Goal: Information Seeking & Learning: Find specific page/section

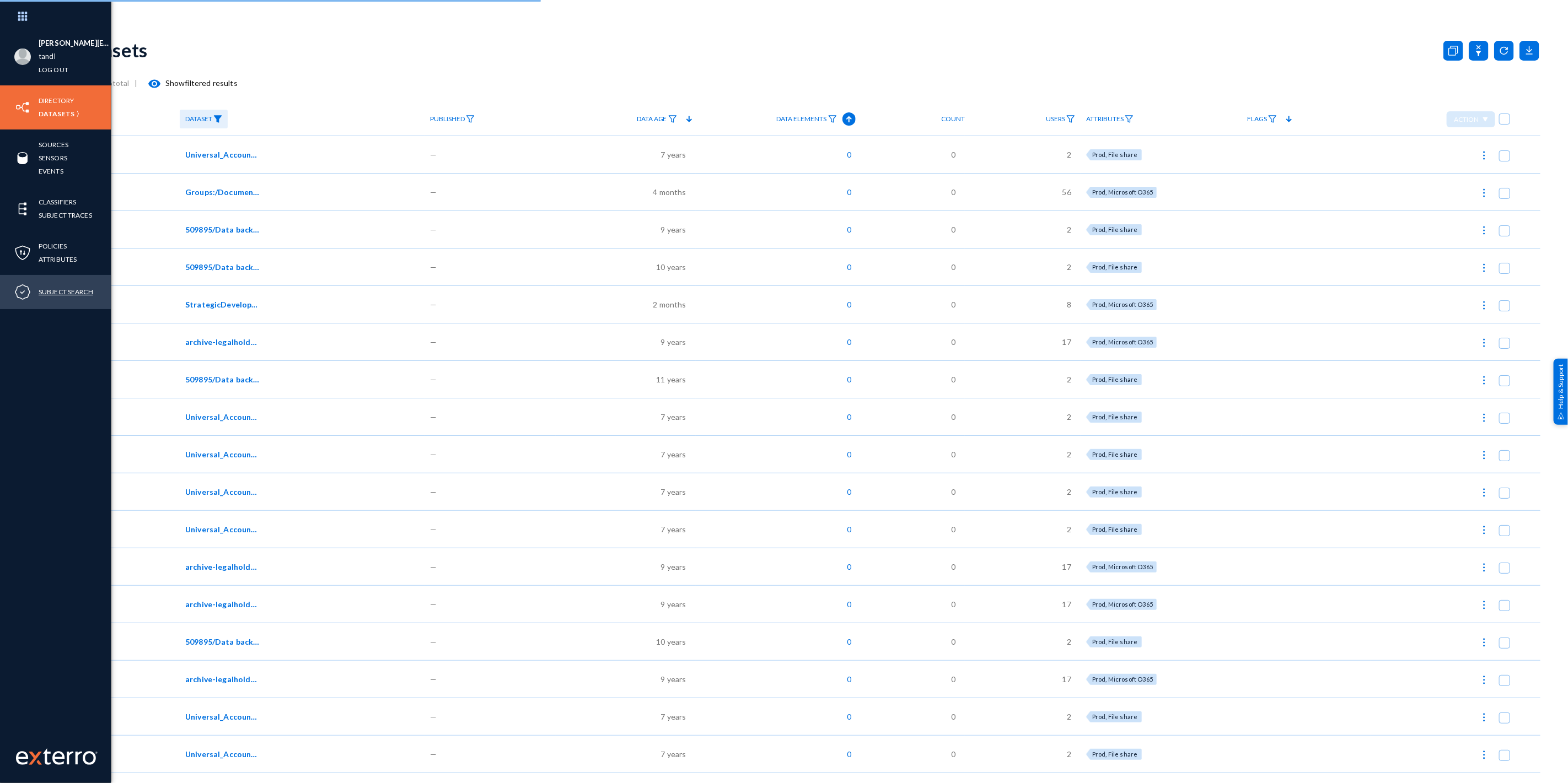
click at [75, 294] on link "Subject Search" at bounding box center [66, 292] width 55 height 12
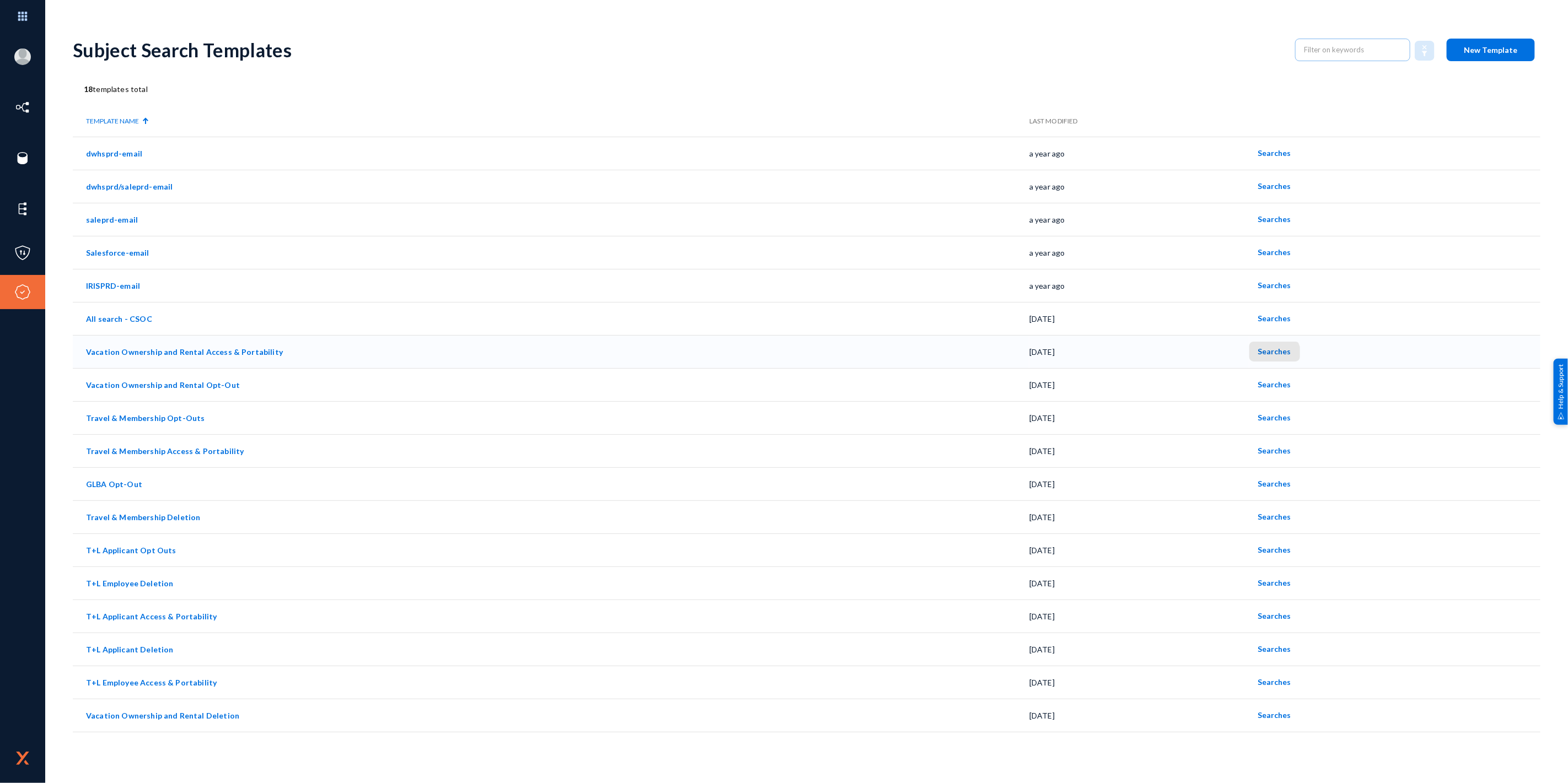
click at [1266, 356] on button "Searches" at bounding box center [1275, 351] width 51 height 20
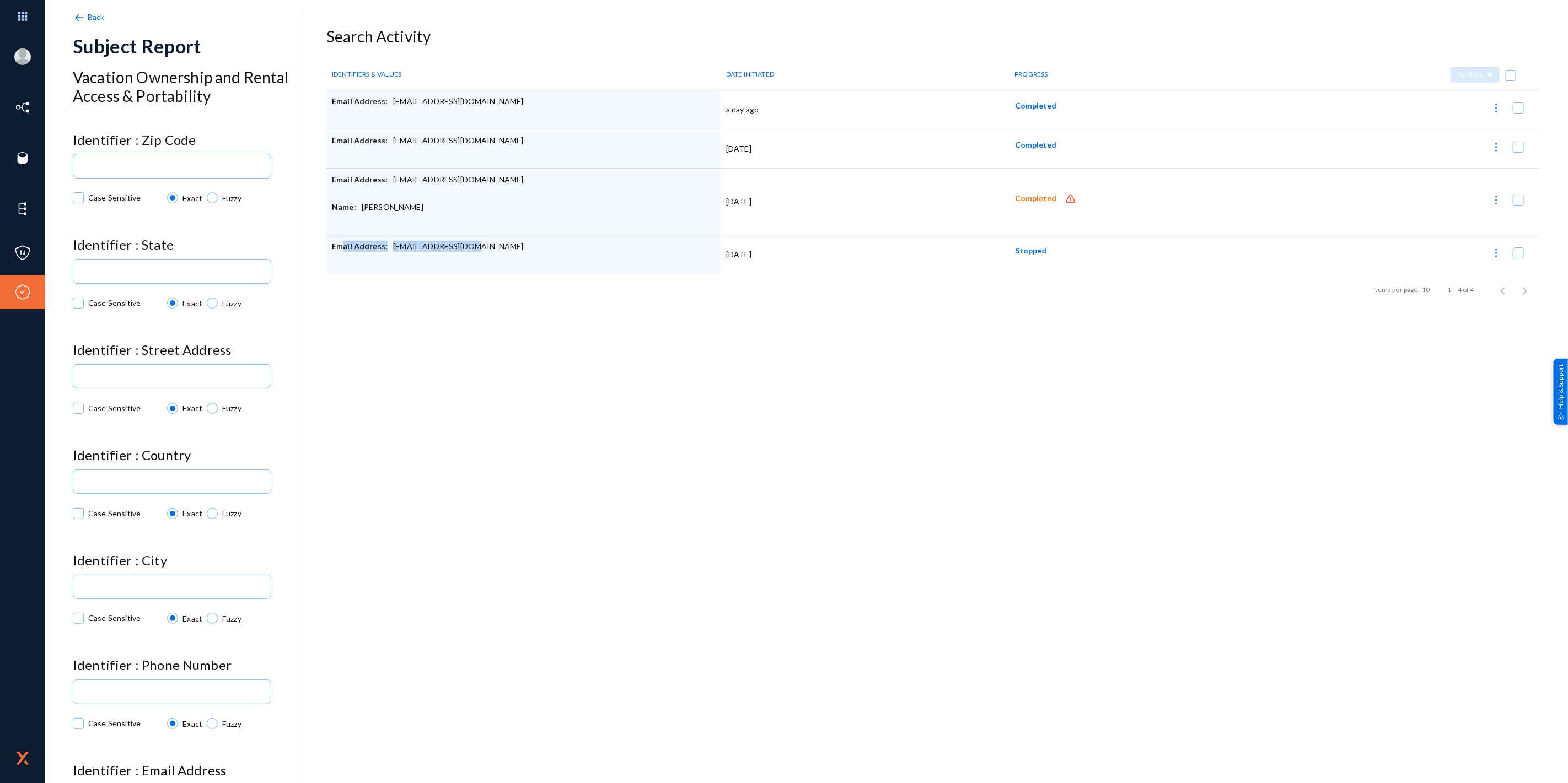
drag, startPoint x: 345, startPoint y: 244, endPoint x: 508, endPoint y: 244, distance: 163.0
click at [508, 244] on div "Email Address: rdwilmo@okstate.edu" at bounding box center [523, 254] width 383 height 27
click at [1034, 200] on span "Completed" at bounding box center [1035, 198] width 41 height 9
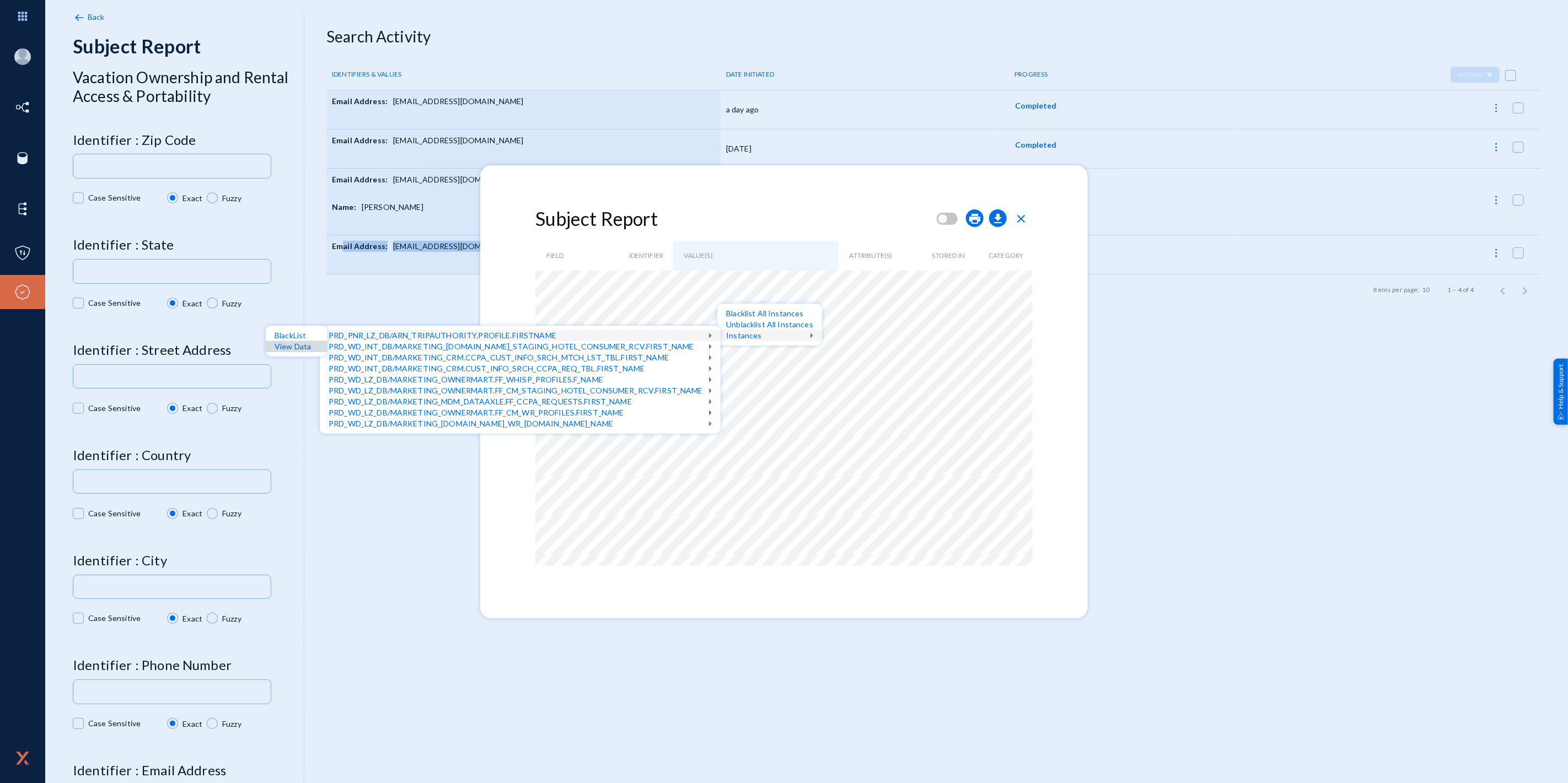
click at [304, 345] on div "View Data" at bounding box center [296, 347] width 62 height 11
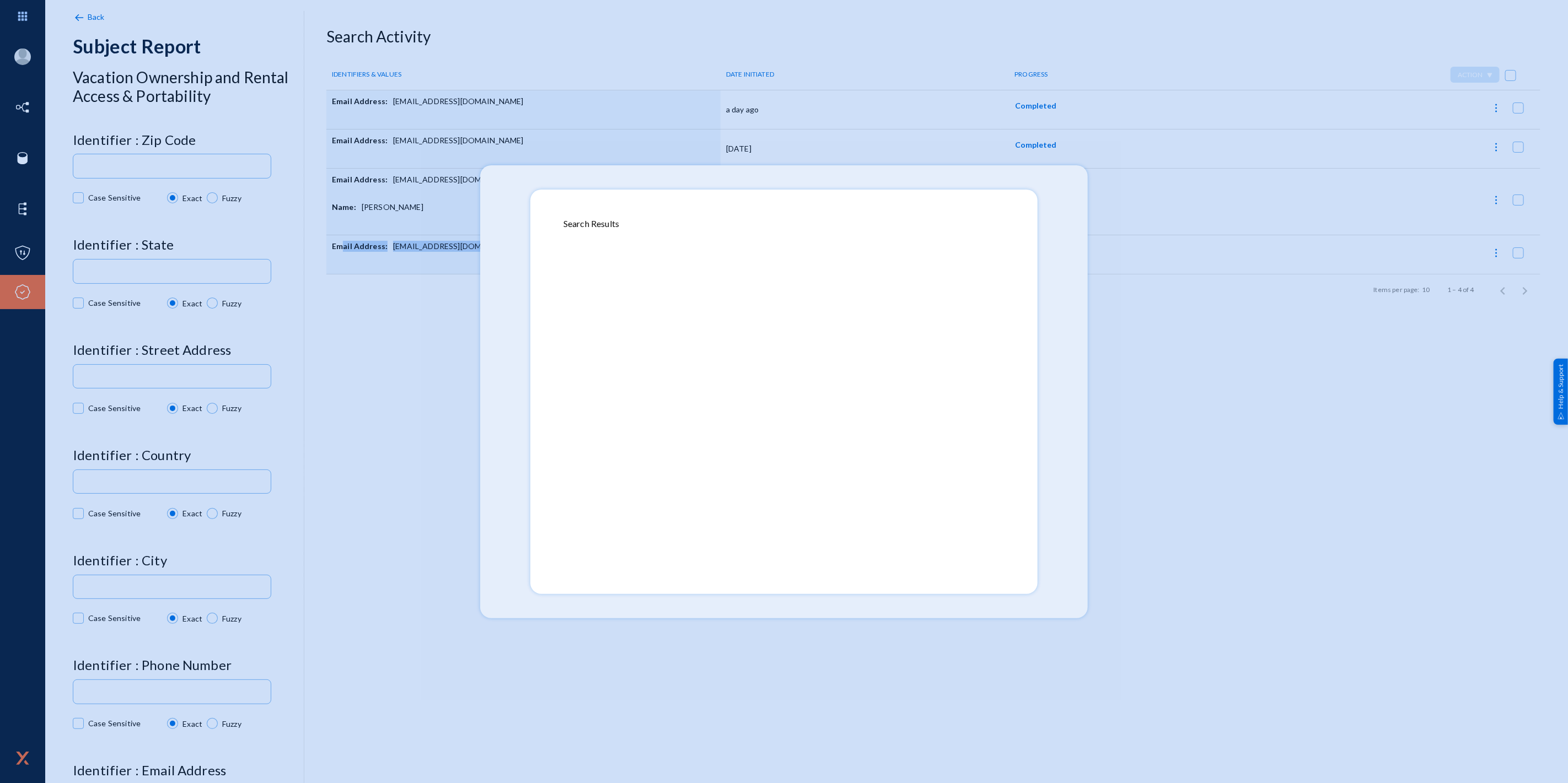
click at [1147, 312] on div at bounding box center [784, 391] width 1568 height 783
click at [934, 310] on div at bounding box center [784, 396] width 441 height 331
click at [753, 336] on div at bounding box center [784, 396] width 441 height 331
click at [704, 346] on div at bounding box center [784, 396] width 441 height 331
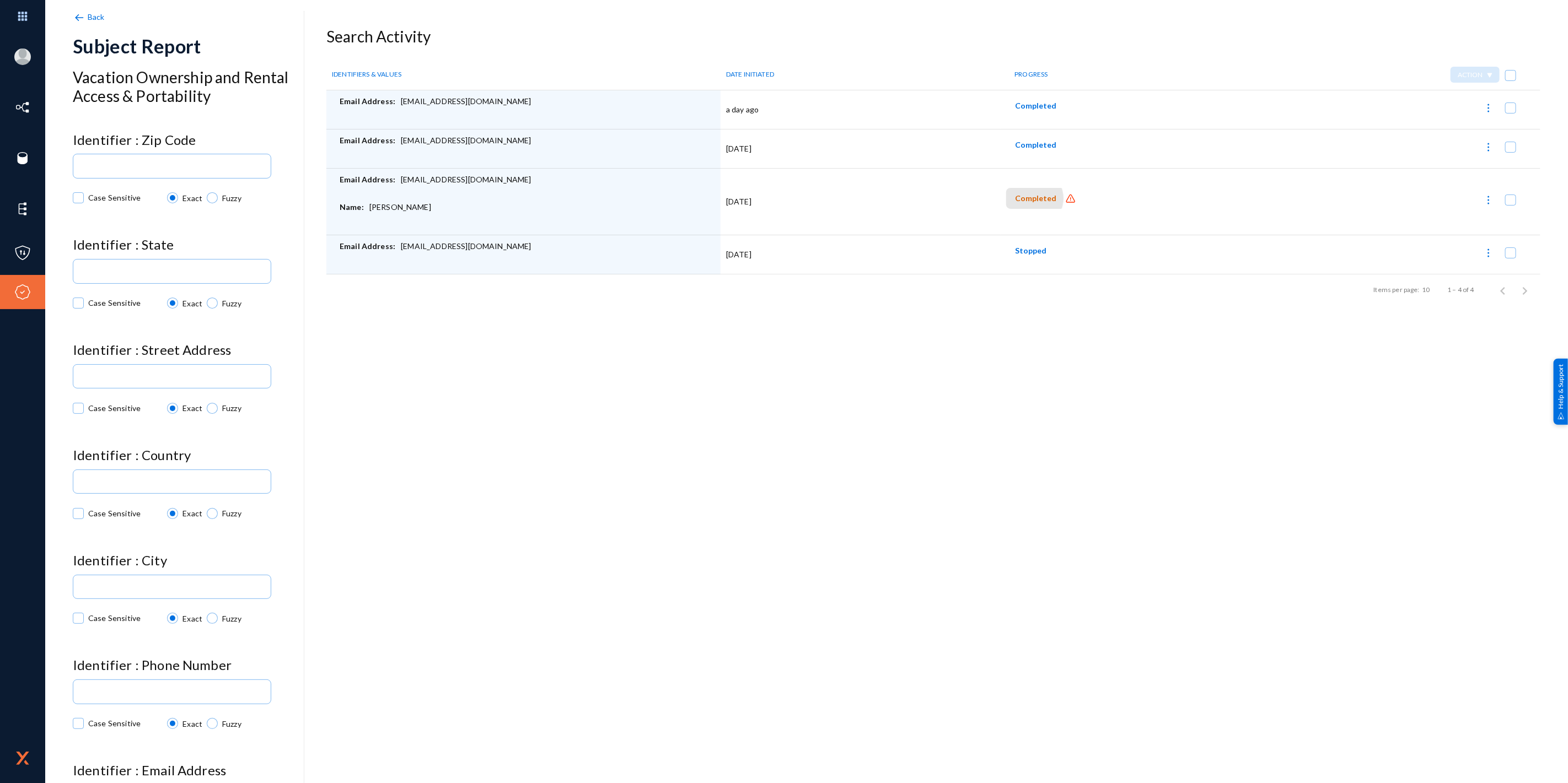
click at [1027, 198] on span "Completed" at bounding box center [1035, 198] width 41 height 9
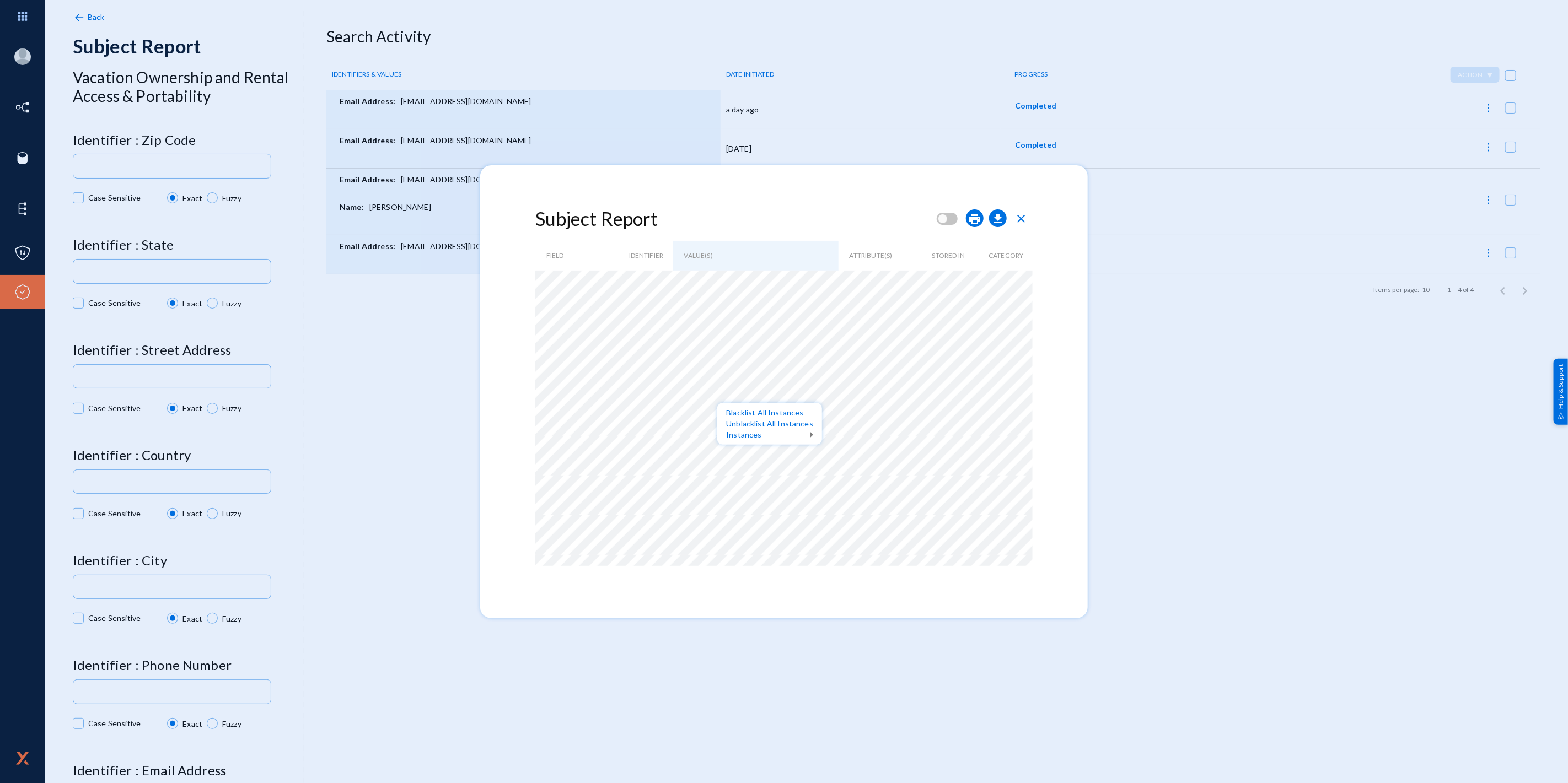
click at [702, 296] on div at bounding box center [784, 391] width 1568 height 783
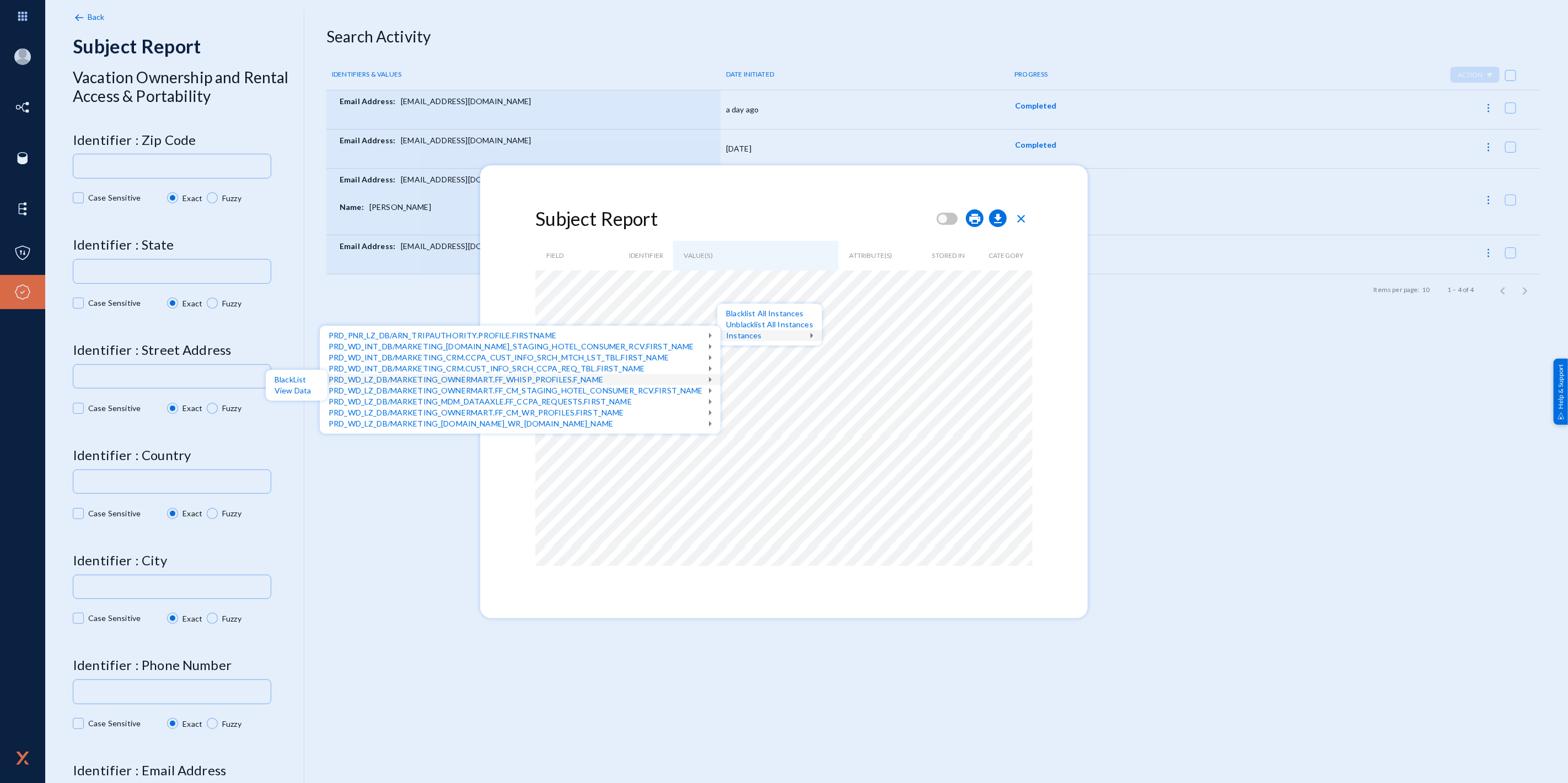
click at [768, 397] on div at bounding box center [784, 391] width 1568 height 783
click at [739, 334] on div "Instances" at bounding box center [770, 336] width 105 height 11
click at [810, 360] on div at bounding box center [784, 391] width 1568 height 783
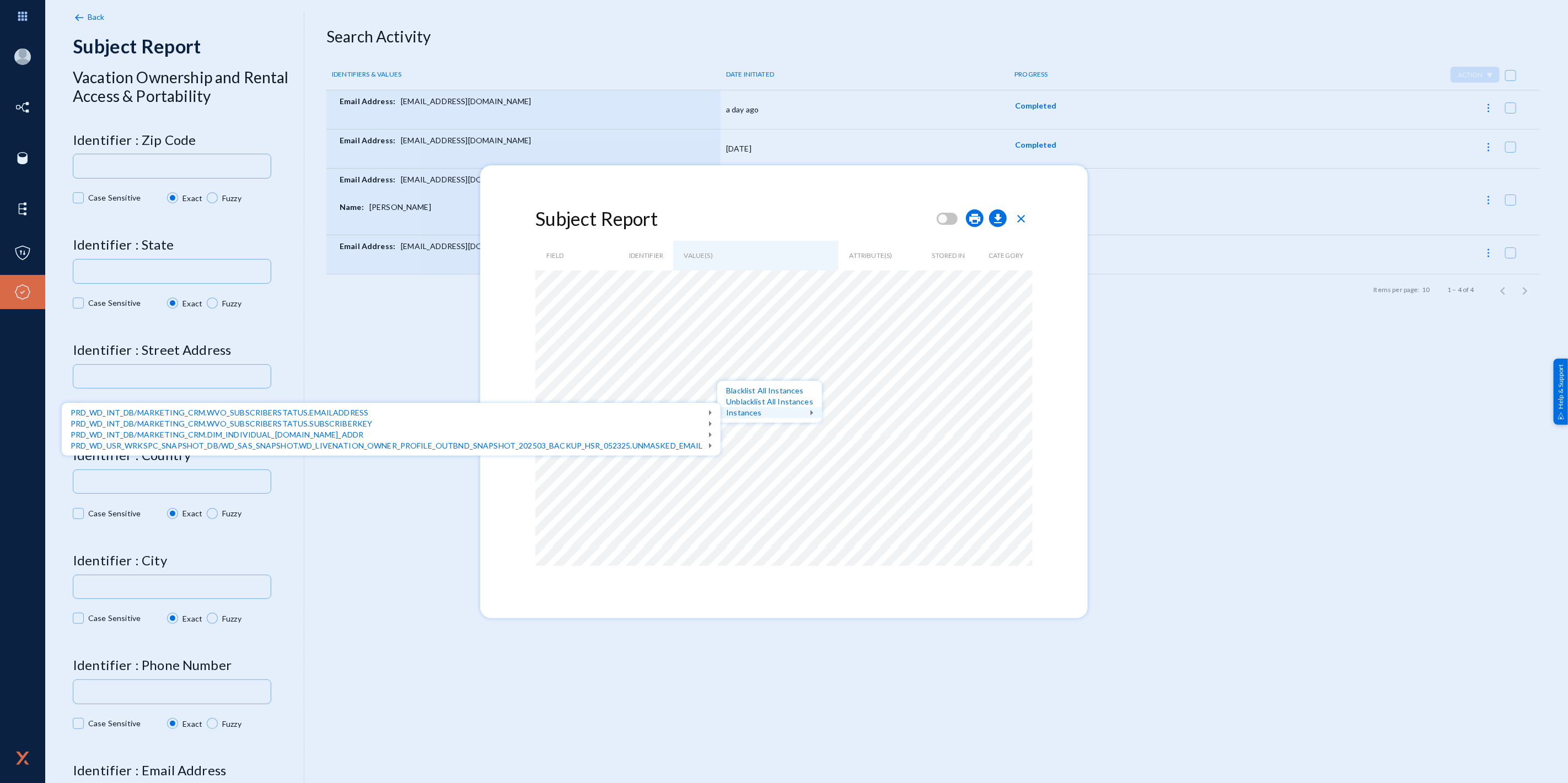
click at [737, 415] on div "Instances" at bounding box center [770, 413] width 105 height 11
click at [825, 370] on div at bounding box center [784, 391] width 1568 height 783
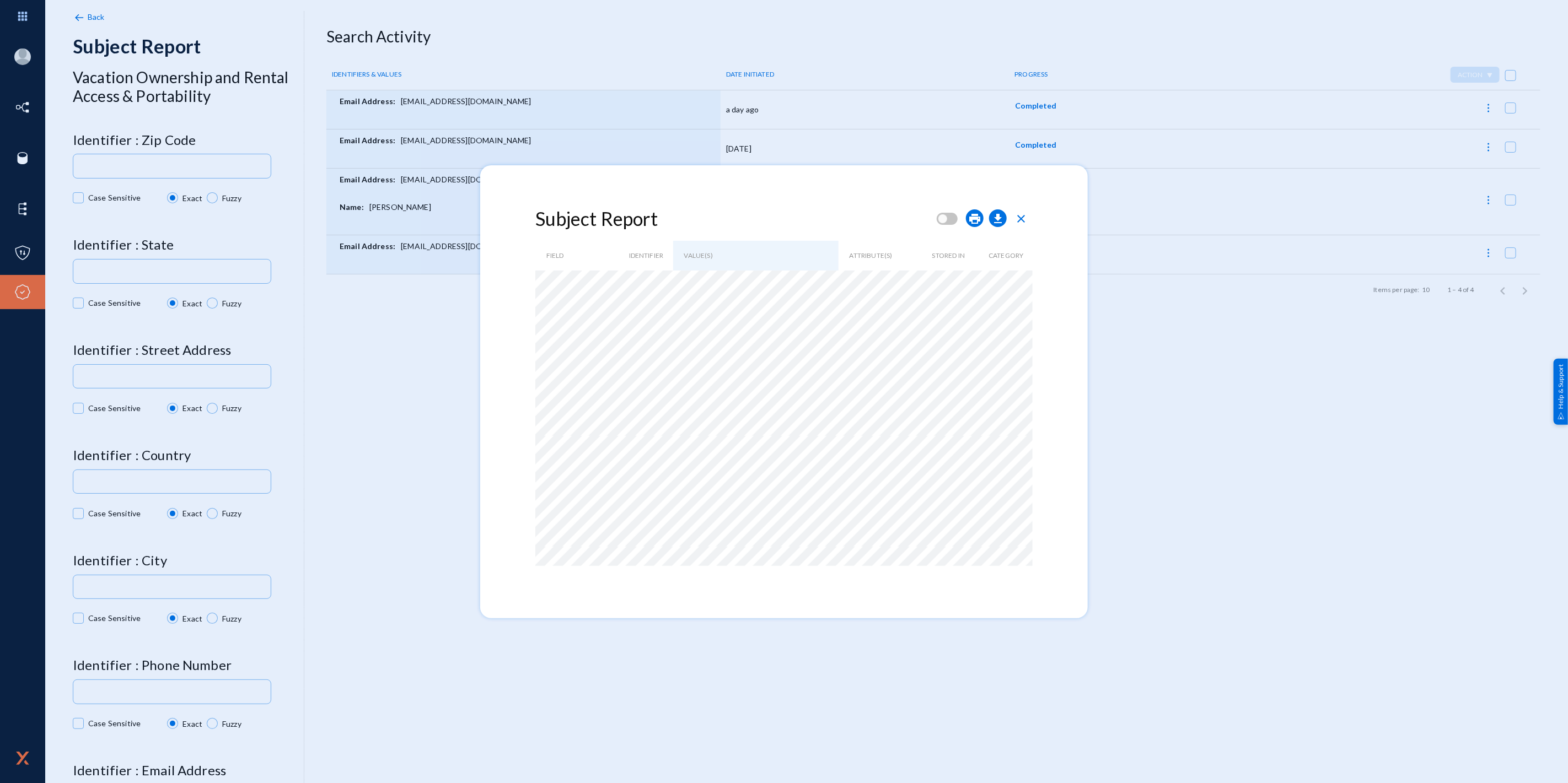
click at [1024, 217] on span "close" at bounding box center [1020, 218] width 13 height 13
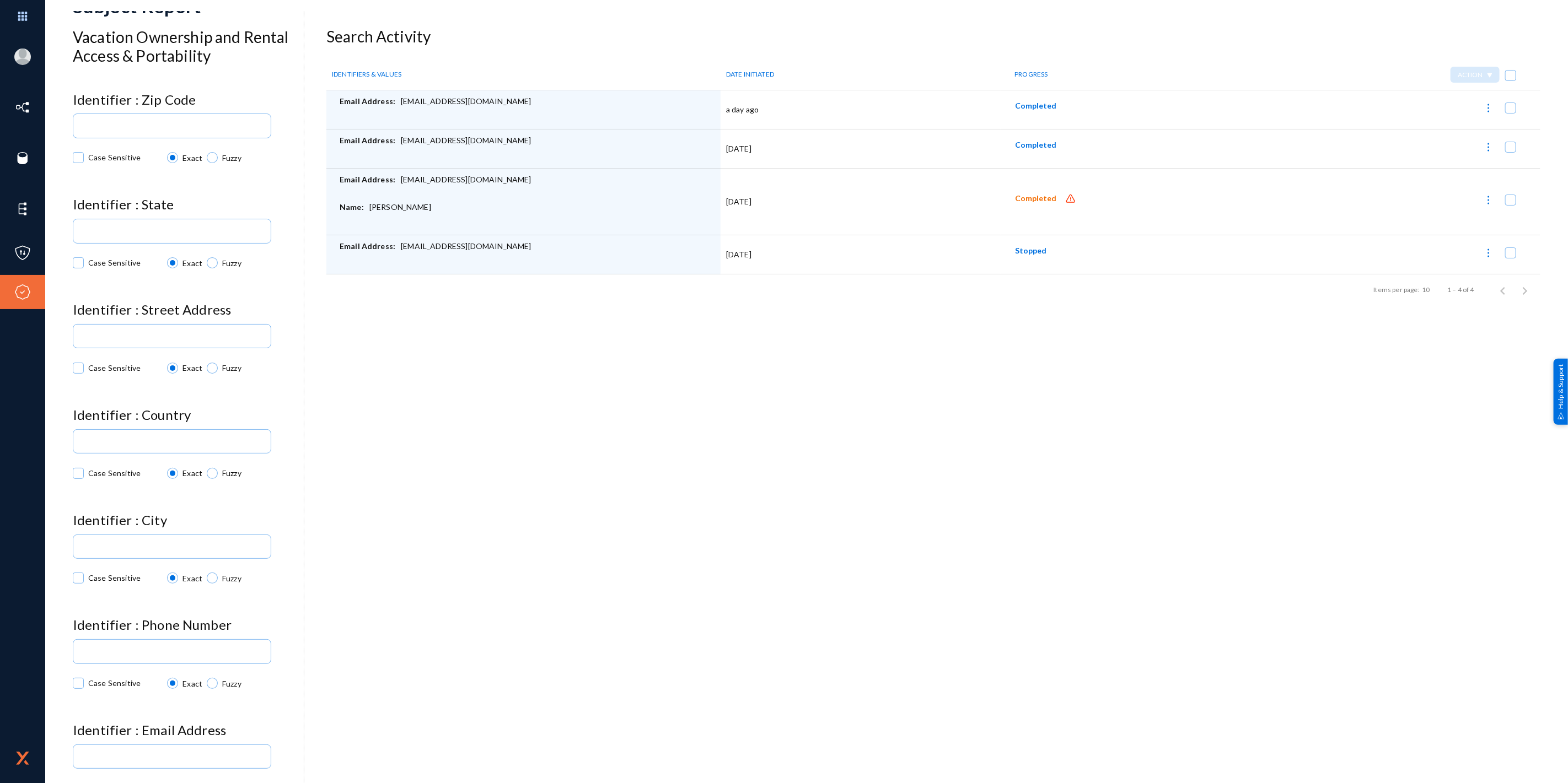
scroll to position [61, 0]
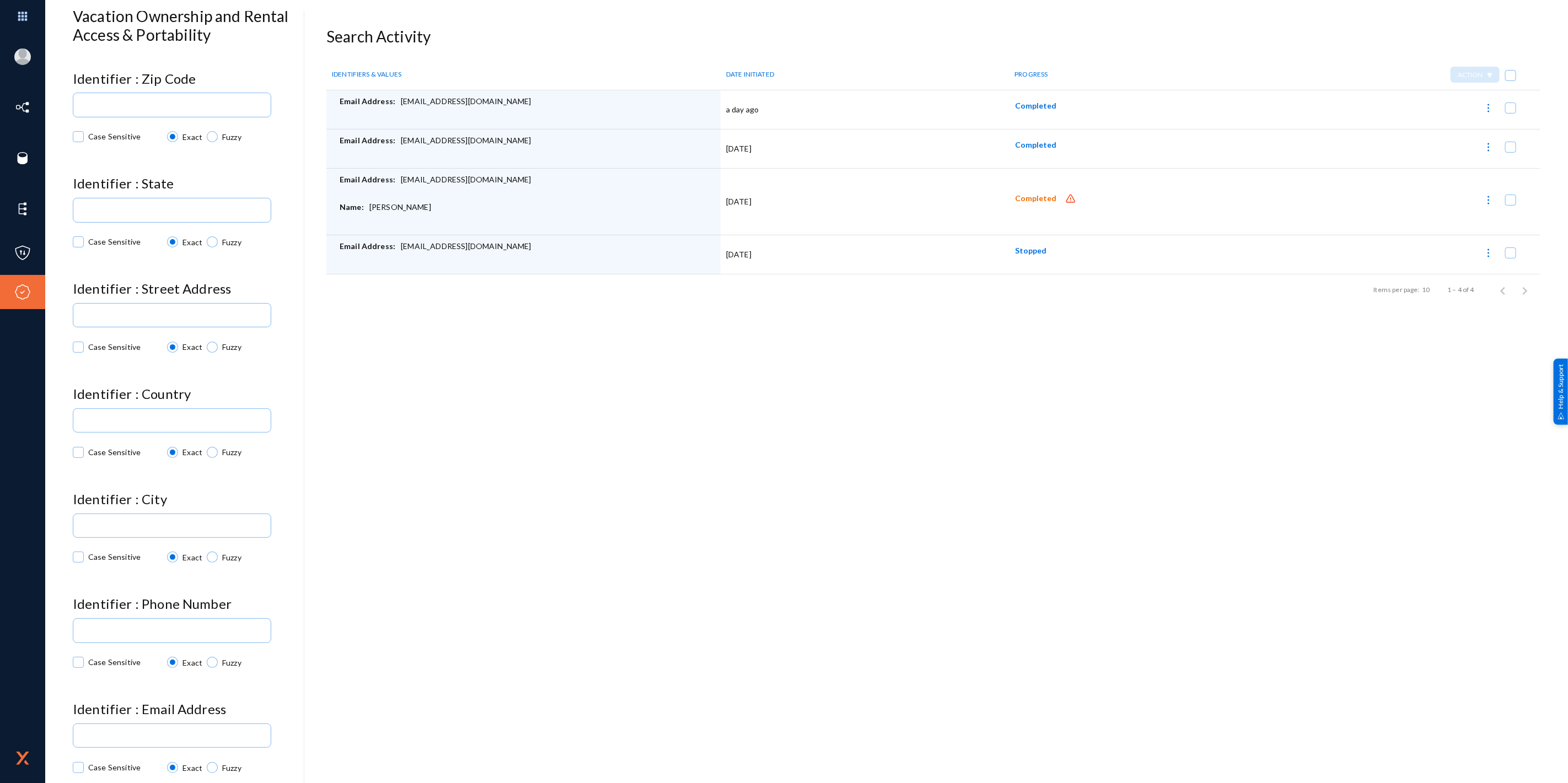
click at [421, 139] on div "Email Address: dwmrpilot@gmail.com" at bounding box center [527, 149] width 375 height 27
click at [477, 141] on div "Email Address: dwmrpilot@gmail.com" at bounding box center [527, 149] width 375 height 27
copy div "[EMAIL_ADDRESS][DOMAIN_NAME]"
click at [417, 182] on div "Email Address: rdwilmo@okstate.edu" at bounding box center [527, 188] width 375 height 27
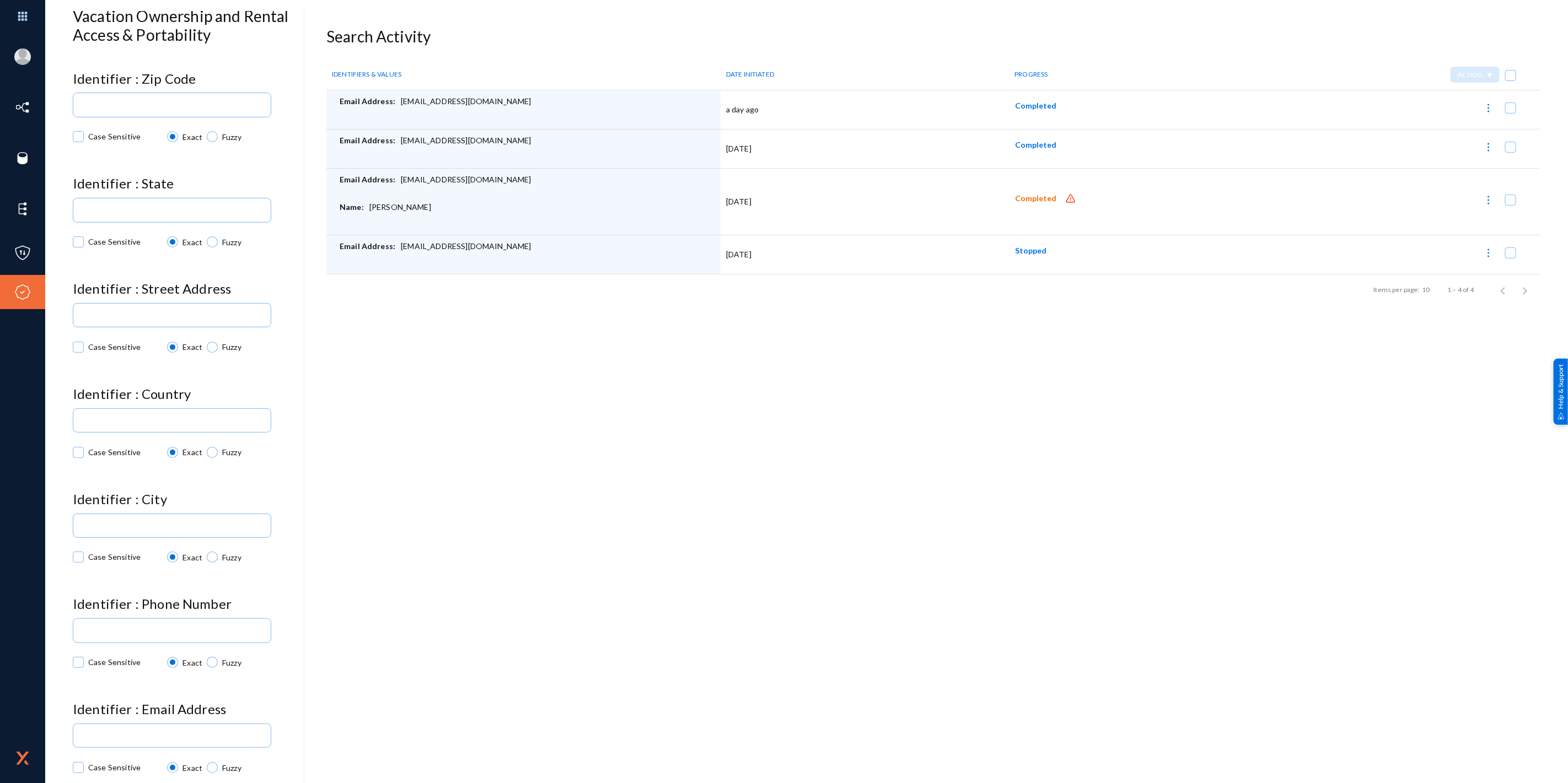
click at [417, 182] on div "Email Address: rdwilmo@okstate.edu" at bounding box center [527, 188] width 375 height 27
click at [472, 180] on div "Email Address: rdwilmo@okstate.edu" at bounding box center [527, 188] width 375 height 27
copy div "[EMAIL_ADDRESS][DOMAIN_NAME]"
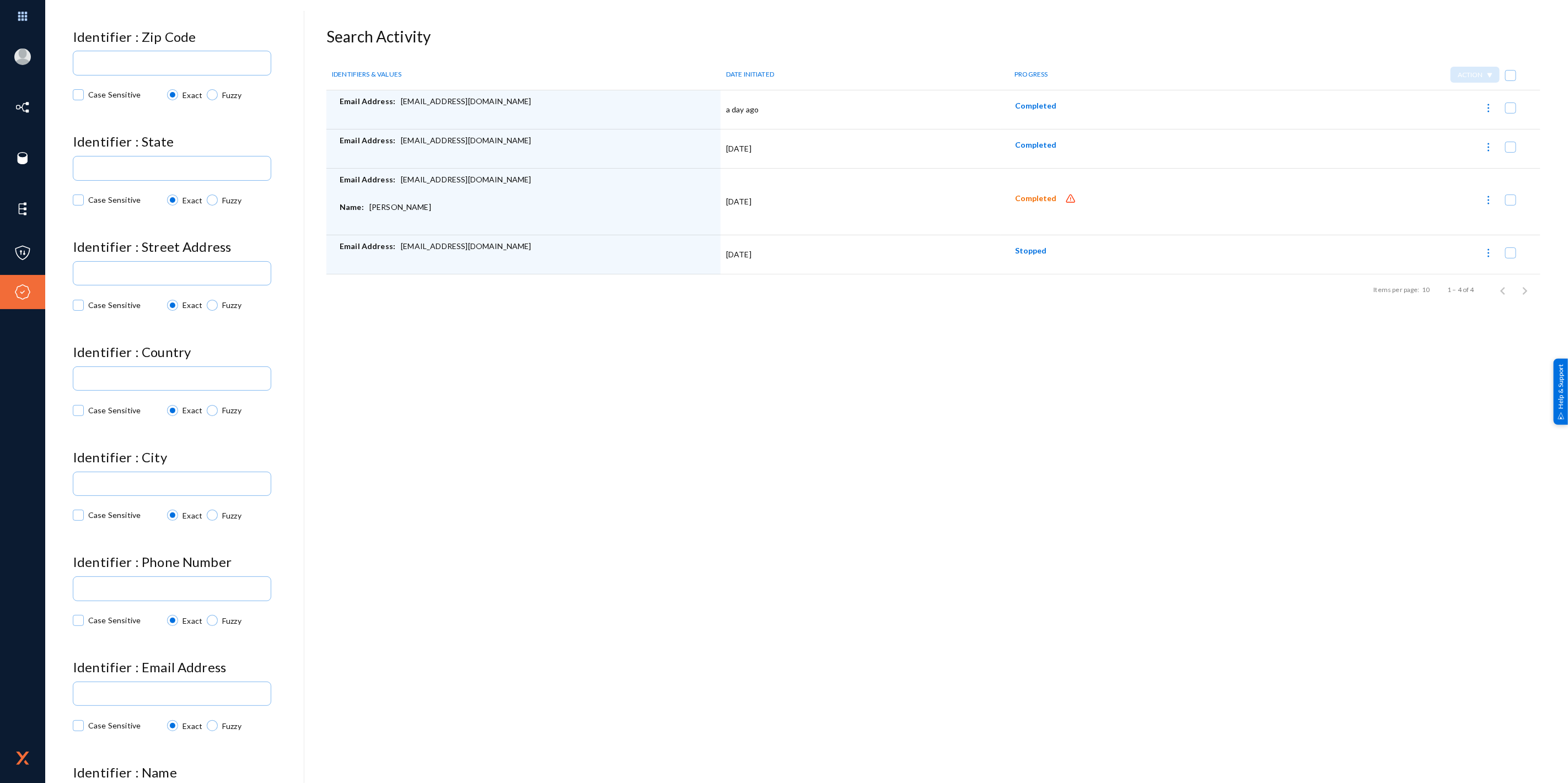
scroll to position [123, 0]
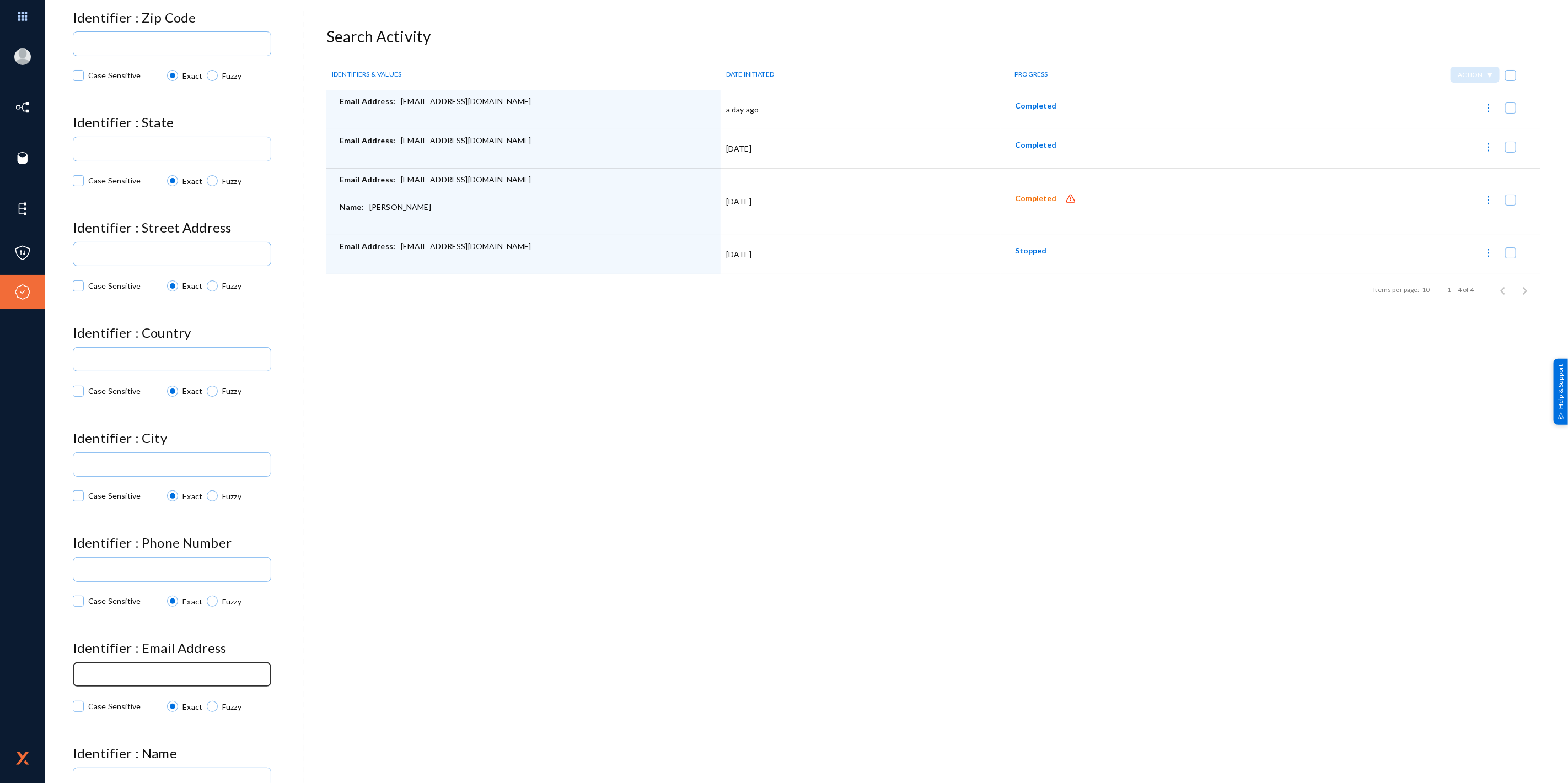
click at [162, 671] on input at bounding box center [174, 675] width 184 height 8
paste input "[EMAIL_ADDRESS][DOMAIN_NAME]"
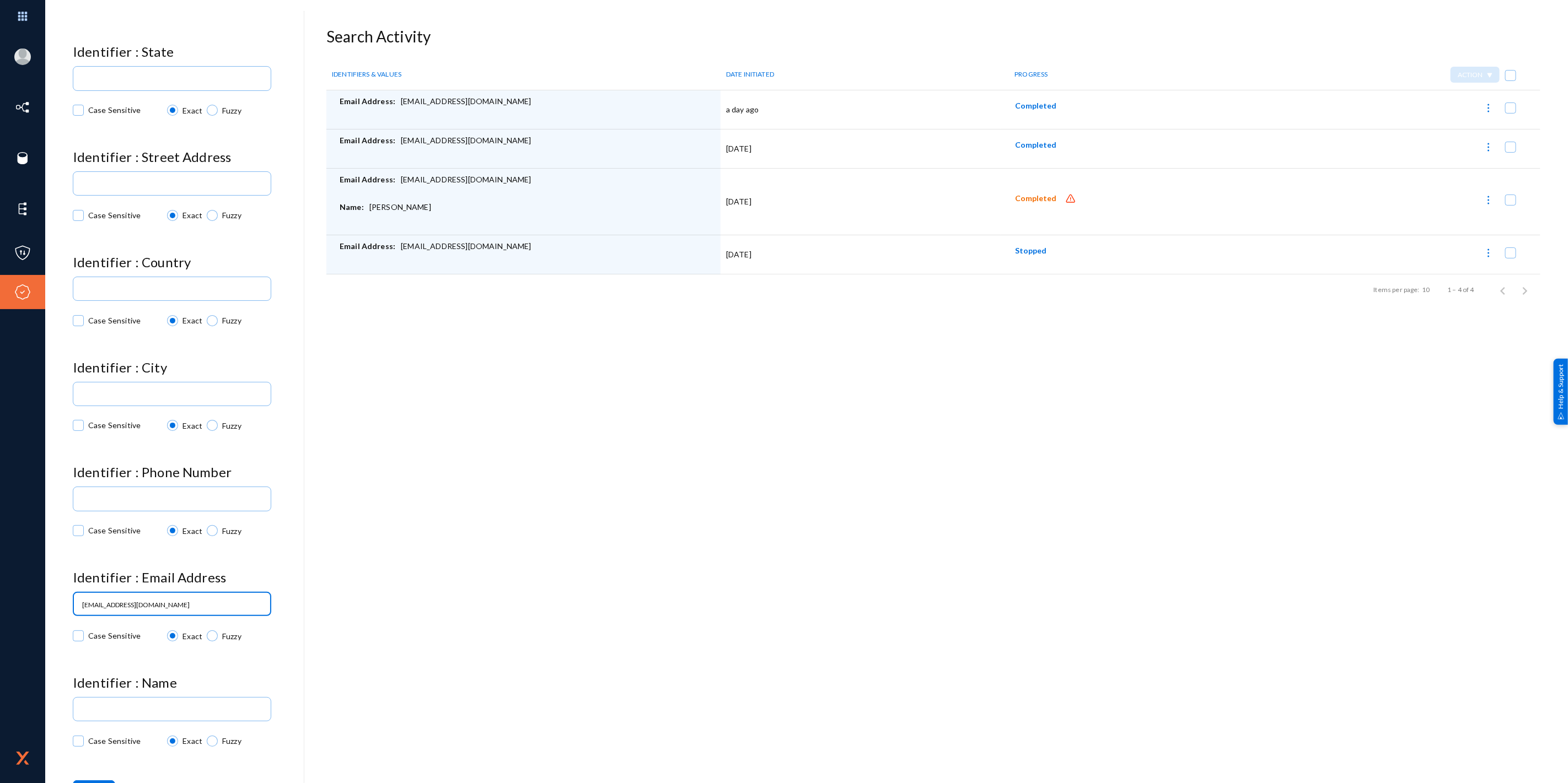
scroll to position [195, 0]
type input "[EMAIL_ADDRESS][DOMAIN_NAME]"
click at [98, 782] on span "Search" at bounding box center [94, 787] width 25 height 9
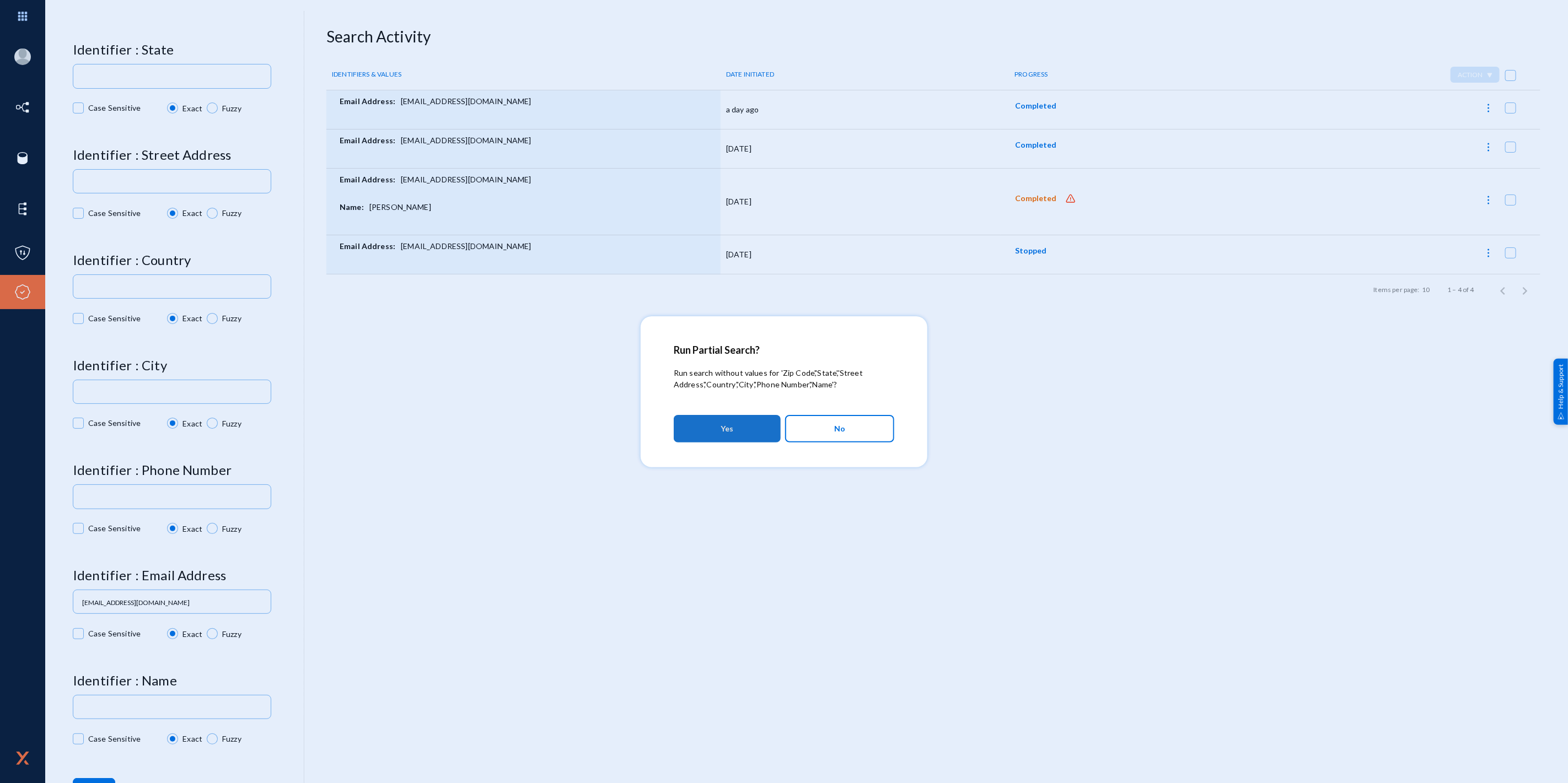
click at [734, 430] on button "Yes" at bounding box center [727, 429] width 107 height 27
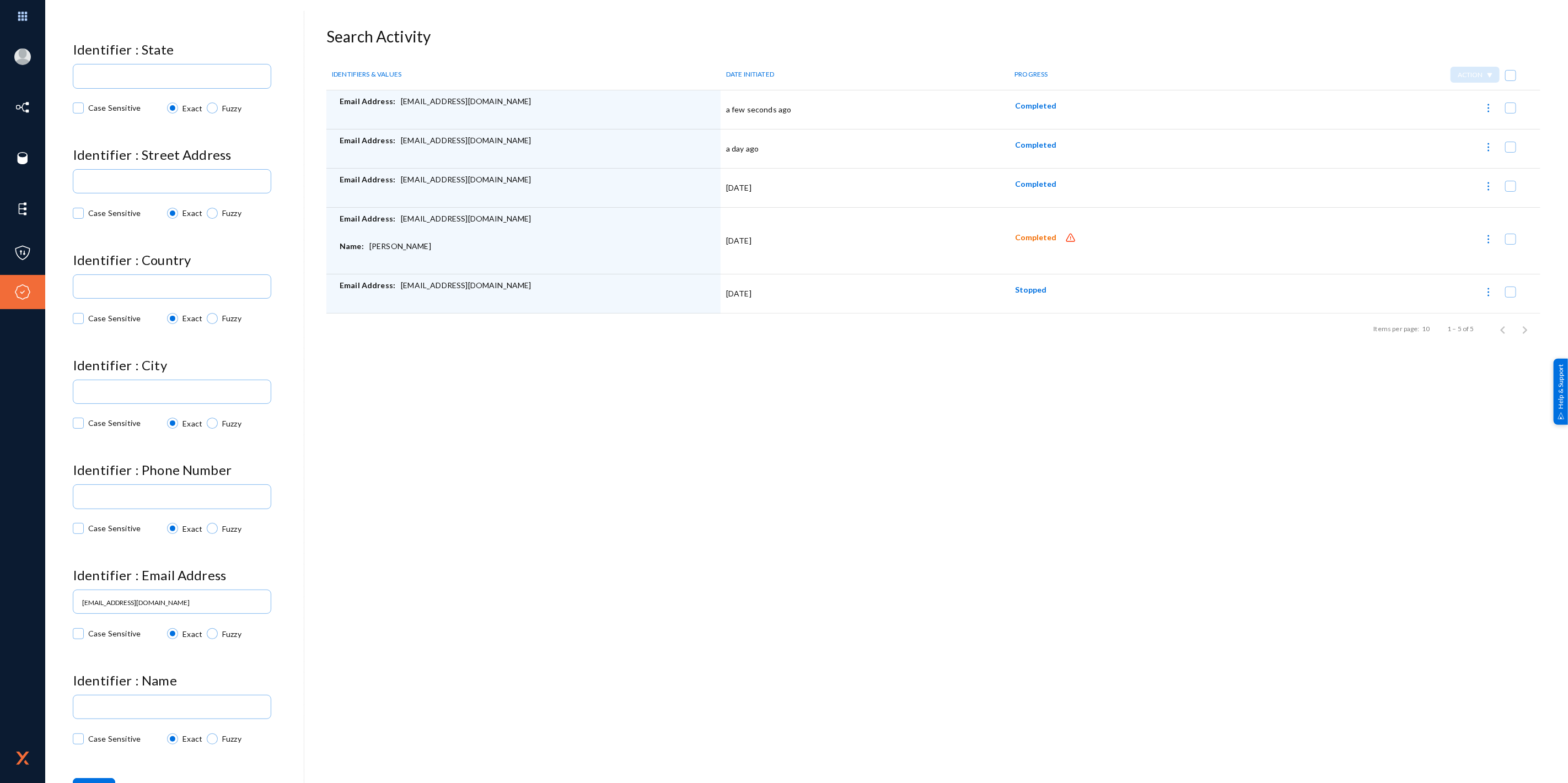
click at [1034, 106] on span "Completed" at bounding box center [1035, 105] width 41 height 9
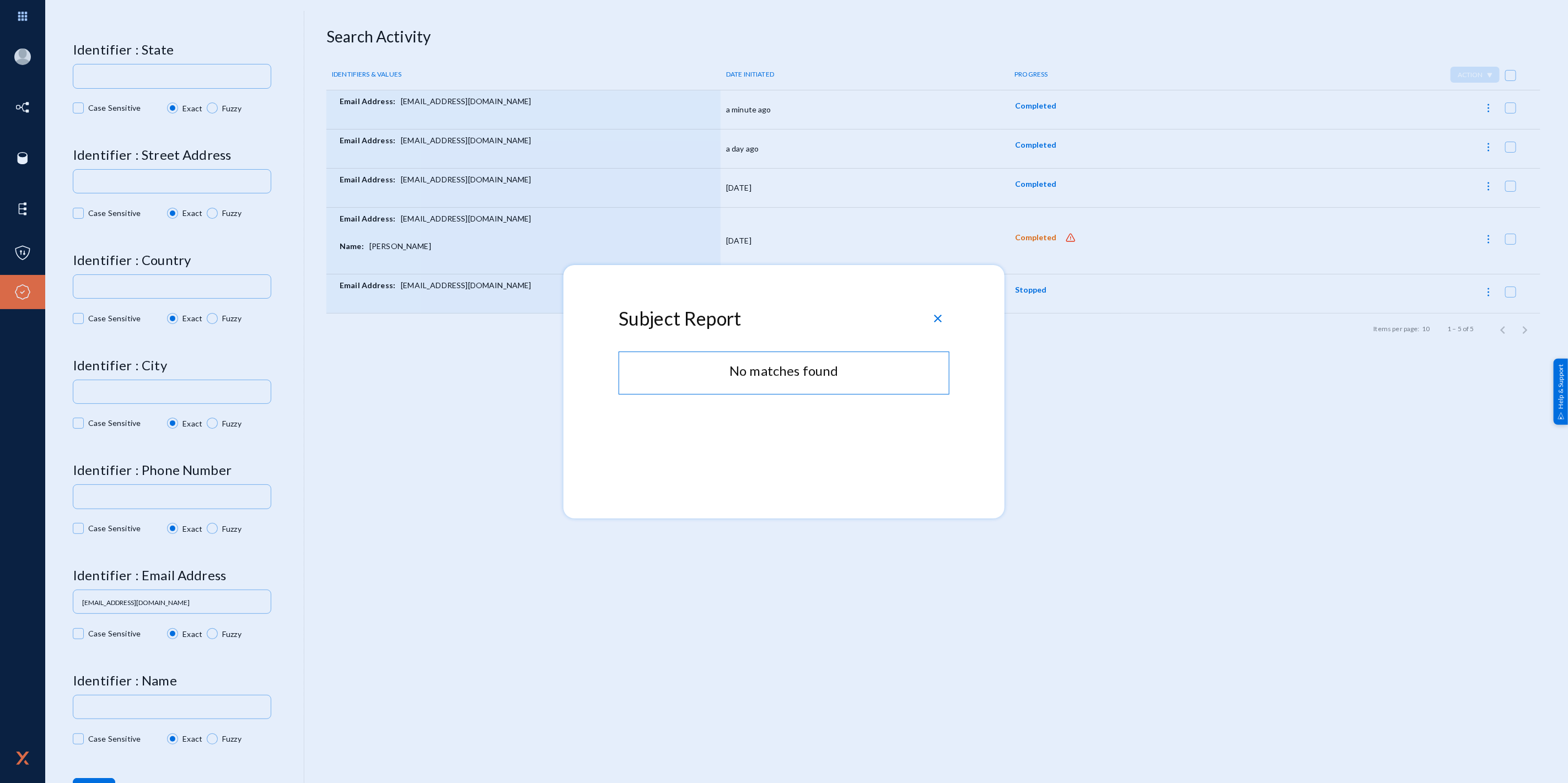
click at [939, 318] on span "close" at bounding box center [938, 318] width 13 height 13
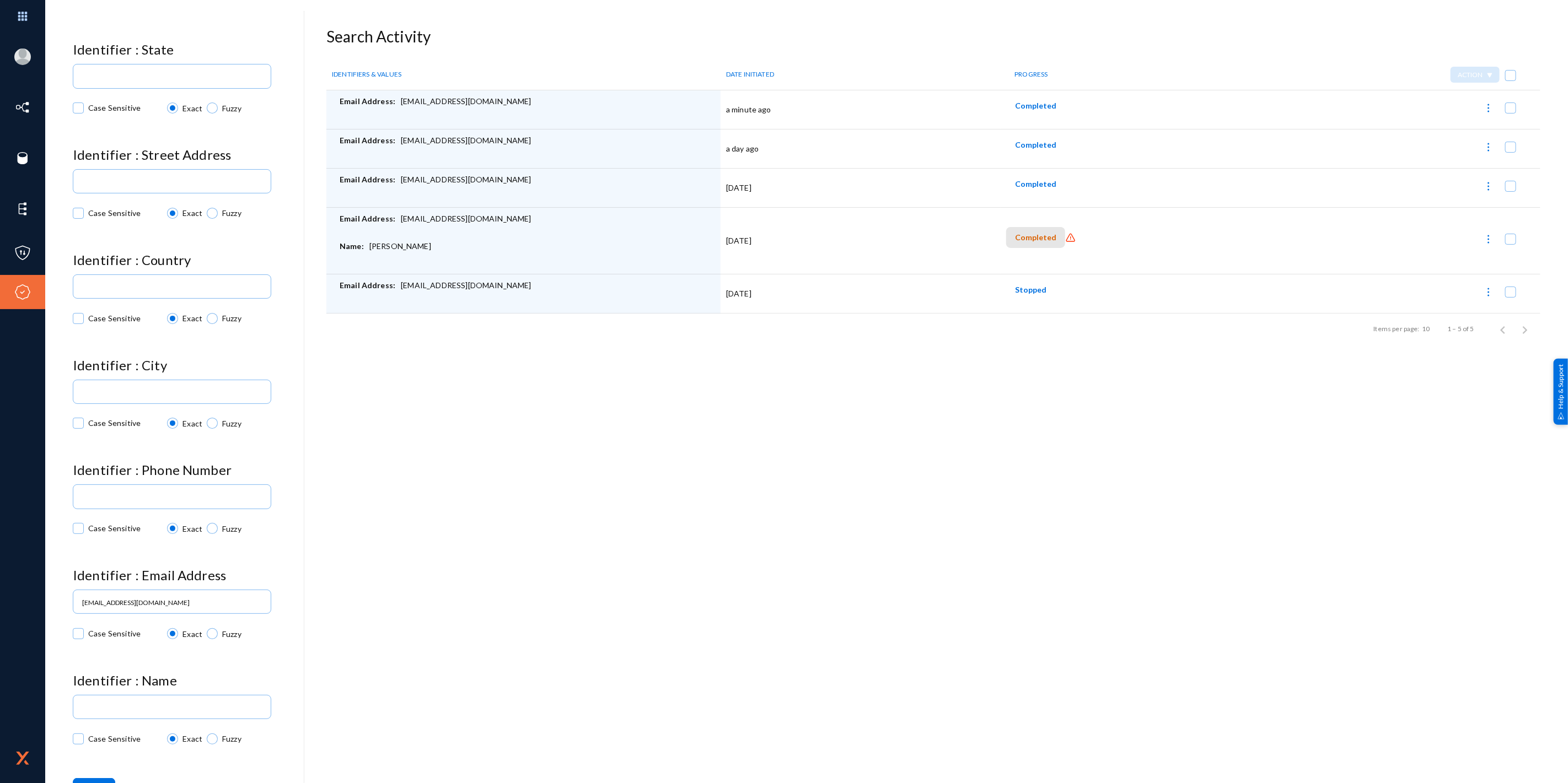
click at [1040, 239] on span "Completed" at bounding box center [1035, 238] width 41 height 9
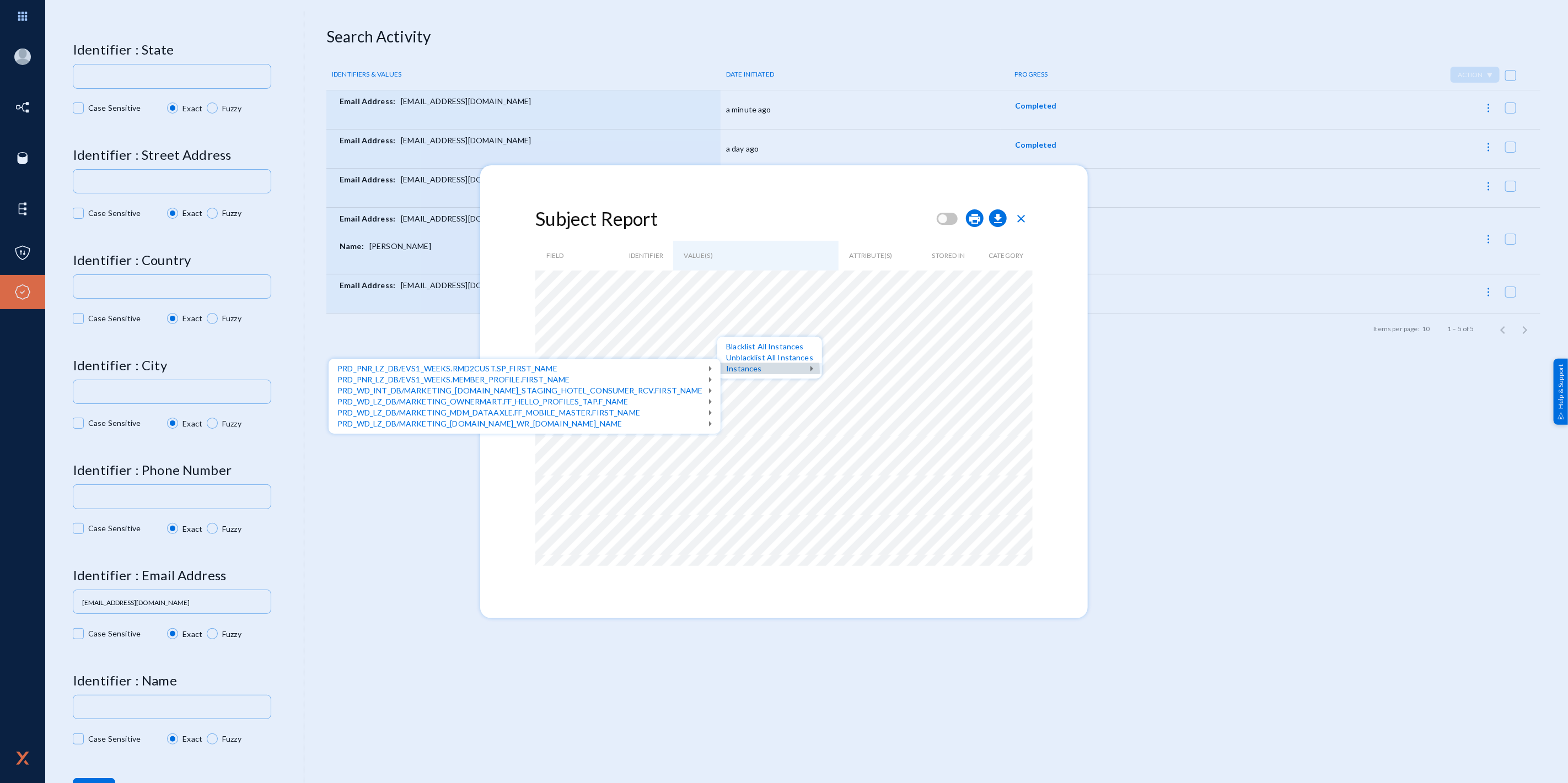
click at [743, 372] on div "Instances" at bounding box center [770, 369] width 105 height 11
click at [348, 424] on div "View Data" at bounding box center [338, 424] width 62 height 11
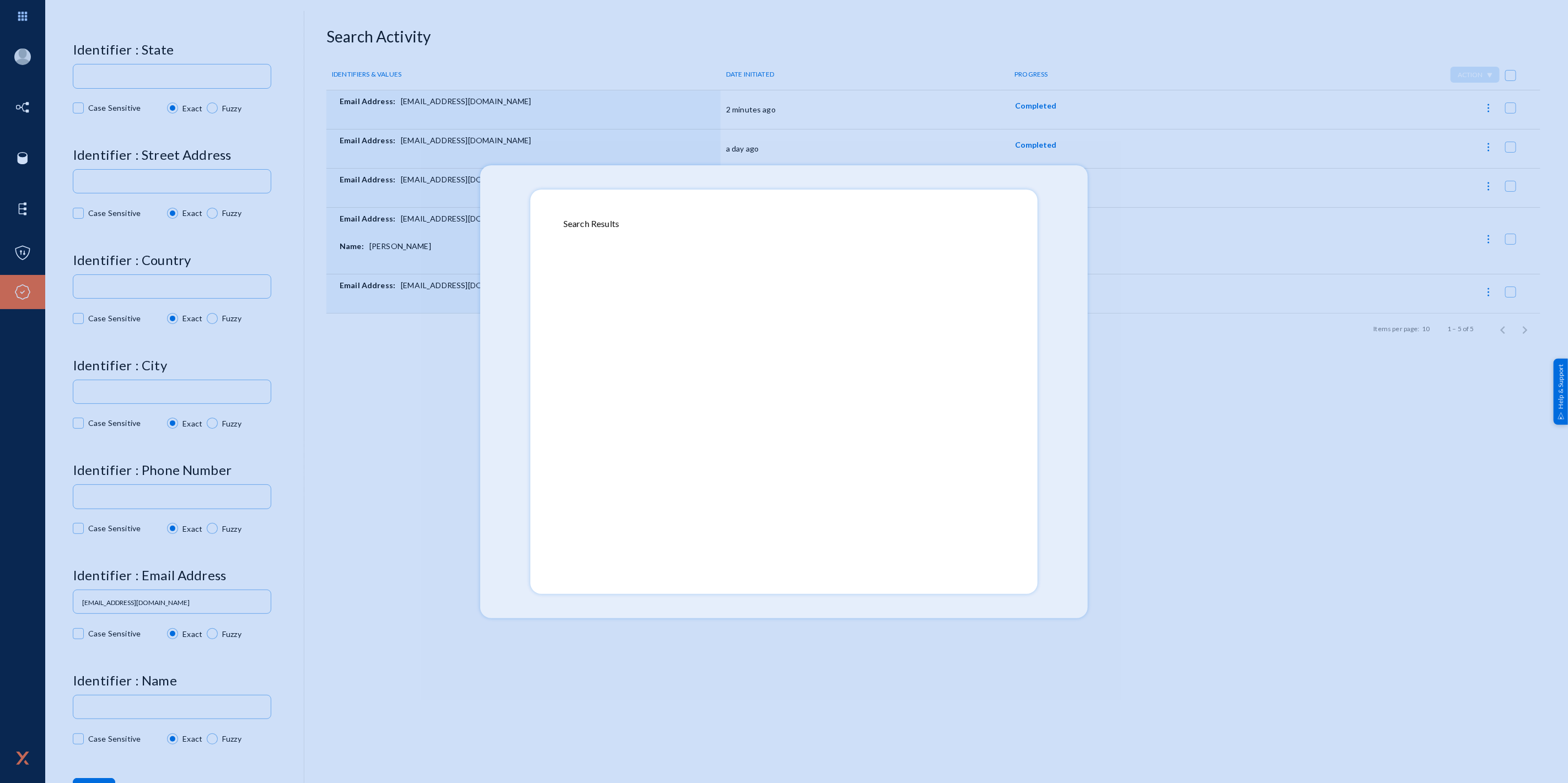
click at [1139, 364] on div at bounding box center [784, 391] width 1568 height 783
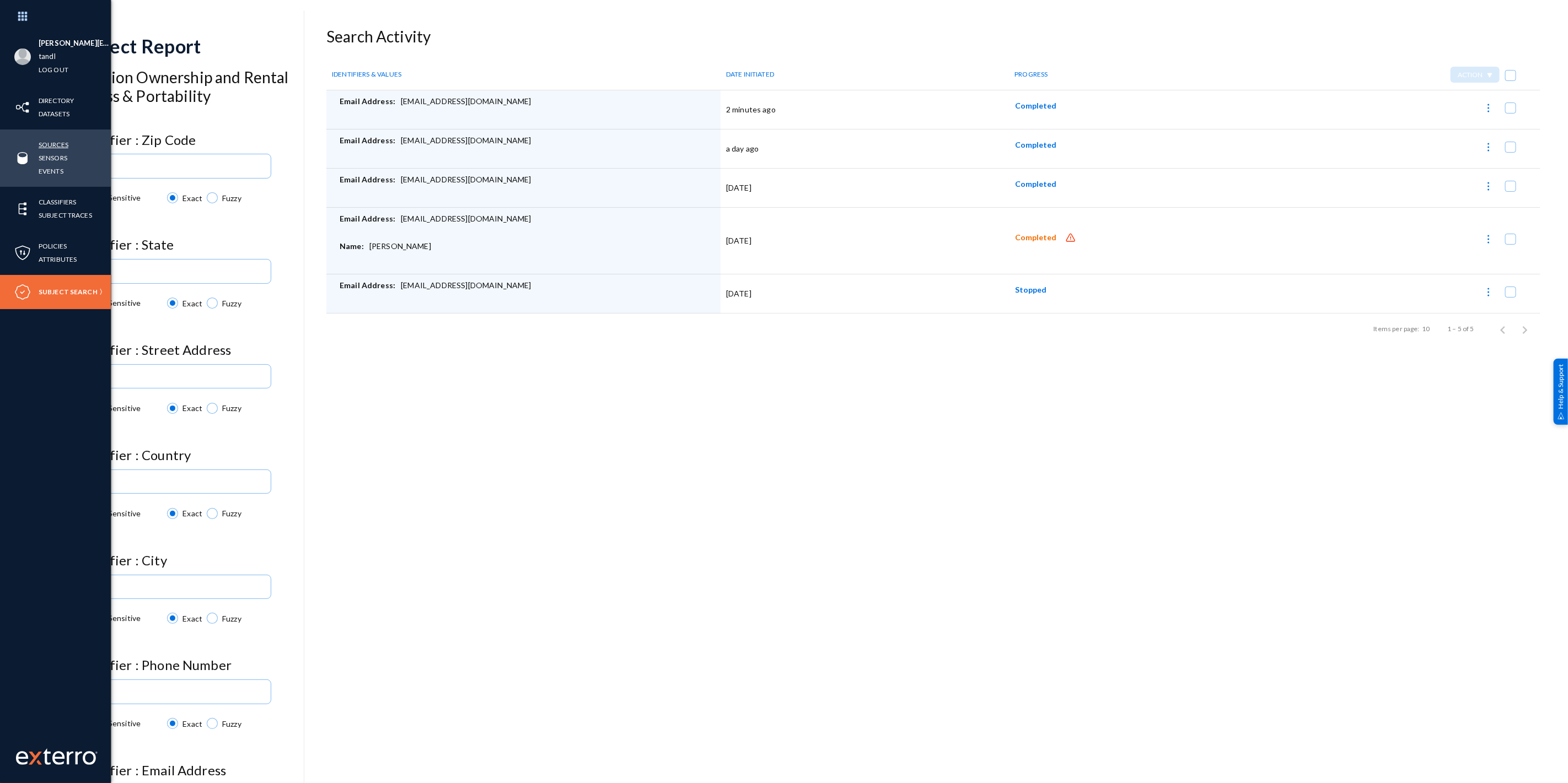
click at [65, 142] on link "Sources" at bounding box center [54, 144] width 30 height 12
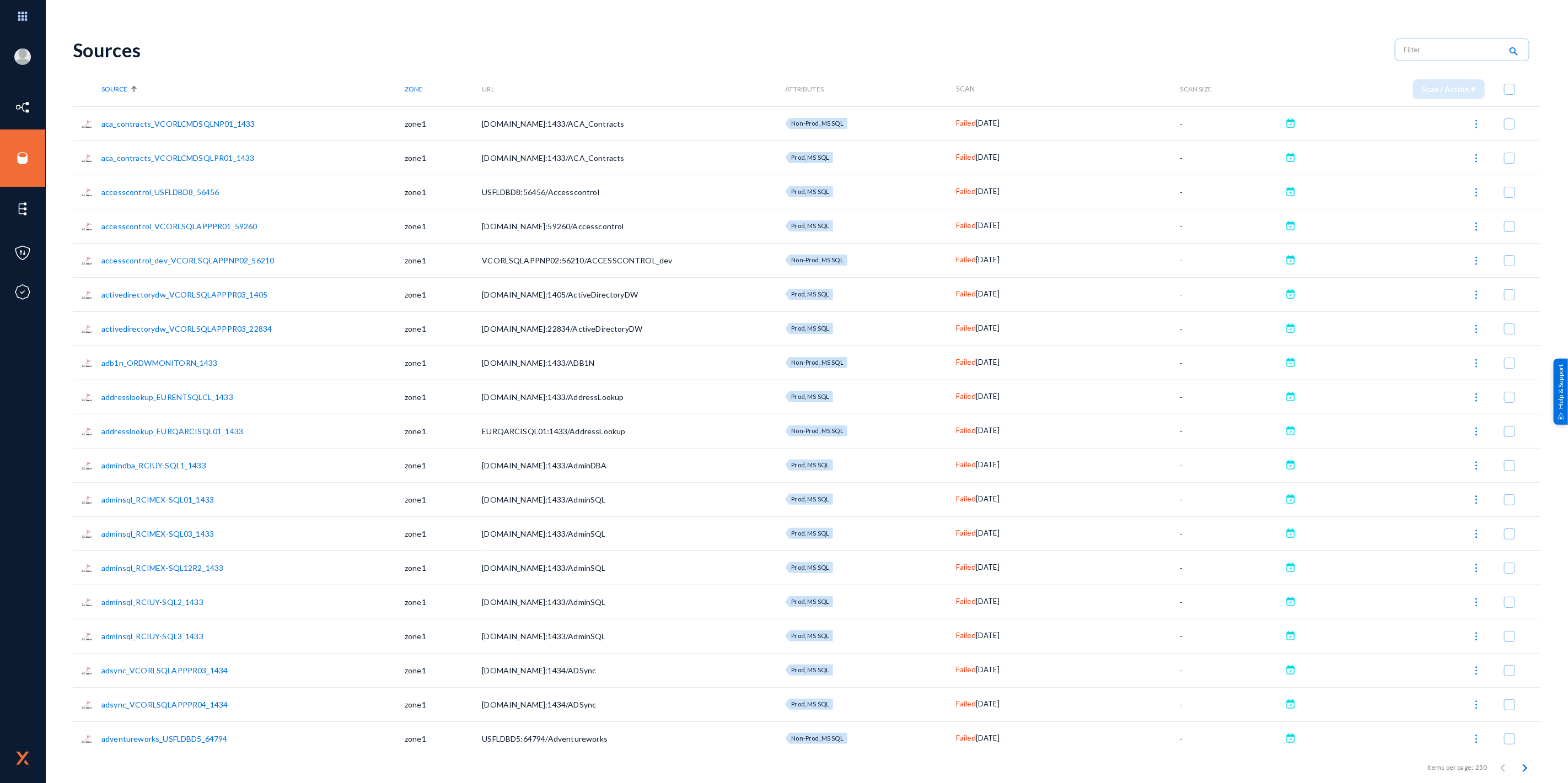
click at [123, 87] on span "Source" at bounding box center [114, 88] width 26 height 8
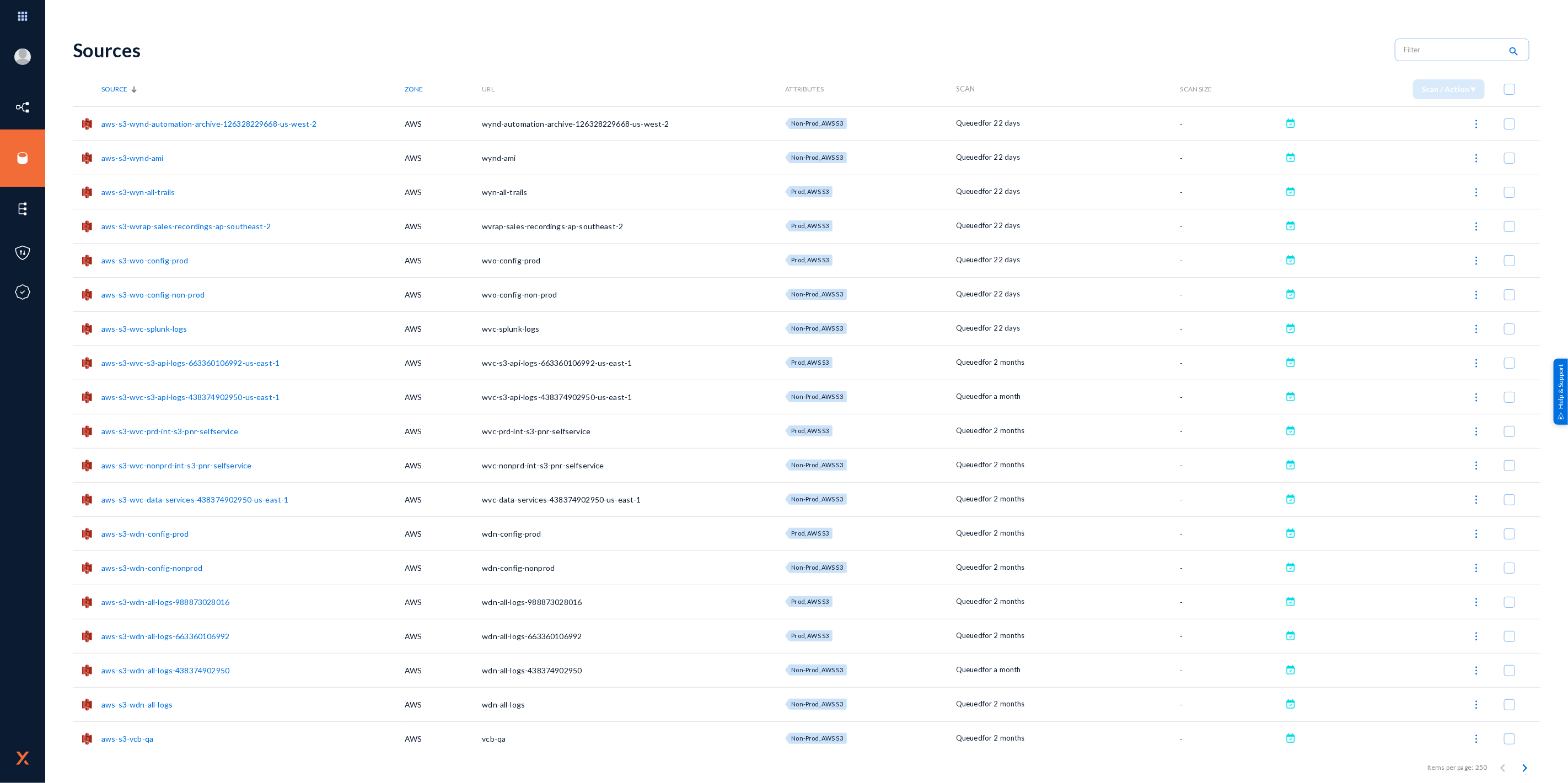
click at [128, 90] on span "Source" at bounding box center [114, 88] width 26 height 8
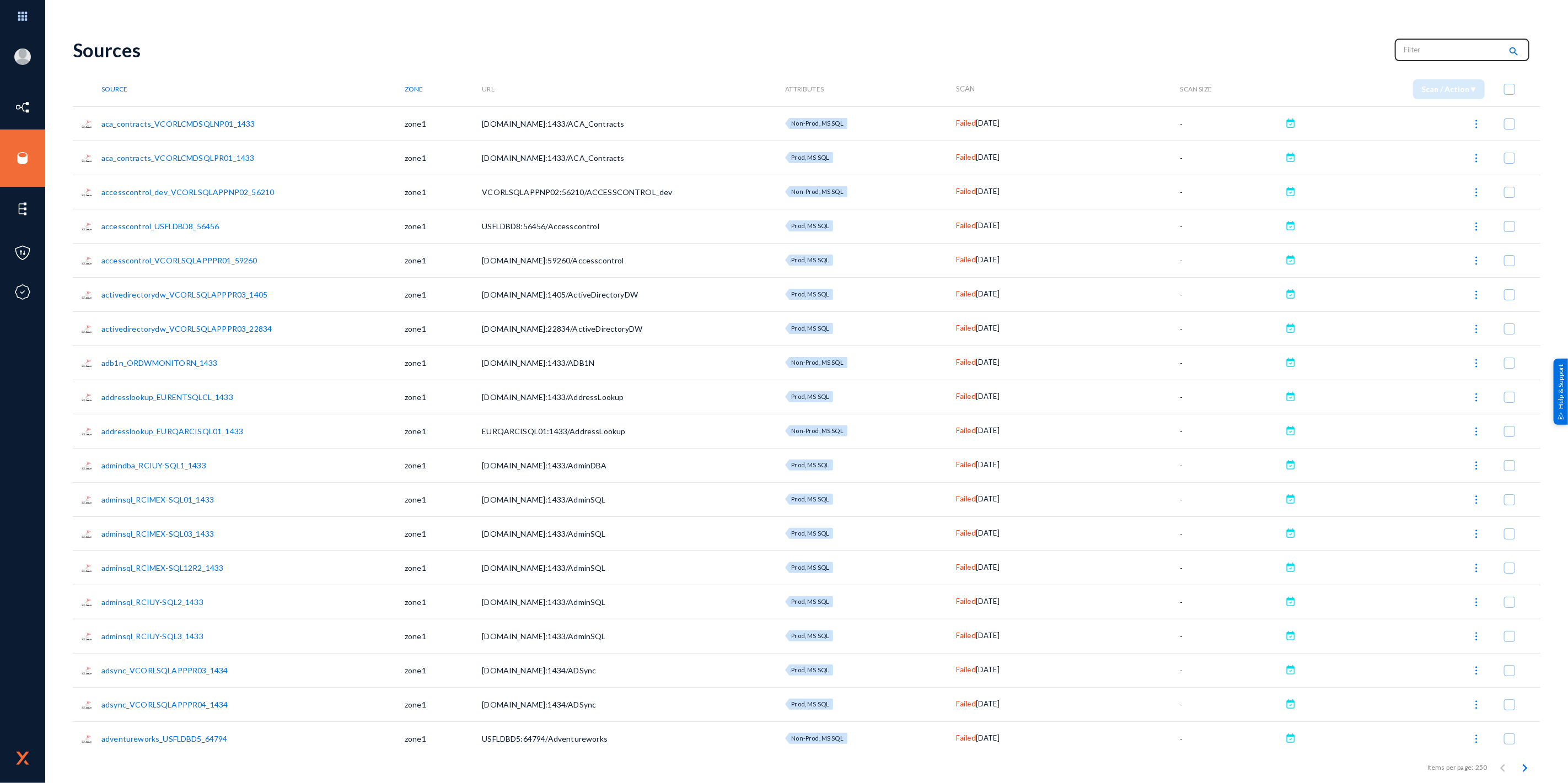
click at [1425, 55] on input "text" at bounding box center [1453, 49] width 97 height 17
type input "S"
click at [1404, 52] on input "text" at bounding box center [1453, 49] width 97 height 17
type input "Snowflake"
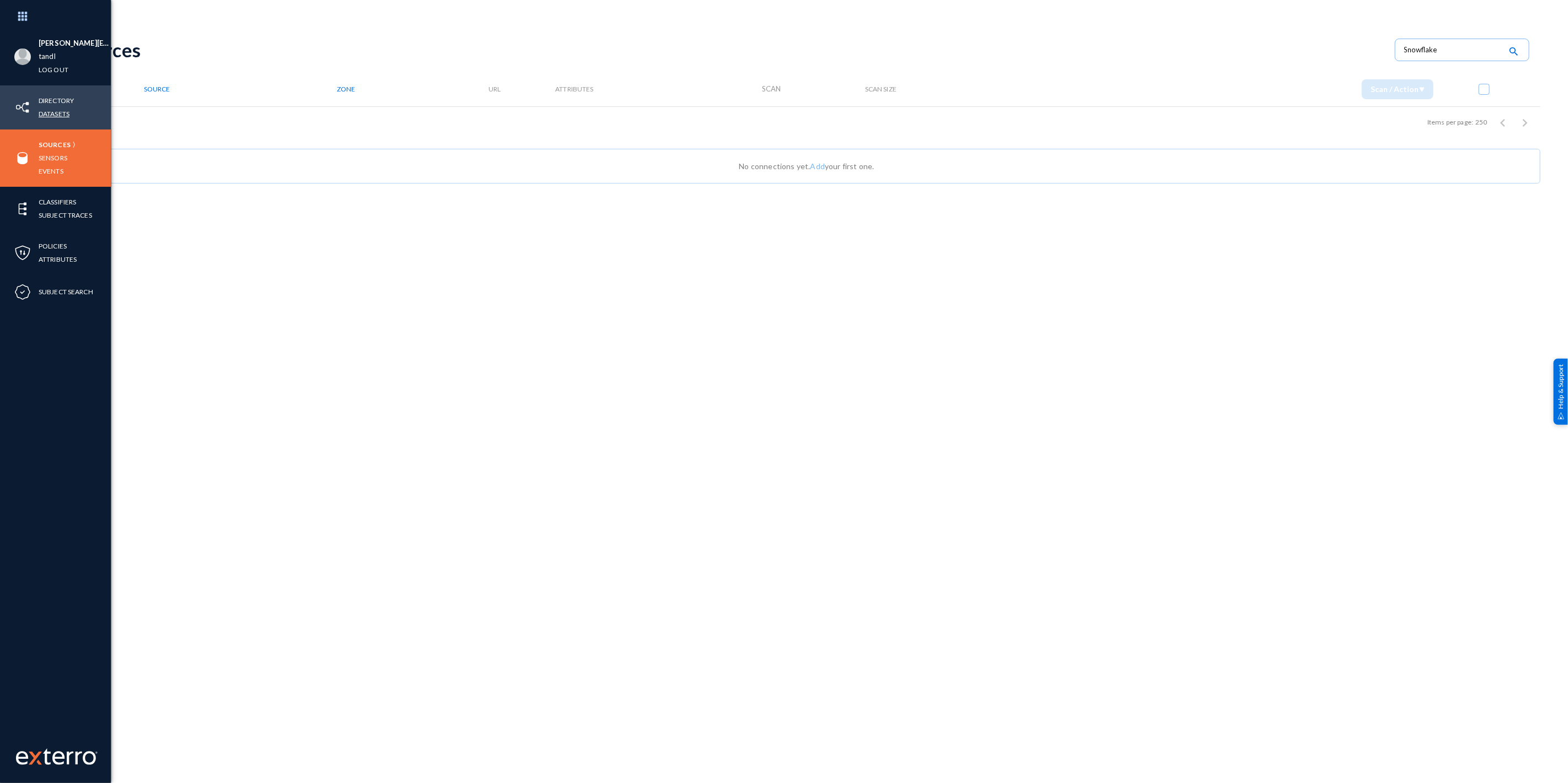
click at [52, 116] on link "Datasets" at bounding box center [54, 114] width 31 height 12
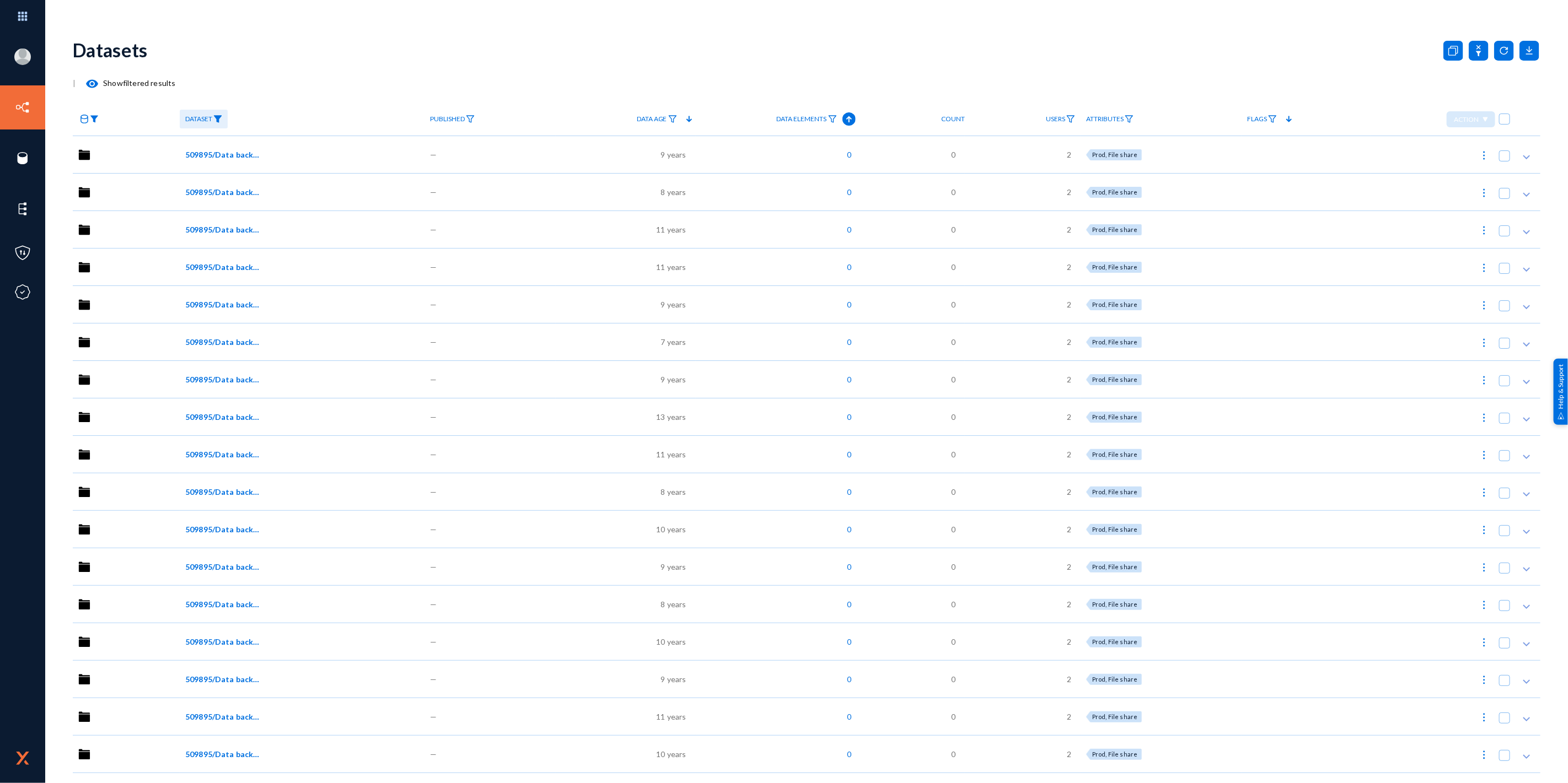
click at [92, 118] on img at bounding box center [94, 119] width 9 height 7
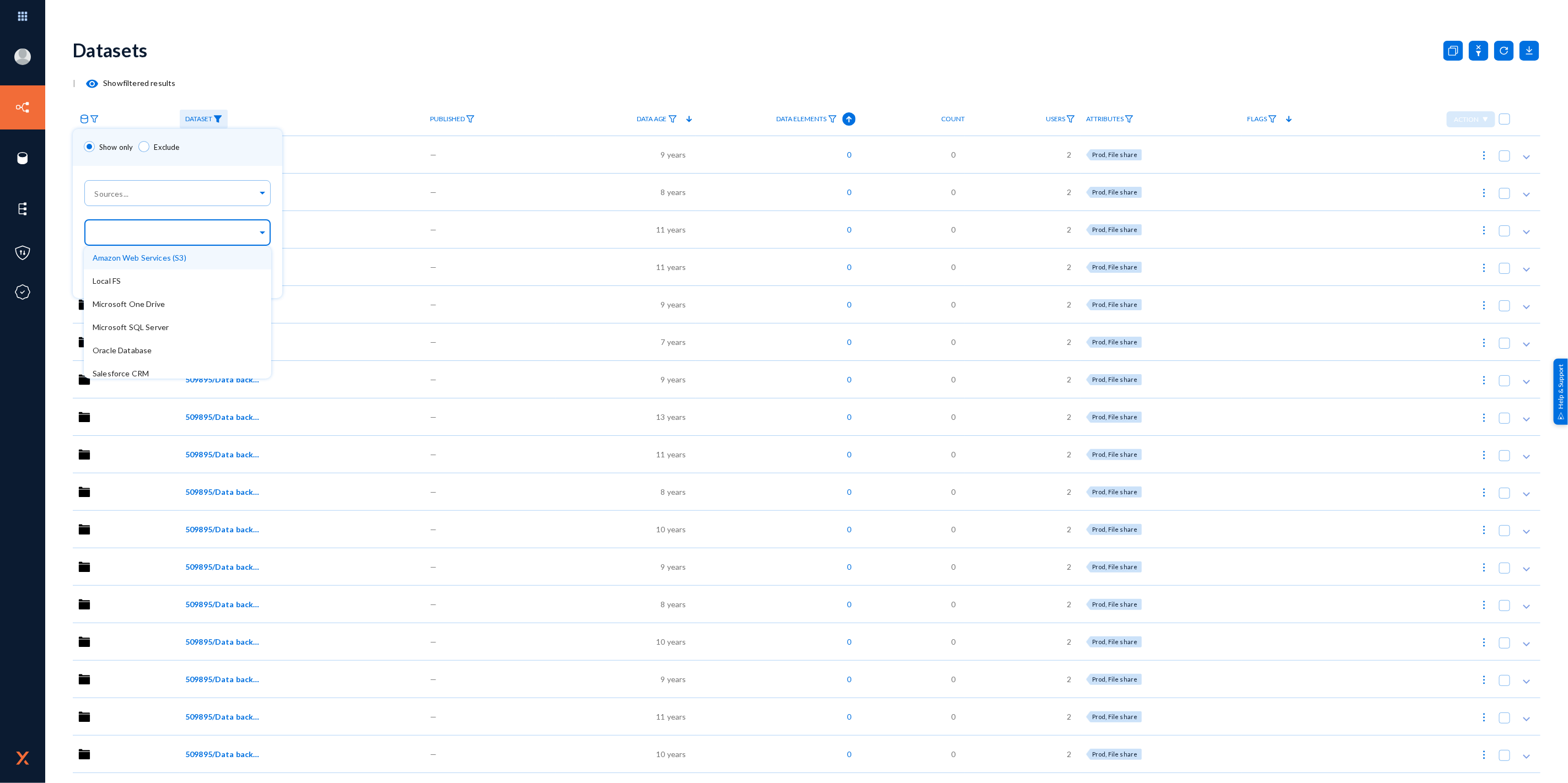
click at [141, 229] on input "text" at bounding box center [175, 234] width 165 height 11
click at [136, 359] on div "Snowflake" at bounding box center [177, 358] width 187 height 23
click at [278, 266] on div "Apply" at bounding box center [177, 277] width 210 height 42
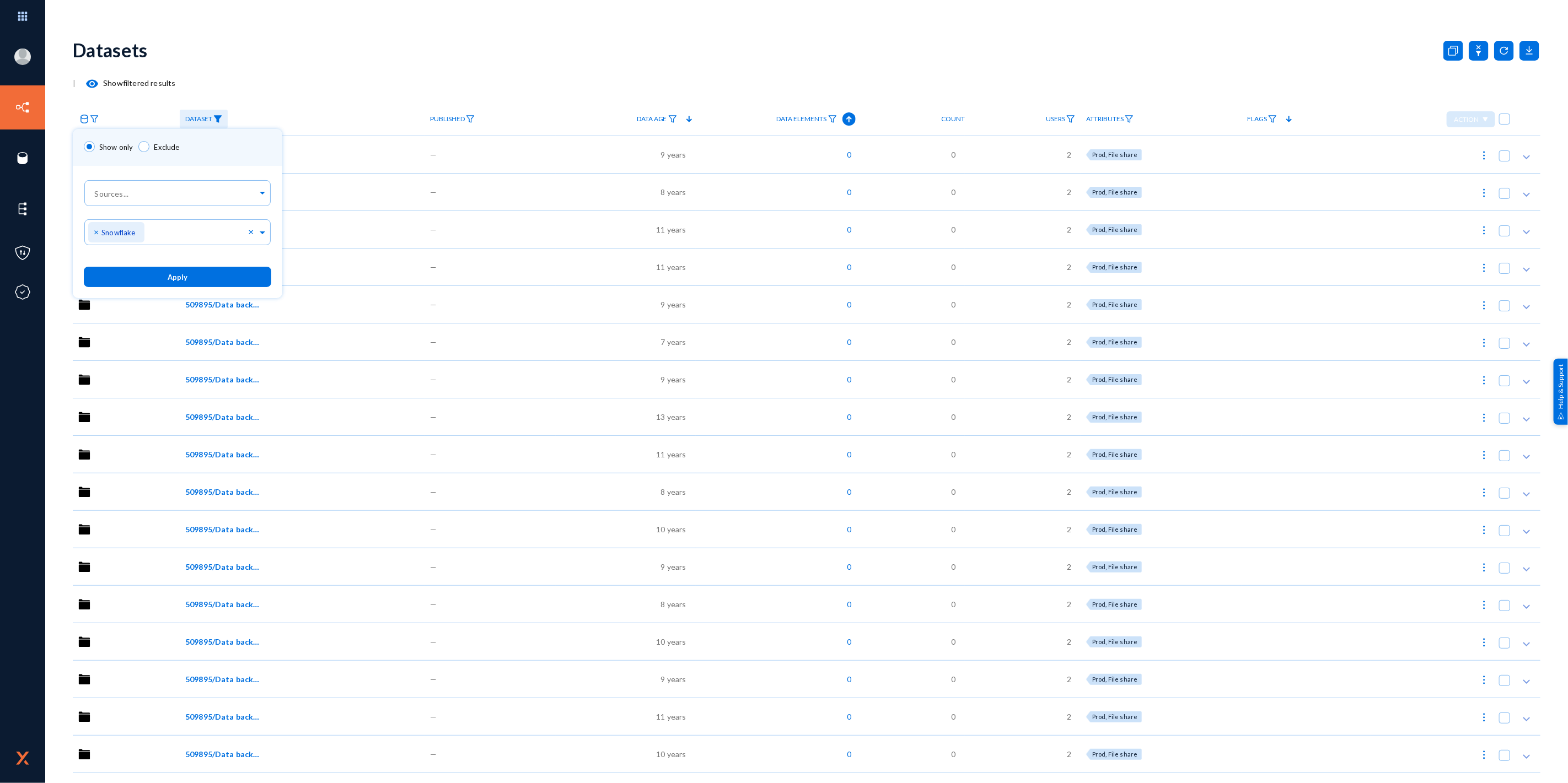
click at [200, 277] on button "Apply" at bounding box center [177, 277] width 187 height 21
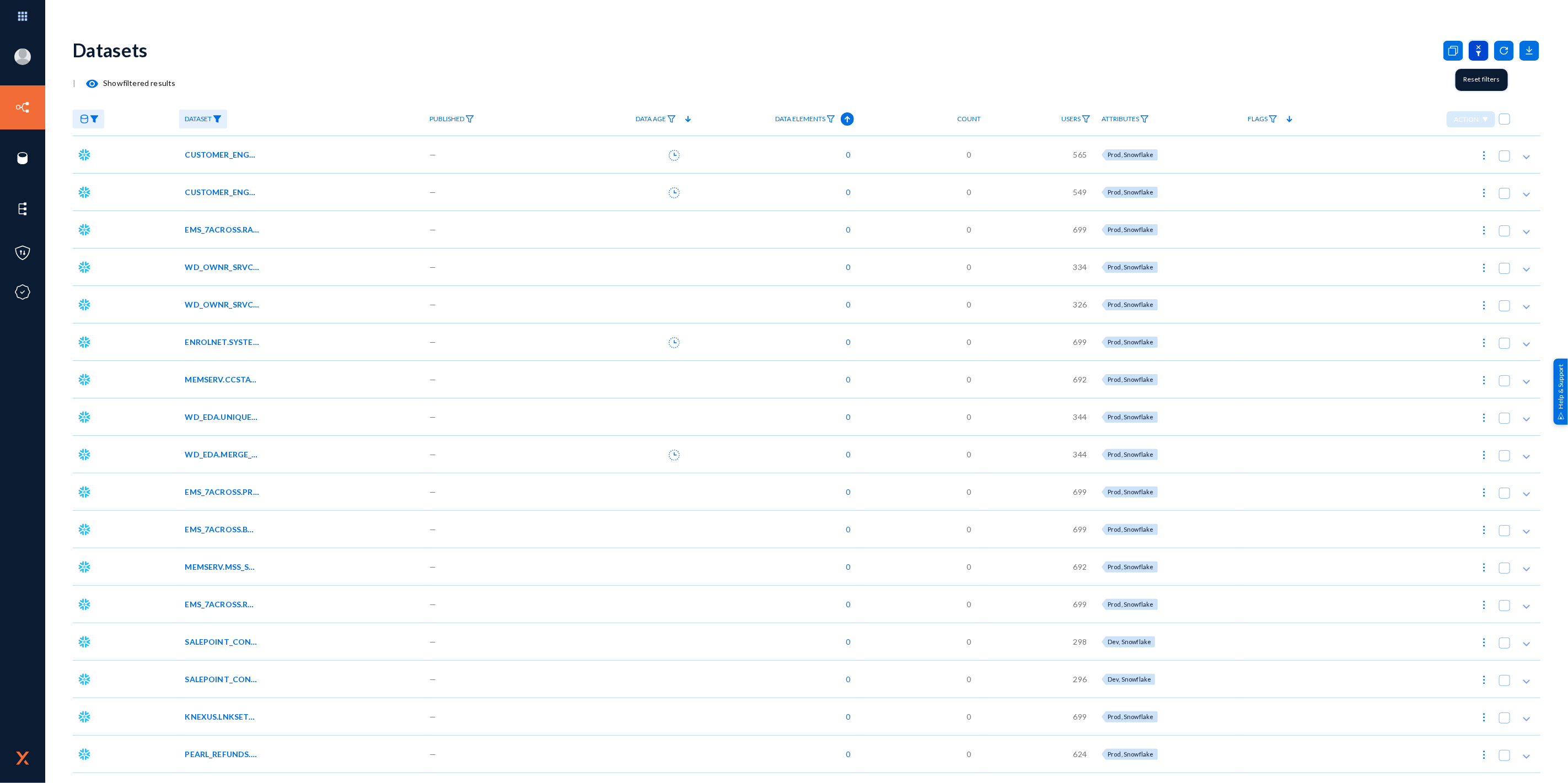
click at [1475, 47] on icon at bounding box center [1479, 51] width 20 height 20
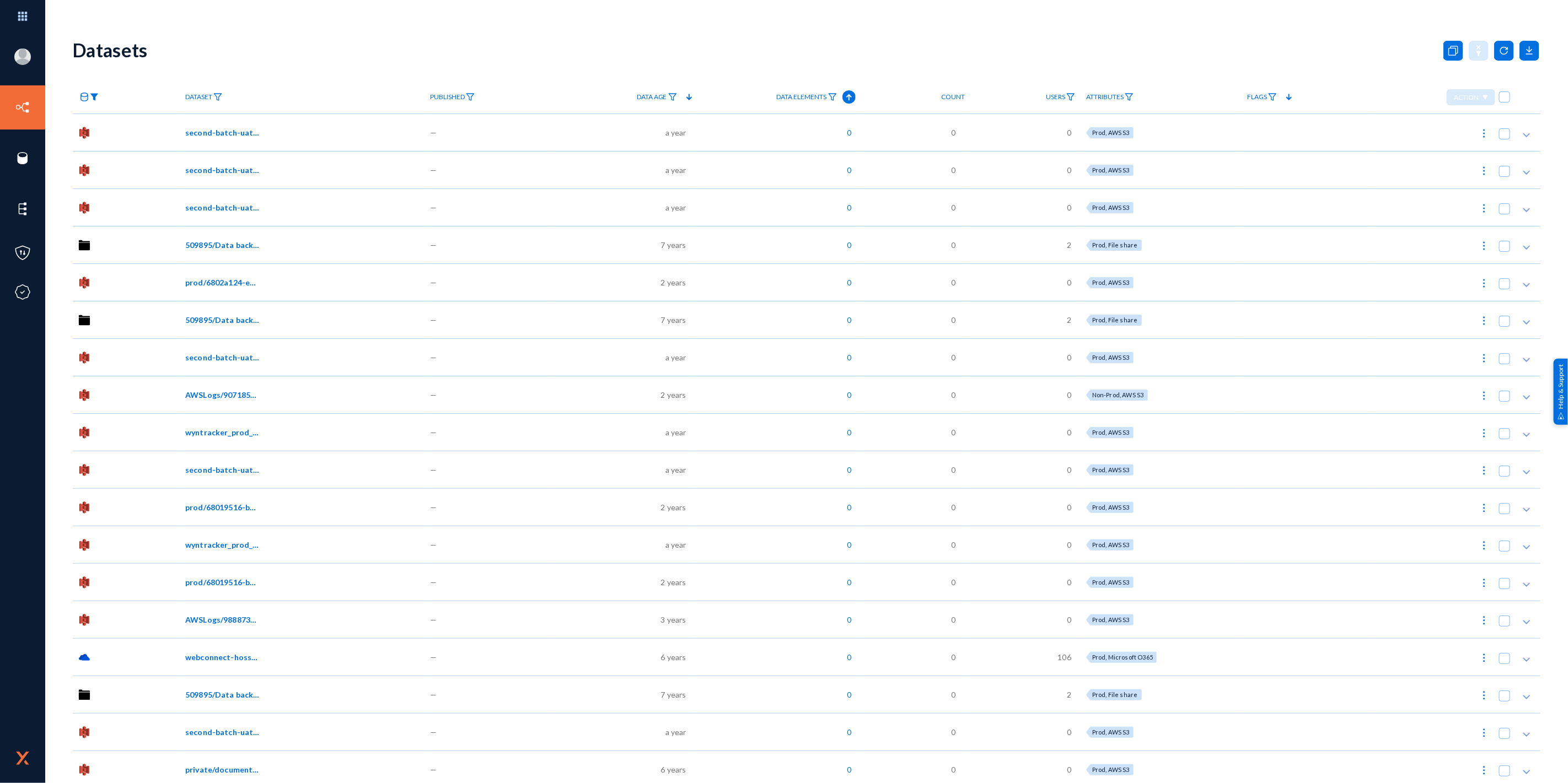
click at [92, 98] on img at bounding box center [94, 97] width 9 height 7
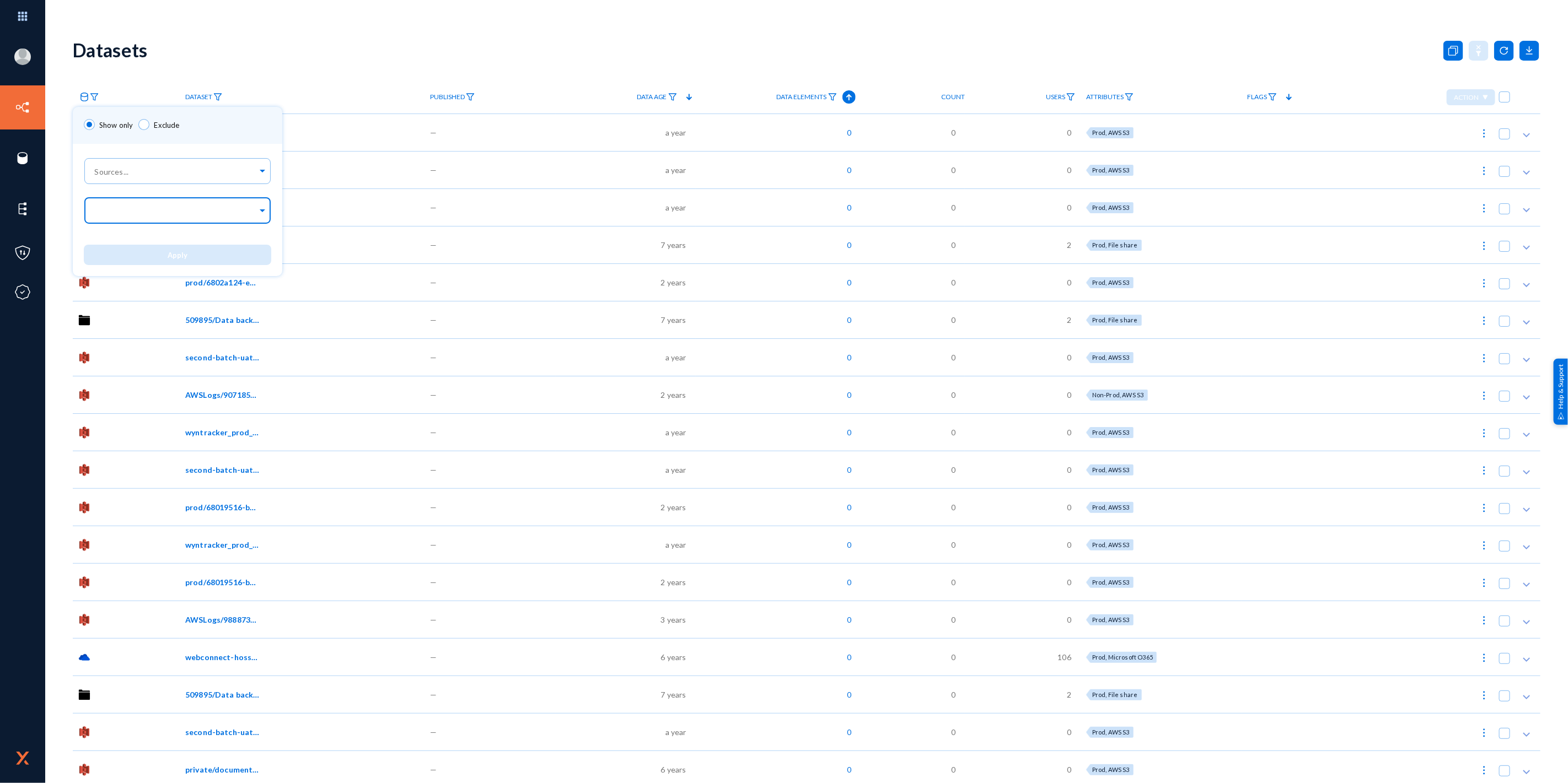
click at [118, 208] on input "text" at bounding box center [175, 211] width 165 height 11
click at [129, 331] on div "Snowflake" at bounding box center [177, 336] width 187 height 23
click at [278, 249] on div "Apply" at bounding box center [177, 255] width 210 height 42
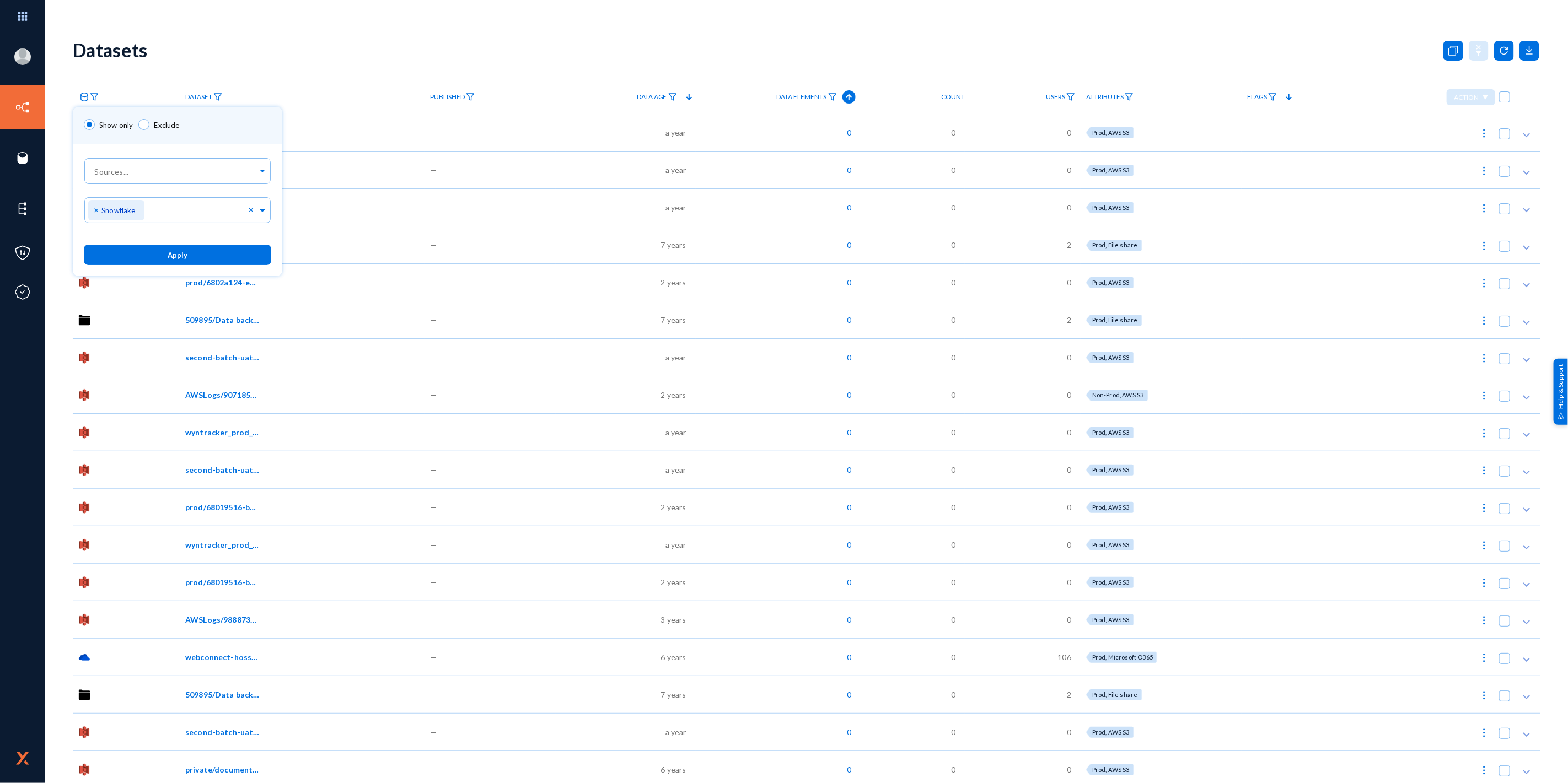
click at [197, 256] on button "Apply" at bounding box center [177, 254] width 187 height 21
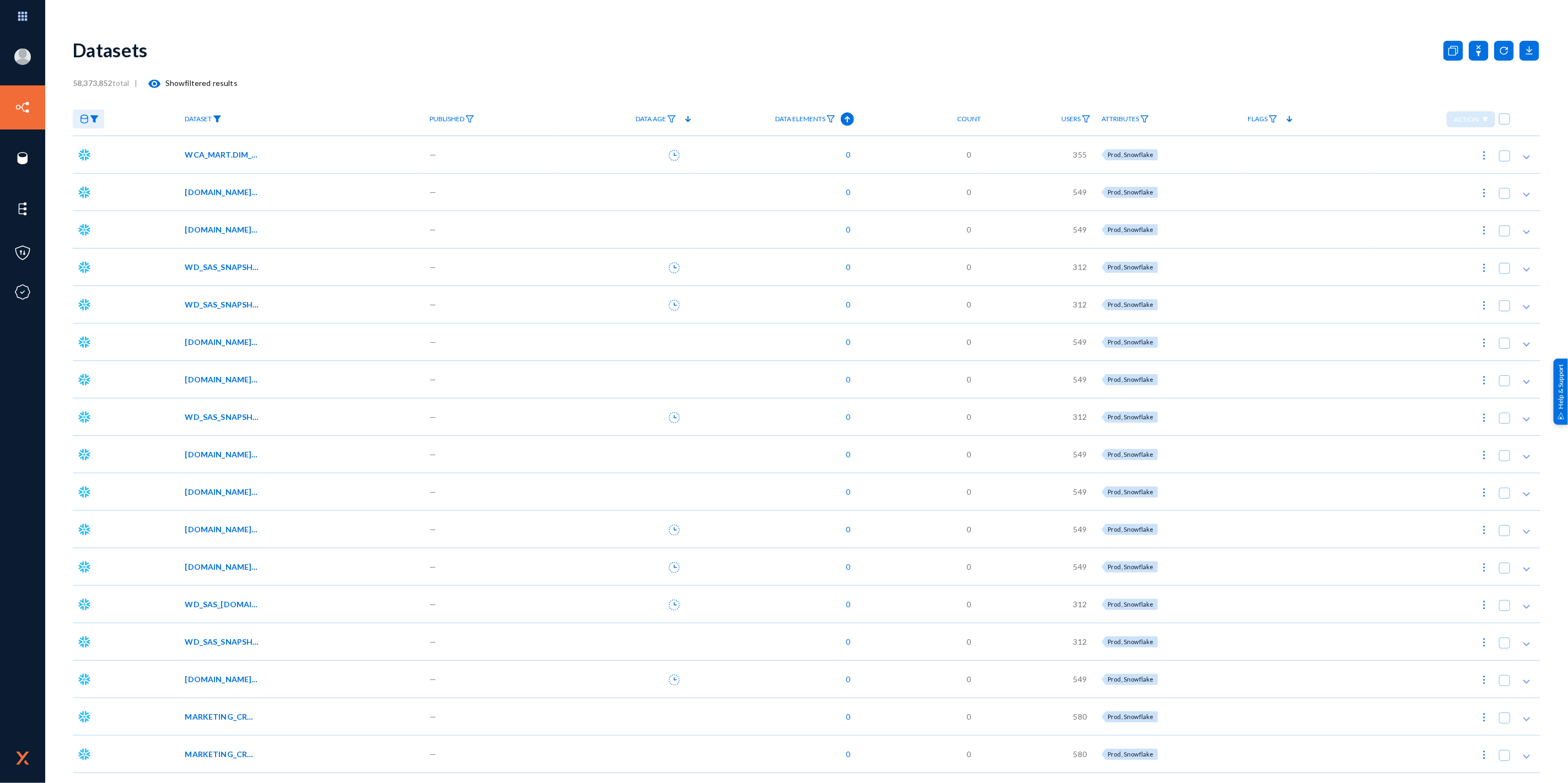
click at [220, 116] on img at bounding box center [217, 119] width 9 height 7
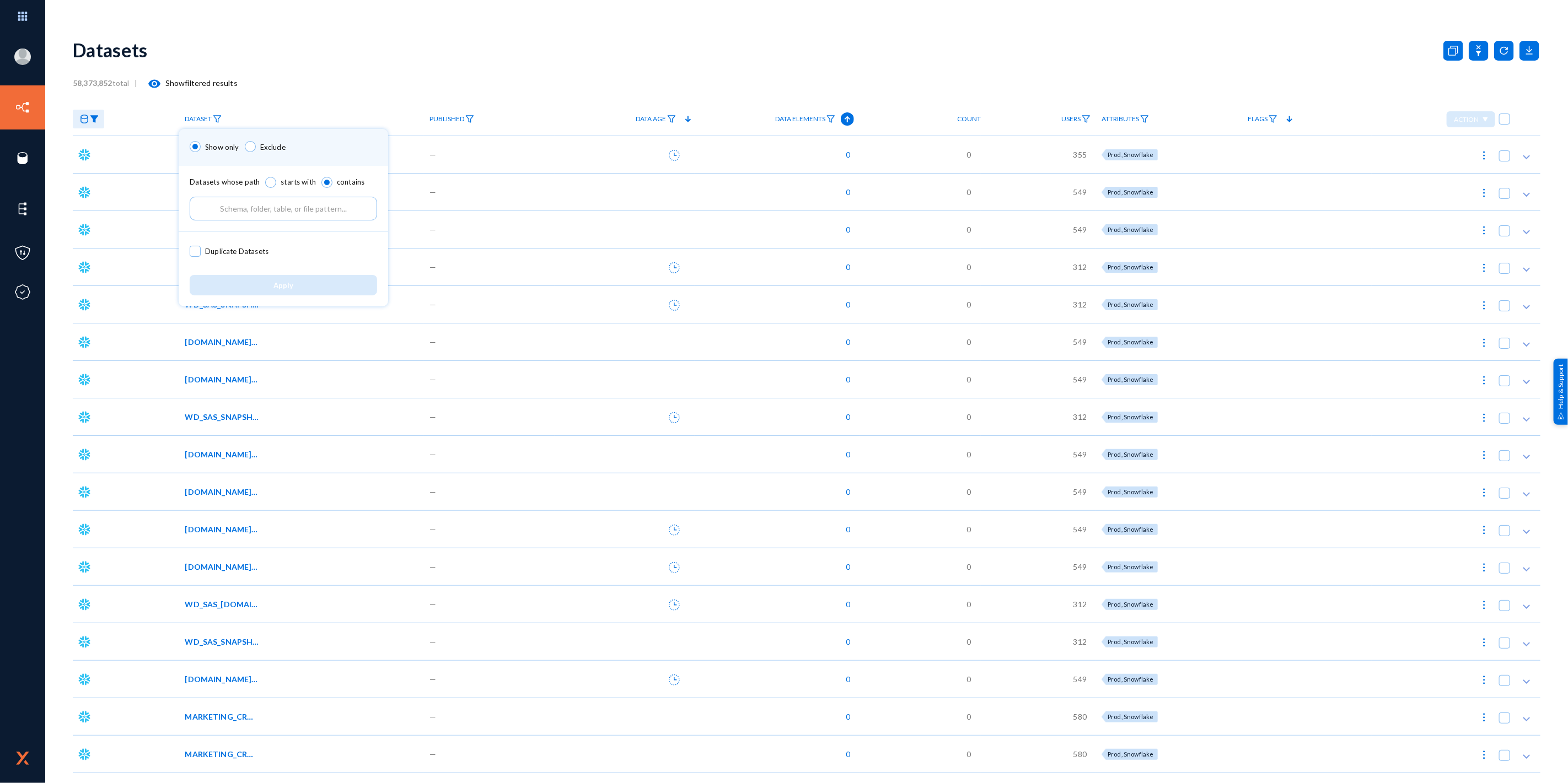
click at [254, 211] on input "text" at bounding box center [283, 208] width 187 height 24
paste input "PRD_WD_INT_DB"
type input "PRD_WD_INT_DB"
click at [290, 285] on span "Apply" at bounding box center [284, 285] width 20 height 9
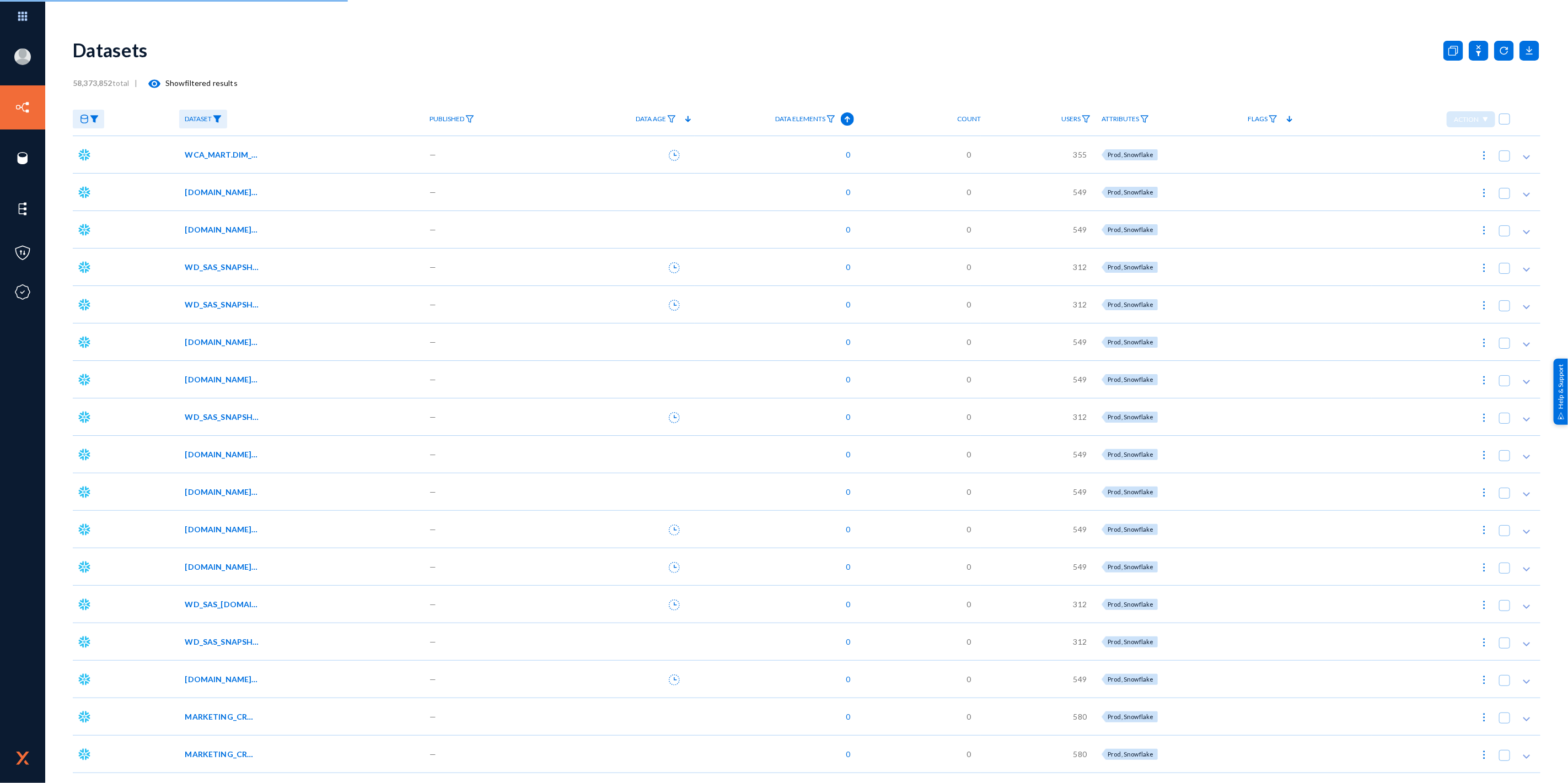
checkbox input "true"
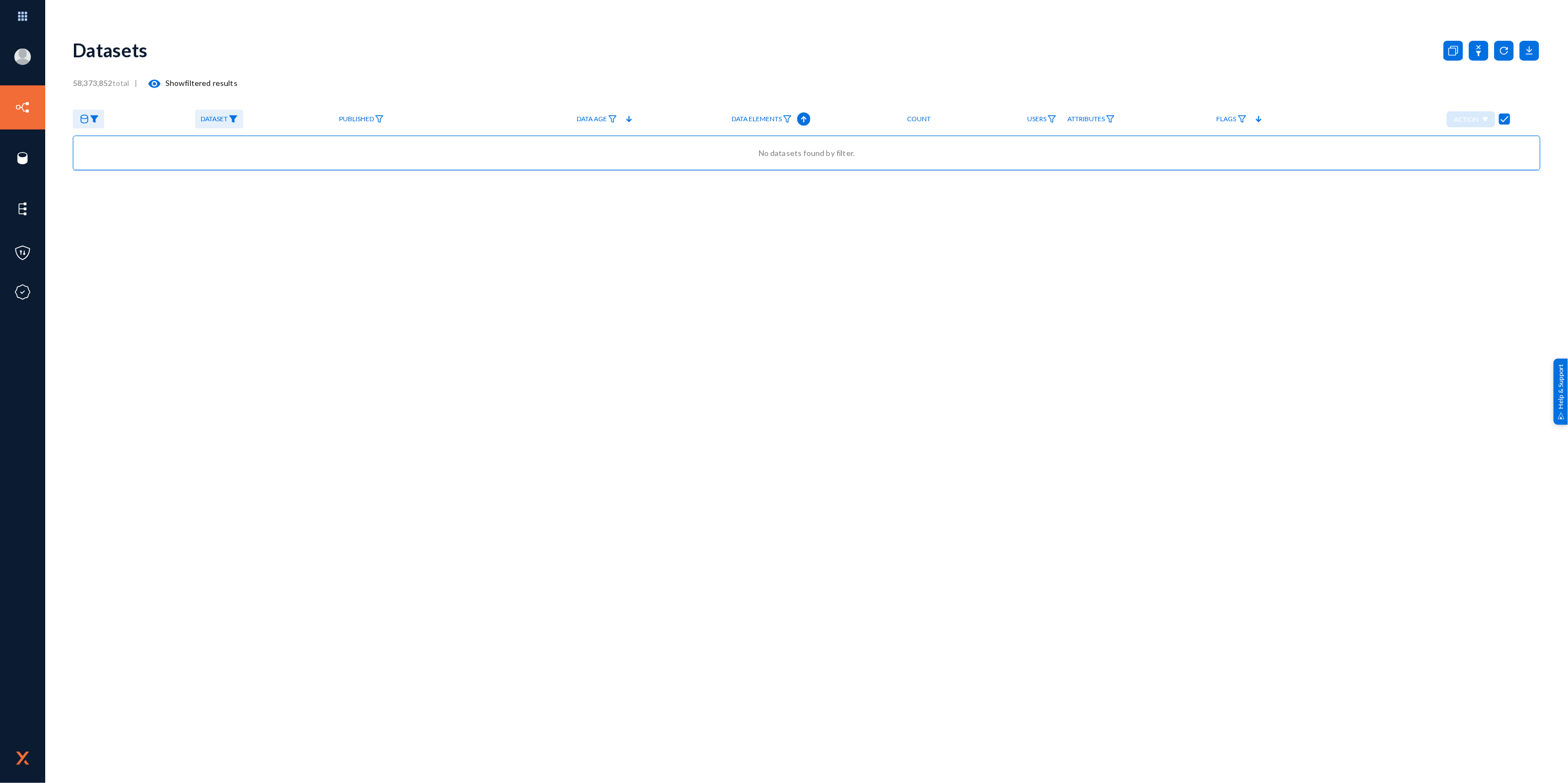
click at [225, 123] on span "Dataset" at bounding box center [214, 119] width 27 height 7
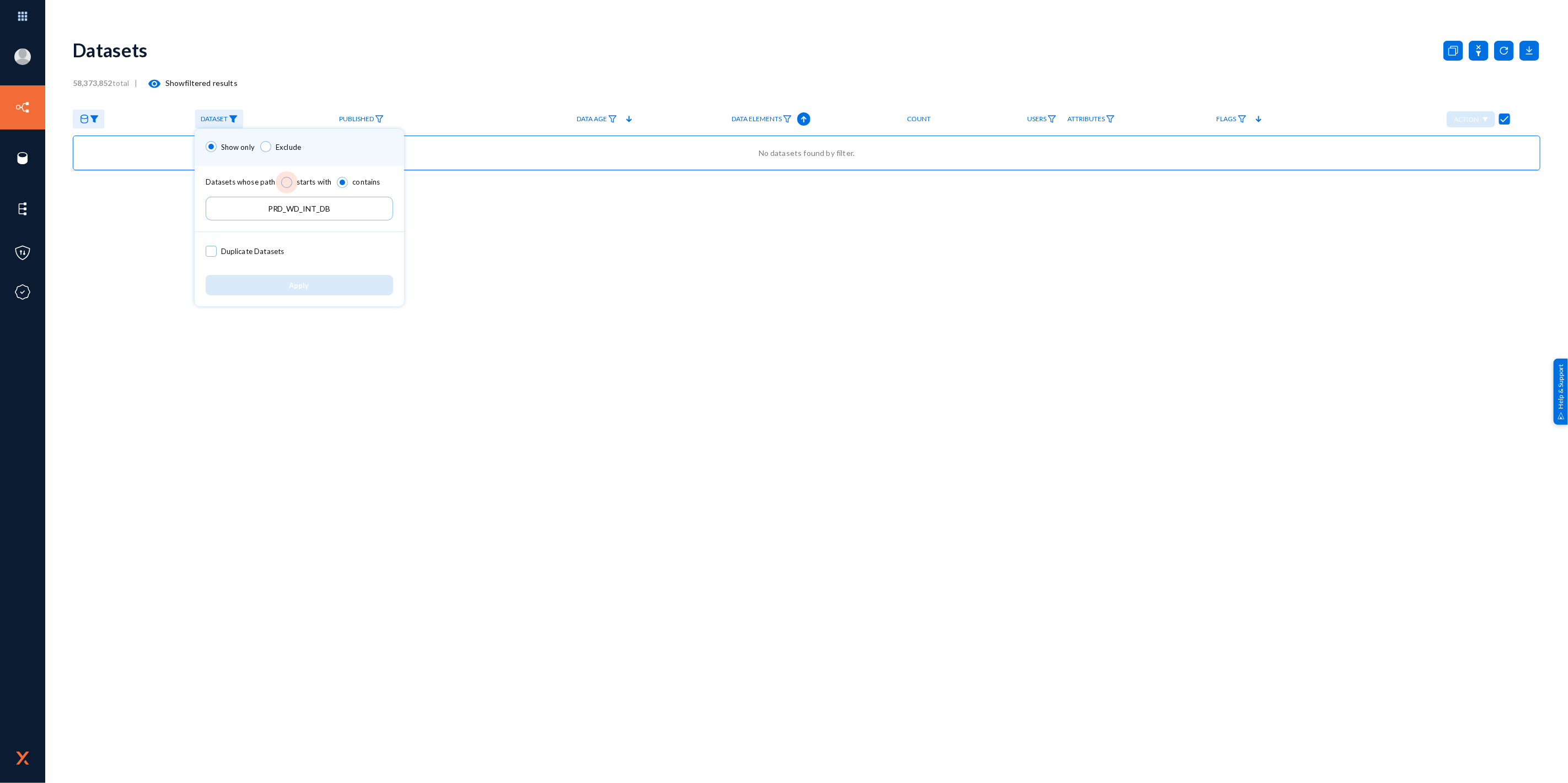
click at [282, 185] on span at bounding box center [287, 182] width 11 height 11
click at [282, 185] on input "starts with" at bounding box center [287, 182] width 11 height 11
radio input "true"
click at [317, 208] on input "PRD_WD_INT_DB" at bounding box center [299, 208] width 187 height 24
click at [307, 284] on span "Apply" at bounding box center [299, 285] width 20 height 9
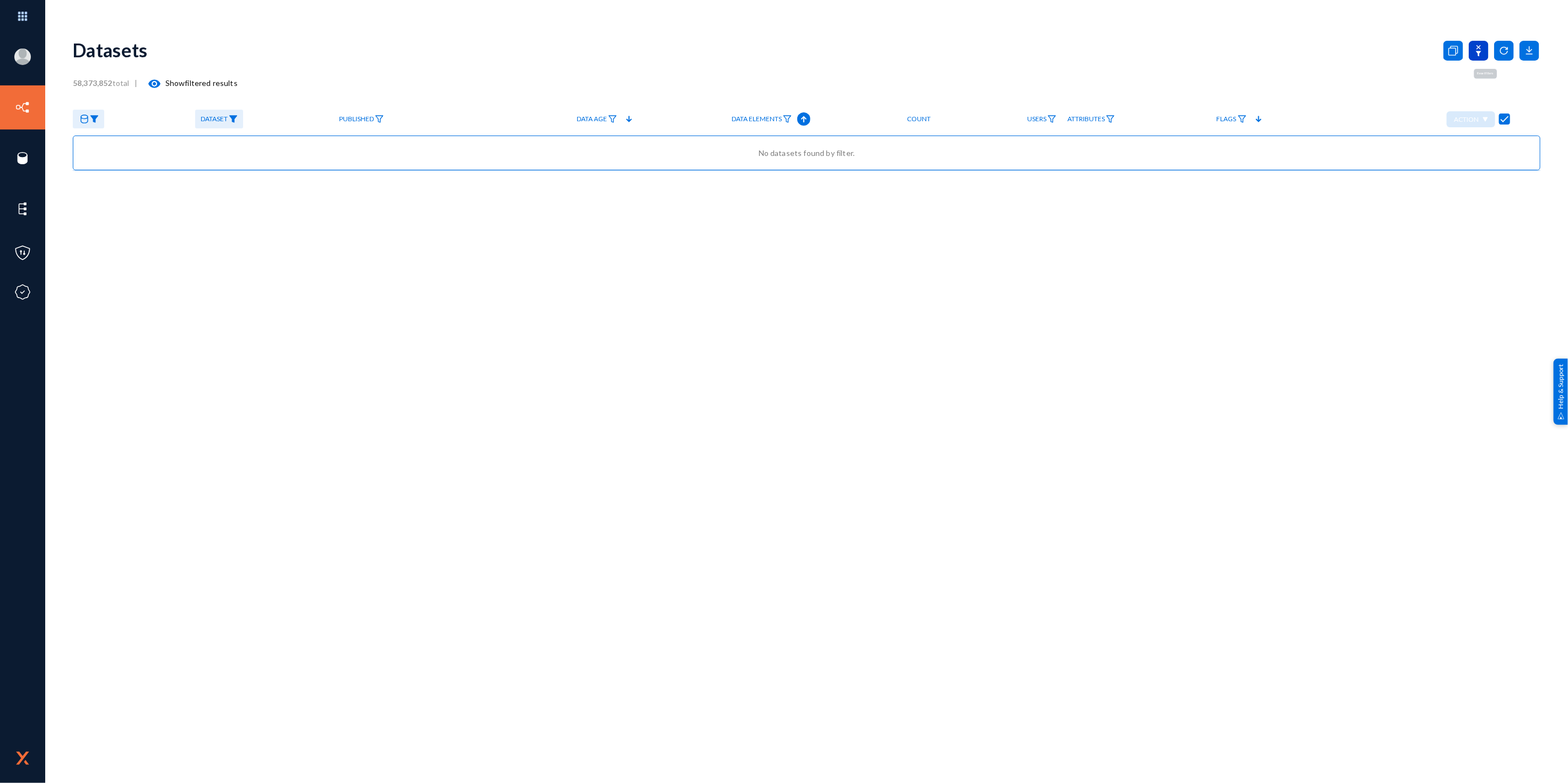
click at [1479, 49] on icon at bounding box center [1479, 51] width 20 height 20
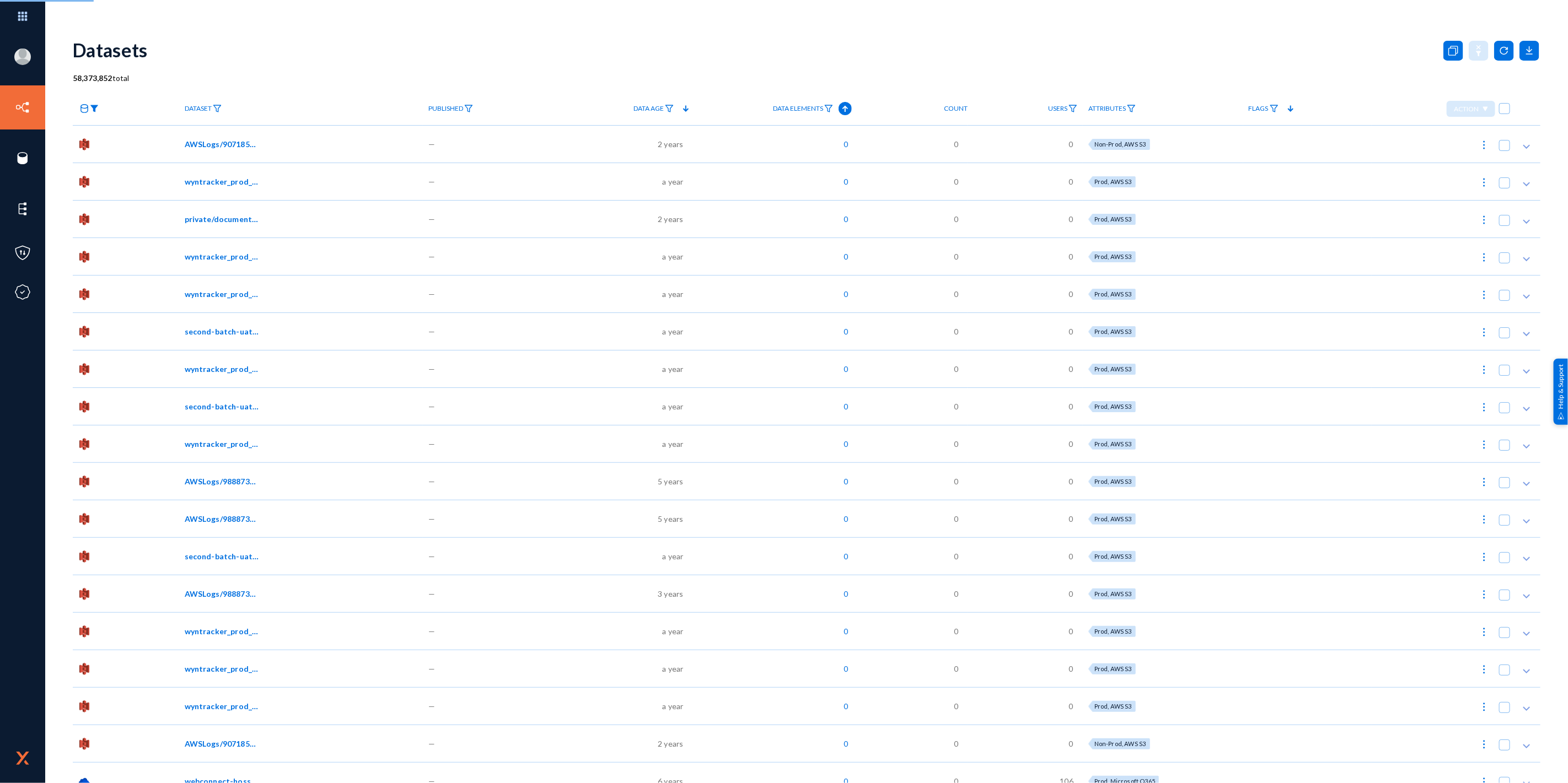
click at [91, 105] on img at bounding box center [94, 108] width 9 height 7
checkbox input "false"
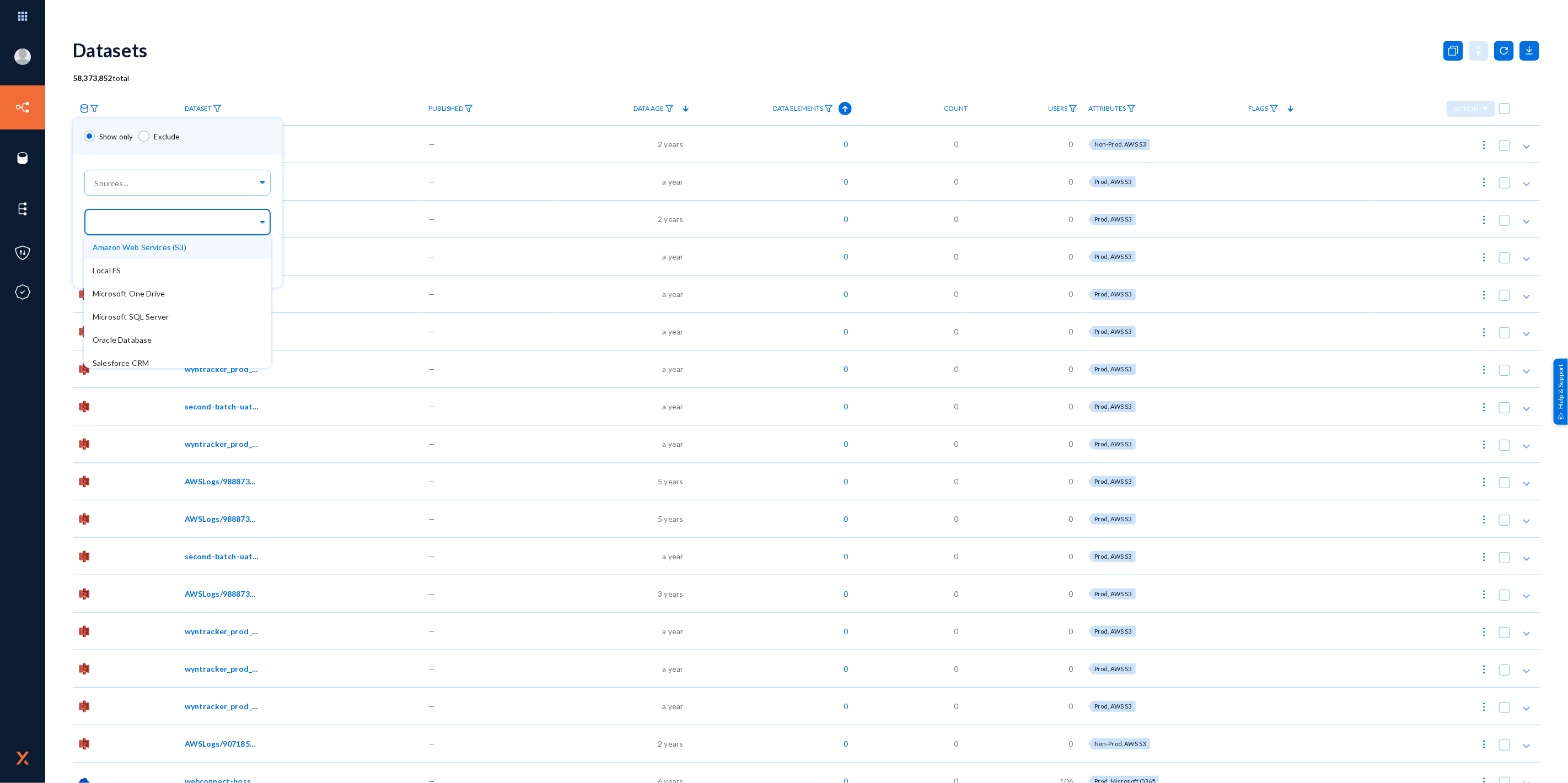
click at [124, 220] on input "text" at bounding box center [175, 223] width 165 height 11
click at [130, 341] on div "Snowflake" at bounding box center [177, 348] width 187 height 23
click at [279, 259] on div "Apply" at bounding box center [177, 266] width 210 height 42
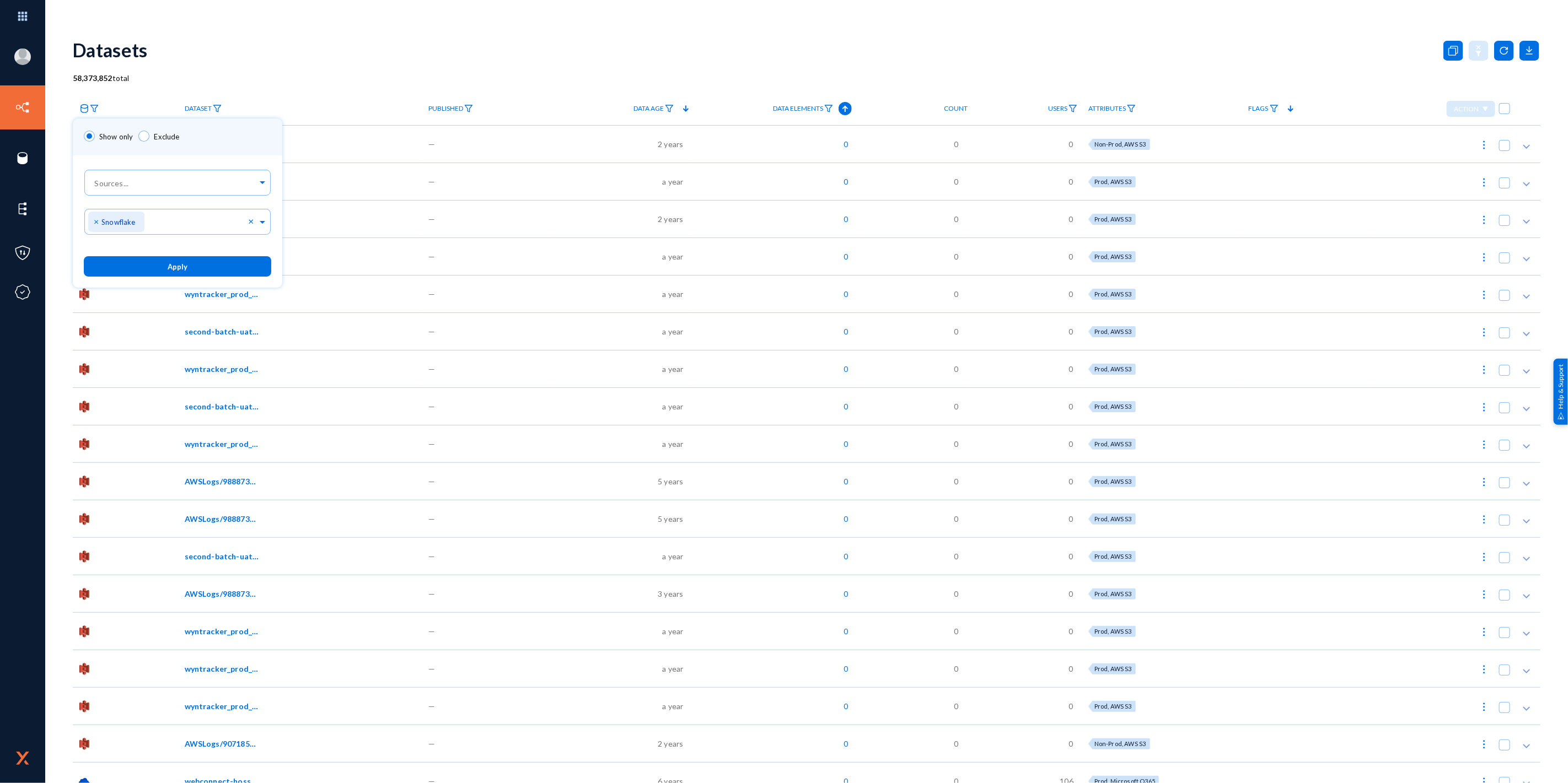
click at [196, 273] on button "Apply" at bounding box center [177, 266] width 187 height 21
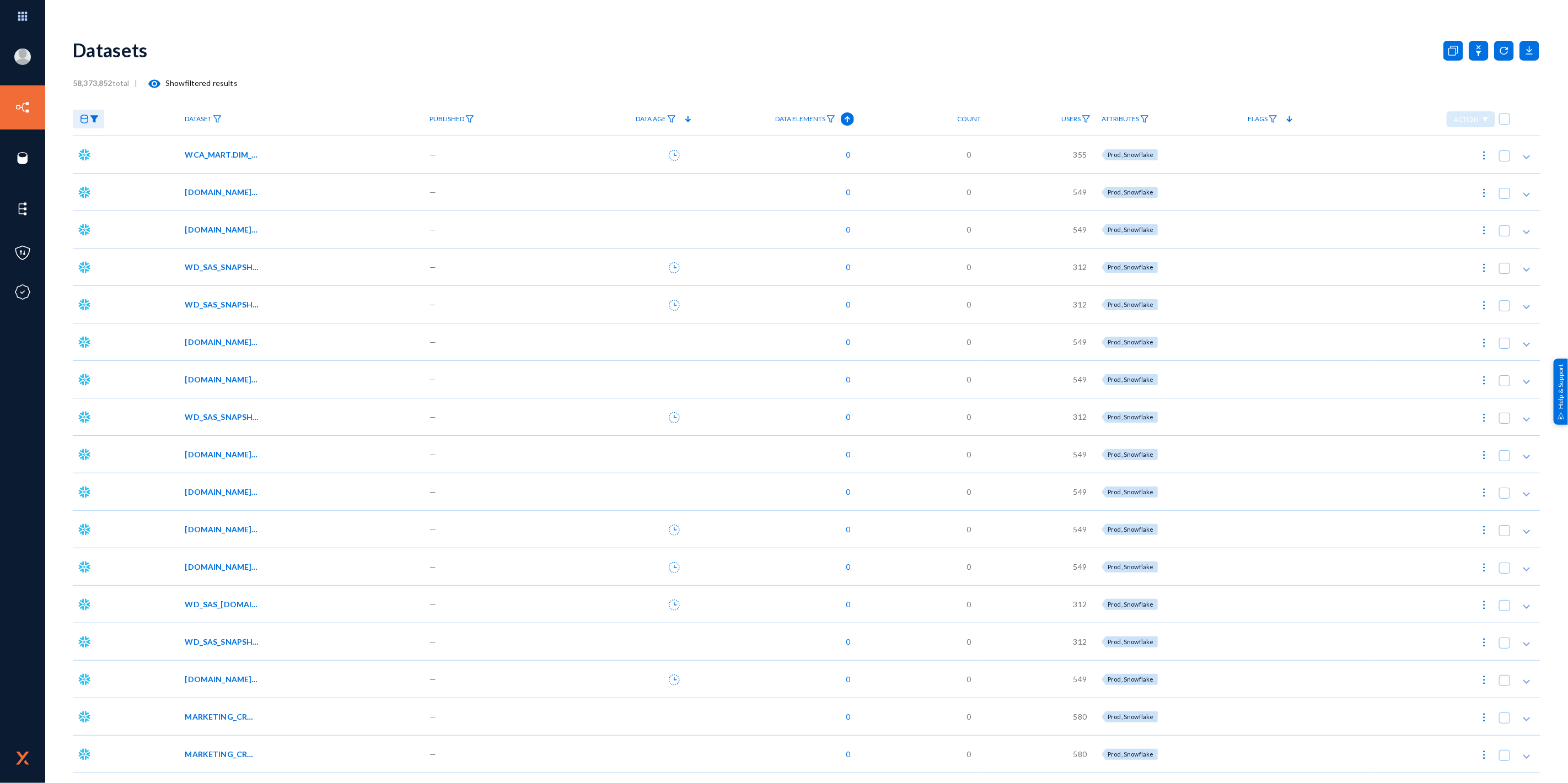
click at [239, 157] on span "WCA_MART.DIM_OVRRD_RT_RULE_LOG" at bounding box center [222, 154] width 75 height 12
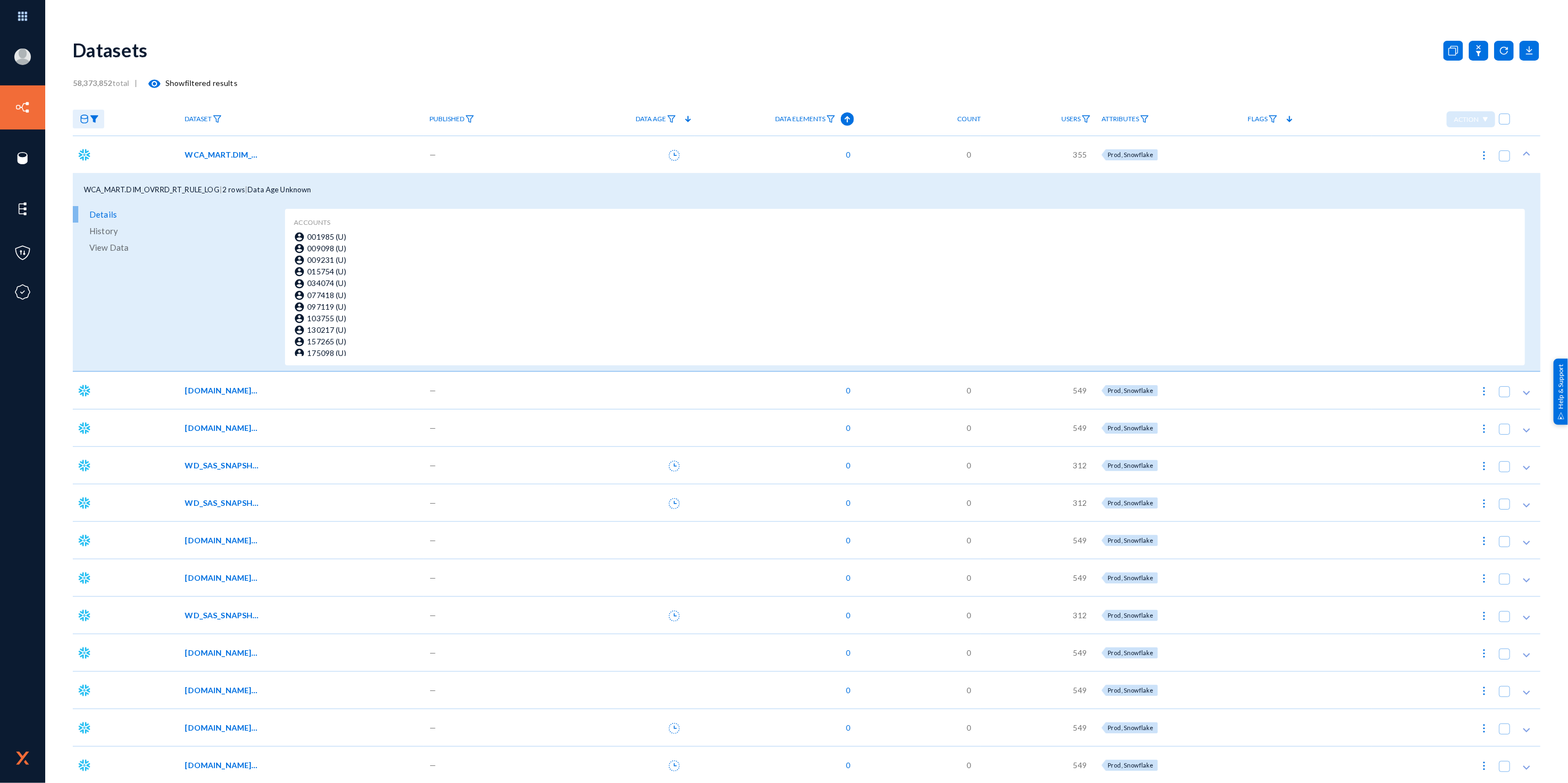
click at [228, 612] on span "WD_SAS_SNAPSHOT.ALC_ROOM_UTZN_JRNL_SKU_150623_BACKUP_HSR_052325" at bounding box center [222, 615] width 75 height 12
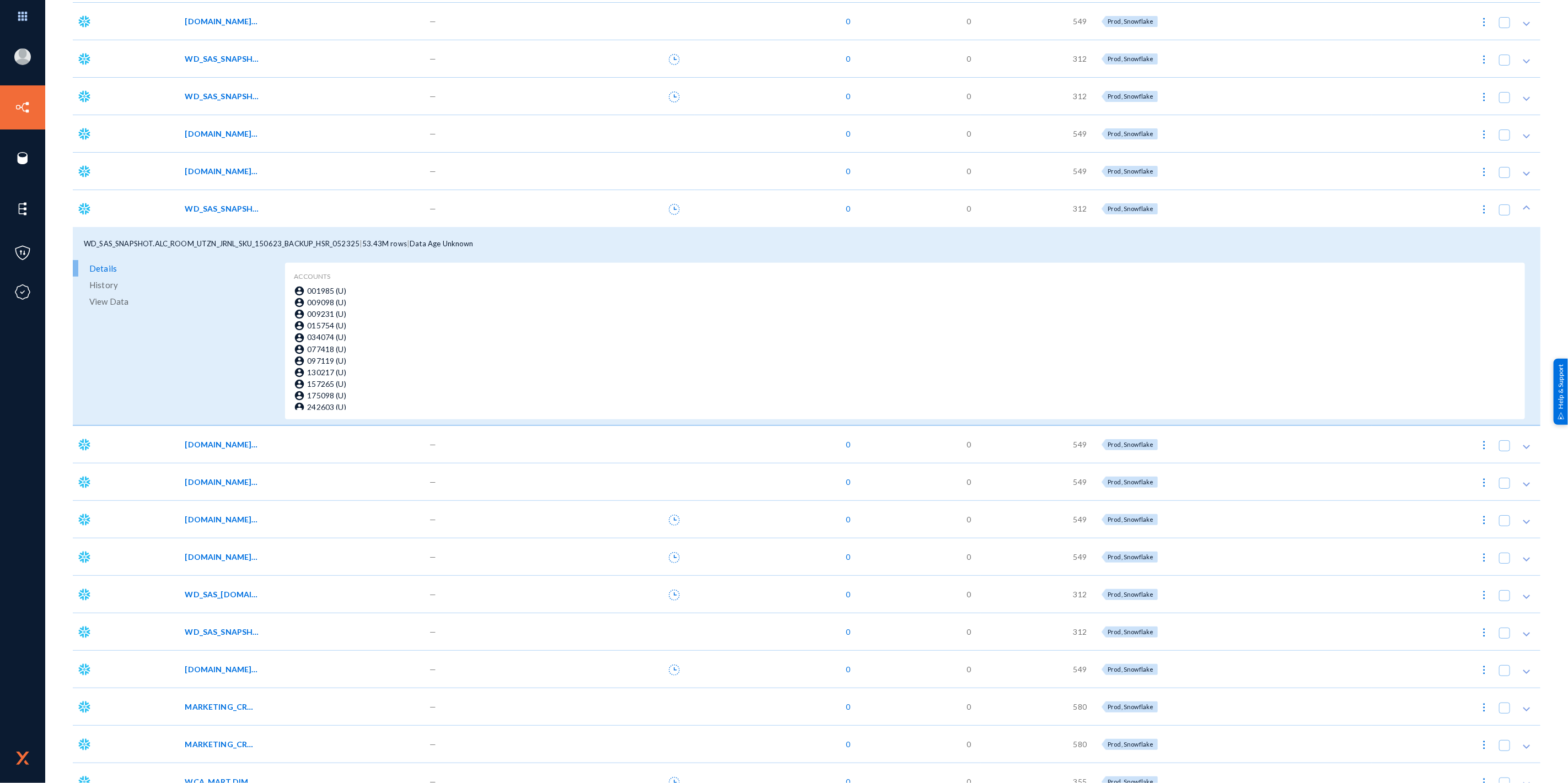
scroll to position [429, 0]
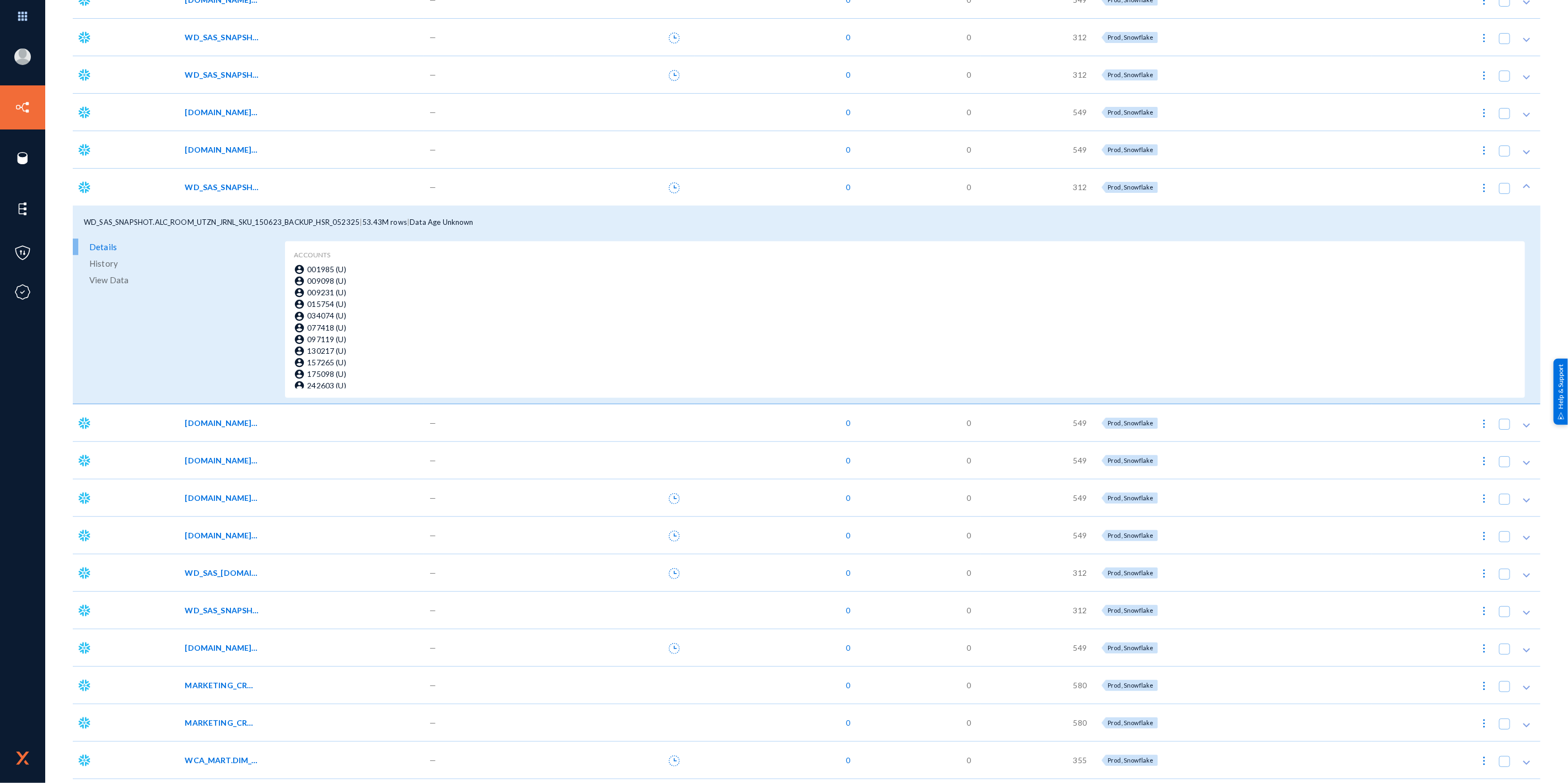
click at [229, 685] on span "MARKETING_CRM.CCPA_CONSUMER_BONUS_CONTRACTS" at bounding box center [222, 685] width 75 height 12
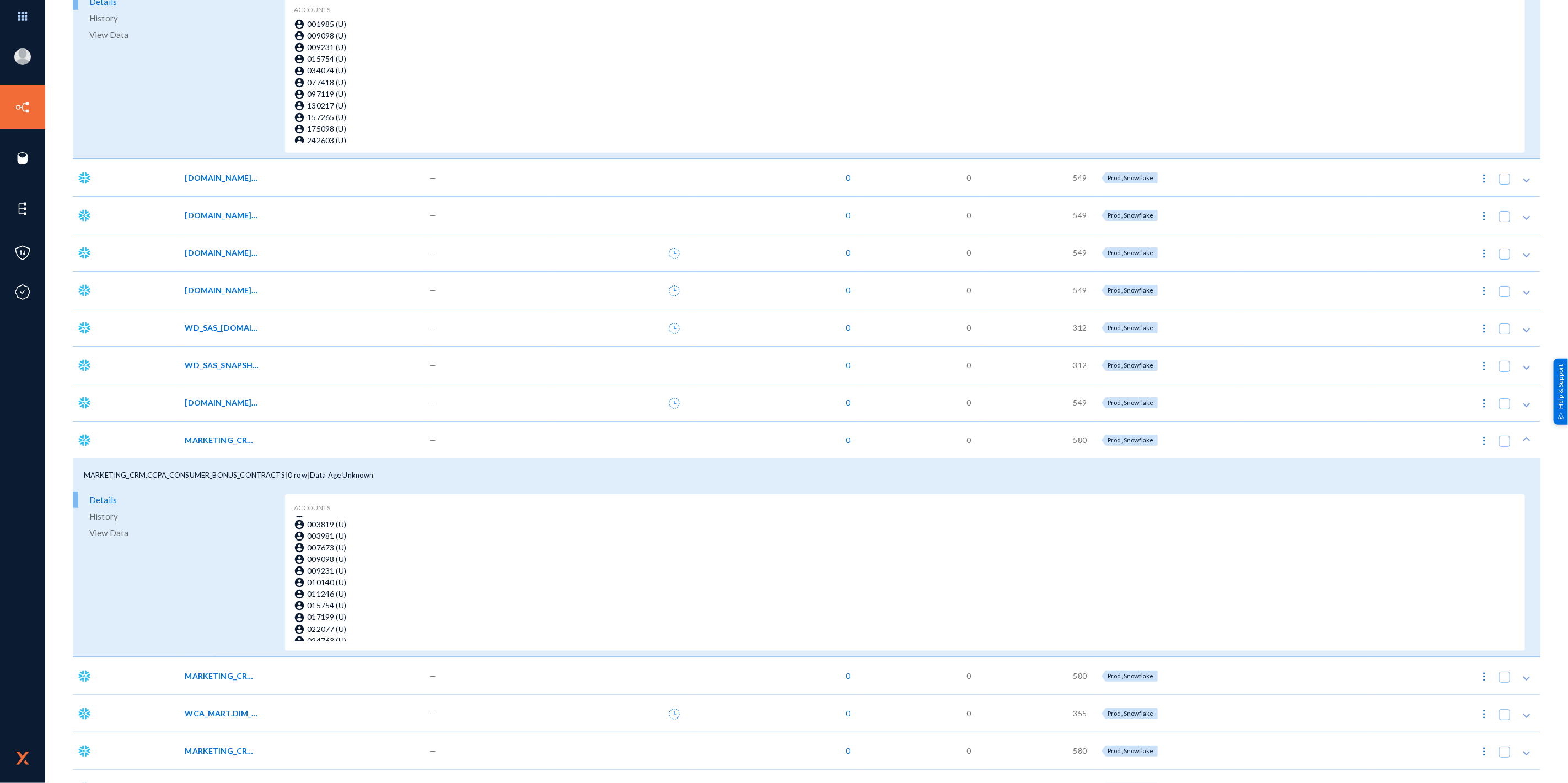
scroll to position [61, 0]
click at [245, 676] on span "MARKETING_CRM.CCPA_CONSUMER_AFF_CONTRACTS" at bounding box center [222, 676] width 75 height 12
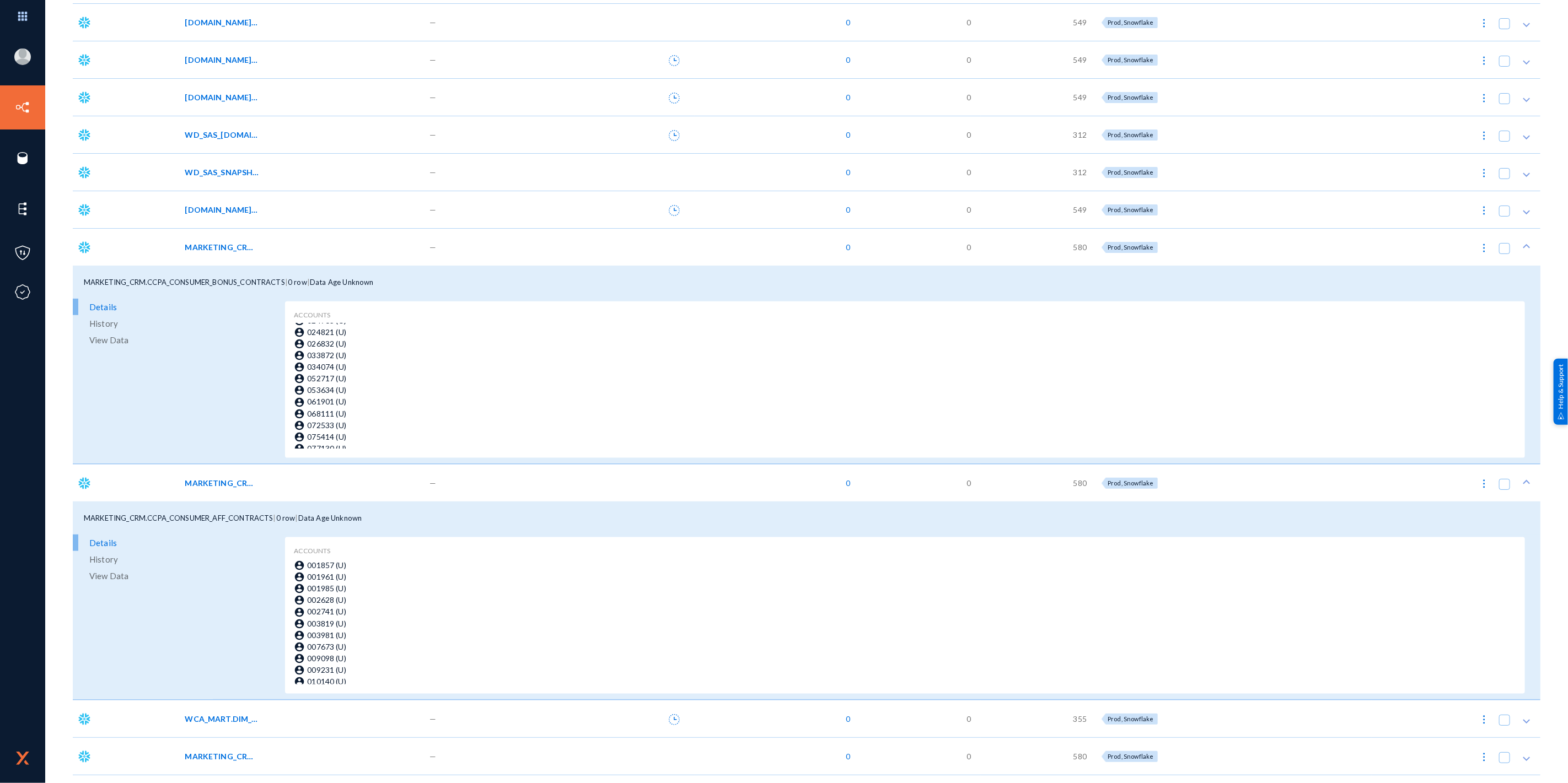
scroll to position [918, 0]
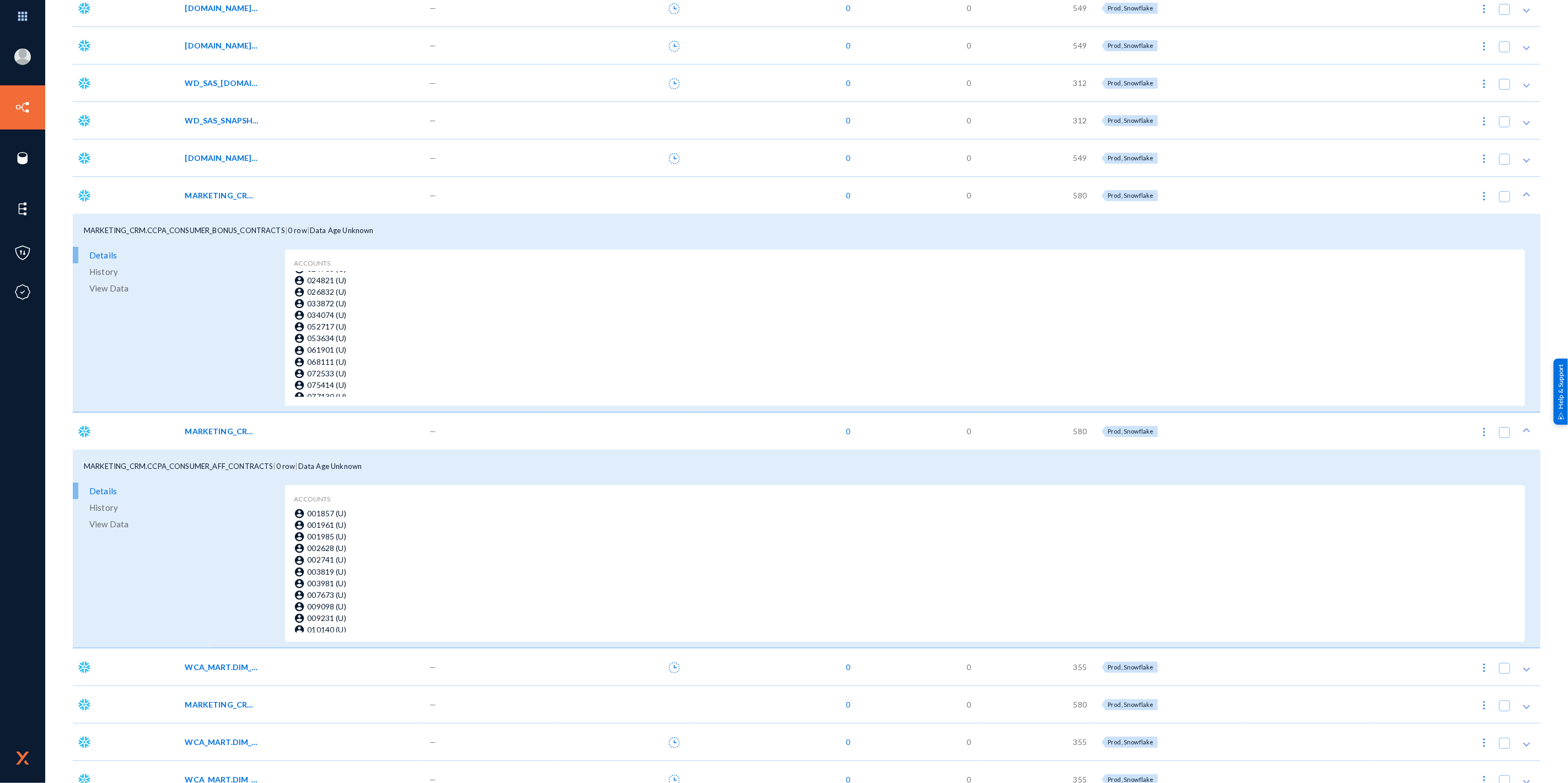
click at [217, 667] on span "WCA_MART.DIM_TM_LOG" at bounding box center [222, 667] width 75 height 12
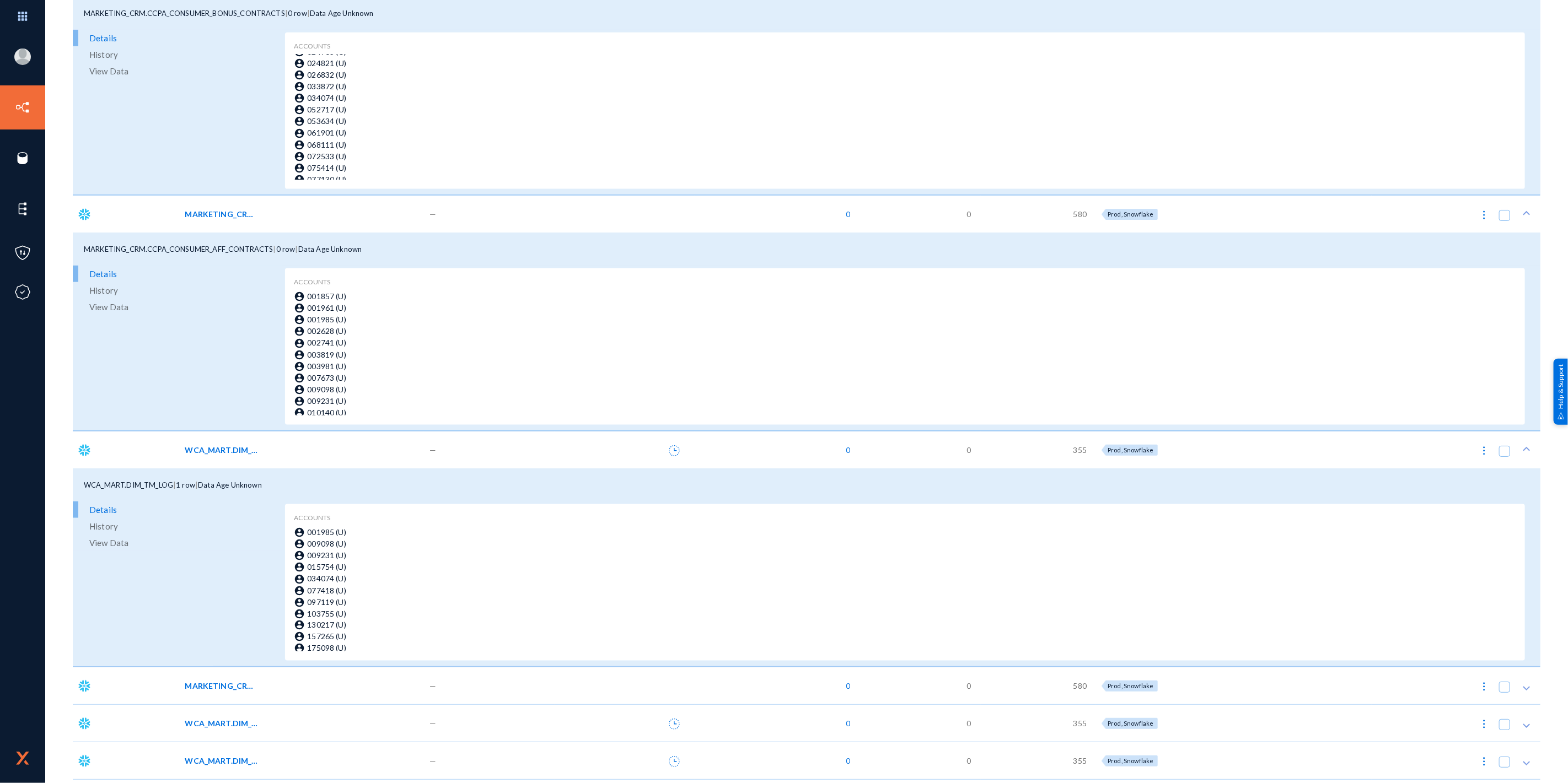
scroll to position [1164, 0]
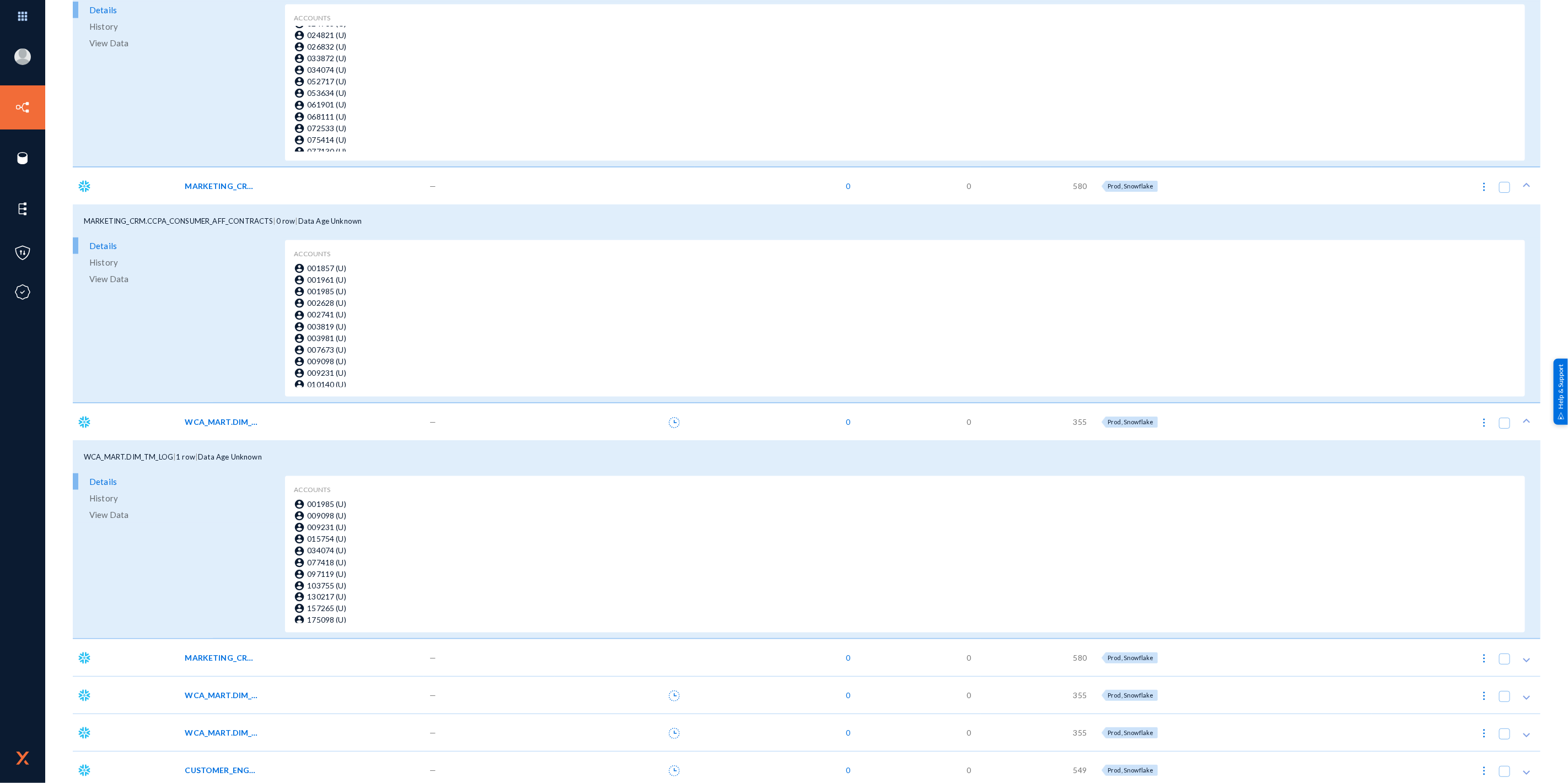
click at [235, 660] on span "MARKETING_CRM.CCPA_CONSUMER_ADD_FX_FL_CONTRACTS" at bounding box center [222, 657] width 75 height 12
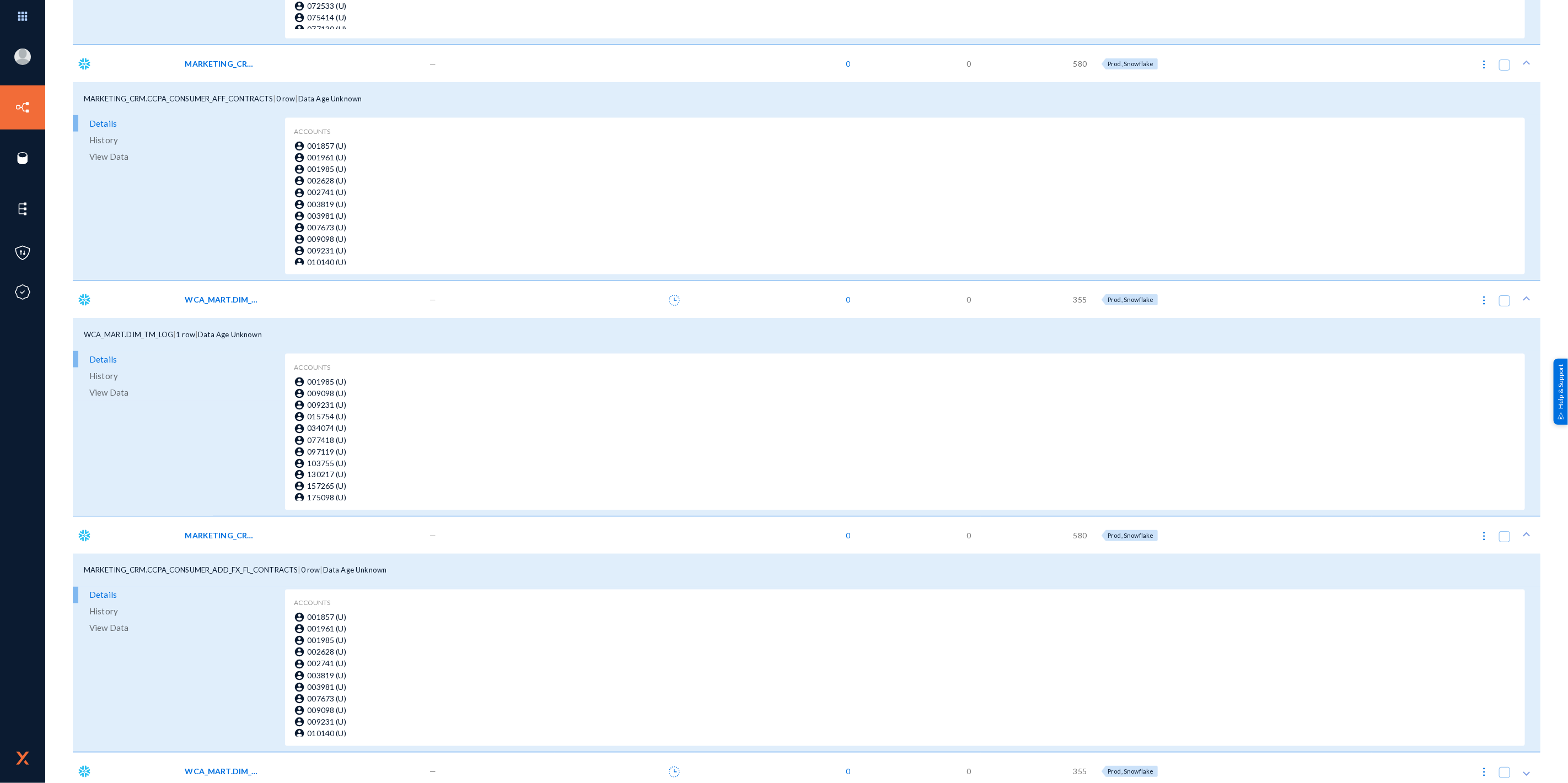
scroll to position [1347, 0]
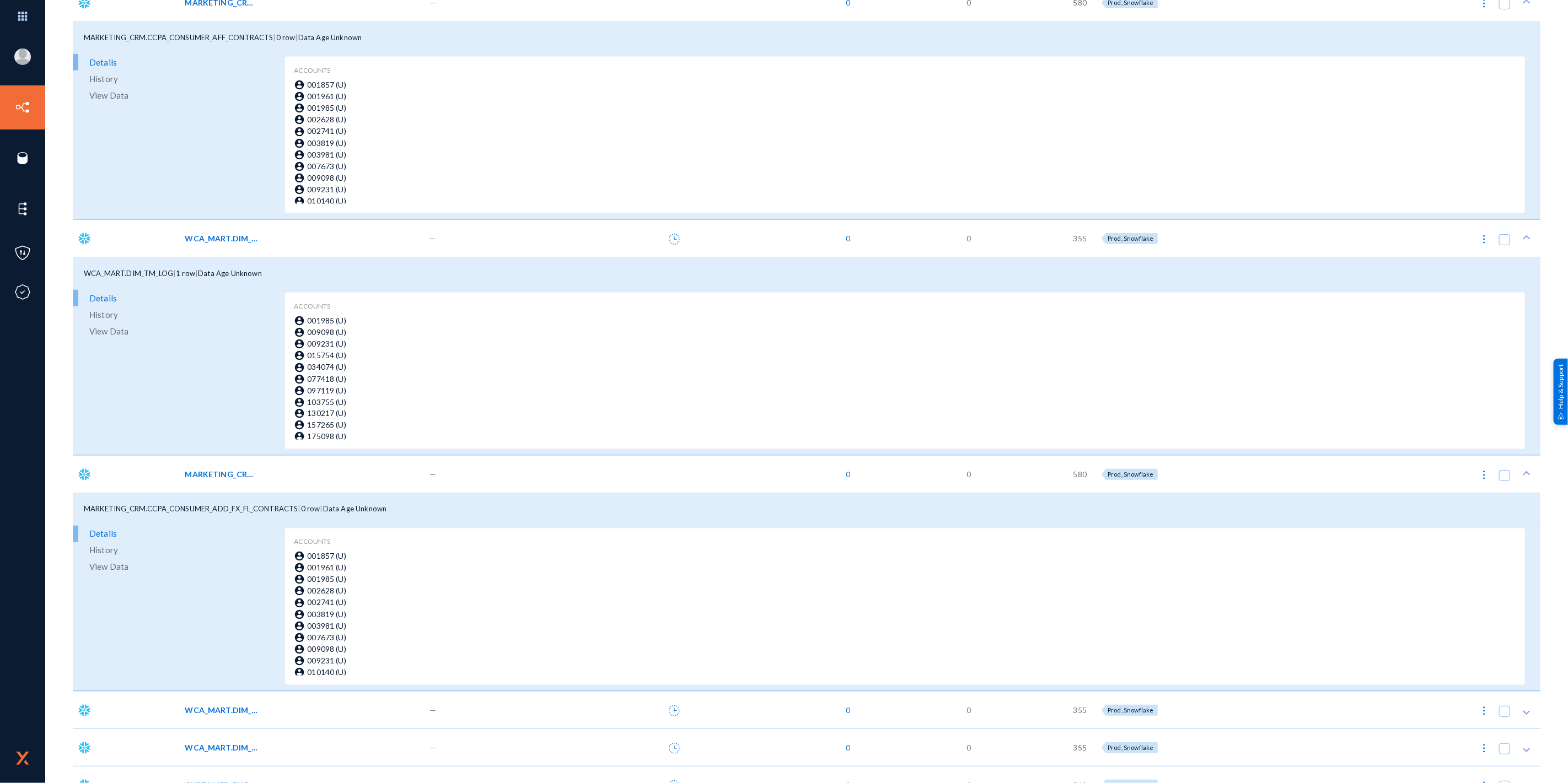
click at [235, 711] on span "WCA_MART.DIM_TOUR_DSPSTN" at bounding box center [222, 710] width 75 height 12
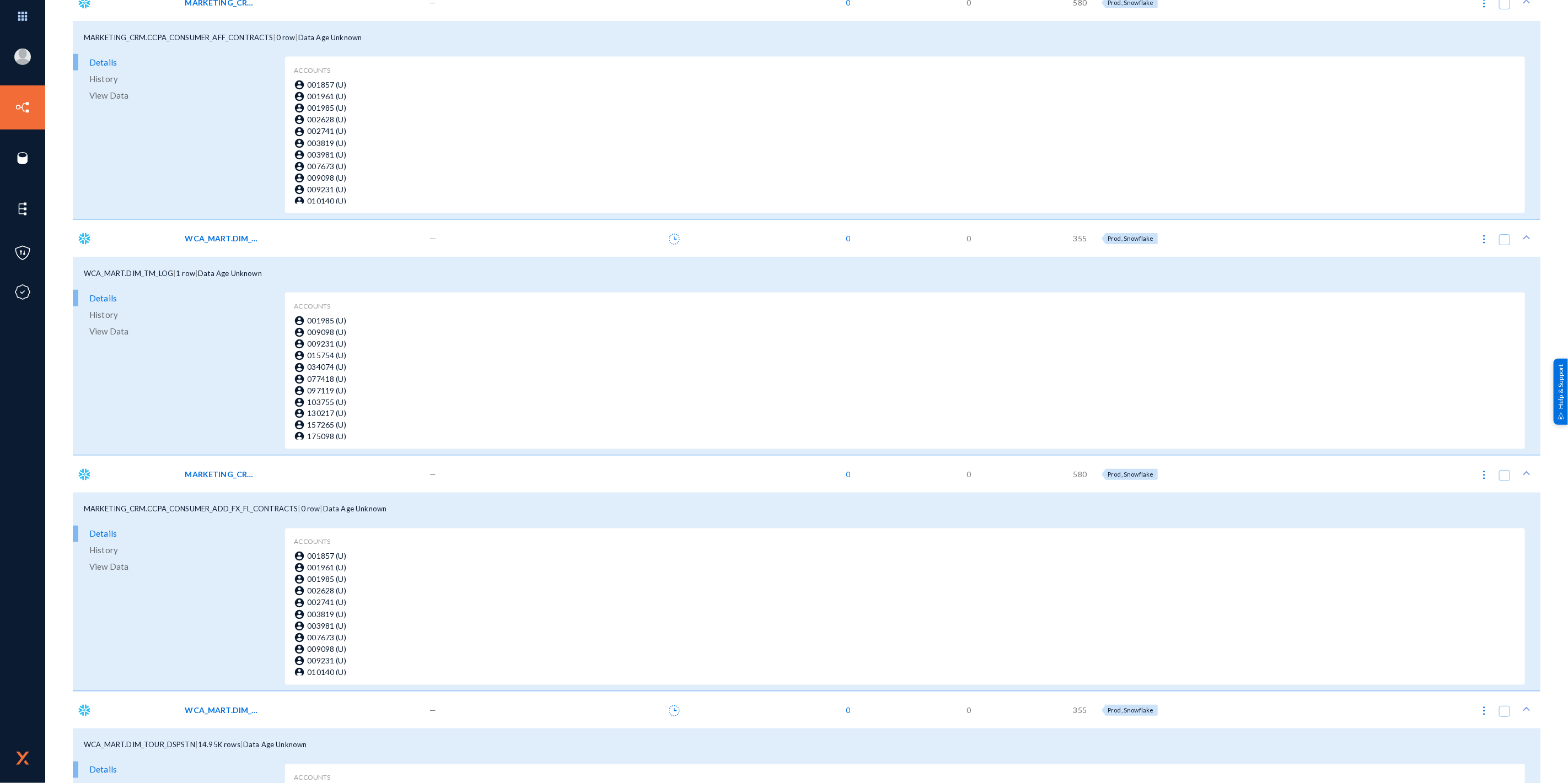
scroll to position [123, 0]
click at [105, 567] on span "View Data" at bounding box center [109, 567] width 39 height 17
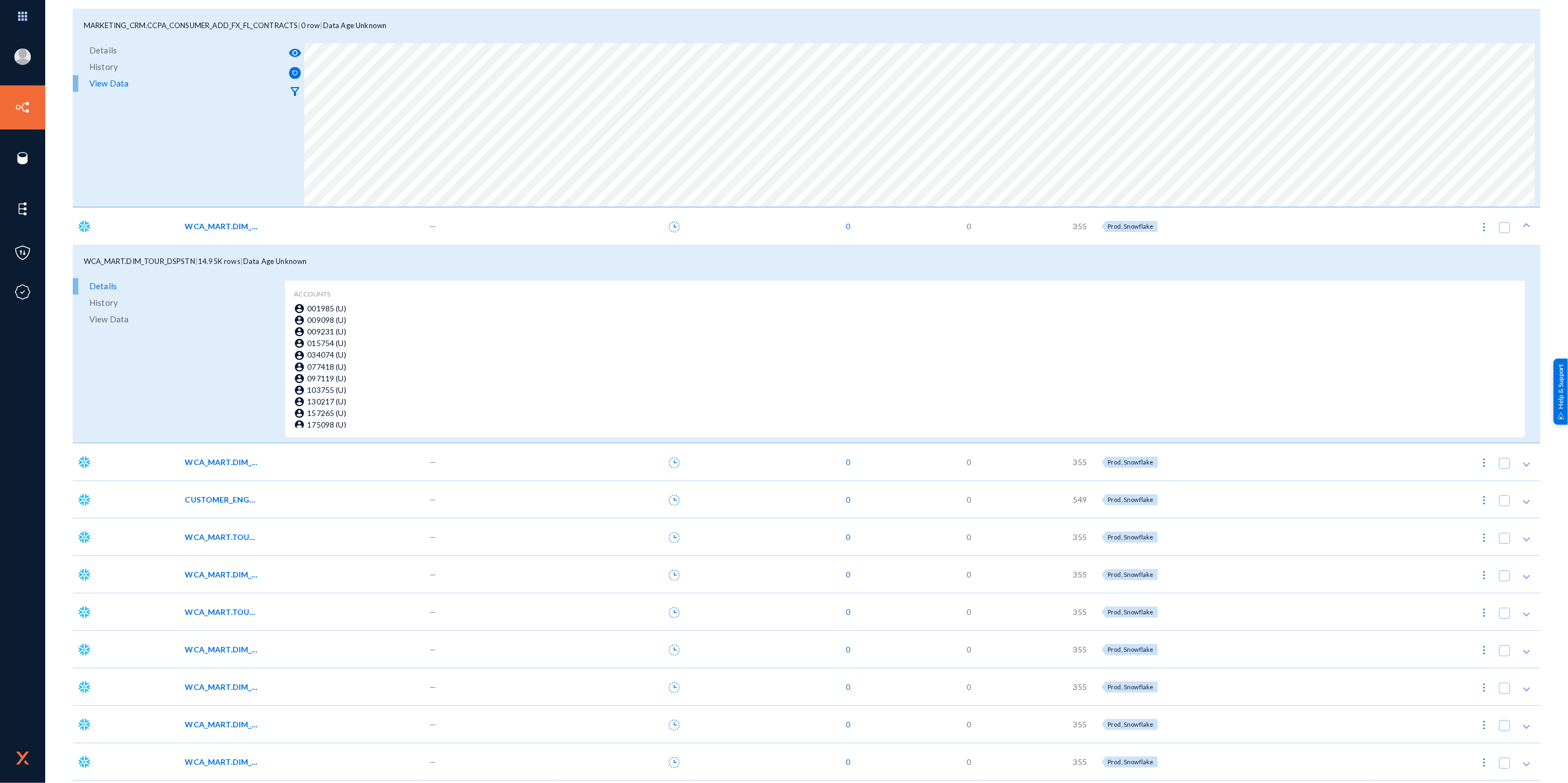
scroll to position [1837, 0]
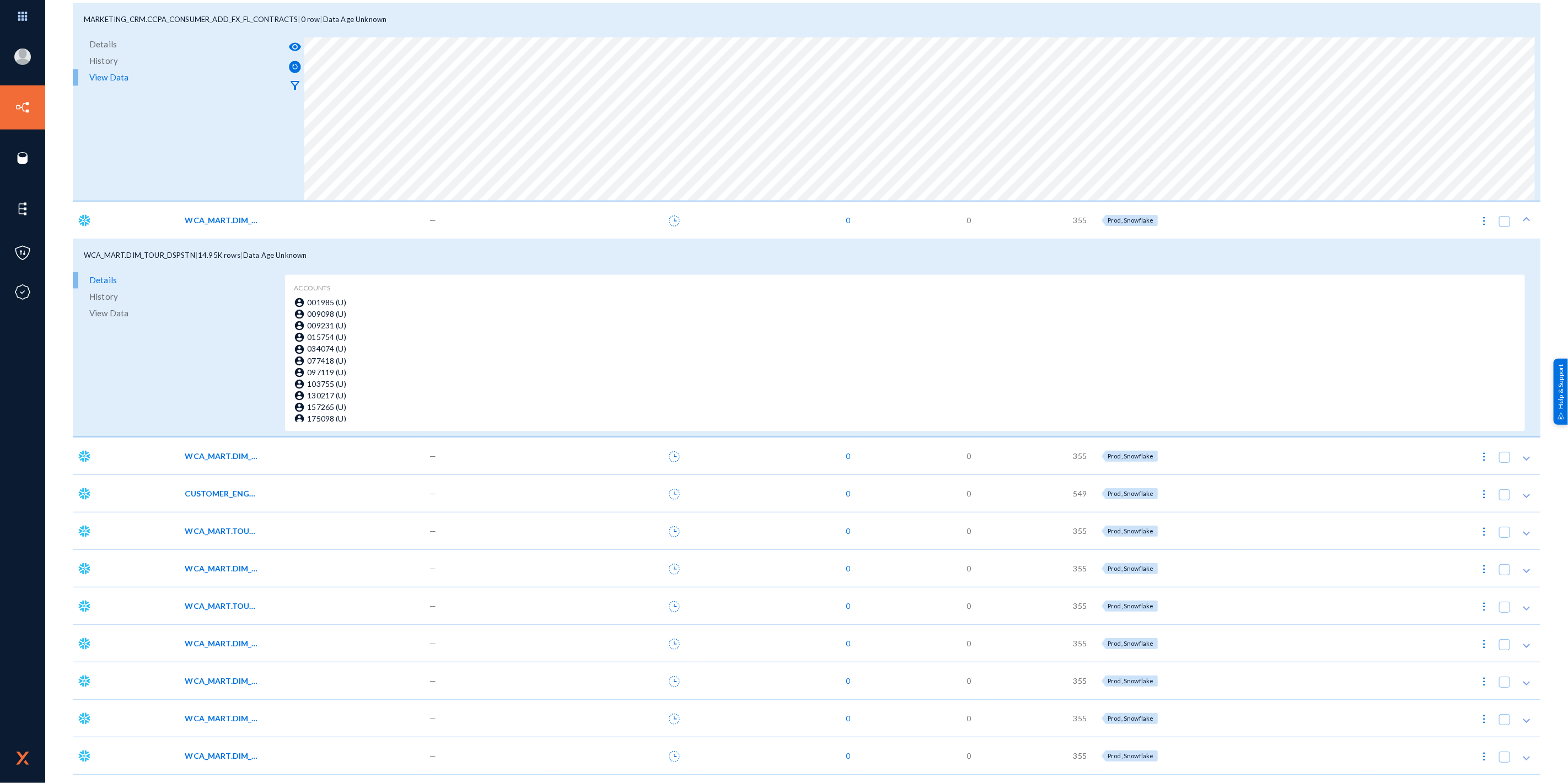
click at [230, 646] on span "WCA_MART.DIM_TOUR_TP_LOG" at bounding box center [222, 643] width 75 height 12
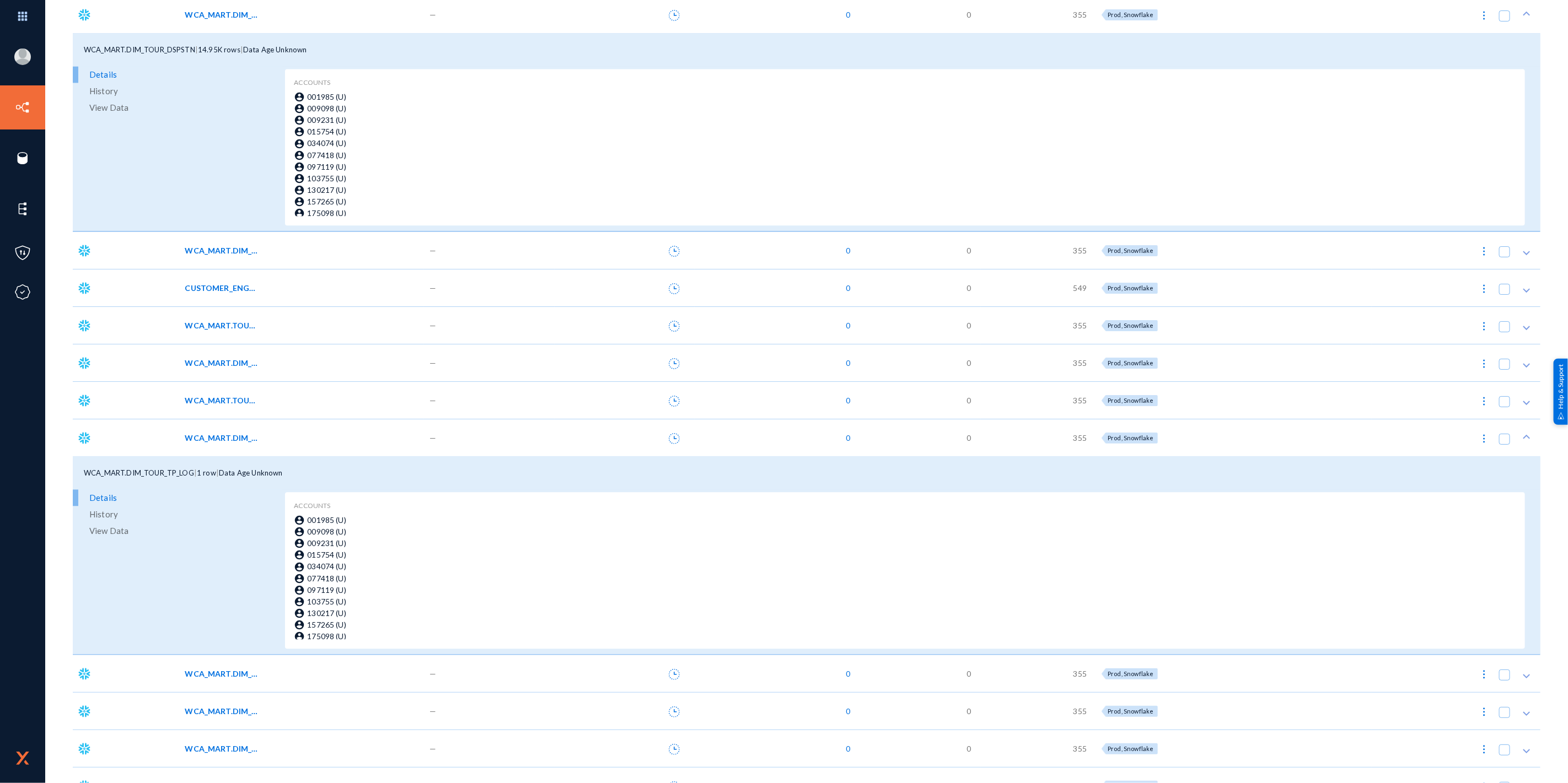
scroll to position [2143, 0]
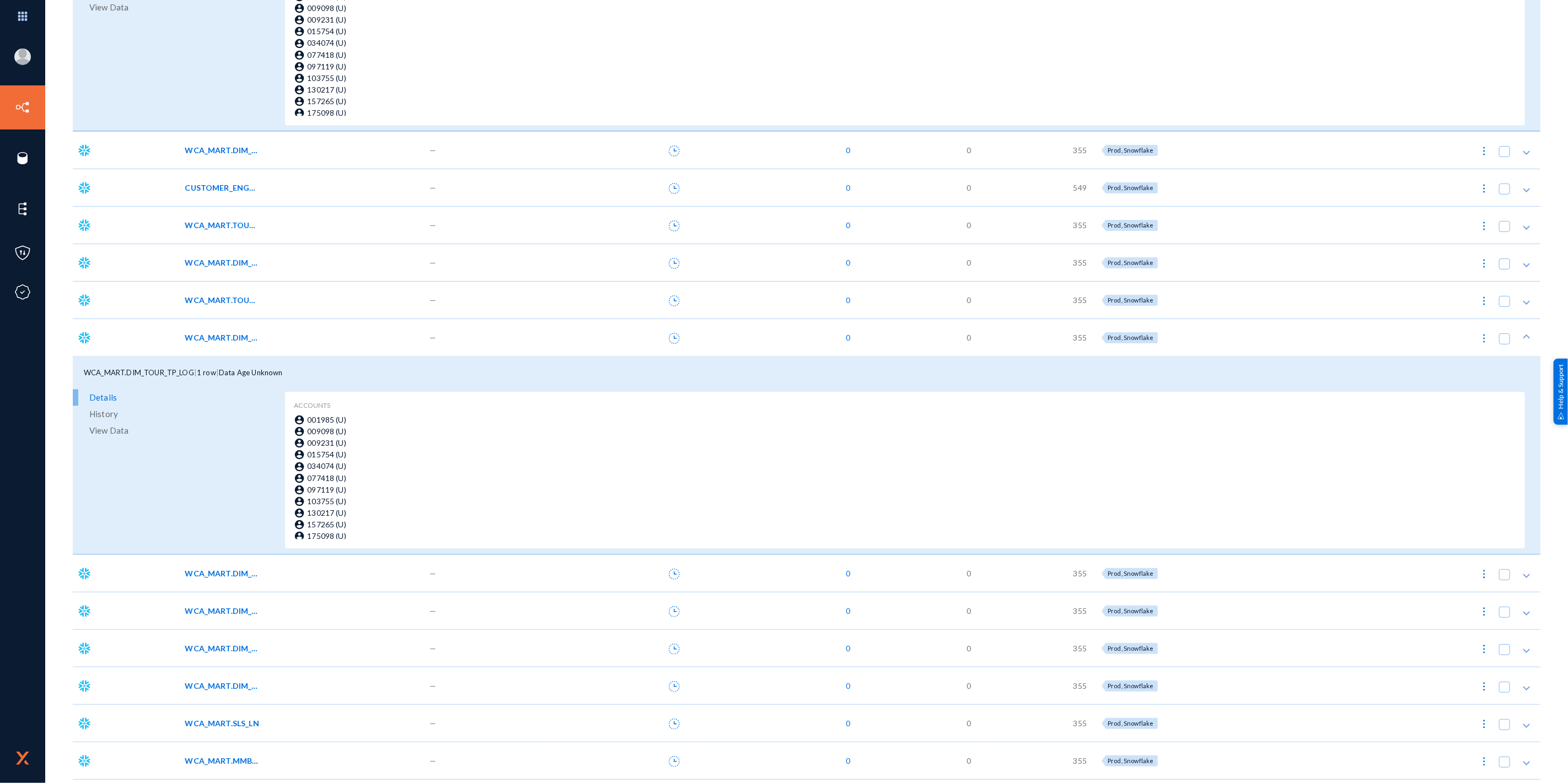
click at [235, 570] on span "WCA_MART.DIM_TRVLR_TP" at bounding box center [222, 573] width 75 height 12
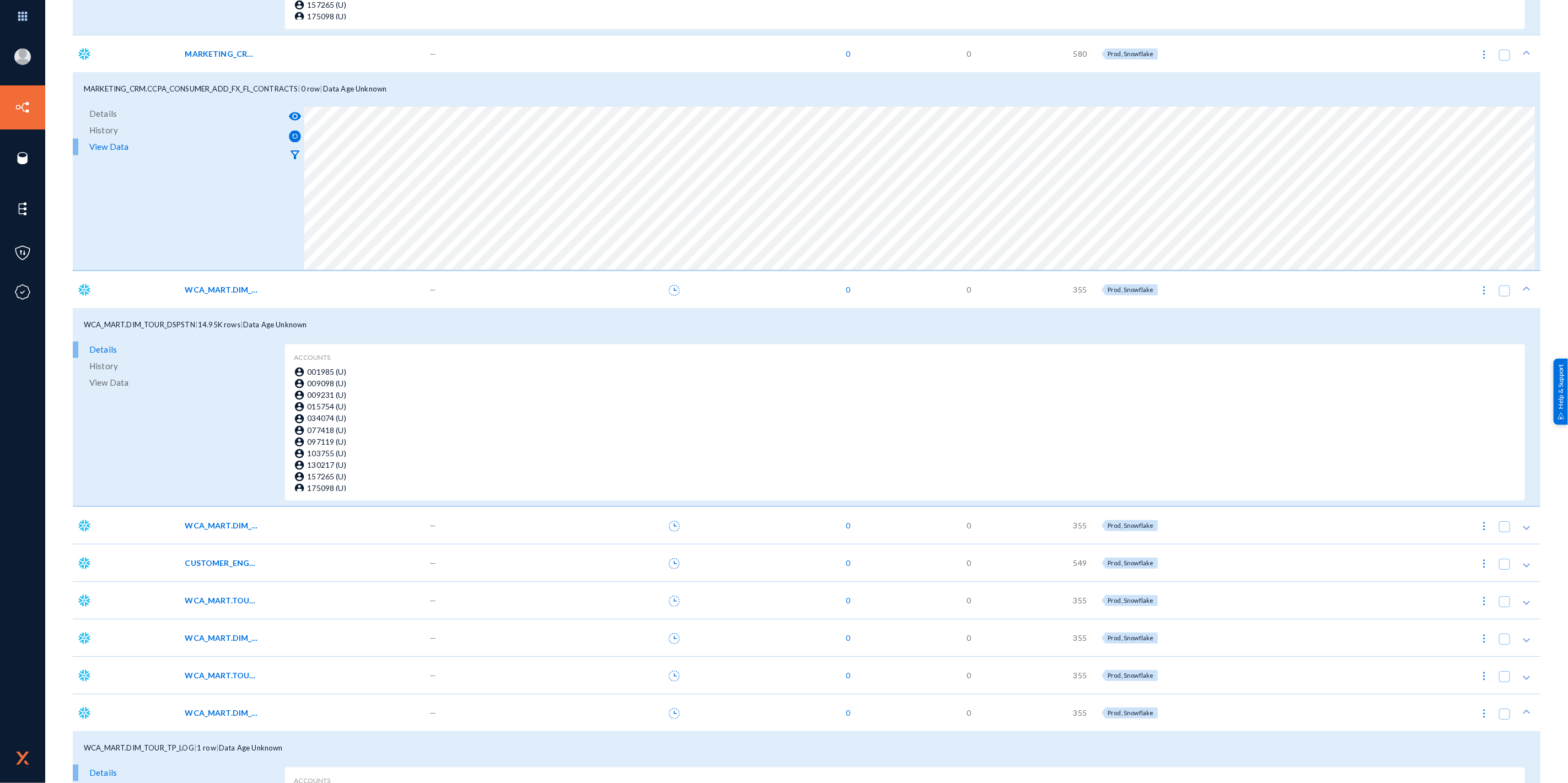
scroll to position [1776, 0]
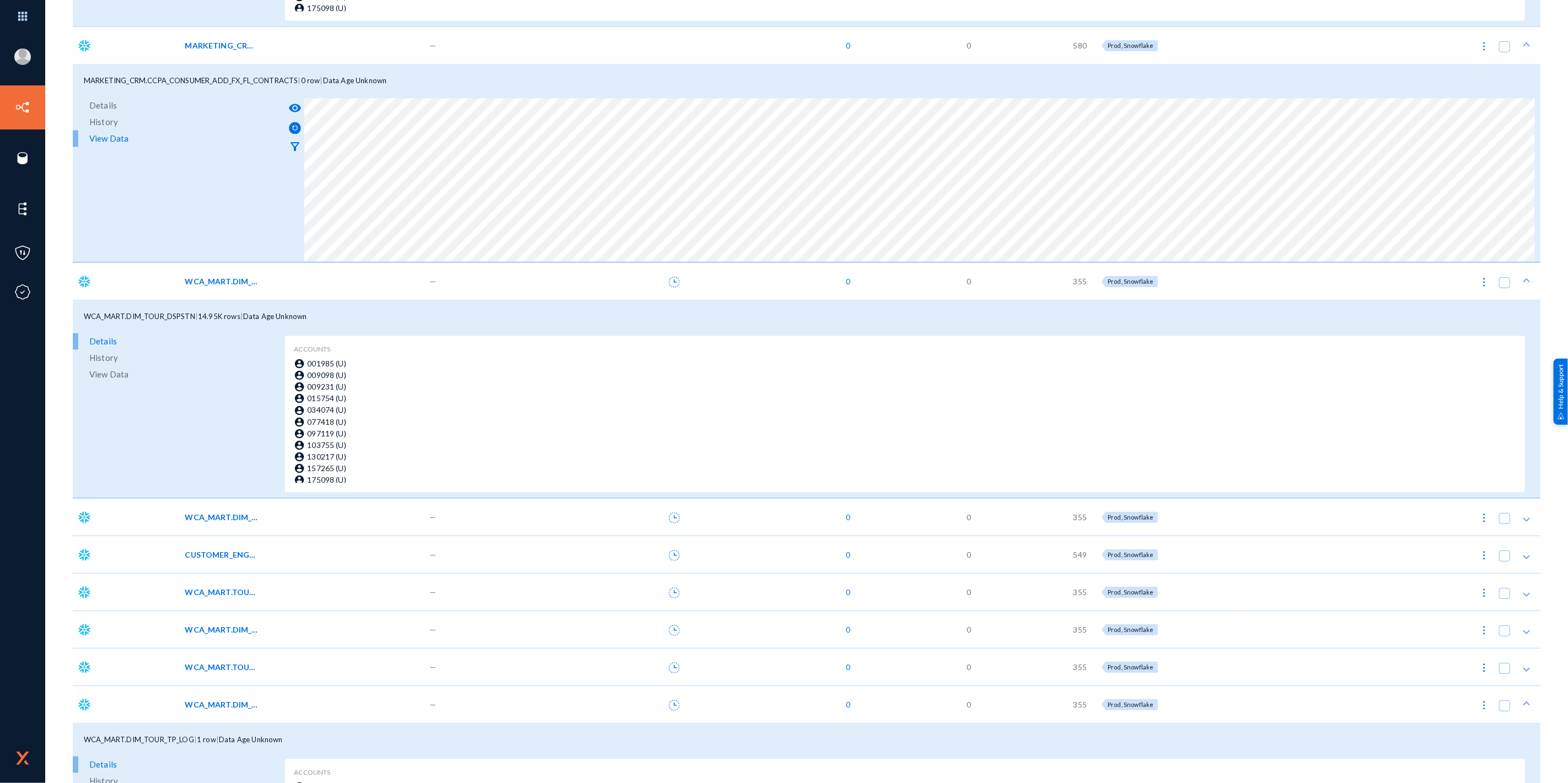
click at [1552, 296] on div "Rupak.Das@travelandleisure.com tandl Log out Directory Datasets Sources Sensors…" at bounding box center [784, 391] width 1568 height 783
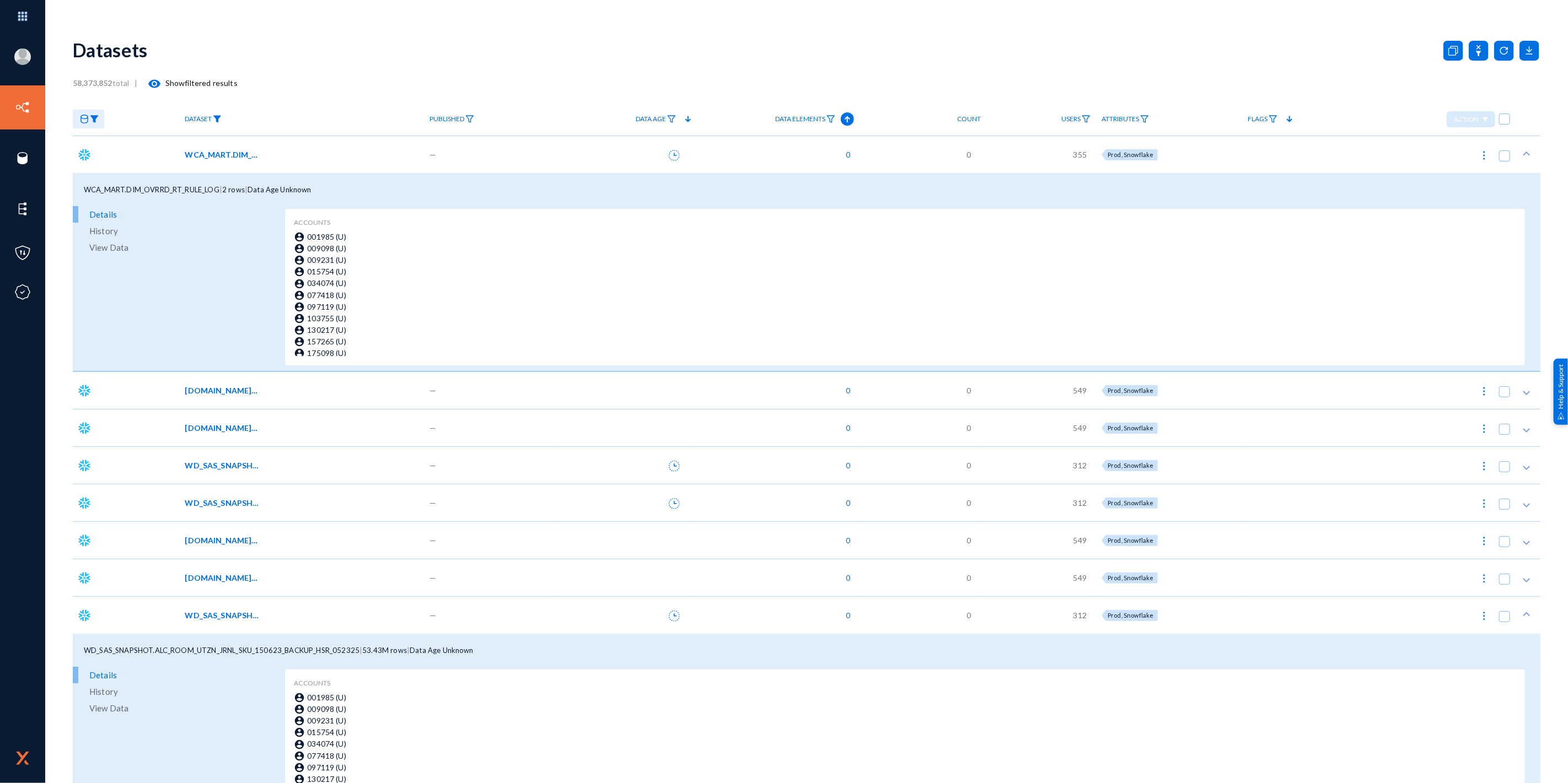
click at [218, 117] on img at bounding box center [217, 119] width 9 height 7
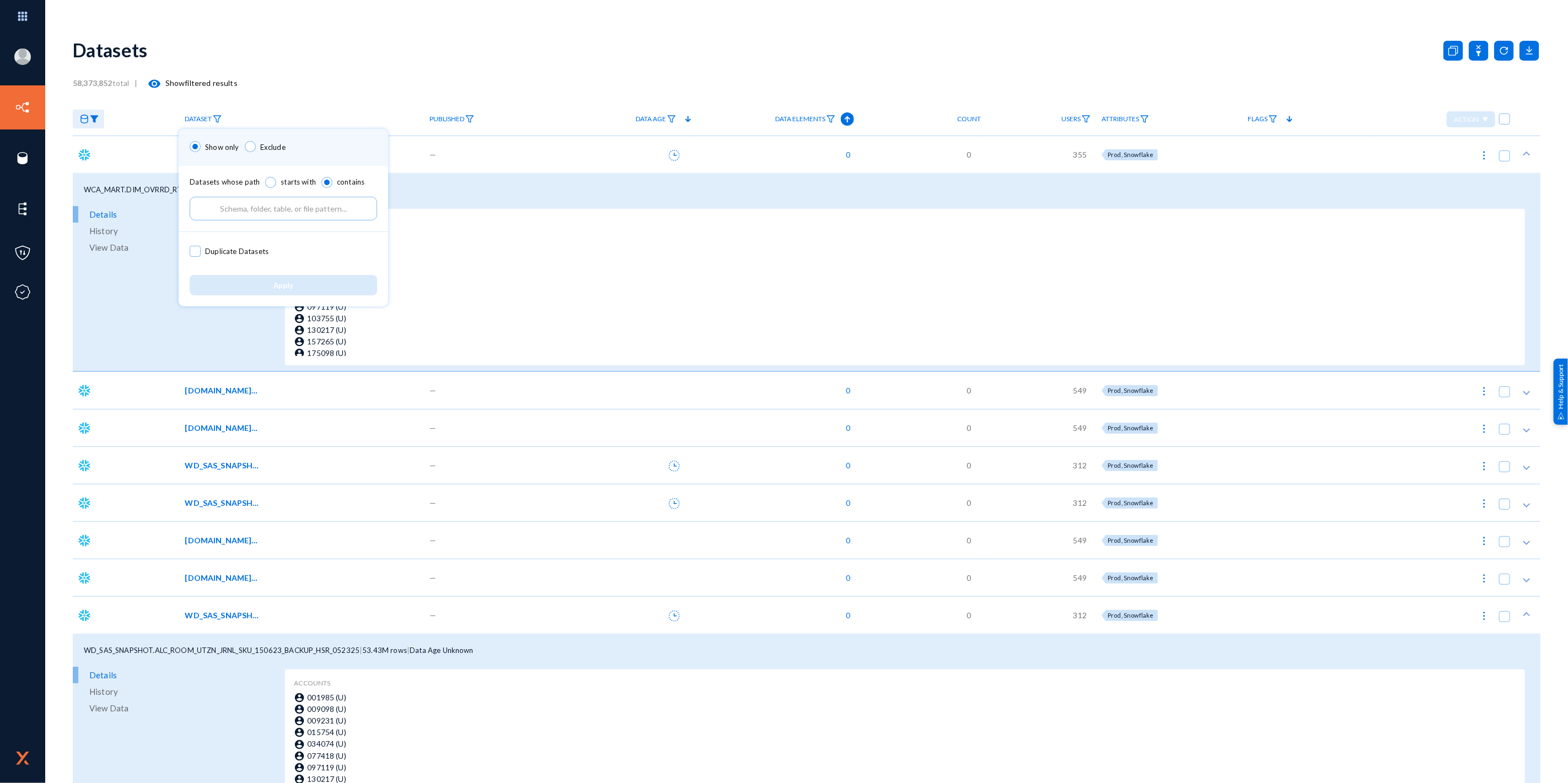
click at [255, 216] on input "text" at bounding box center [283, 208] width 187 height 24
paste input "MARKETING_CRM.CCPA_CUST_INFO_SRCH_MTCH_LST_TBL"
type input "MARKETING_CRM.CCPA_CUST_INFO_SRCH_MTCH_LST_TBL"
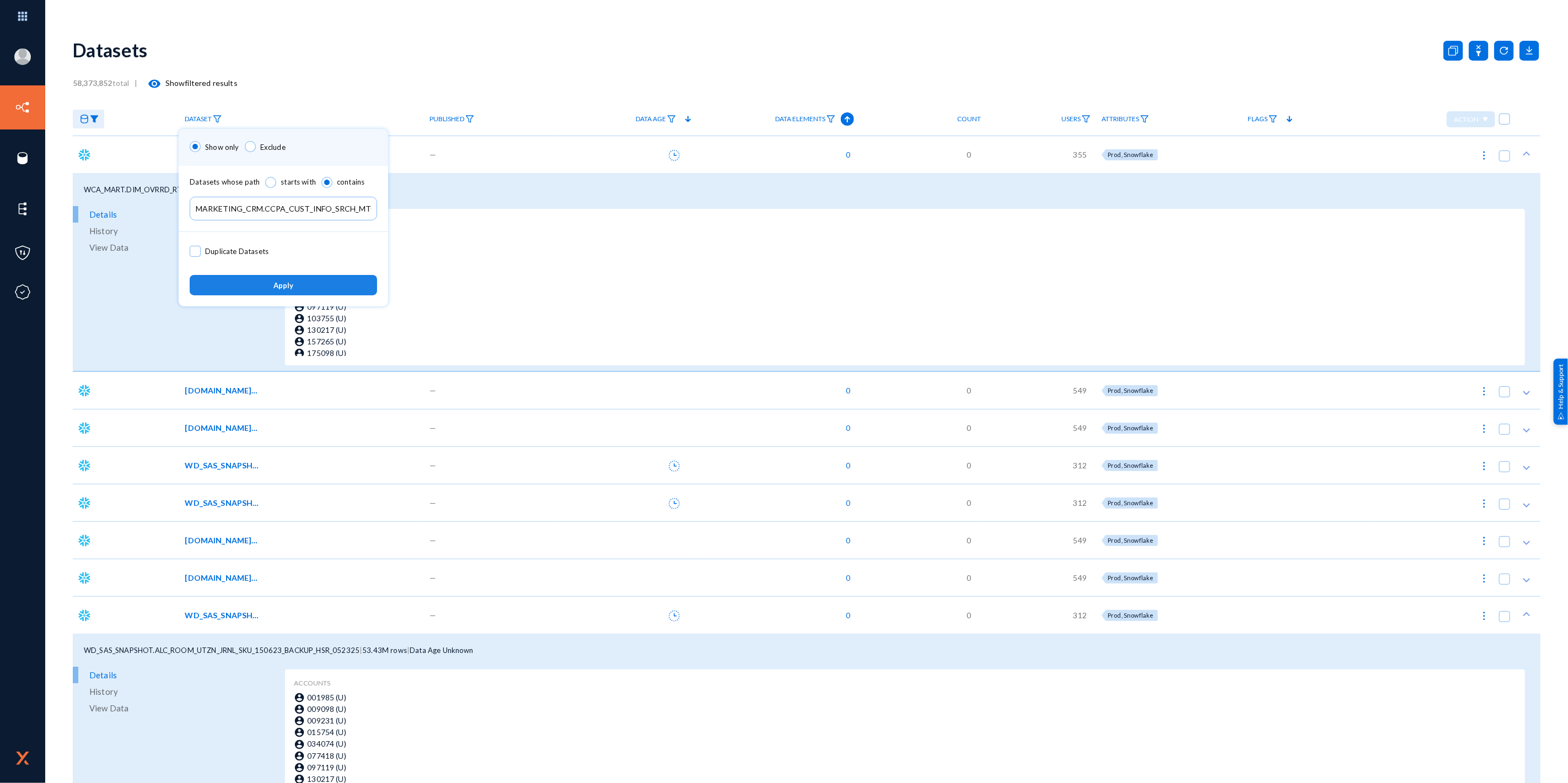
click at [284, 288] on span "Apply" at bounding box center [284, 285] width 20 height 9
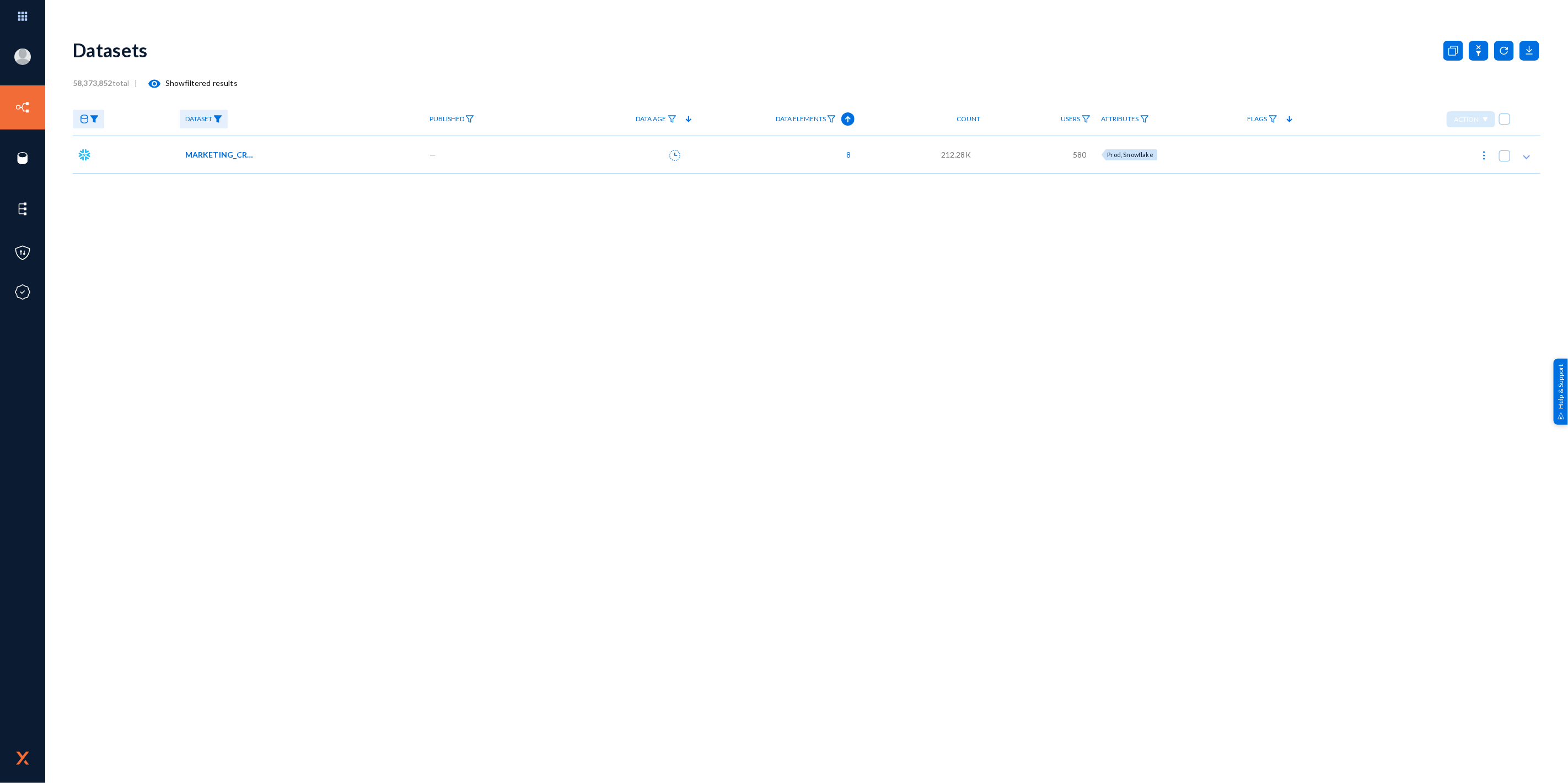
click at [228, 153] on span "MARKETING_CRM.CCPA_CUST_INFO_SRCH_MTCH_LST_TBL" at bounding box center [223, 154] width 75 height 12
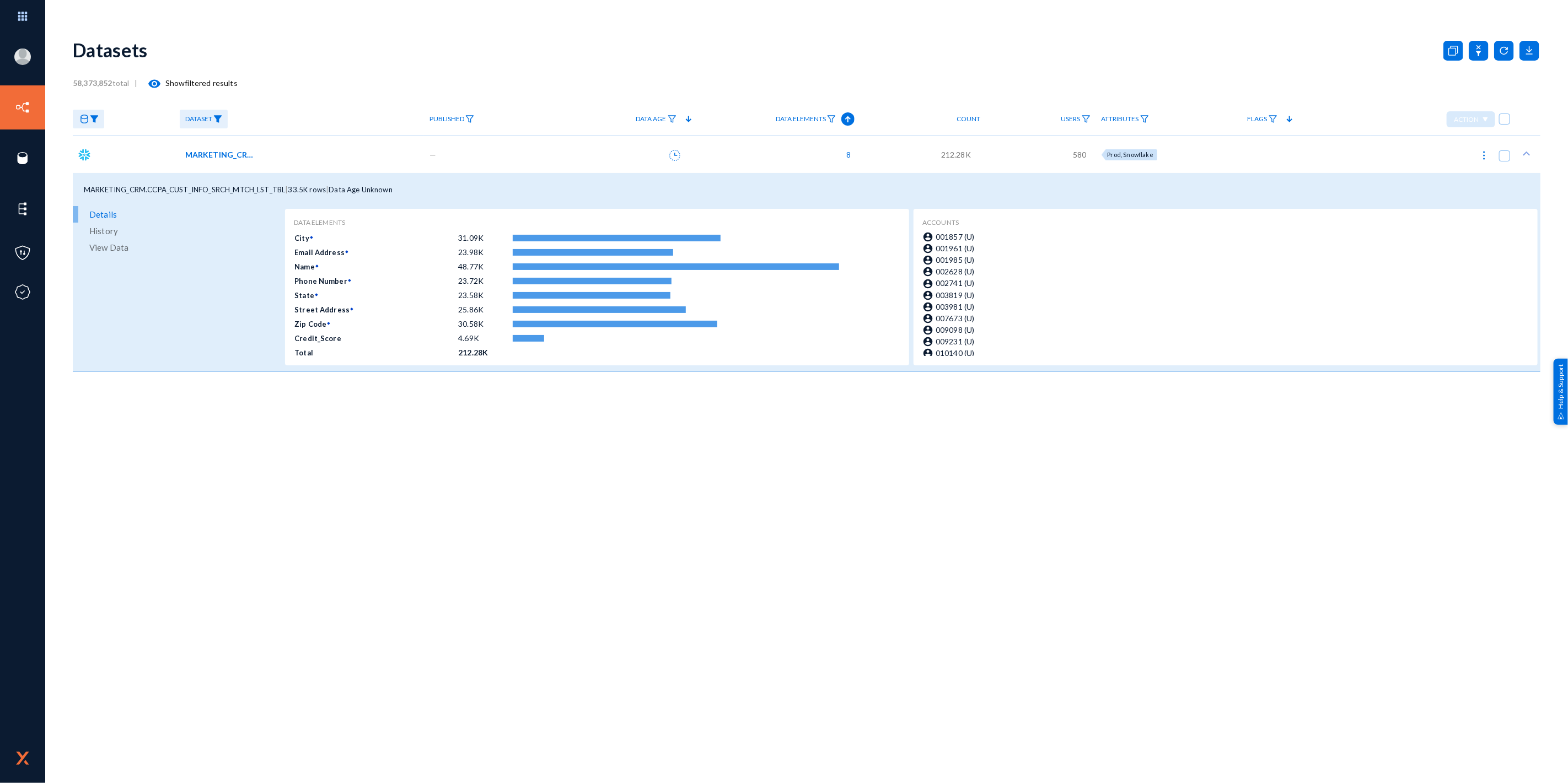
click at [114, 250] on span "View Data" at bounding box center [109, 248] width 39 height 17
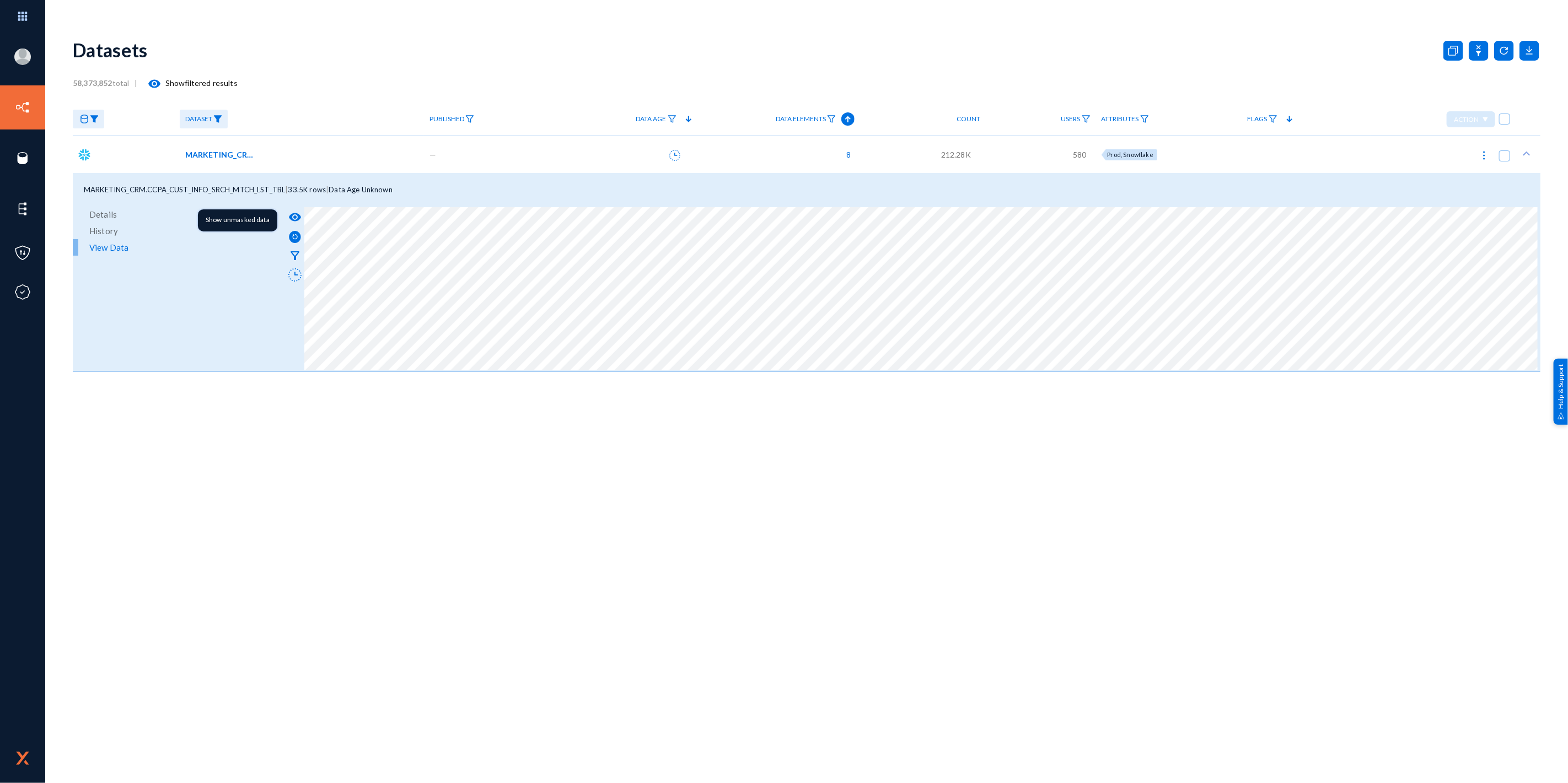
click at [296, 217] on mat-icon "visibility" at bounding box center [294, 217] width 13 height 13
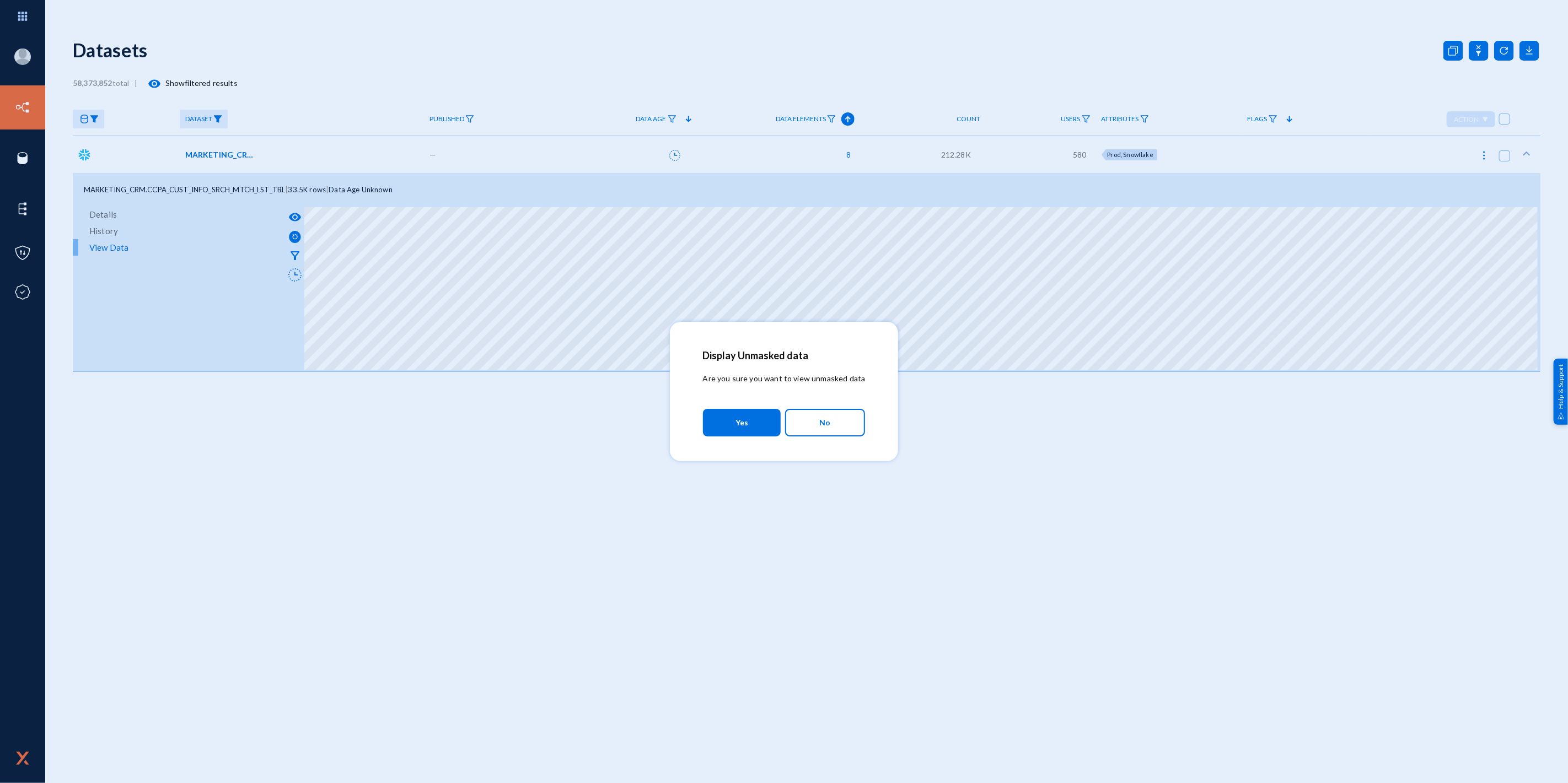
click at [255, 284] on div at bounding box center [784, 391] width 1568 height 783
click at [740, 419] on span "Yes" at bounding box center [742, 423] width 12 height 20
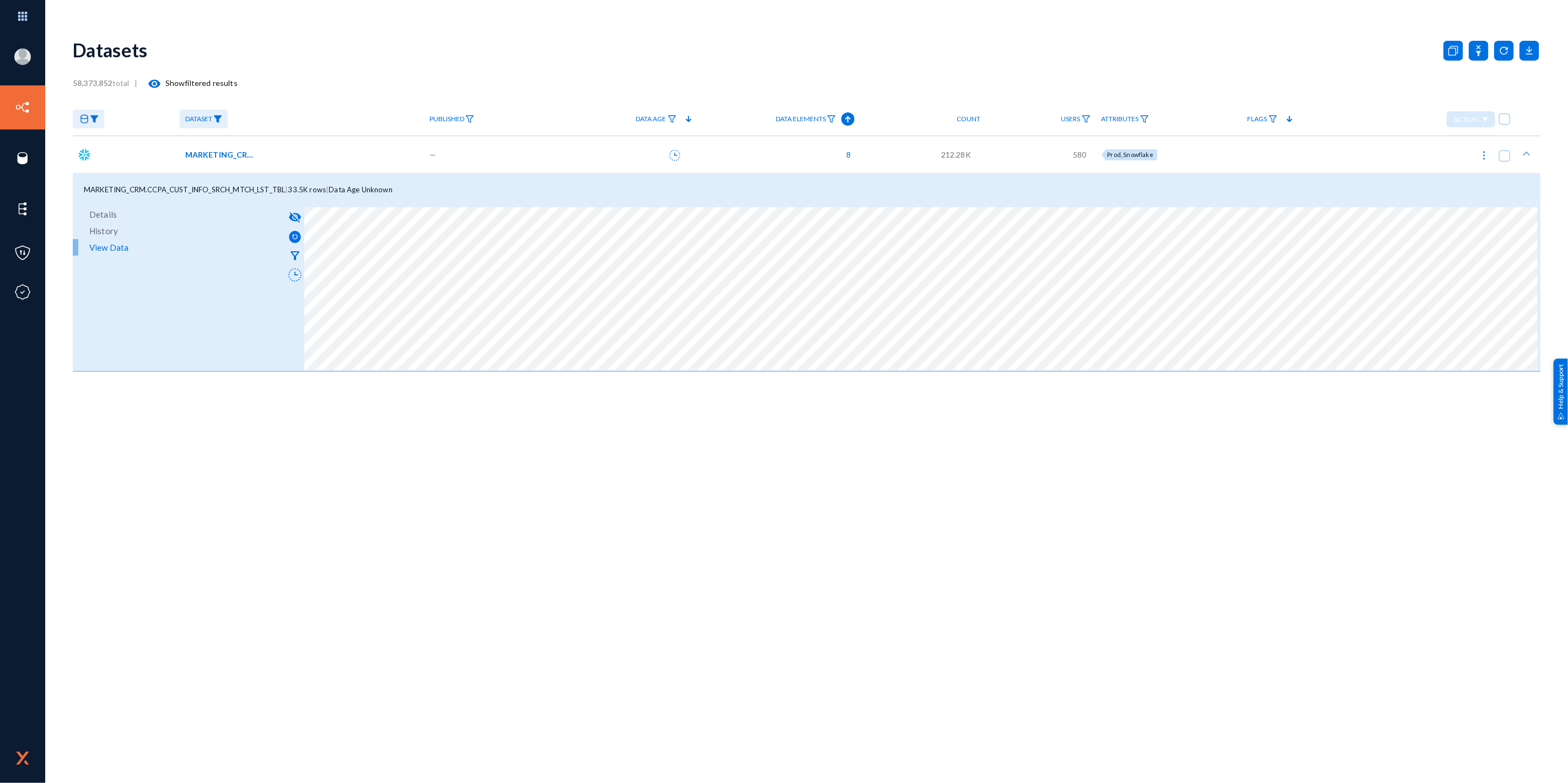
click at [243, 156] on span "MARKETING_CRM.CCPA_CUST_INFO_SRCH_MTCH_LST_TBL" at bounding box center [223, 154] width 75 height 12
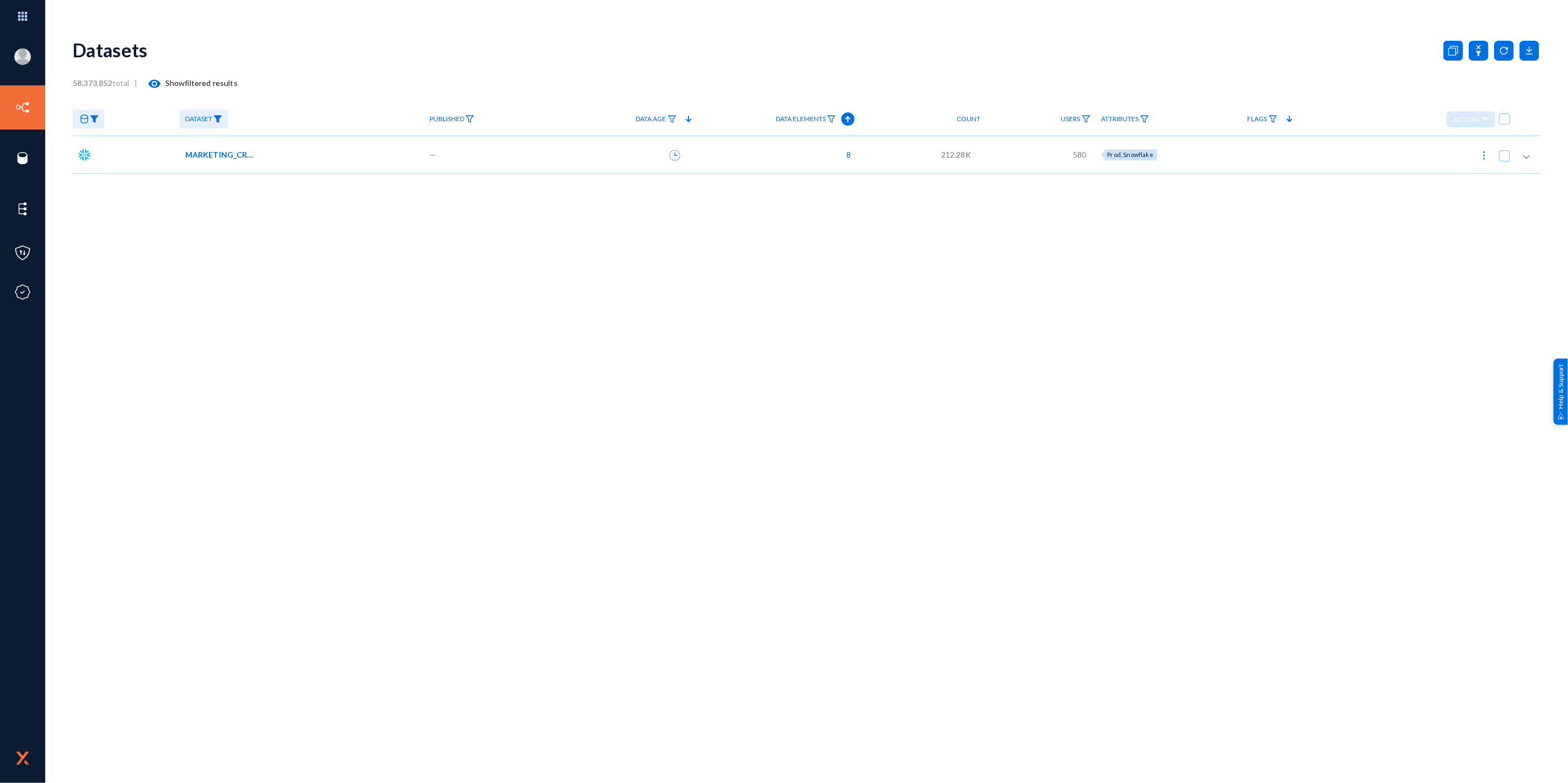
click at [243, 156] on span "MARKETING_CRM.CCPA_CUST_INFO_SRCH_MTCH_LST_TBL" at bounding box center [223, 154] width 75 height 12
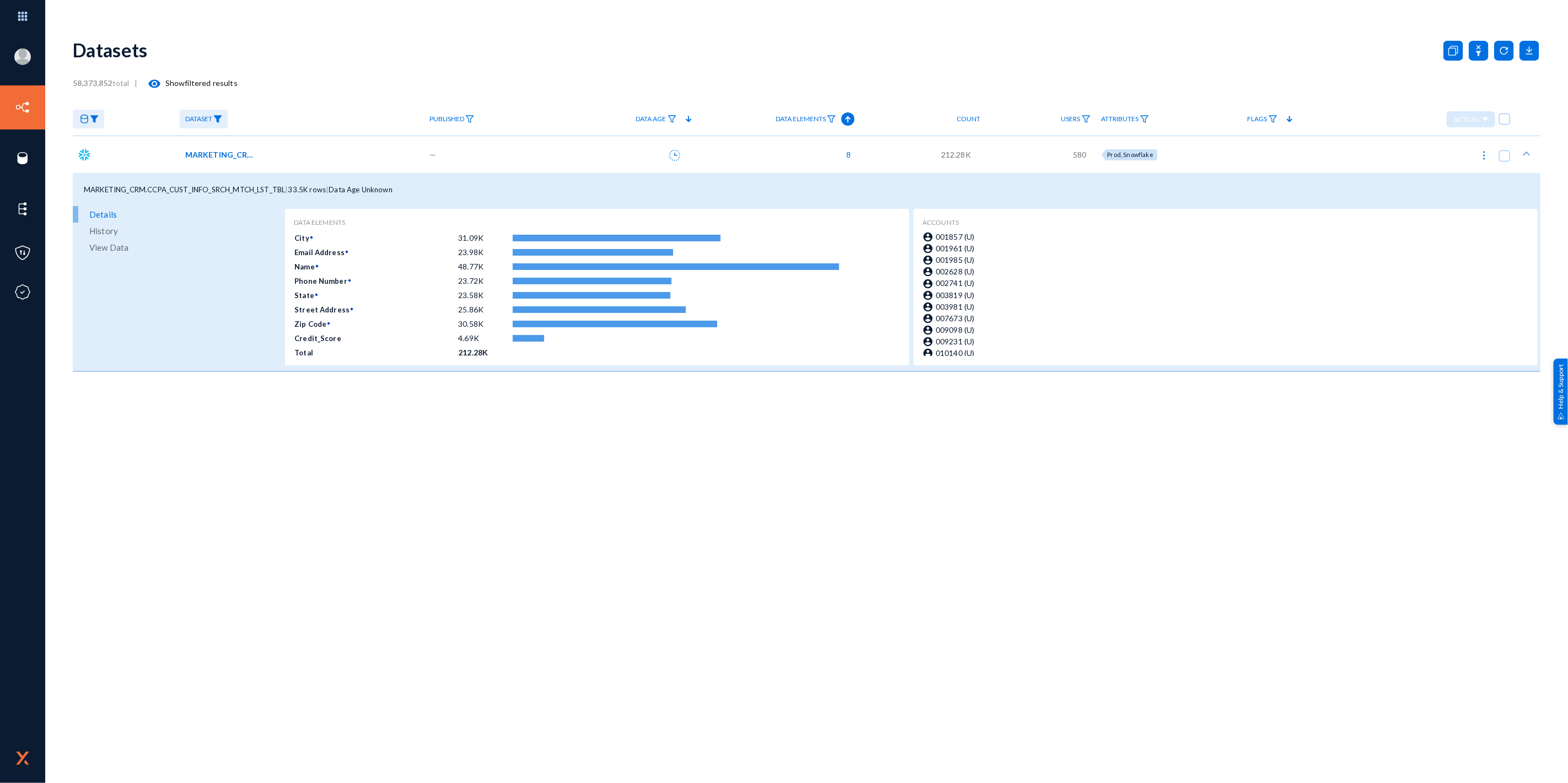
click at [240, 153] on span "MARKETING_CRM.CCPA_CUST_INFO_SRCH_MTCH_LST_TBL" at bounding box center [223, 154] width 75 height 12
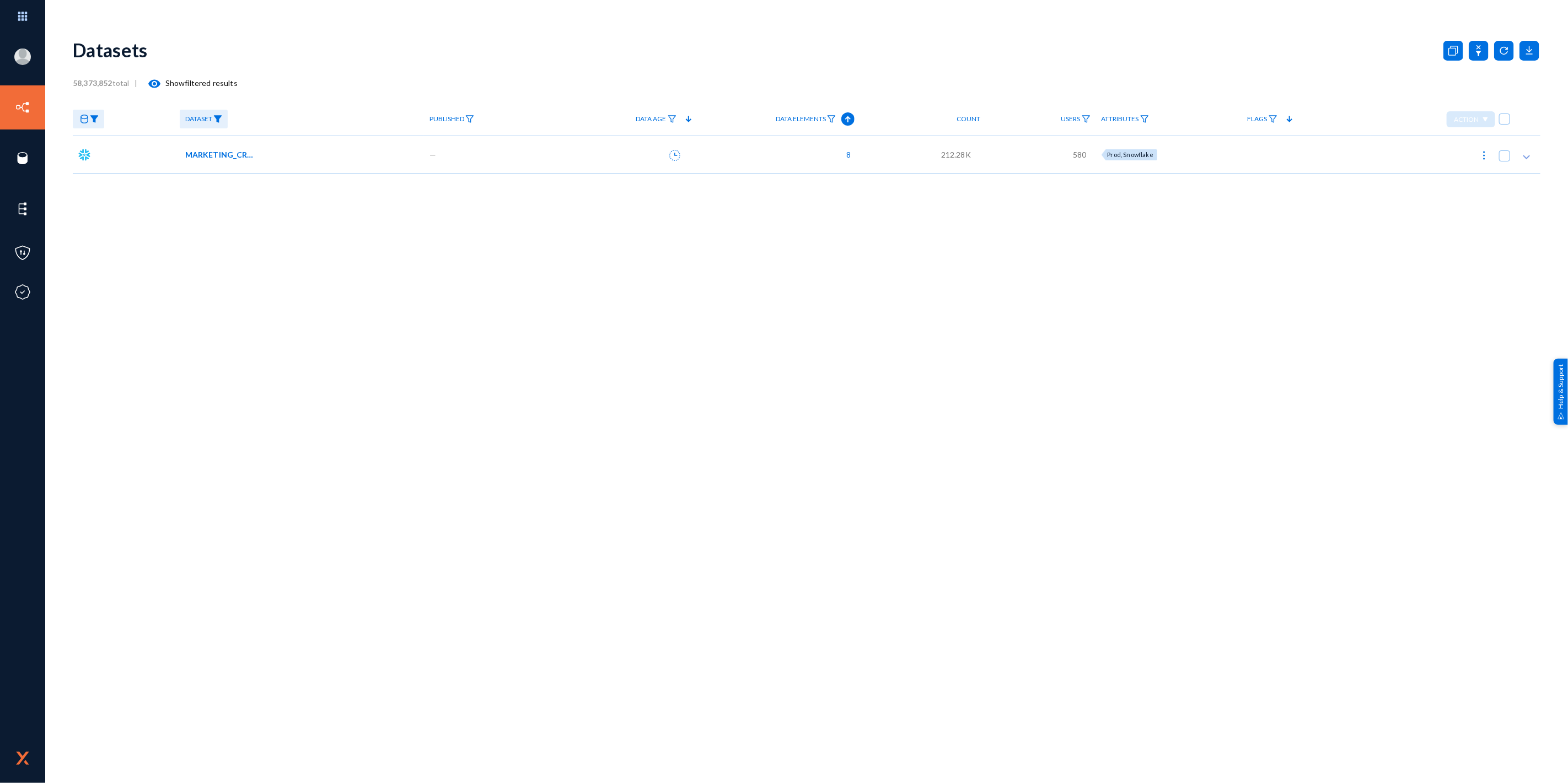
click at [240, 153] on span "MARKETING_CRM.CCPA_CUST_INFO_SRCH_MTCH_LST_TBL" at bounding box center [223, 154] width 75 height 12
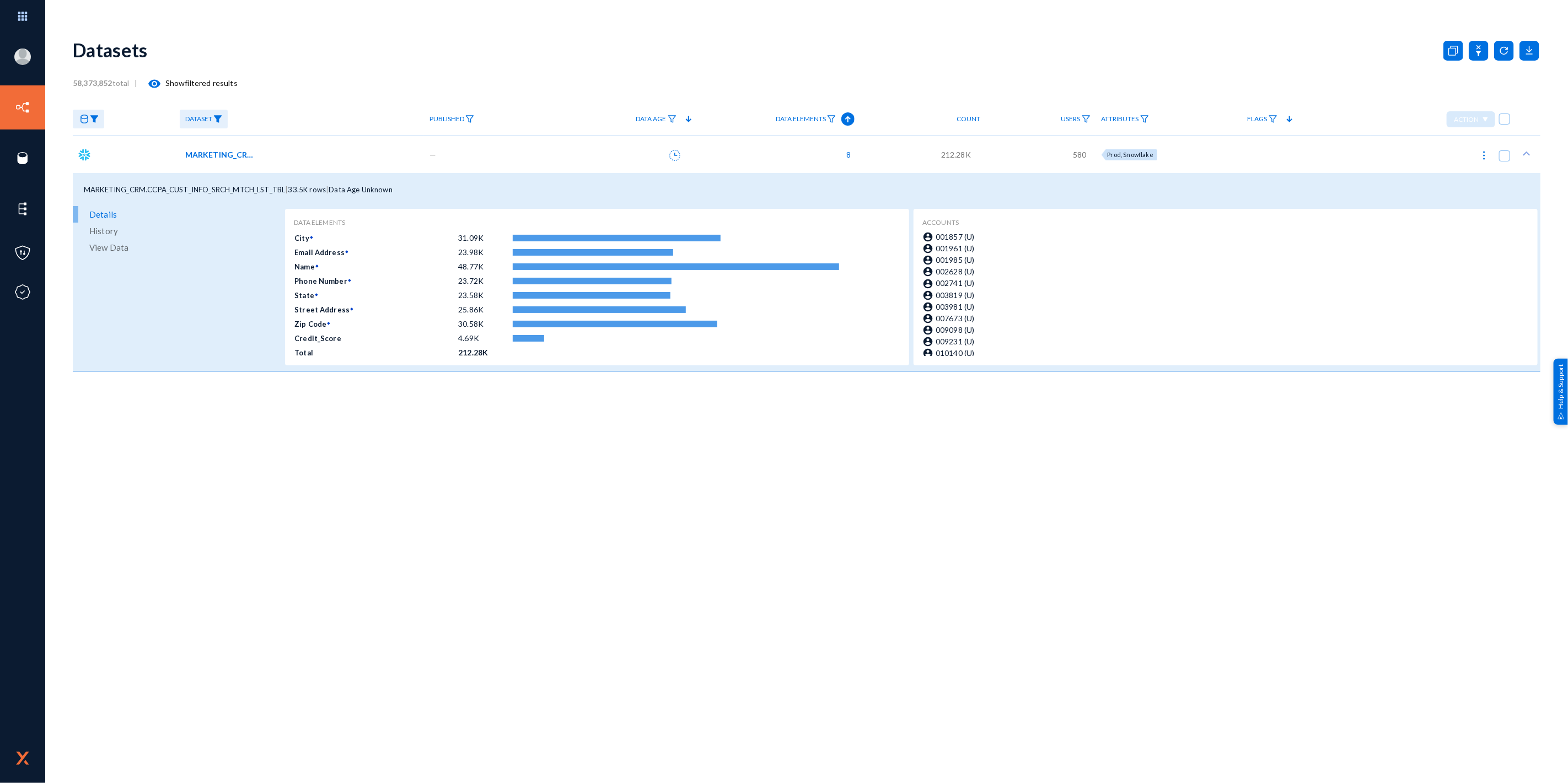
drag, startPoint x: 80, startPoint y: 189, endPoint x: 287, endPoint y: 191, distance: 207.0
click at [287, 191] on div "MARKETING_CRM.CCPA_CUST_INFO_SRCH_MTCH_LST_TBL | 33.5K rows | Data Age Unknown" at bounding box center [806, 189] width 1468 height 33
copy div "MARKETING_CRM.CCPA_CUST_INFO_SRCH_MTCH_LST_TBL"
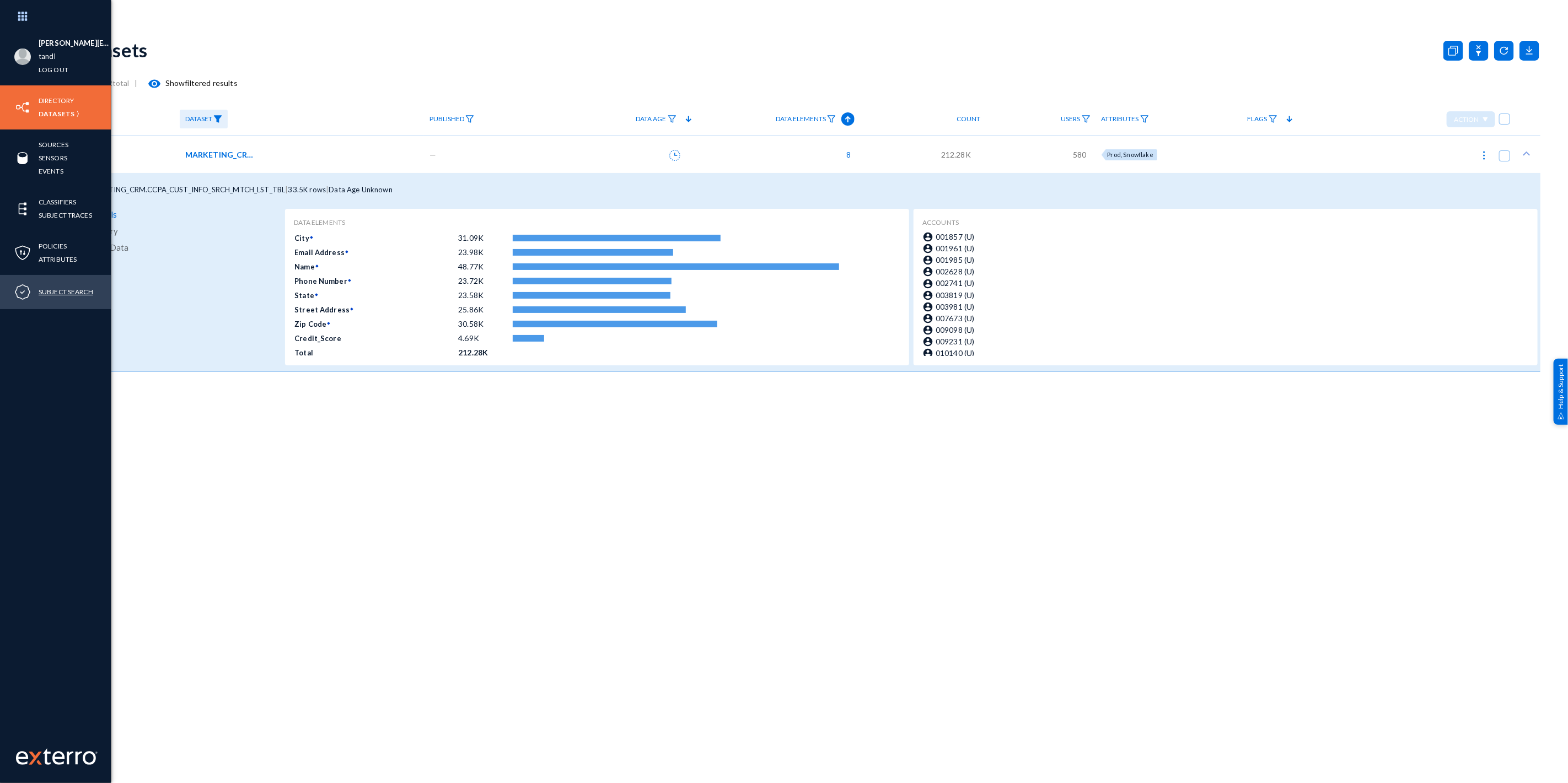
click at [64, 292] on link "Subject Search" at bounding box center [66, 292] width 55 height 12
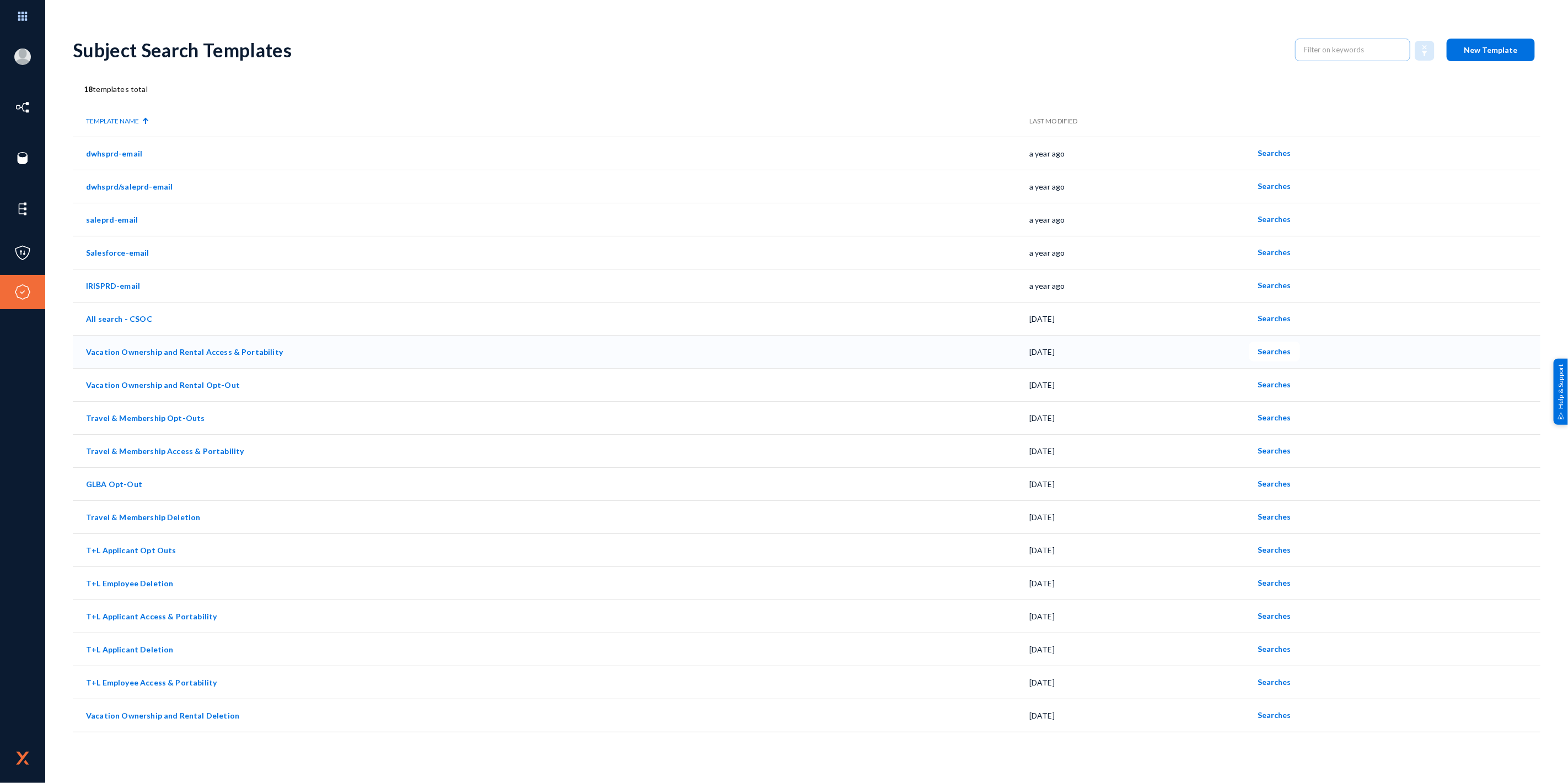
click at [1275, 351] on span "Searches" at bounding box center [1274, 351] width 33 height 9
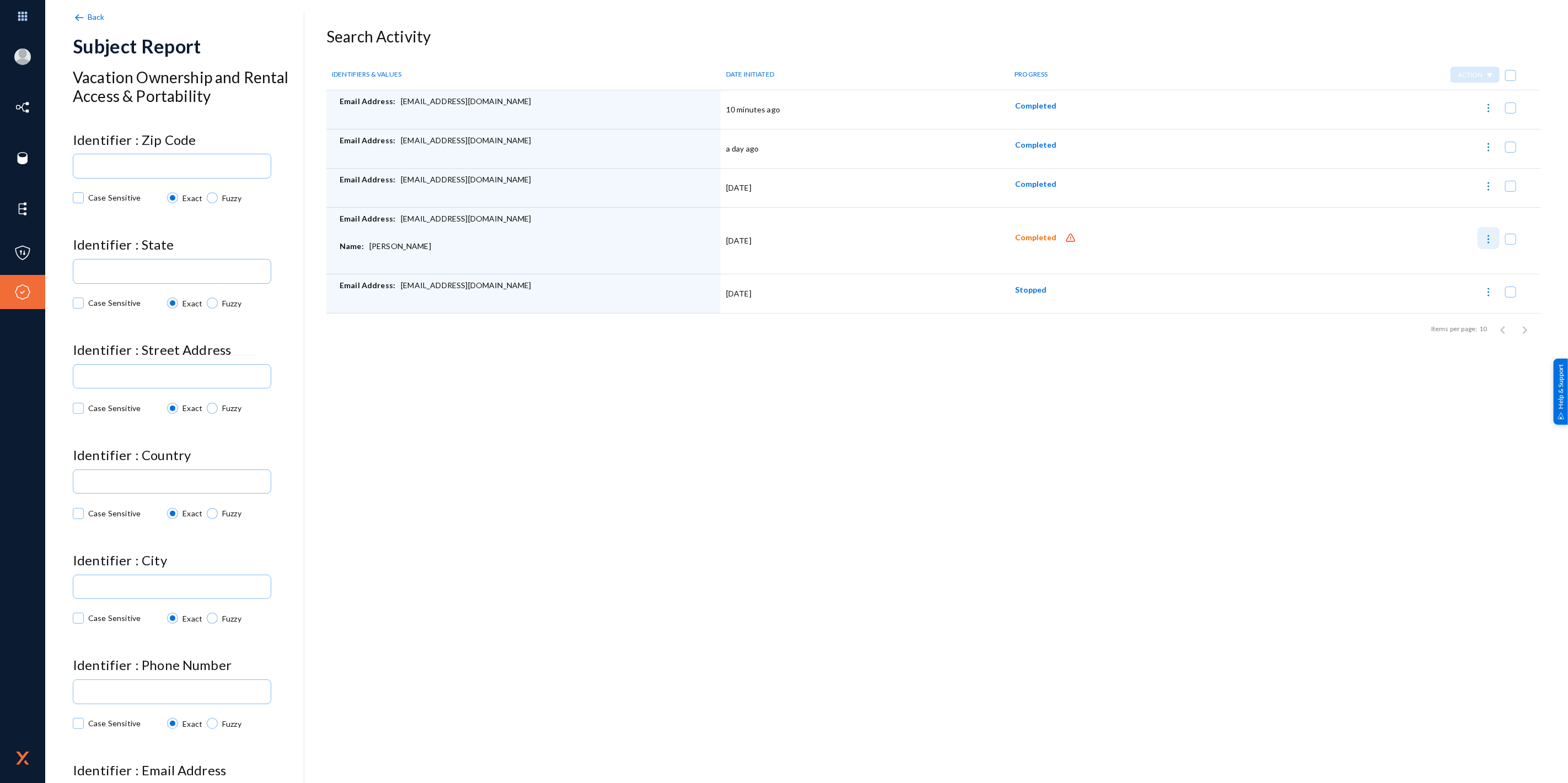
click at [1483, 239] on img at bounding box center [1489, 239] width 11 height 11
click at [961, 366] on div at bounding box center [784, 391] width 1568 height 783
checkbox input "false"
click at [451, 287] on div "Email Address: rdwilmo@okstate.edu" at bounding box center [527, 294] width 375 height 27
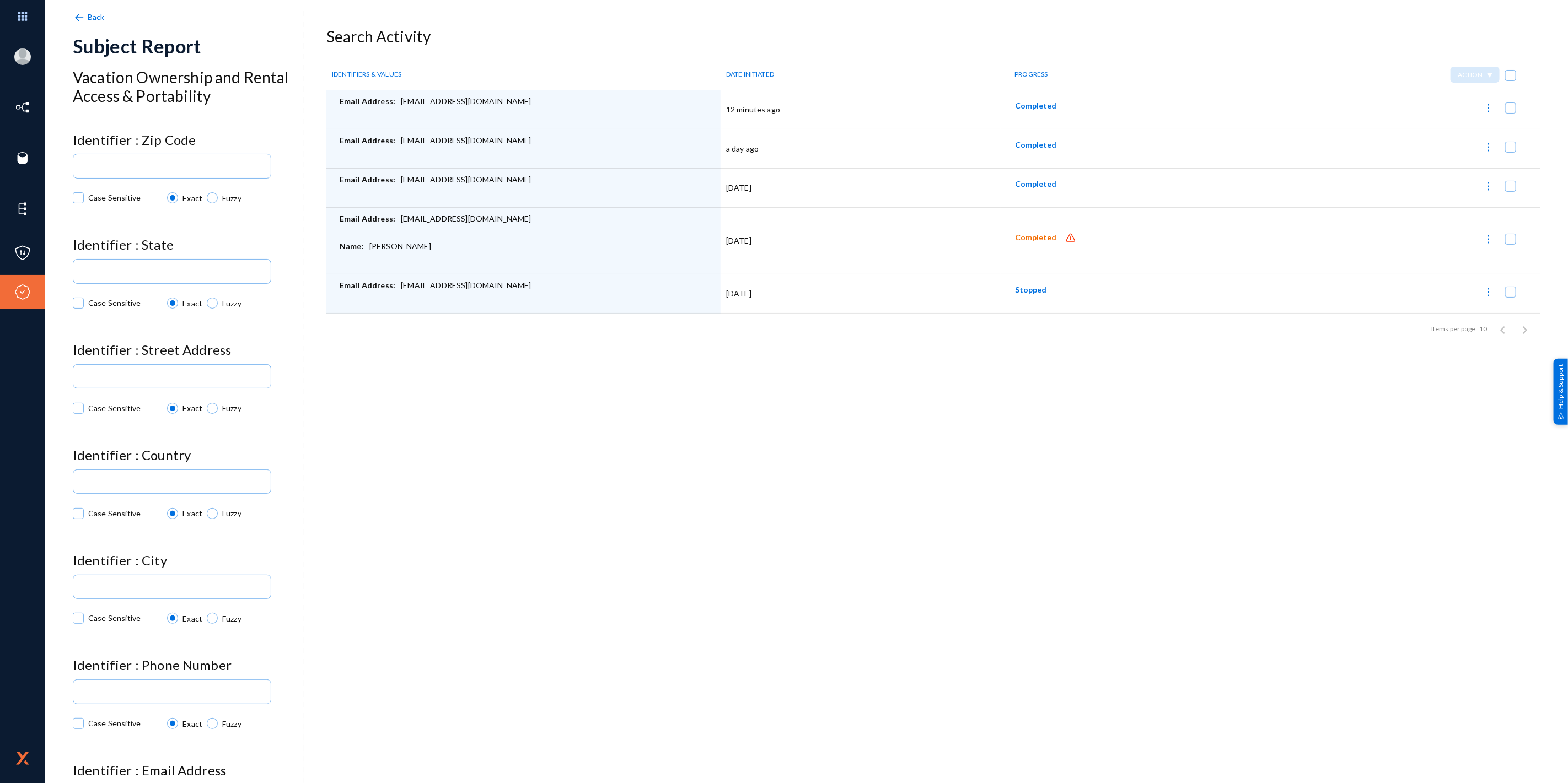
click at [482, 290] on div "Email Address: rdwilmo@okstate.edu" at bounding box center [527, 294] width 375 height 27
click at [431, 144] on div "Email Address: rdwilmo@okstate.edu" at bounding box center [527, 149] width 375 height 27
click at [482, 144] on div "Email Address: rdwilmo@okstate.edu" at bounding box center [527, 149] width 375 height 27
click at [247, 328] on div "Identifier : Zip Code Case Sensitive Exact Fuzzy Identifier : State Case Sensit…" at bounding box center [188, 563] width 231 height 861
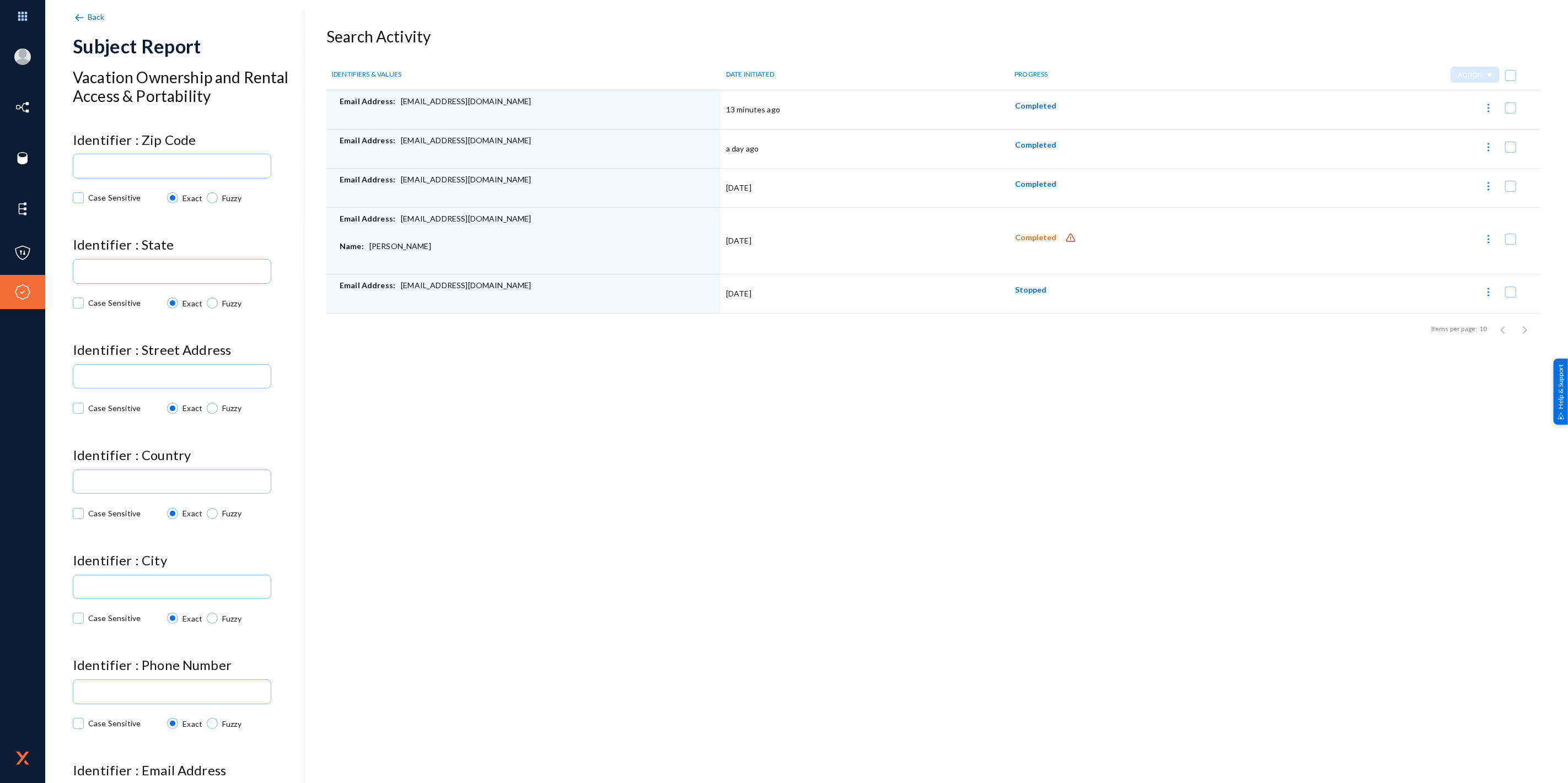
click at [146, 139] on h4 "Identifier : Zip Code" at bounding box center [188, 141] width 231 height 16
click at [144, 588] on input at bounding box center [174, 587] width 184 height 8
click at [178, 476] on div at bounding box center [172, 481] width 189 height 26
click at [184, 271] on input at bounding box center [174, 272] width 184 height 8
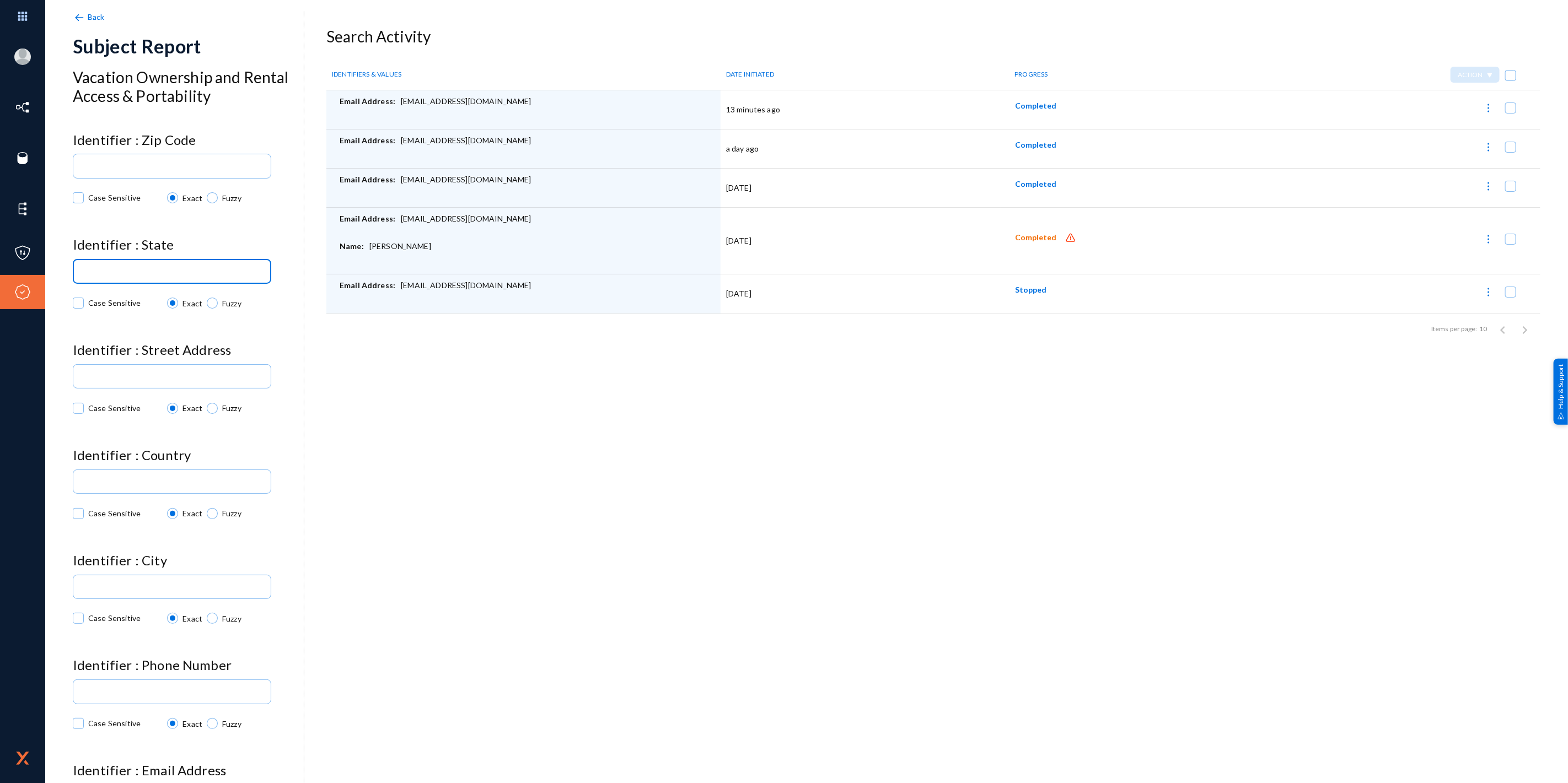
click at [207, 243] on h4 "Identifier : State" at bounding box center [188, 245] width 231 height 16
click at [436, 218] on div "Email Address: rdwilmo@okstate.edu" at bounding box center [527, 227] width 375 height 27
drag, startPoint x: 398, startPoint y: 221, endPoint x: 476, endPoint y: 218, distance: 78.1
click at [476, 218] on div "Email Address: rdwilmo@okstate.edu" at bounding box center [527, 227] width 375 height 27
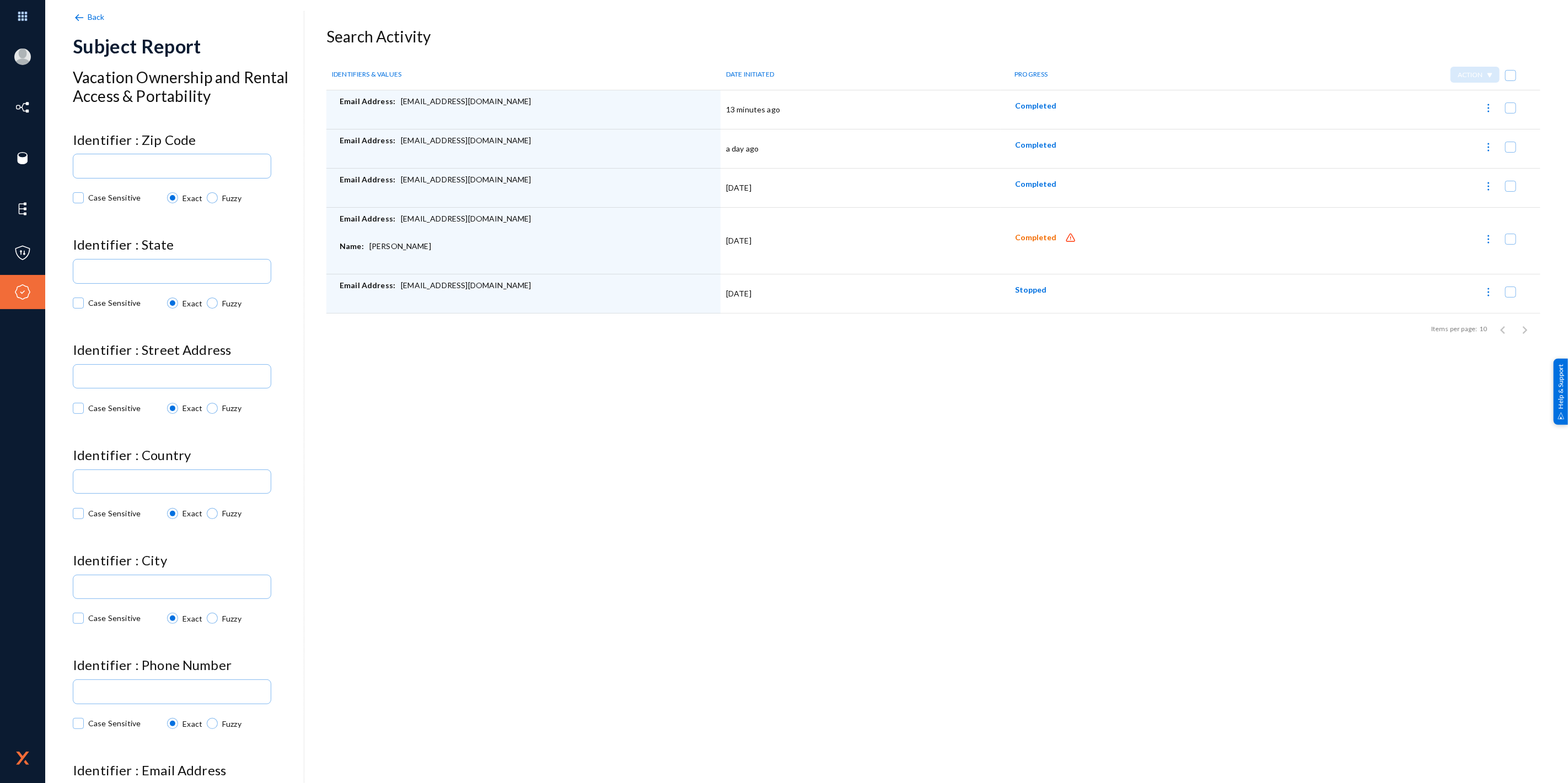
copy div "[EMAIL_ADDRESS][DOMAIN_NAME]"
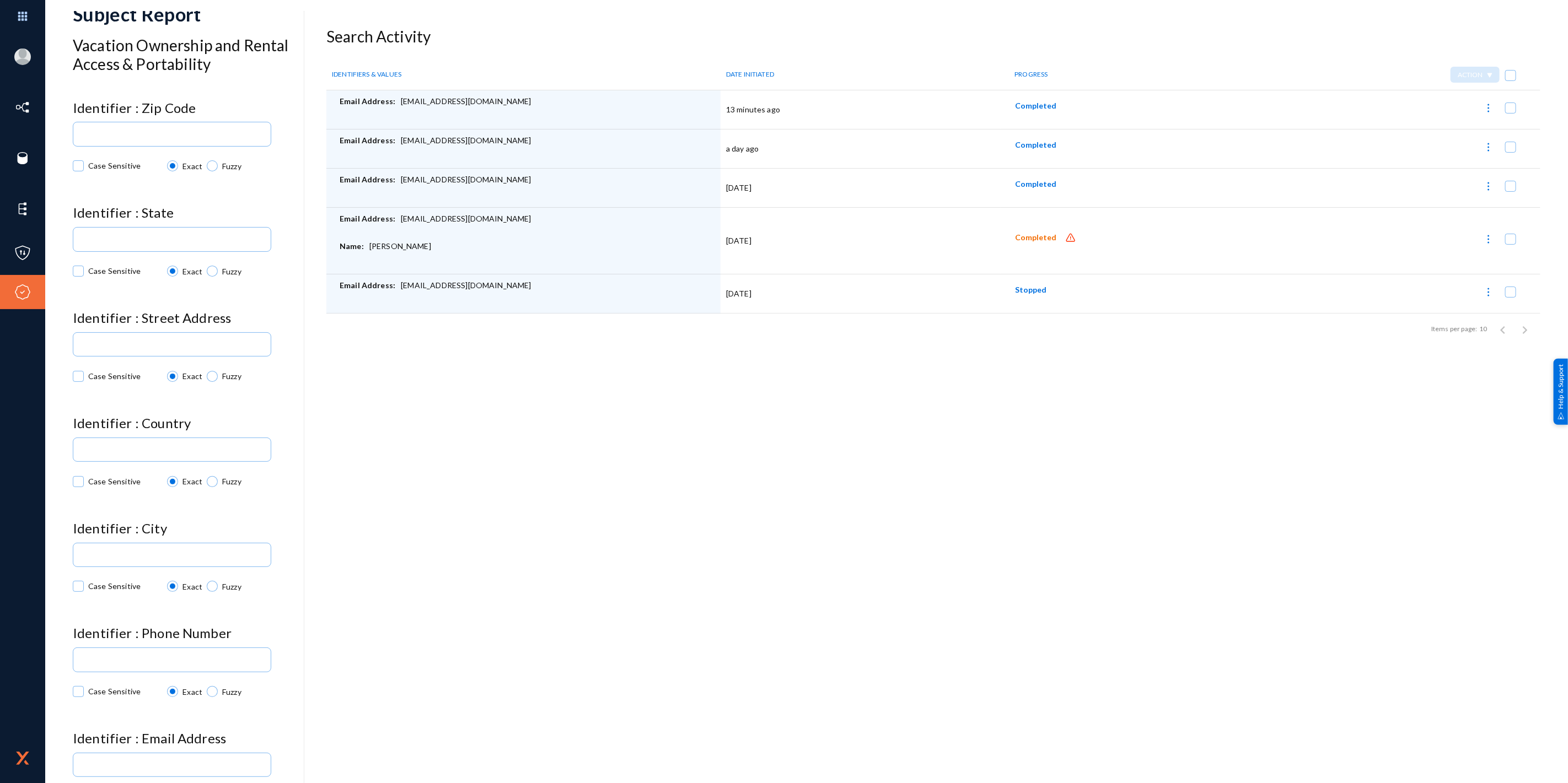
scroll to position [61, 0]
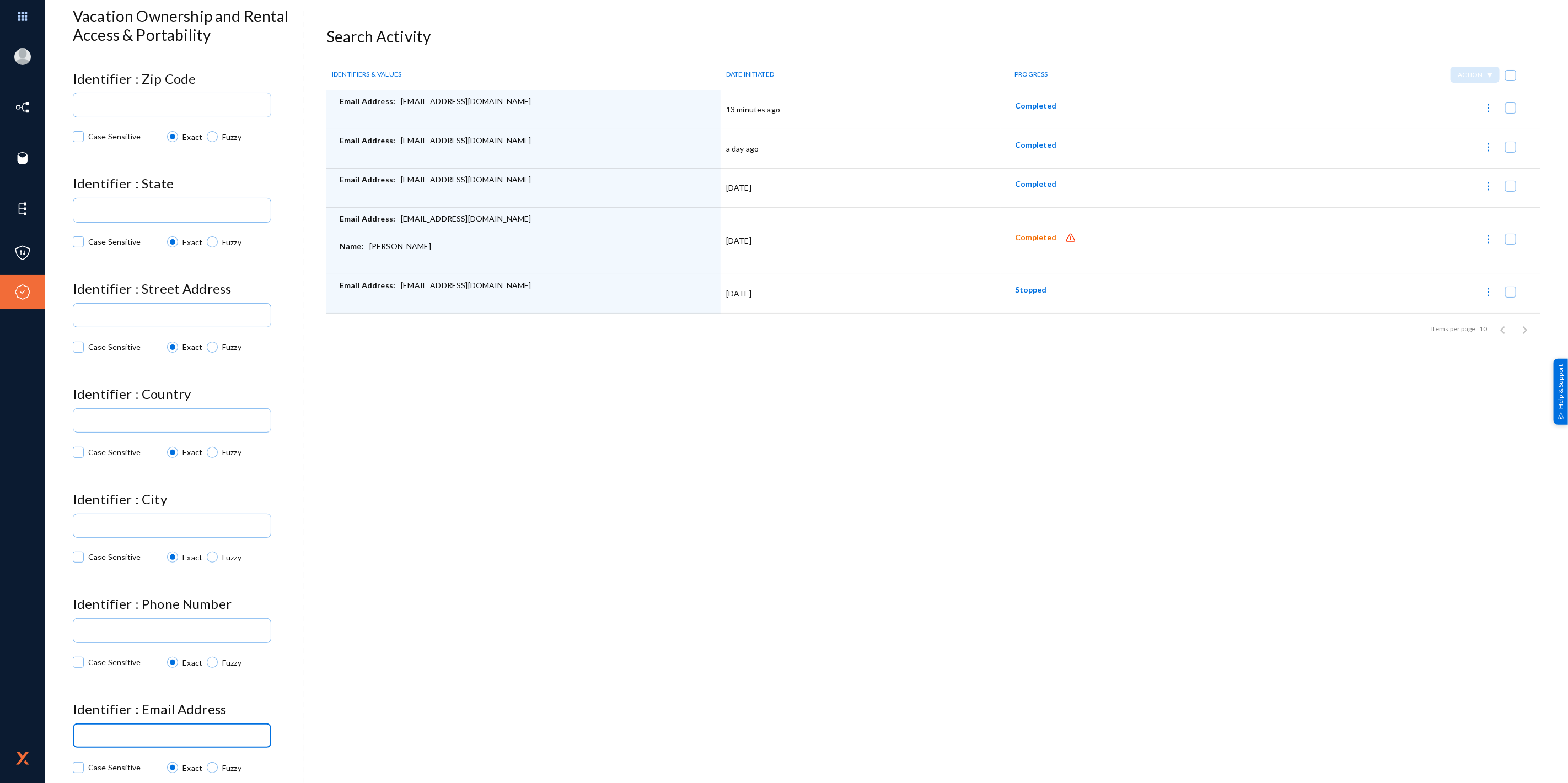
click at [144, 733] on input at bounding box center [174, 736] width 184 height 8
paste input "[EMAIL_ADDRESS][DOMAIN_NAME]"
type input "[EMAIL_ADDRESS][DOMAIN_NAME]"
click at [384, 247] on div "Name: [PERSON_NAME]" at bounding box center [527, 254] width 375 height 27
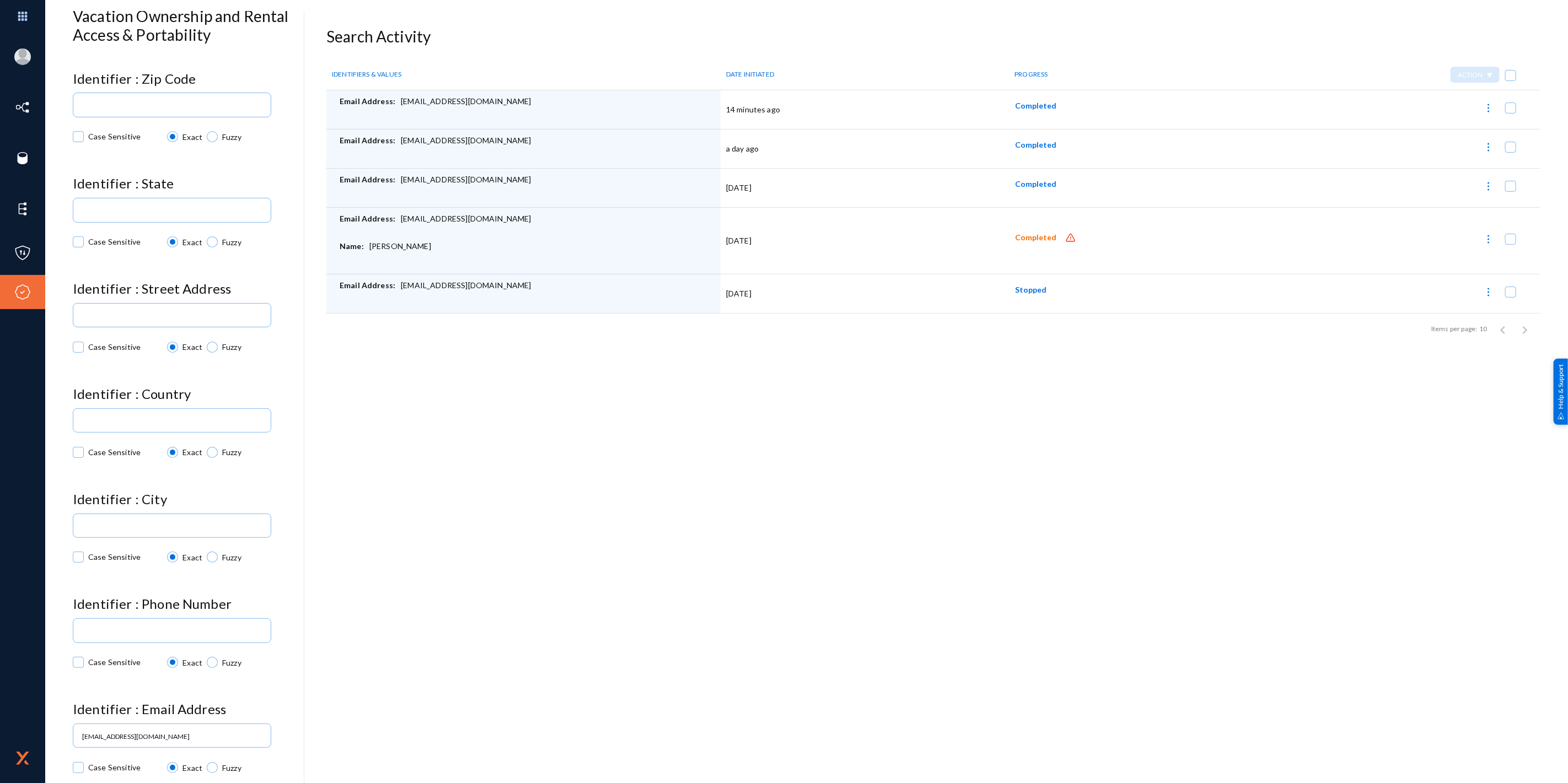
copy div "[PERSON_NAME]"
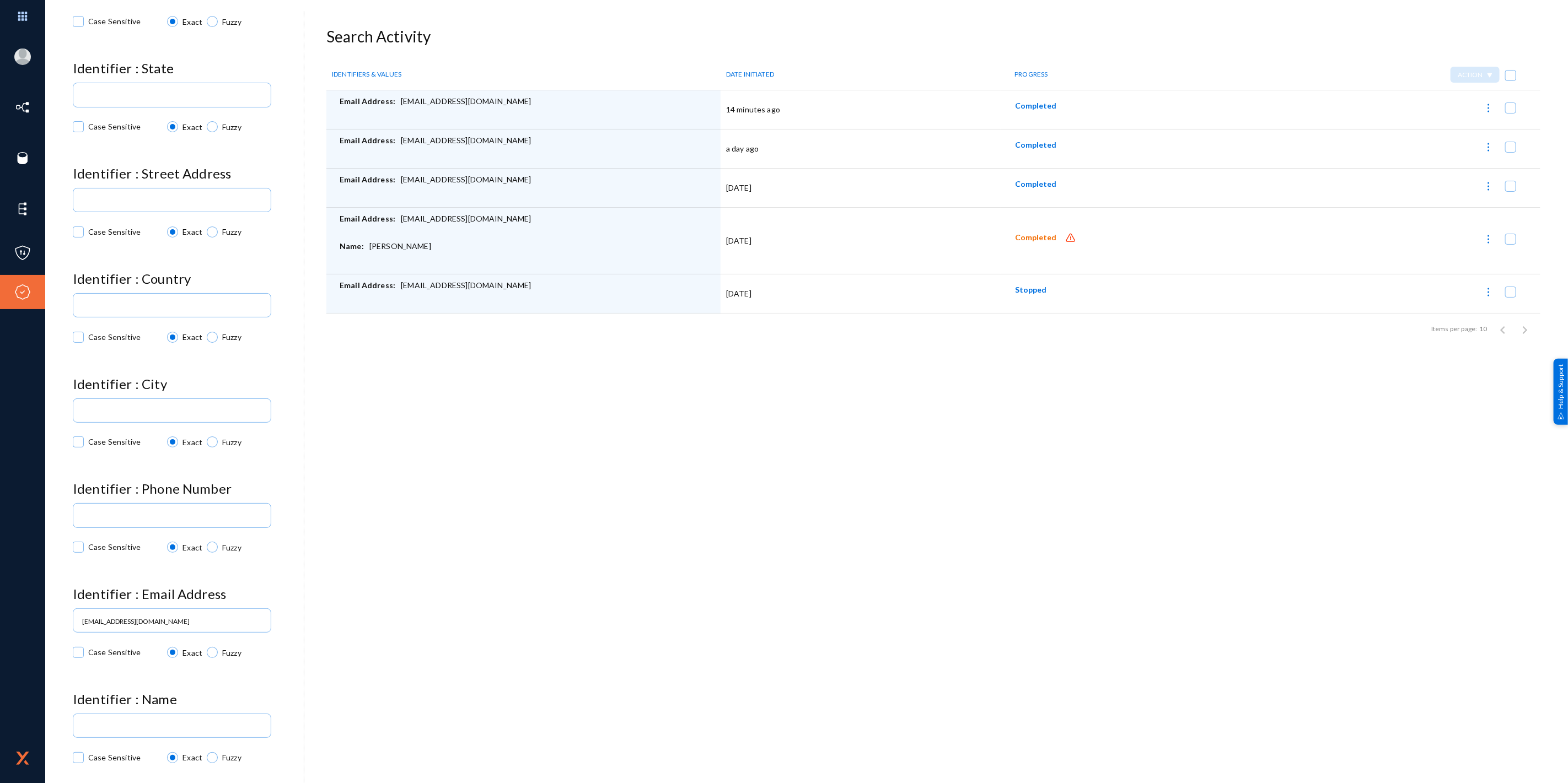
scroll to position [195, 0]
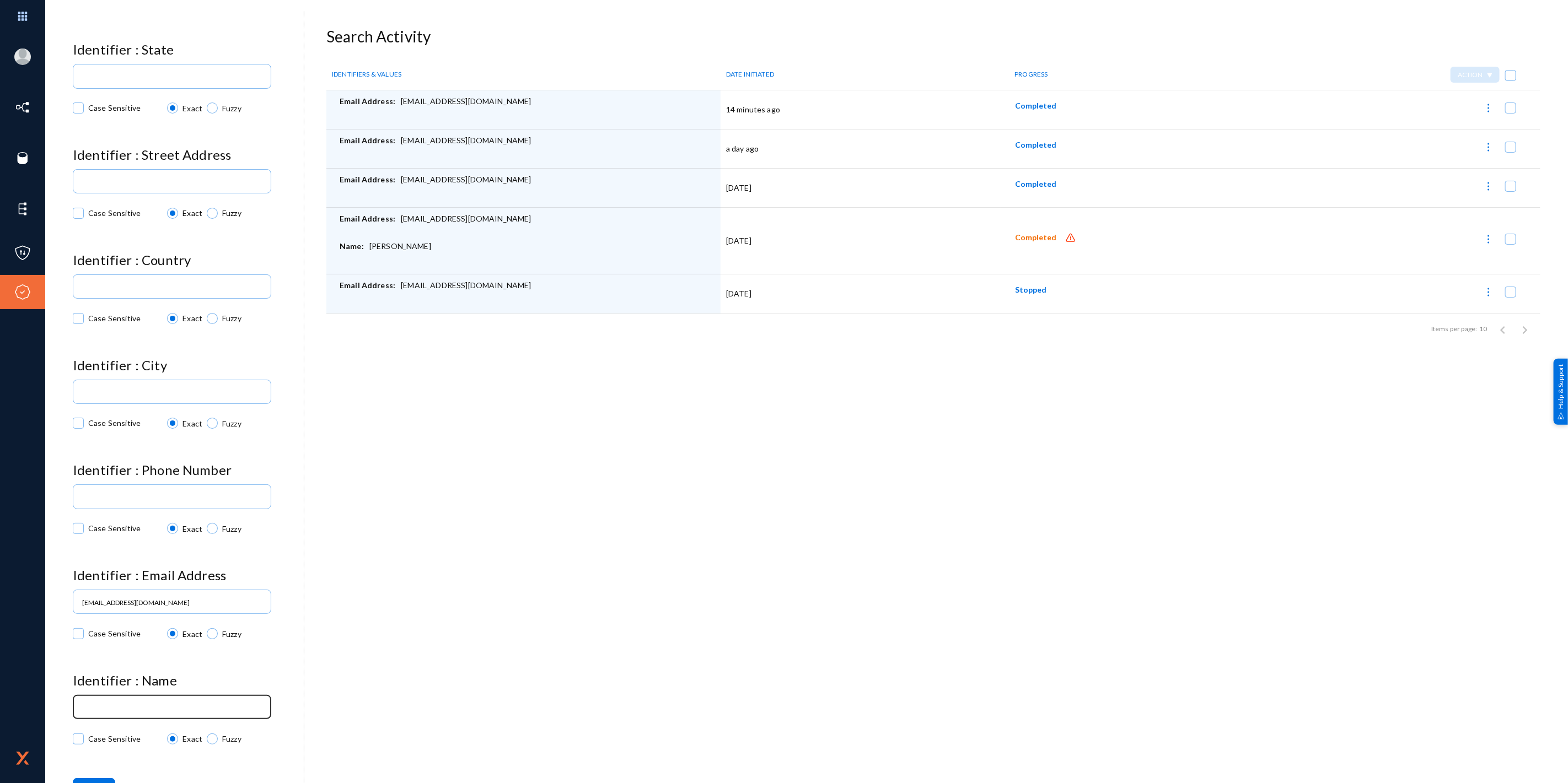
drag, startPoint x: 100, startPoint y: 708, endPoint x: 97, endPoint y: 715, distance: 7.6
click at [100, 708] on input at bounding box center [174, 708] width 184 height 8
type input "[PERSON_NAME]"
click at [274, 655] on div "Identifier : Zip Code Case Sensitive Exact Fuzzy Identifier : State Case Sensit…" at bounding box center [188, 368] width 231 height 861
click at [154, 705] on input "[PERSON_NAME]" at bounding box center [174, 708] width 184 height 8
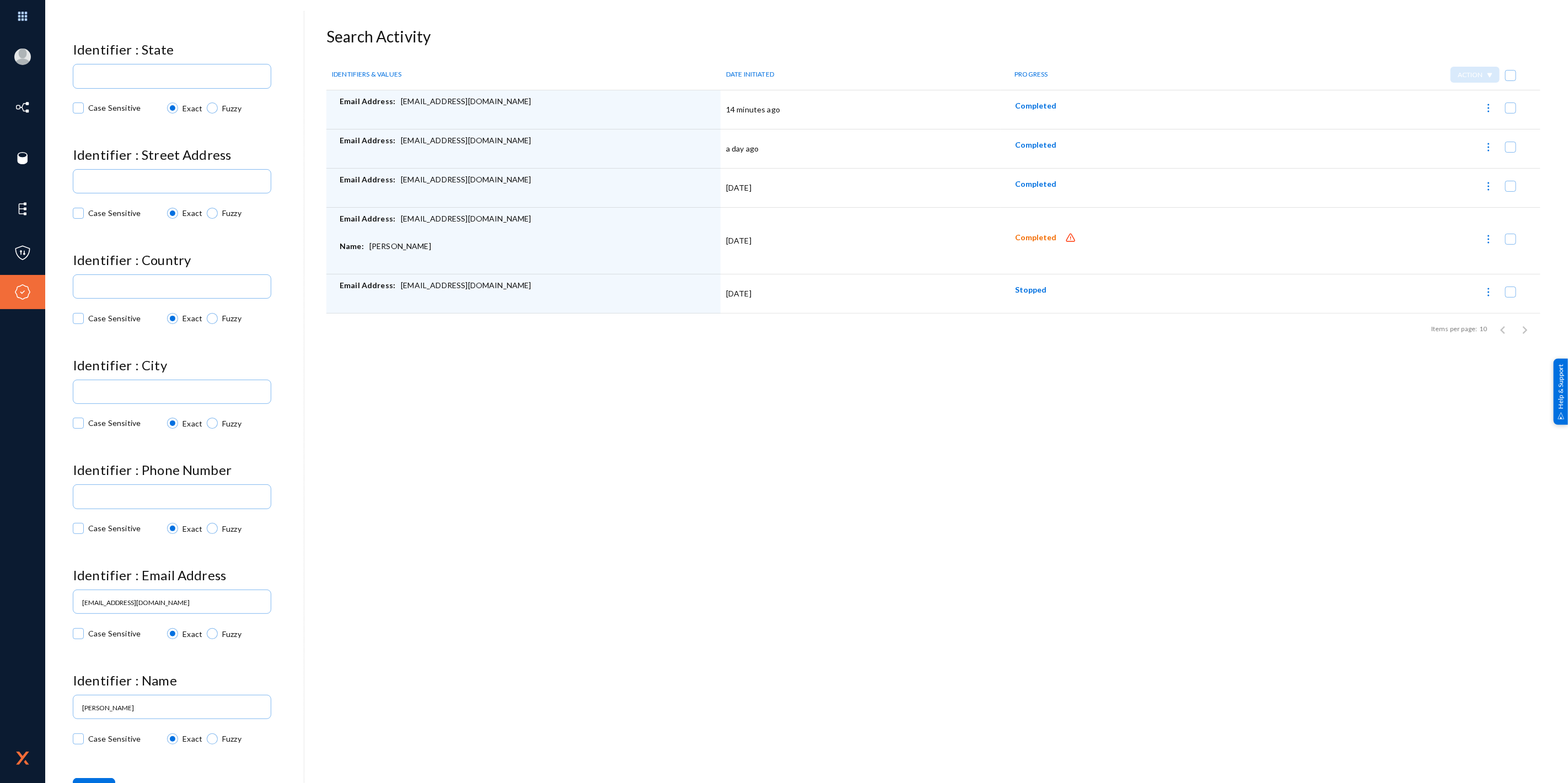
click at [114, 751] on div "Identifier : Zip Code Case Sensitive Exact Fuzzy Identifier : State Case Sensit…" at bounding box center [188, 368] width 231 height 861
click at [100, 778] on button "Search" at bounding box center [94, 788] width 42 height 20
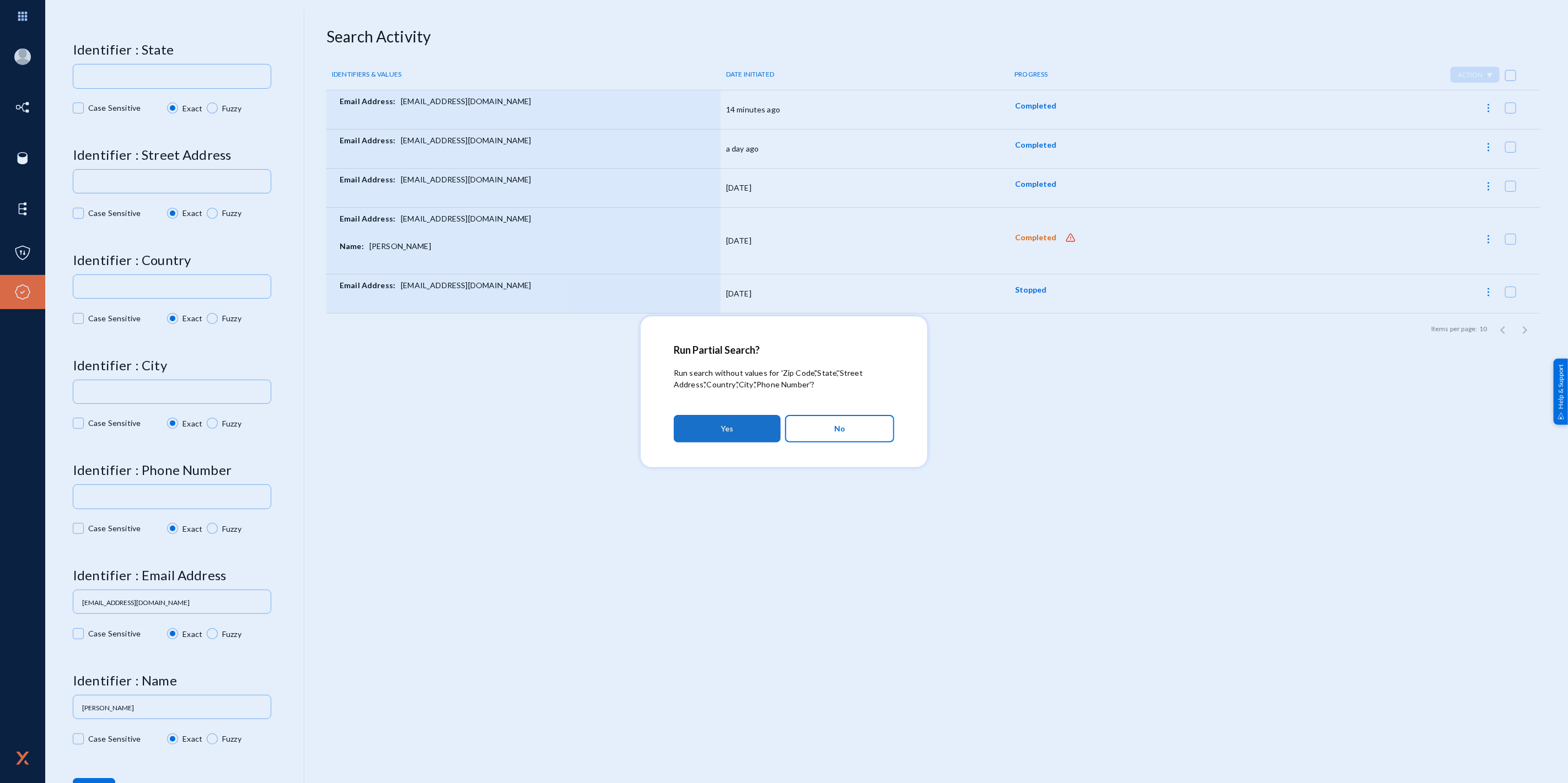
click at [729, 428] on span "Yes" at bounding box center [727, 429] width 12 height 20
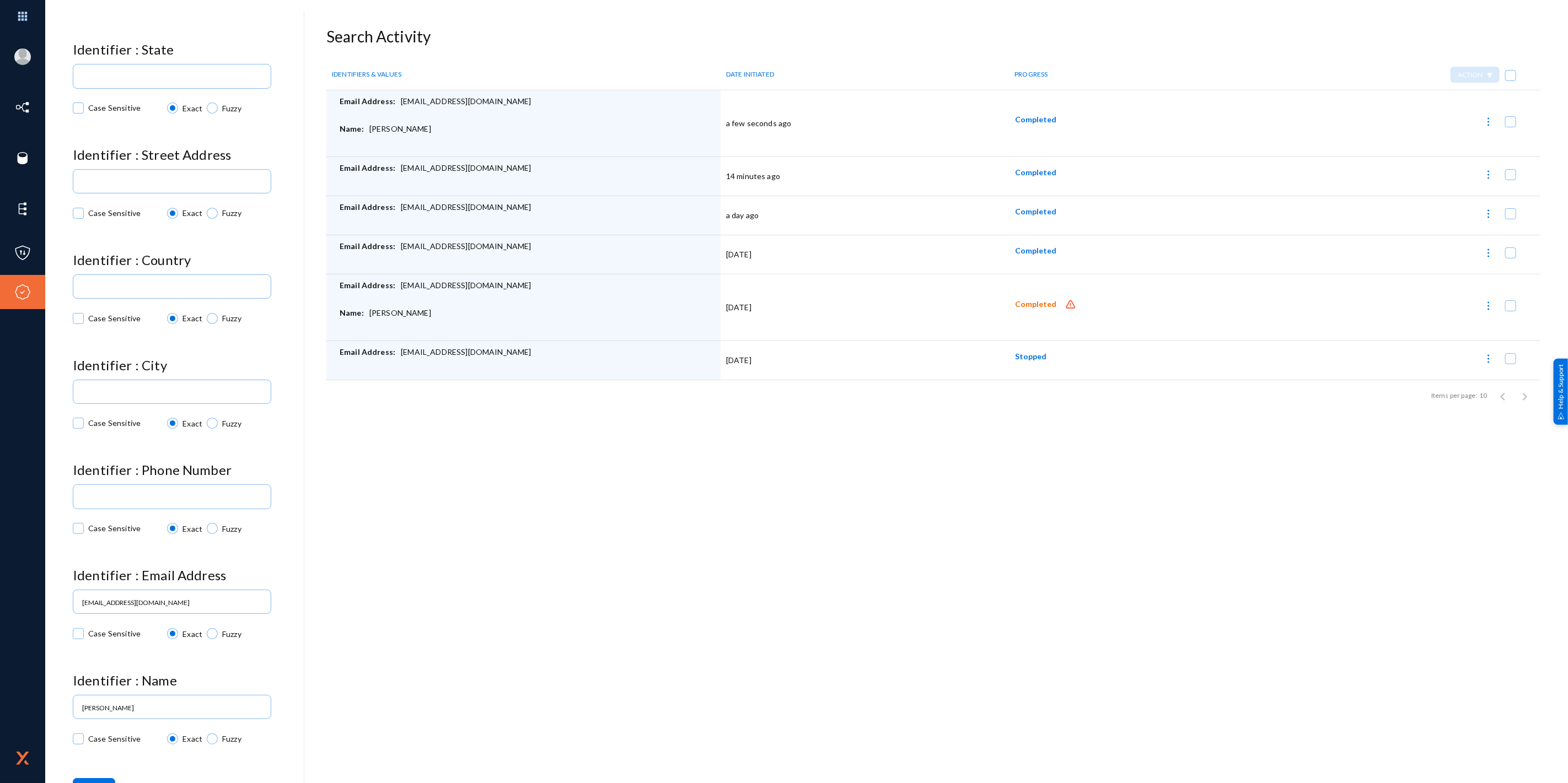
click at [771, 129] on td "a few seconds ago" at bounding box center [861, 123] width 280 height 67
click at [1030, 120] on span "Completed" at bounding box center [1035, 119] width 41 height 9
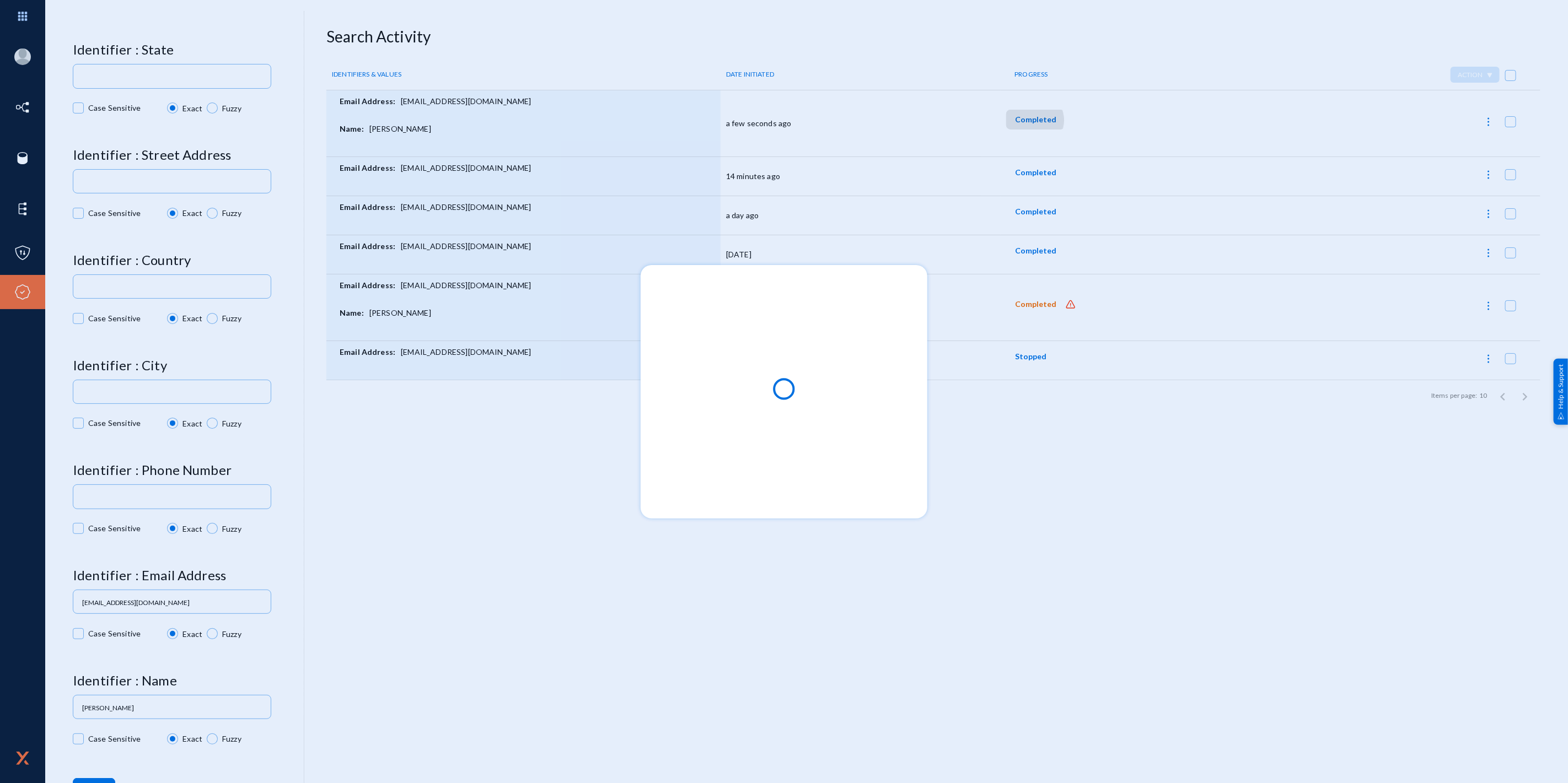
click at [1034, 122] on div at bounding box center [784, 391] width 1568 height 783
click at [1034, 122] on span "Completed" at bounding box center [1035, 119] width 41 height 9
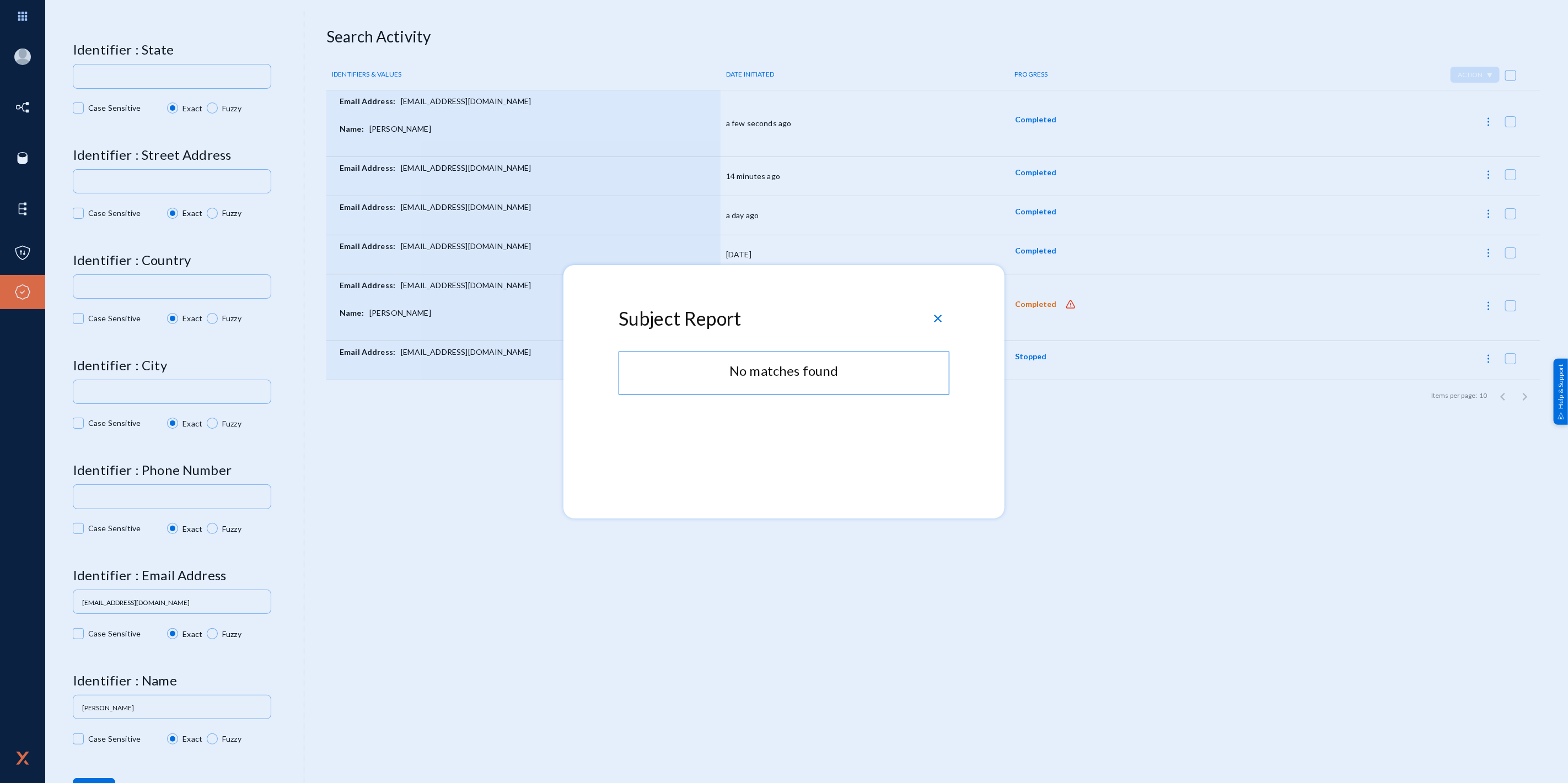
click at [940, 318] on span "close" at bounding box center [938, 318] width 13 height 13
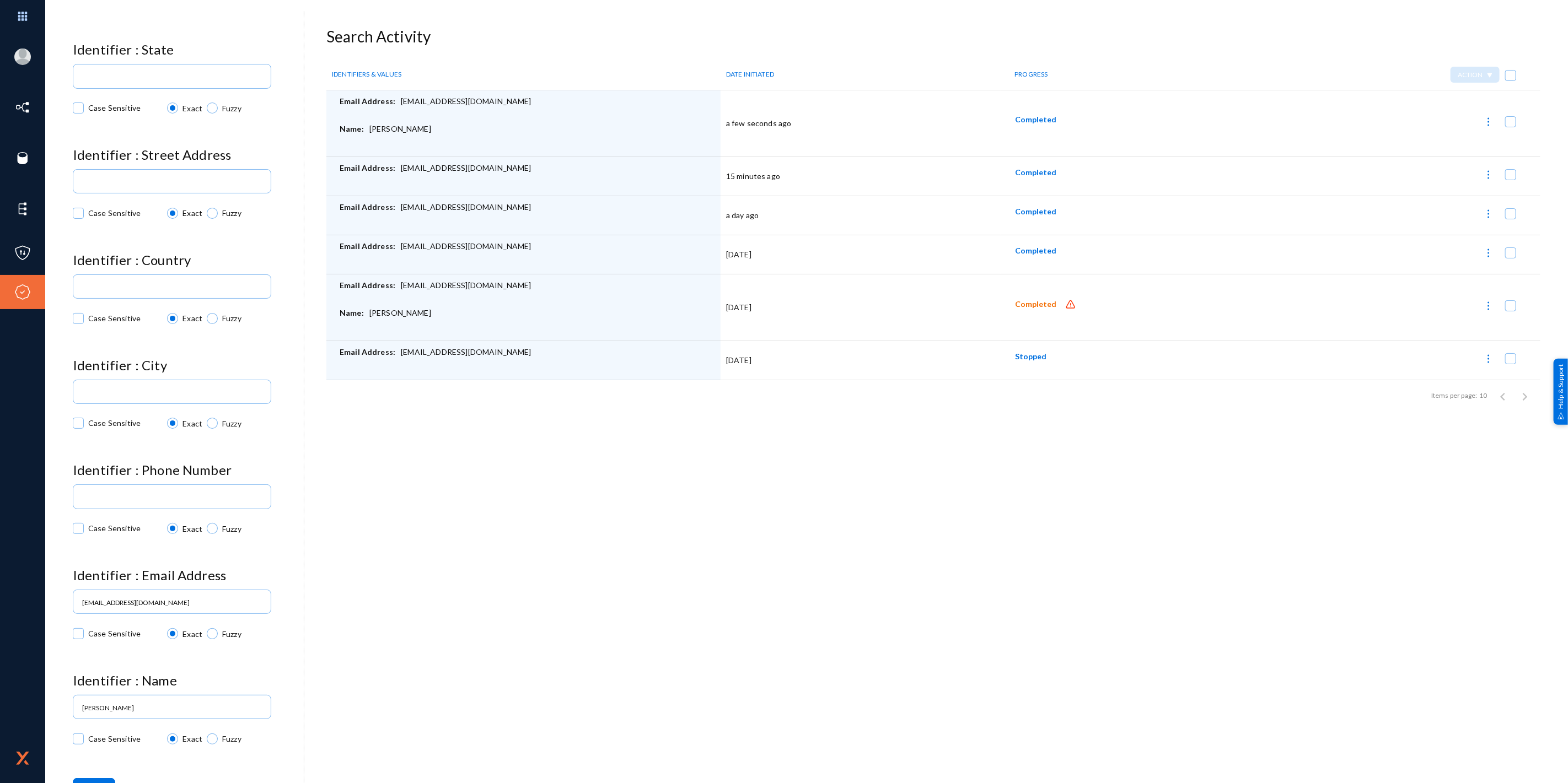
drag, startPoint x: 431, startPoint y: 320, endPoint x: 324, endPoint y: 290, distance: 111.1
click at [324, 290] on div "Search Activity IDENTIFIERS & VALUES DATE INITIATED PROGRESS Action Email Addre…" at bounding box center [806, 219] width 1468 height 384
click at [558, 317] on div "Name: [PERSON_NAME]" at bounding box center [527, 321] width 375 height 27
drag, startPoint x: 453, startPoint y: 315, endPoint x: 348, endPoint y: 291, distance: 107.7
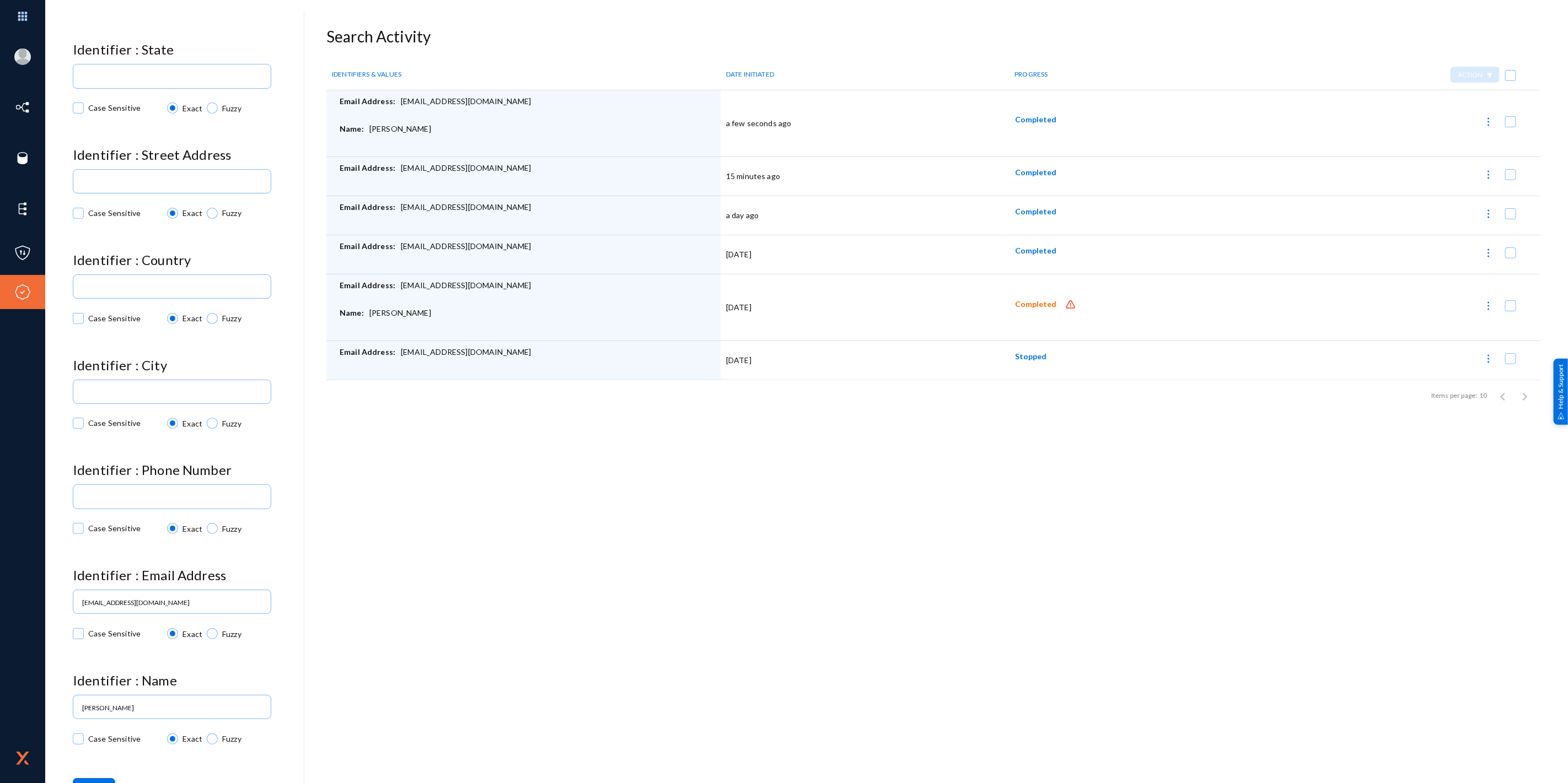
click at [348, 291] on td "Email Address: rdwilmo@okstate.edu Name: Rebecca Wilmoth" at bounding box center [524, 307] width 394 height 67
click at [488, 318] on div "Name: [PERSON_NAME]" at bounding box center [527, 321] width 375 height 27
click at [1033, 304] on span "Completed" at bounding box center [1035, 304] width 41 height 9
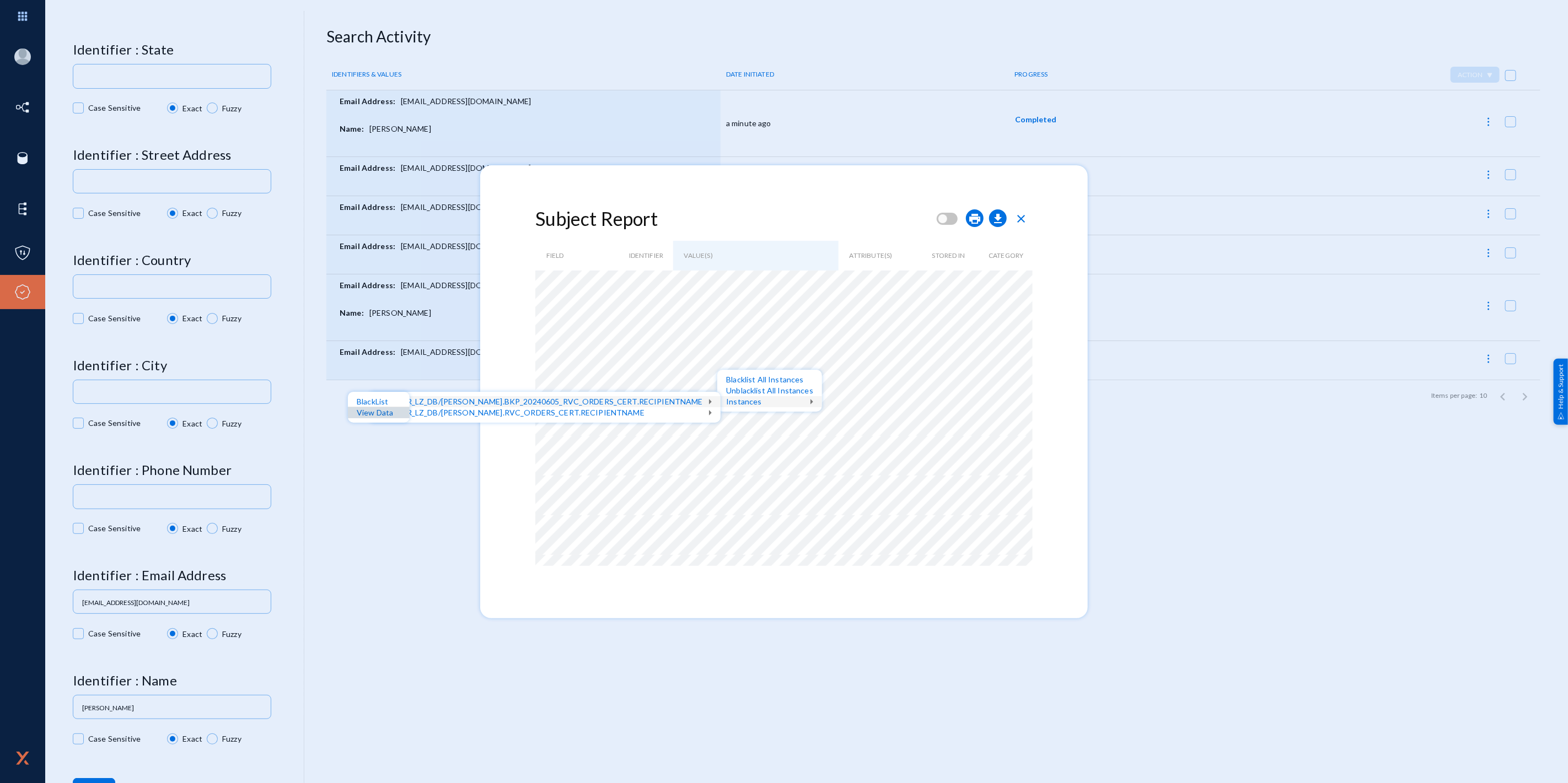
click at [390, 410] on div "View Data" at bounding box center [378, 413] width 62 height 11
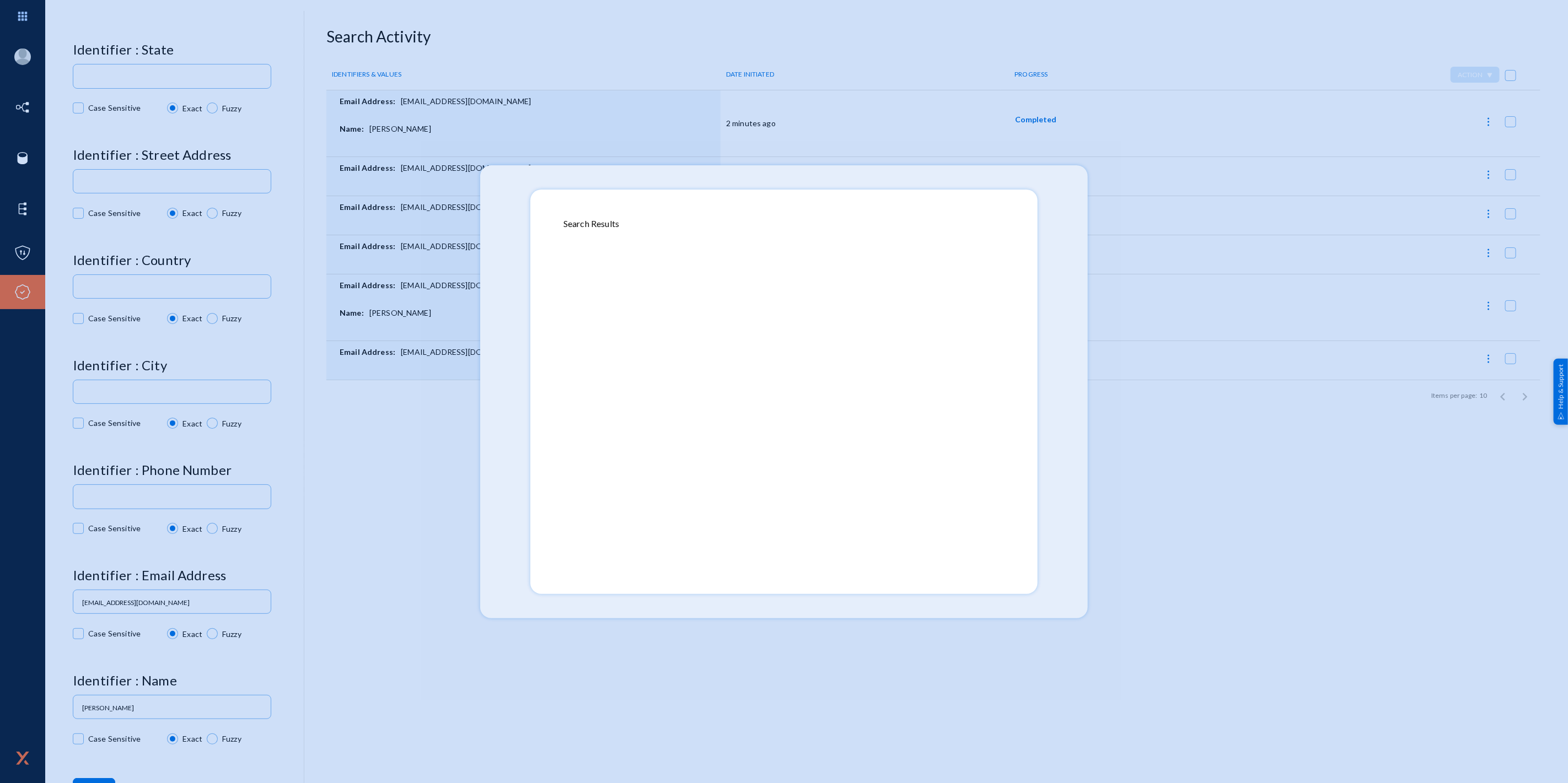
click at [1062, 298] on div at bounding box center [784, 391] width 1568 height 783
click at [1000, 313] on div at bounding box center [784, 396] width 441 height 331
click at [1061, 314] on div at bounding box center [784, 391] width 1568 height 783
click at [987, 334] on div at bounding box center [784, 396] width 441 height 331
click at [954, 374] on div at bounding box center [784, 396] width 441 height 331
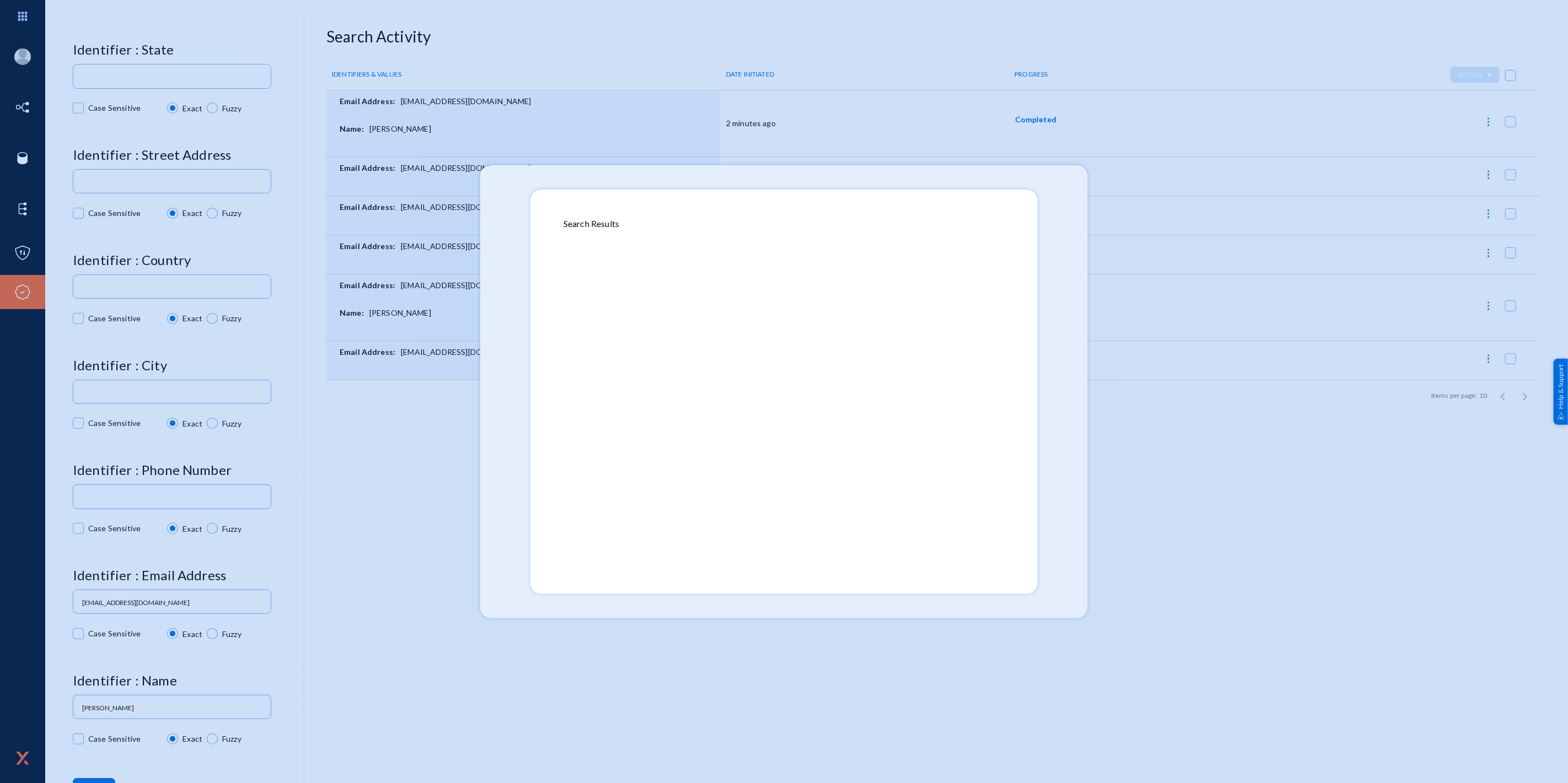
click at [875, 435] on div at bounding box center [784, 396] width 441 height 331
click at [709, 445] on div at bounding box center [784, 396] width 441 height 331
click at [564, 416] on div at bounding box center [784, 396] width 441 height 331
click at [570, 404] on div at bounding box center [784, 396] width 441 height 331
click at [583, 382] on div at bounding box center [784, 396] width 441 height 331
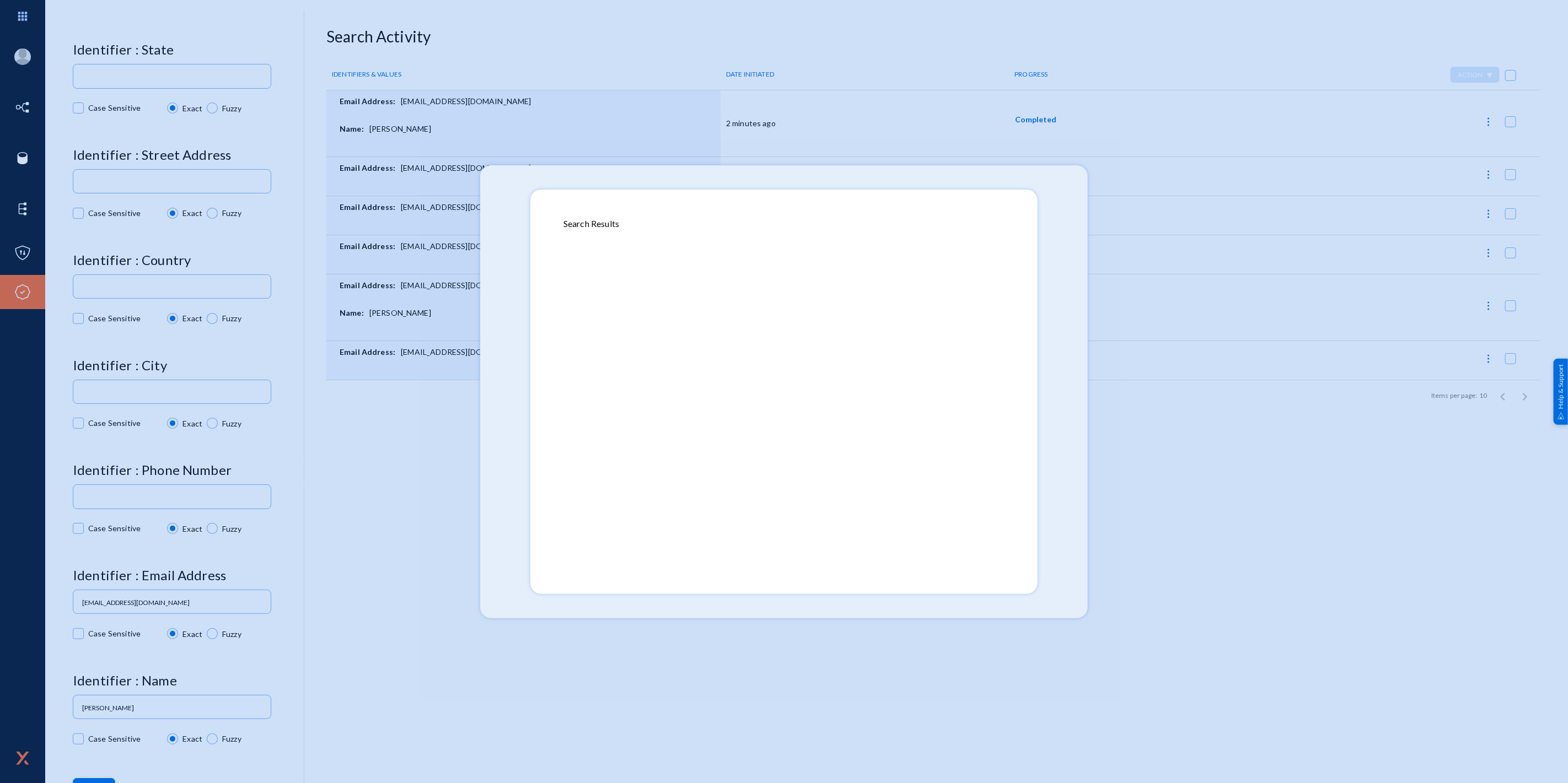
click at [599, 346] on div at bounding box center [784, 396] width 441 height 331
click at [602, 344] on div at bounding box center [784, 396] width 441 height 331
click at [632, 329] on div at bounding box center [784, 396] width 441 height 331
click at [653, 322] on div at bounding box center [784, 396] width 441 height 331
click at [753, 316] on div at bounding box center [784, 396] width 441 height 331
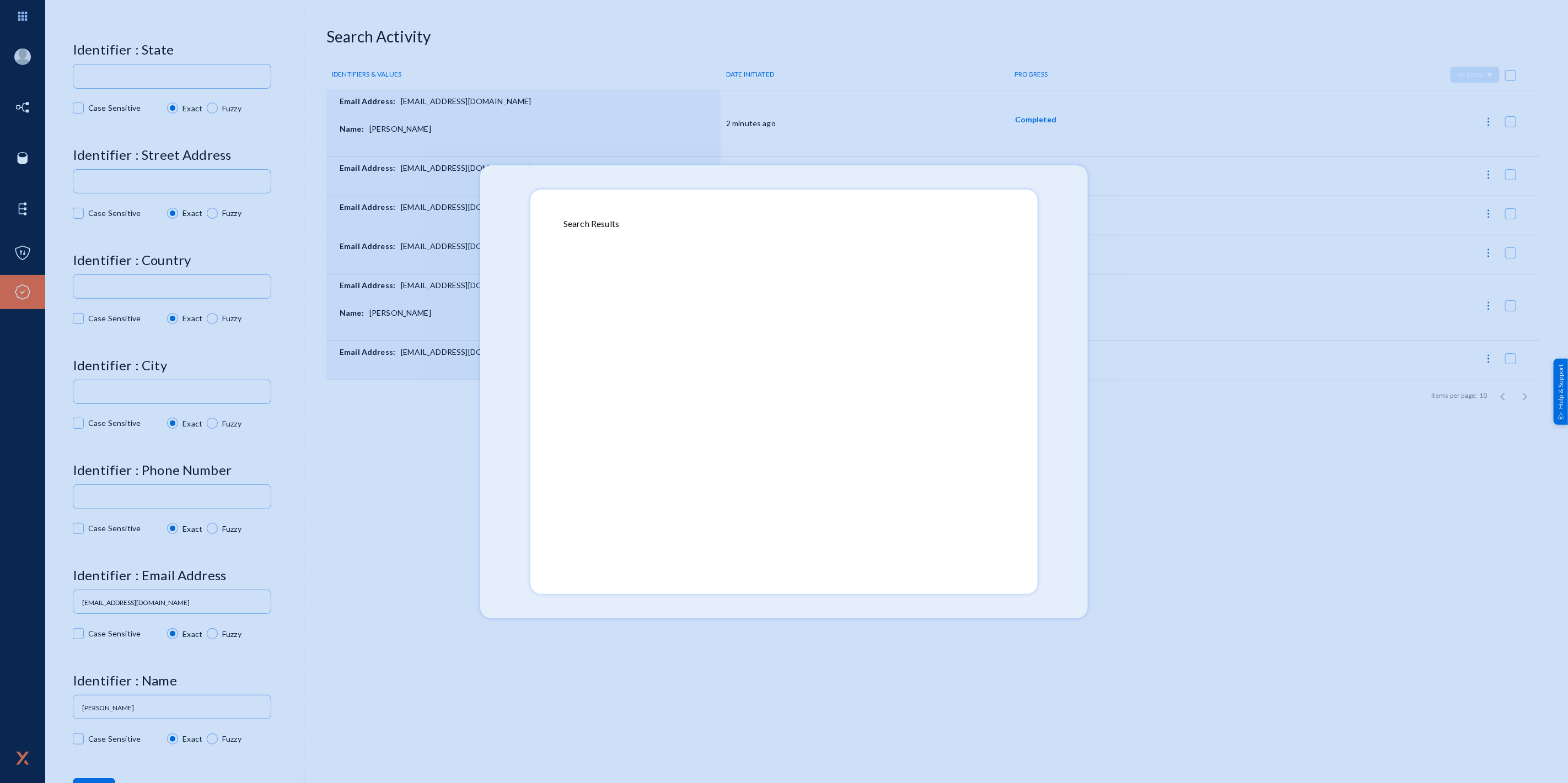
click at [814, 313] on div at bounding box center [784, 396] width 441 height 331
click at [850, 309] on div at bounding box center [784, 396] width 441 height 331
click at [897, 306] on div at bounding box center [784, 396] width 441 height 331
click at [991, 262] on div at bounding box center [784, 396] width 441 height 331
click at [1065, 206] on div at bounding box center [784, 391] width 1568 height 783
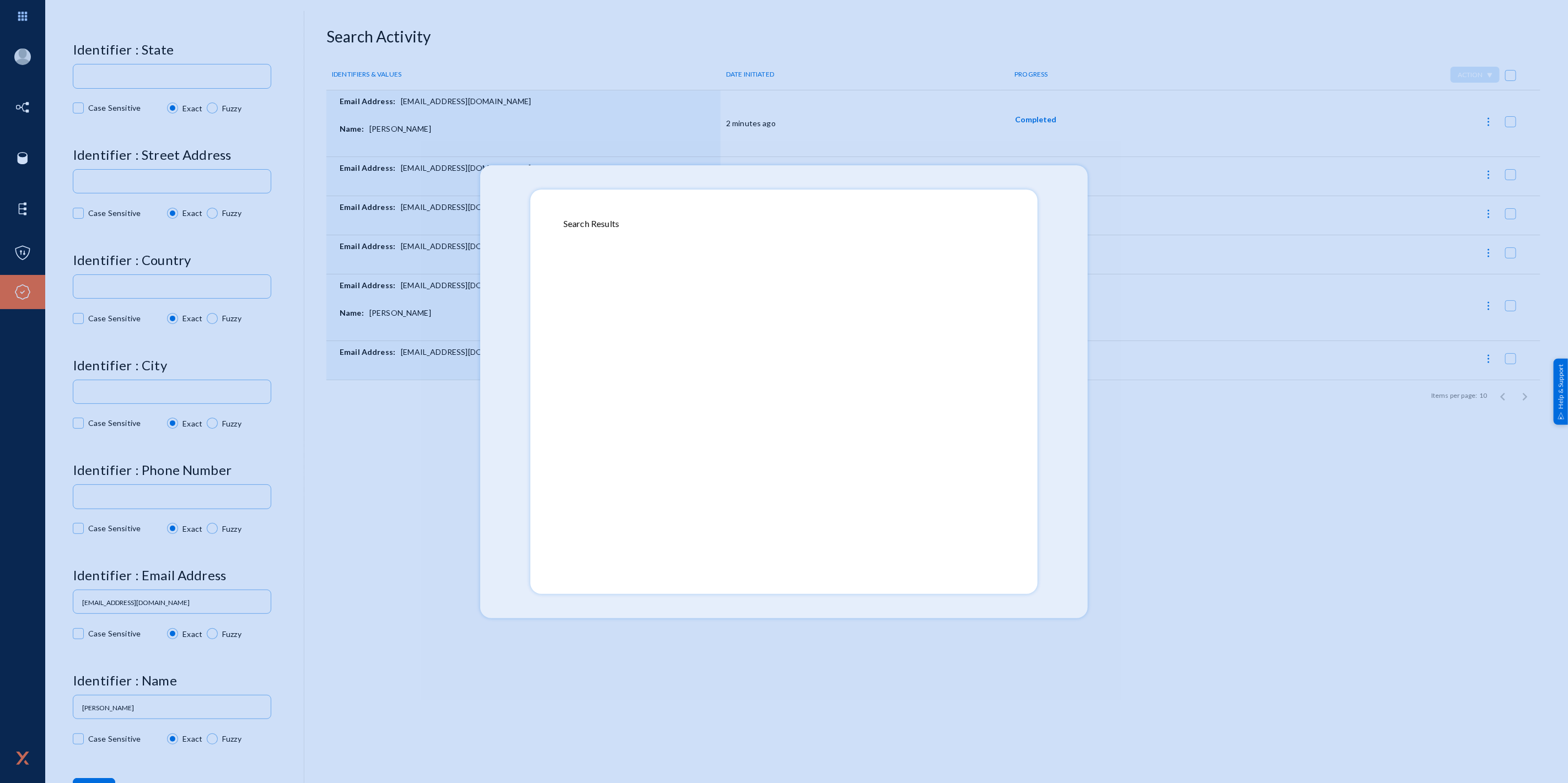
click at [1062, 346] on div at bounding box center [784, 391] width 1568 height 783
click at [974, 441] on div at bounding box center [784, 396] width 441 height 331
click at [940, 461] on div at bounding box center [784, 396] width 441 height 331
click at [816, 493] on div at bounding box center [784, 396] width 441 height 331
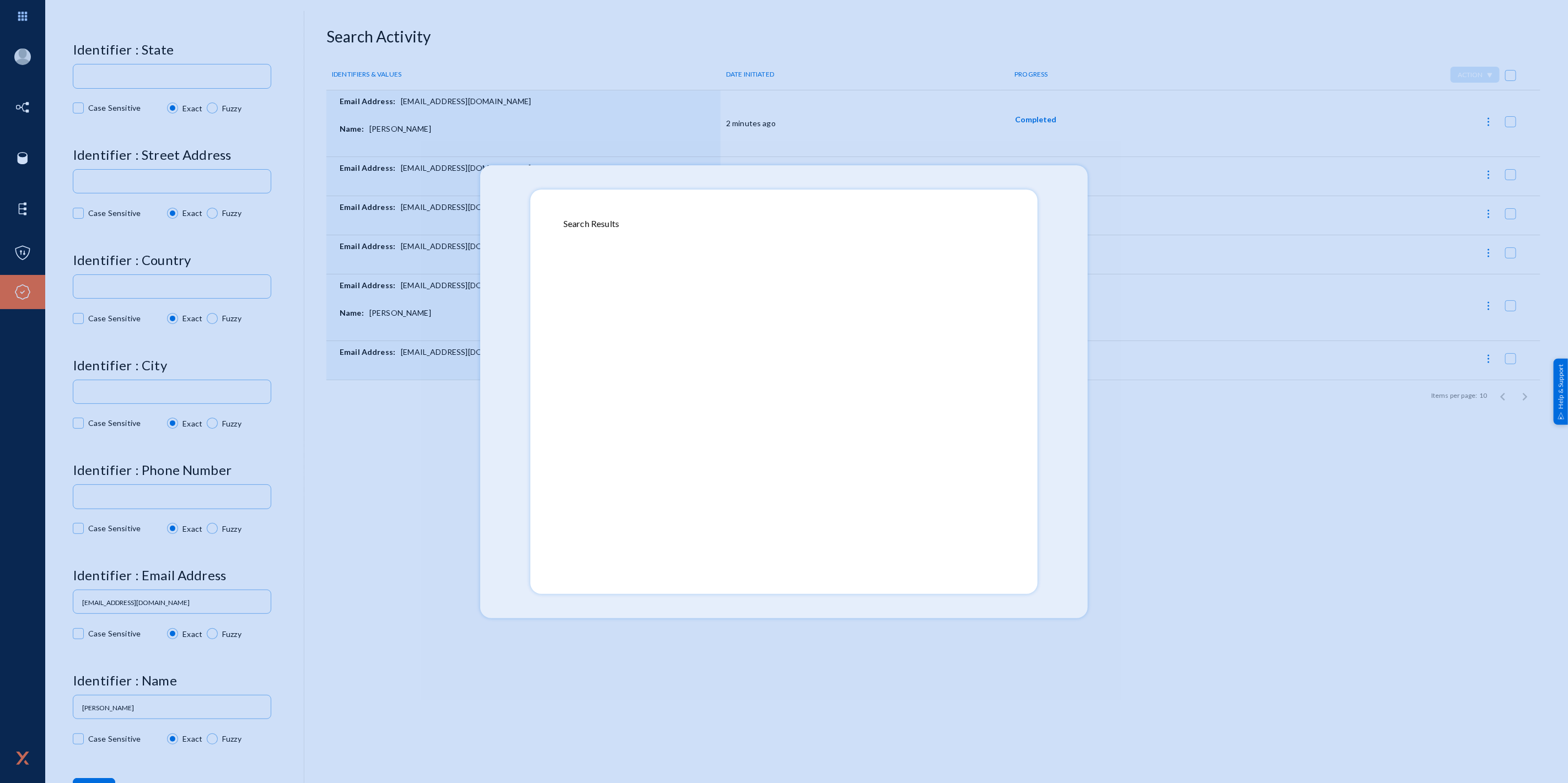
click at [816, 493] on div at bounding box center [784, 396] width 441 height 331
click at [707, 497] on div at bounding box center [784, 396] width 441 height 331
click at [622, 513] on div at bounding box center [784, 396] width 441 height 331
click at [569, 540] on div at bounding box center [784, 396] width 441 height 331
click at [1044, 588] on div at bounding box center [784, 391] width 1568 height 783
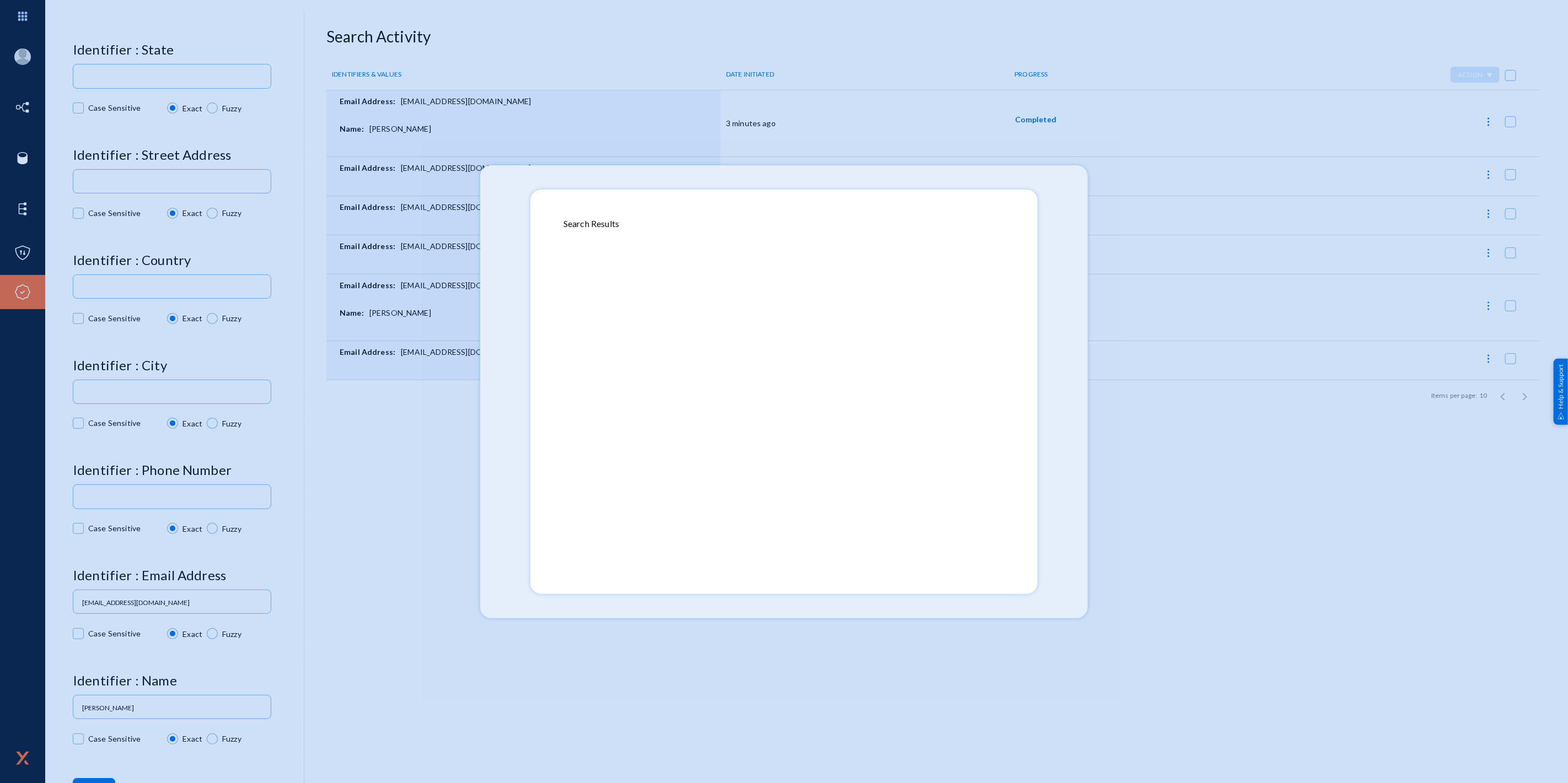
click at [1029, 586] on mat-dialog-container "Search Results" at bounding box center [783, 392] width 507 height 404
click at [714, 436] on div at bounding box center [784, 396] width 441 height 331
click at [570, 264] on div at bounding box center [784, 396] width 441 height 331
click at [576, 225] on div "Search Results" at bounding box center [784, 223] width 441 height 13
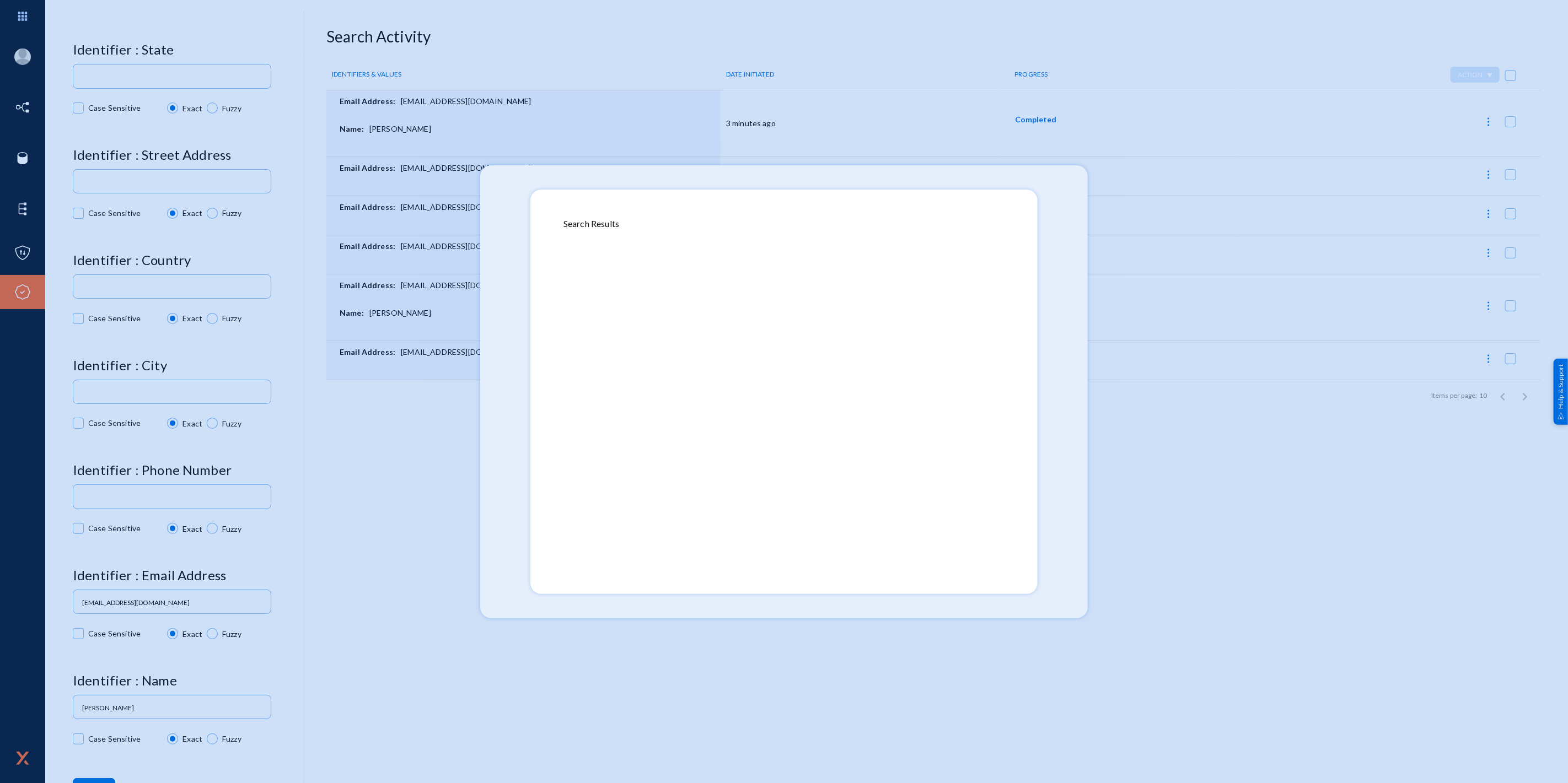
click at [582, 211] on mat-dialog-container "Search Results" at bounding box center [783, 392] width 507 height 404
click at [584, 206] on mat-dialog-container "Search Results" at bounding box center [783, 392] width 507 height 404
click at [596, 200] on mat-dialog-container "Search Results" at bounding box center [783, 392] width 507 height 404
click at [439, 501] on div at bounding box center [784, 391] width 1568 height 783
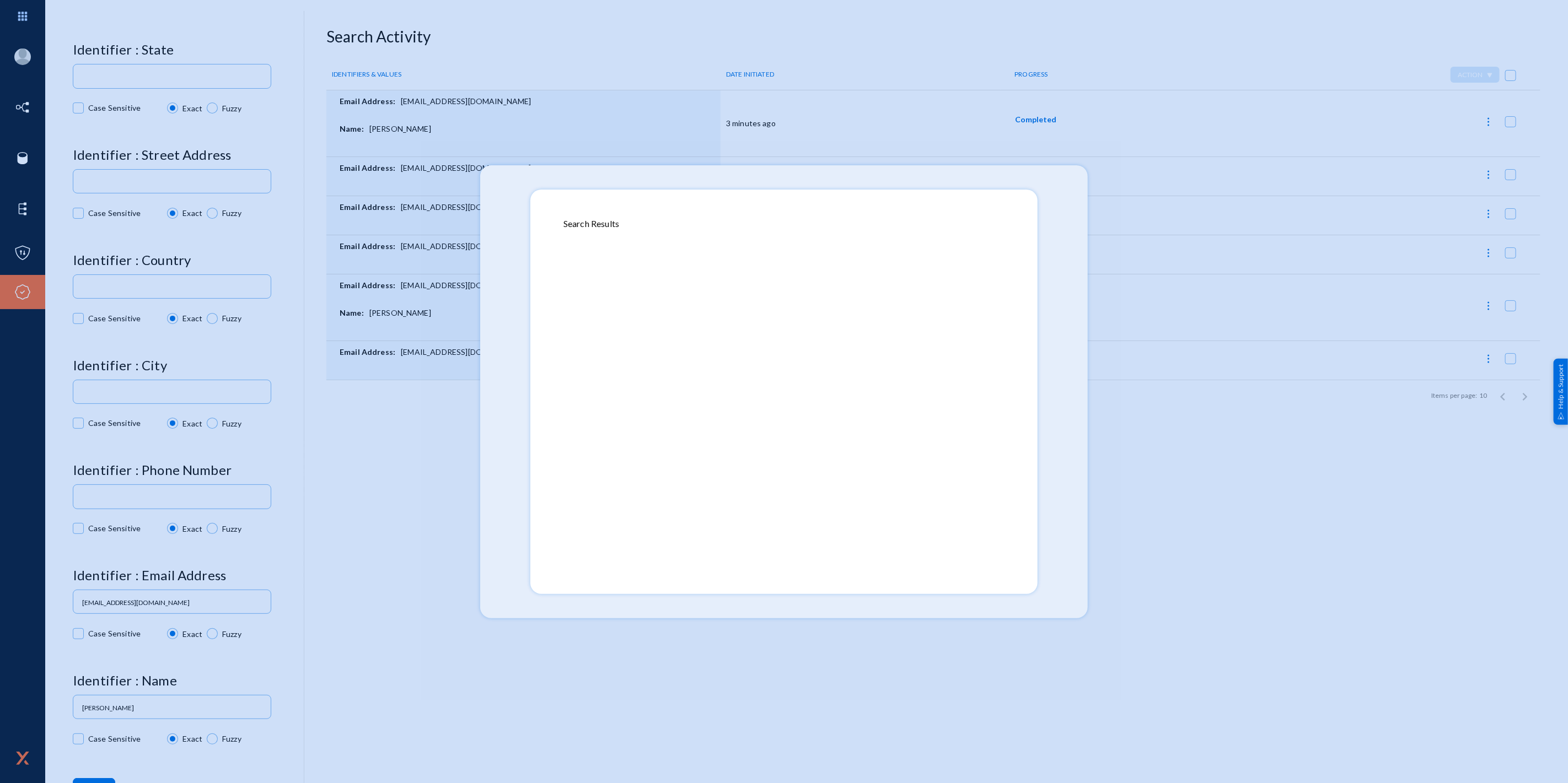
click at [439, 501] on div at bounding box center [784, 391] width 1568 height 783
click at [554, 447] on mat-dialog-container "Search Results" at bounding box center [783, 392] width 507 height 404
click at [533, 458] on mat-dialog-container "Search Results" at bounding box center [783, 392] width 507 height 404
click at [500, 462] on div at bounding box center [784, 391] width 1568 height 783
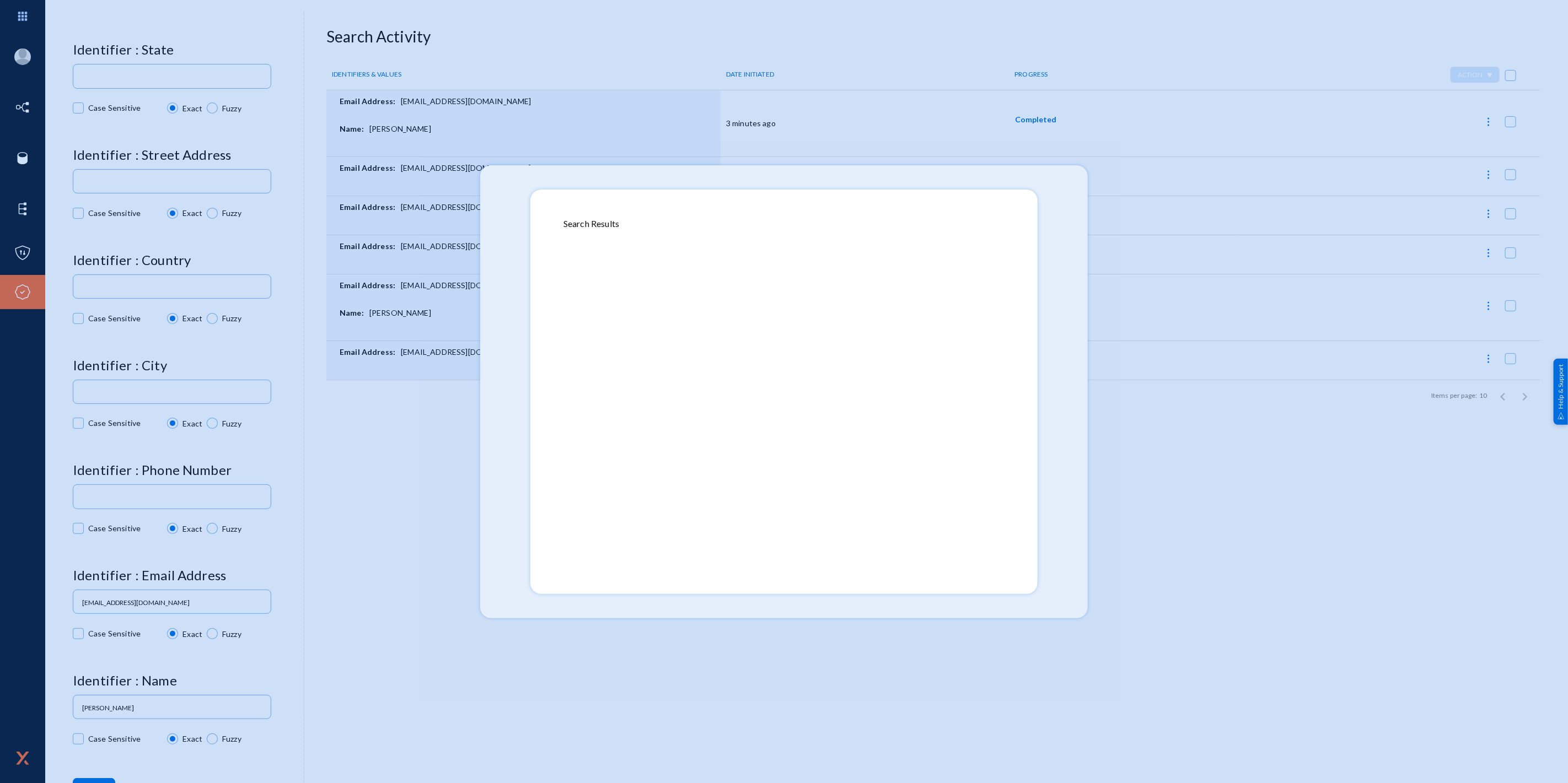
click at [500, 462] on div at bounding box center [784, 391] width 1568 height 783
click at [454, 466] on div at bounding box center [784, 391] width 1568 height 783
click at [514, 430] on div at bounding box center [784, 391] width 1568 height 783
click at [927, 224] on div "Search Results" at bounding box center [784, 223] width 441 height 13
click at [1064, 202] on div at bounding box center [784, 391] width 1568 height 783
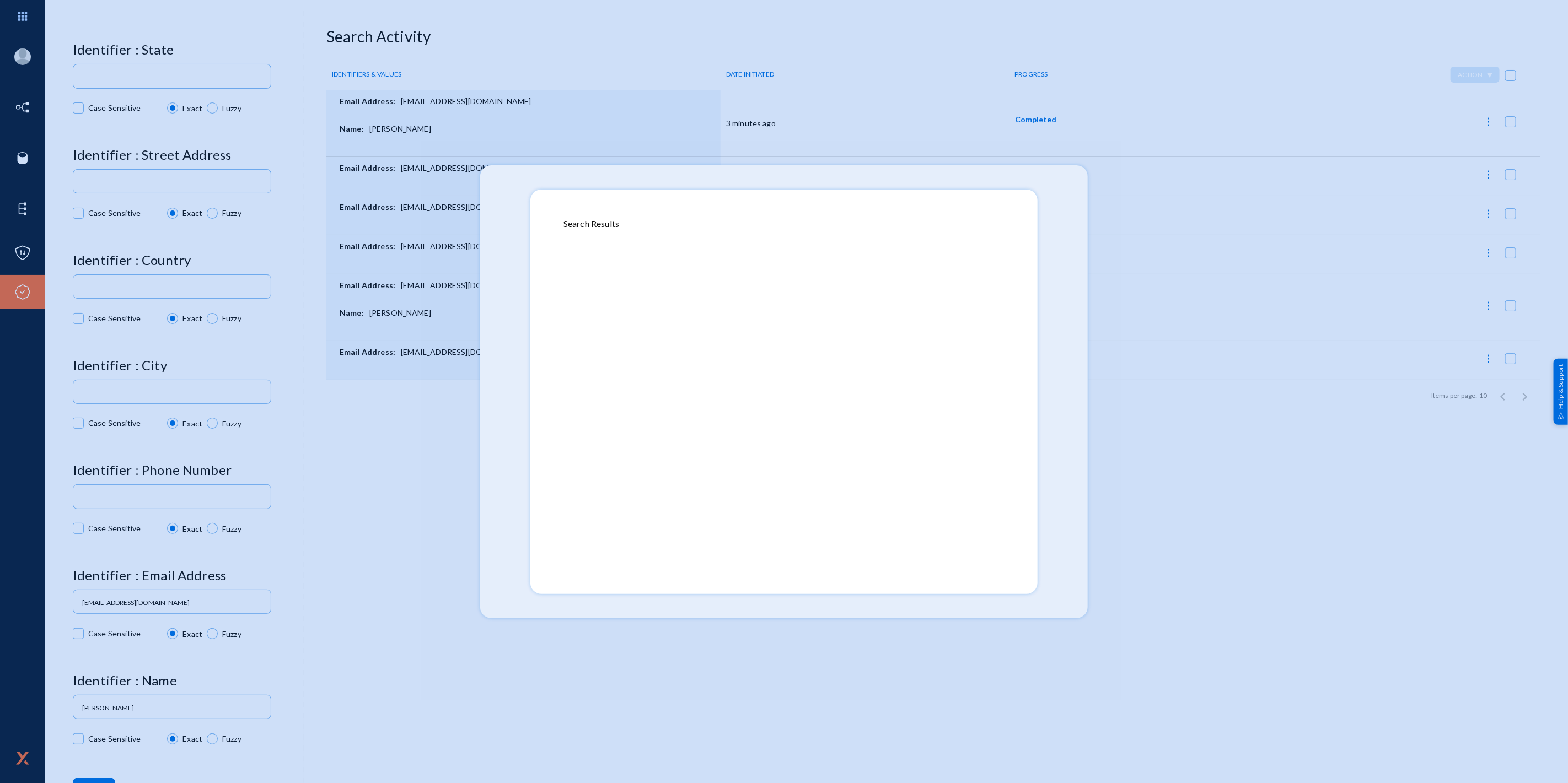
click at [666, 182] on div at bounding box center [784, 391] width 1568 height 783
click at [666, 200] on mat-dialog-container "Search Results" at bounding box center [783, 392] width 507 height 404
click at [487, 234] on div at bounding box center [784, 391] width 1568 height 783
click at [376, 442] on div at bounding box center [784, 391] width 1568 height 783
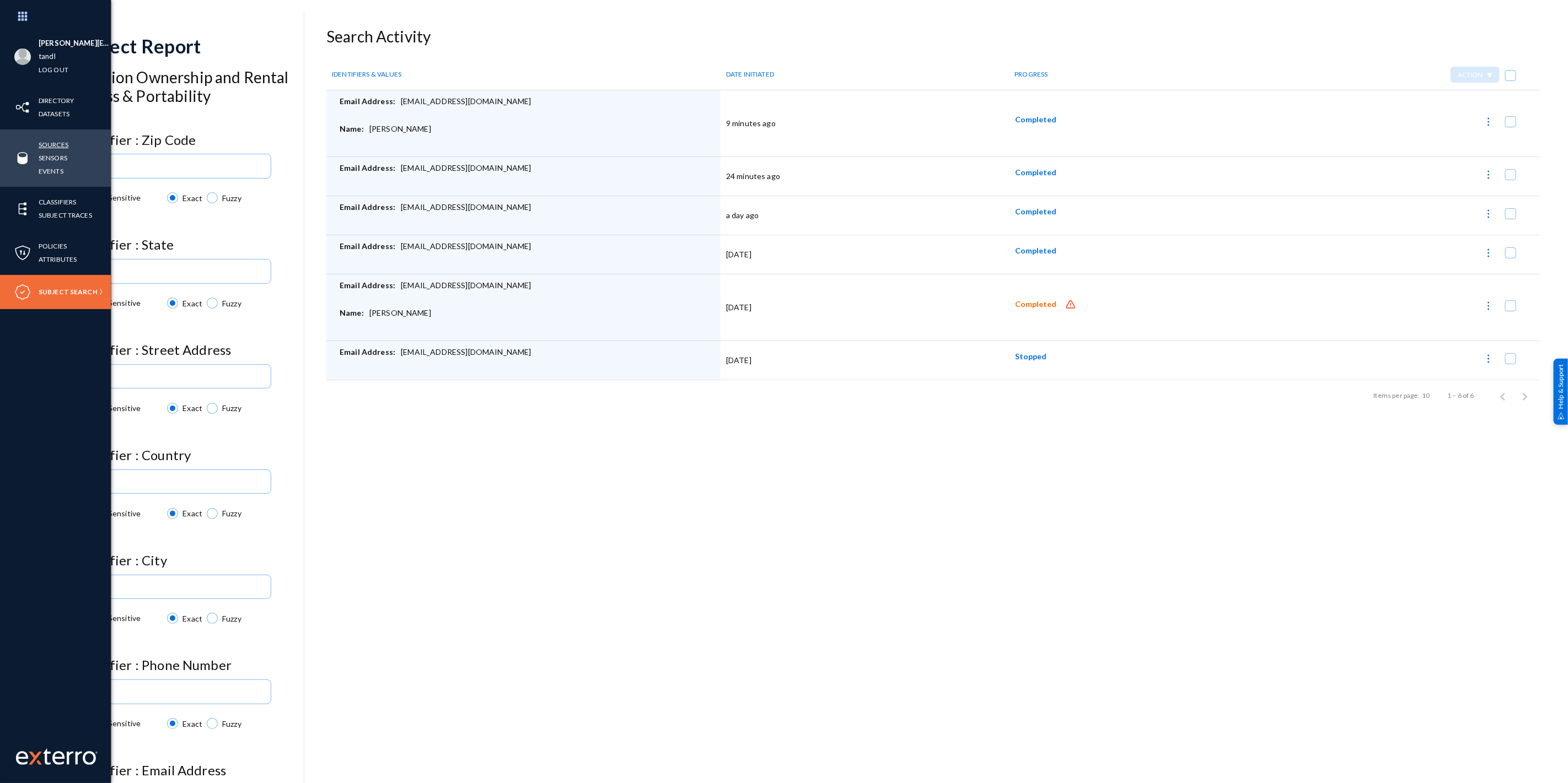
click at [58, 145] on link "Sources" at bounding box center [54, 144] width 30 height 12
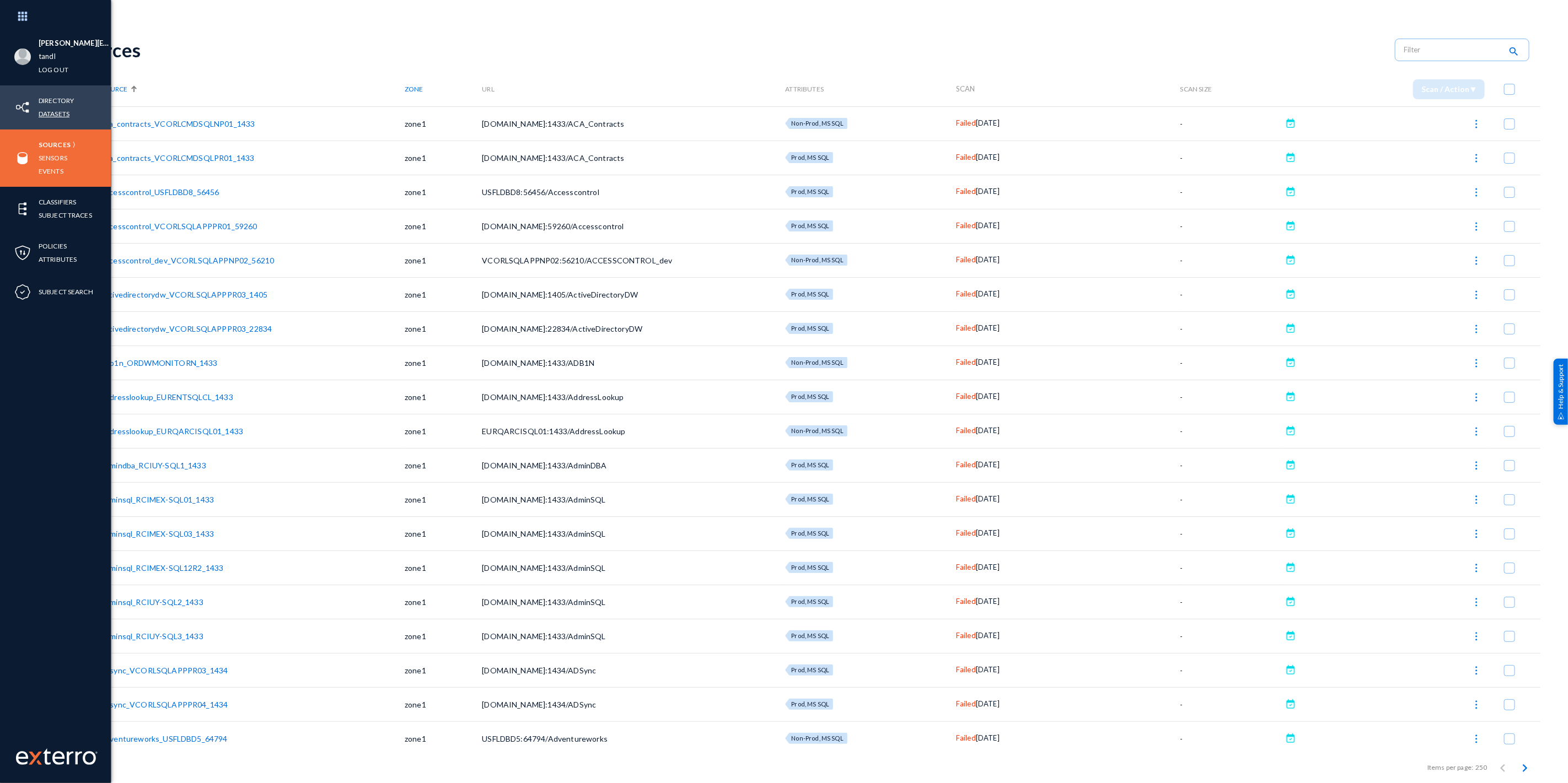
click at [60, 113] on link "Datasets" at bounding box center [54, 114] width 31 height 12
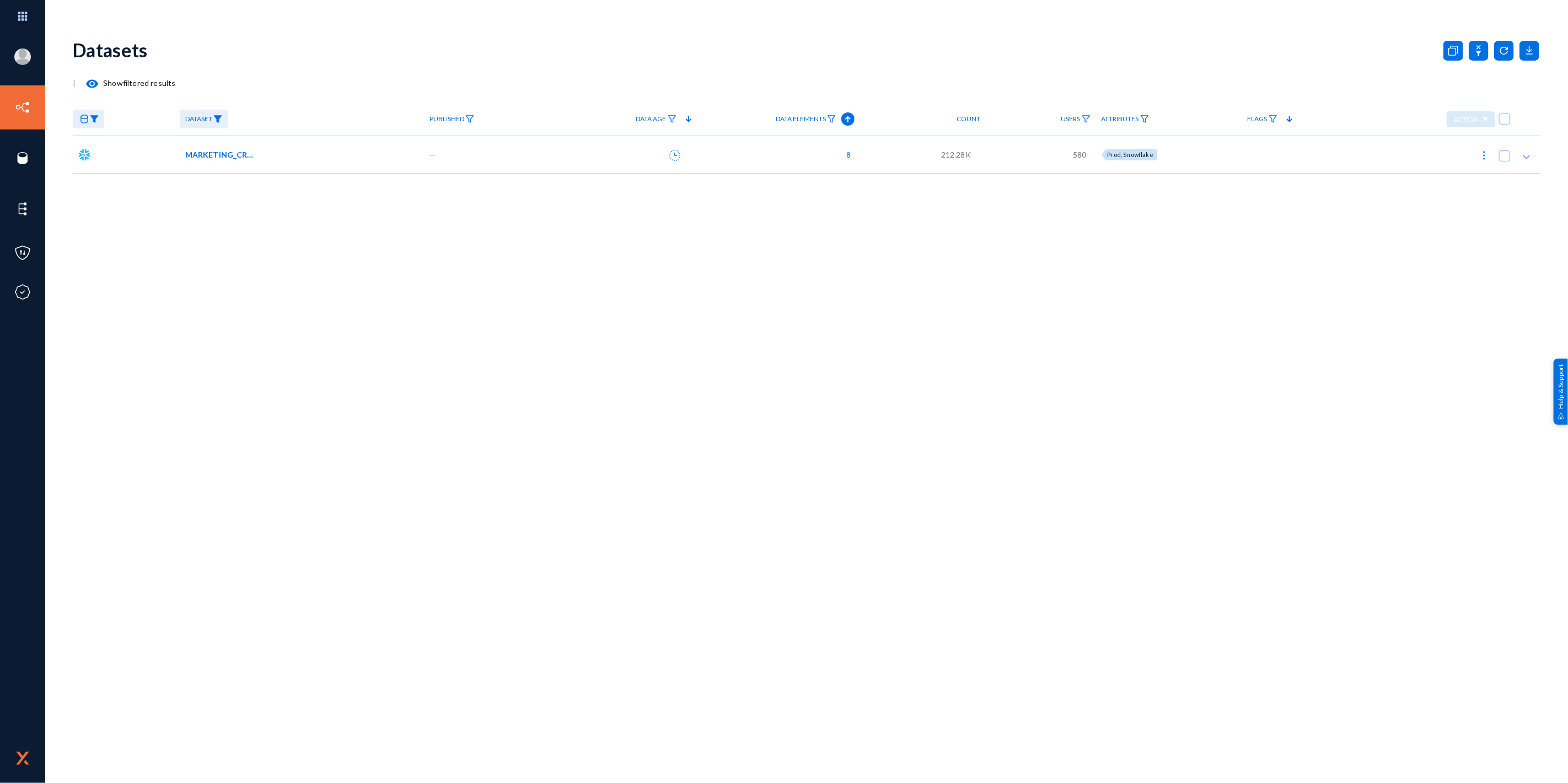
click at [223, 153] on span "MARKETING_CRM.CCPA_CUST_INFO_SRCH_MTCH_LST_TBL" at bounding box center [223, 154] width 75 height 12
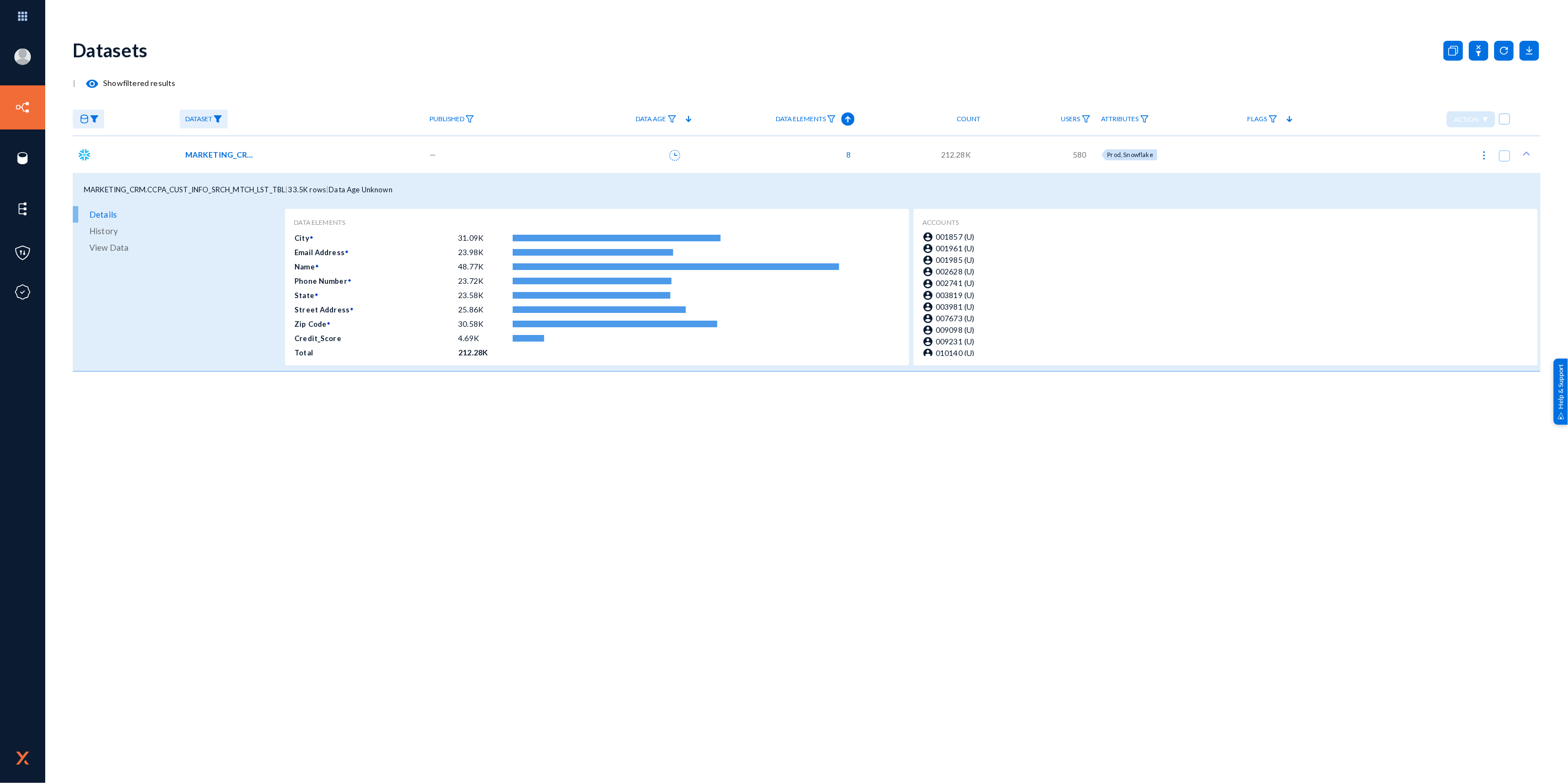
click at [119, 246] on span "View Data" at bounding box center [109, 248] width 39 height 17
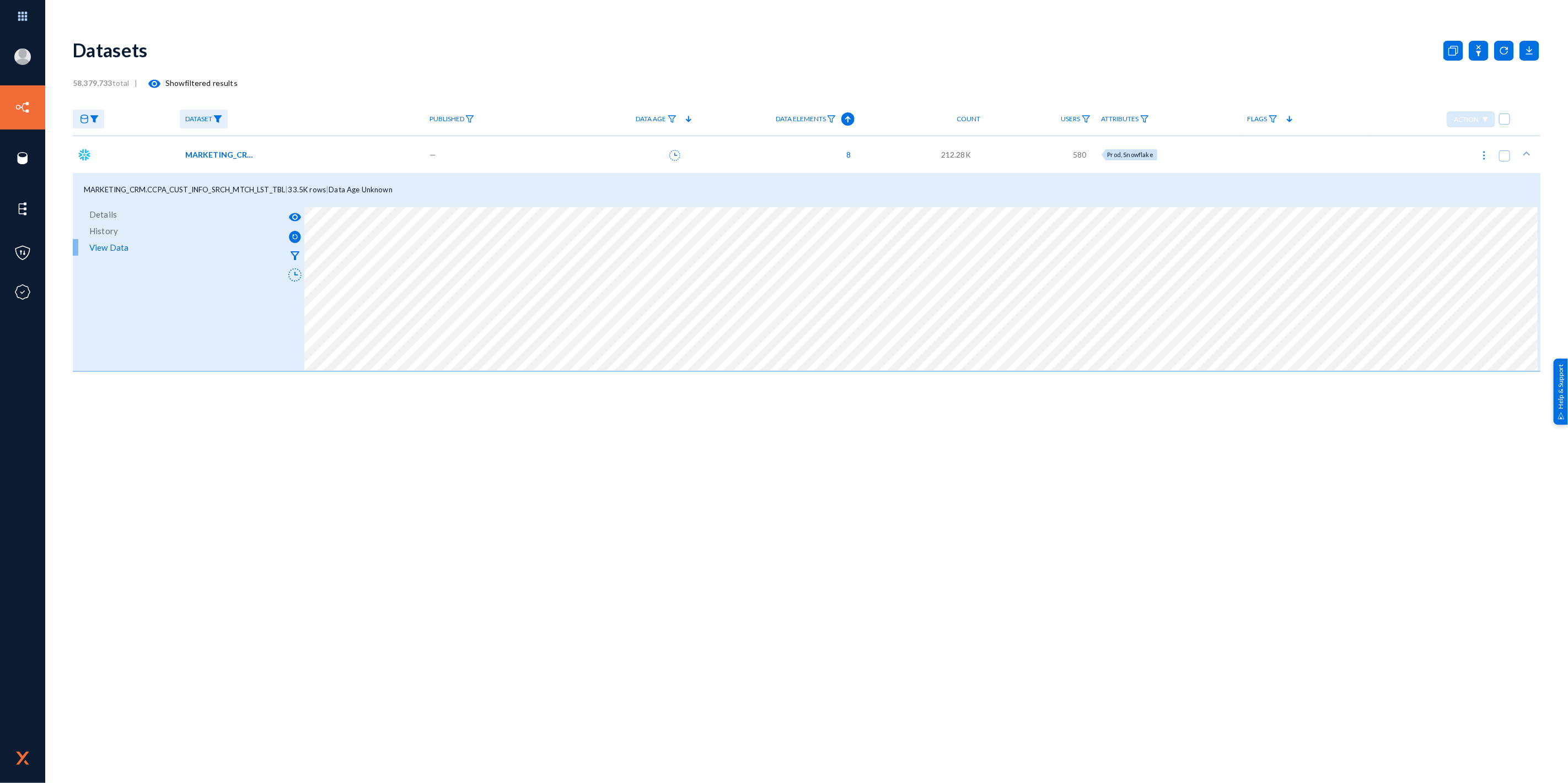
click at [206, 197] on div "MARKETING_CRM.CCPA_CUST_INFO_SRCH_MTCH_LST_TBL | 33.5K rows | Data Age Unknown" at bounding box center [806, 189] width 1468 height 33
drag, startPoint x: 83, startPoint y: 191, endPoint x: 284, endPoint y: 190, distance: 201.0
click at [284, 190] on span "MARKETING_CRM.CCPA_CUST_INFO_SRCH_MTCH_LST_TBL" at bounding box center [184, 190] width 201 height 9
copy span "MARKETING_CRM.CCPA_CUST_INFO_SRCH_MTCH_LST_TBL"
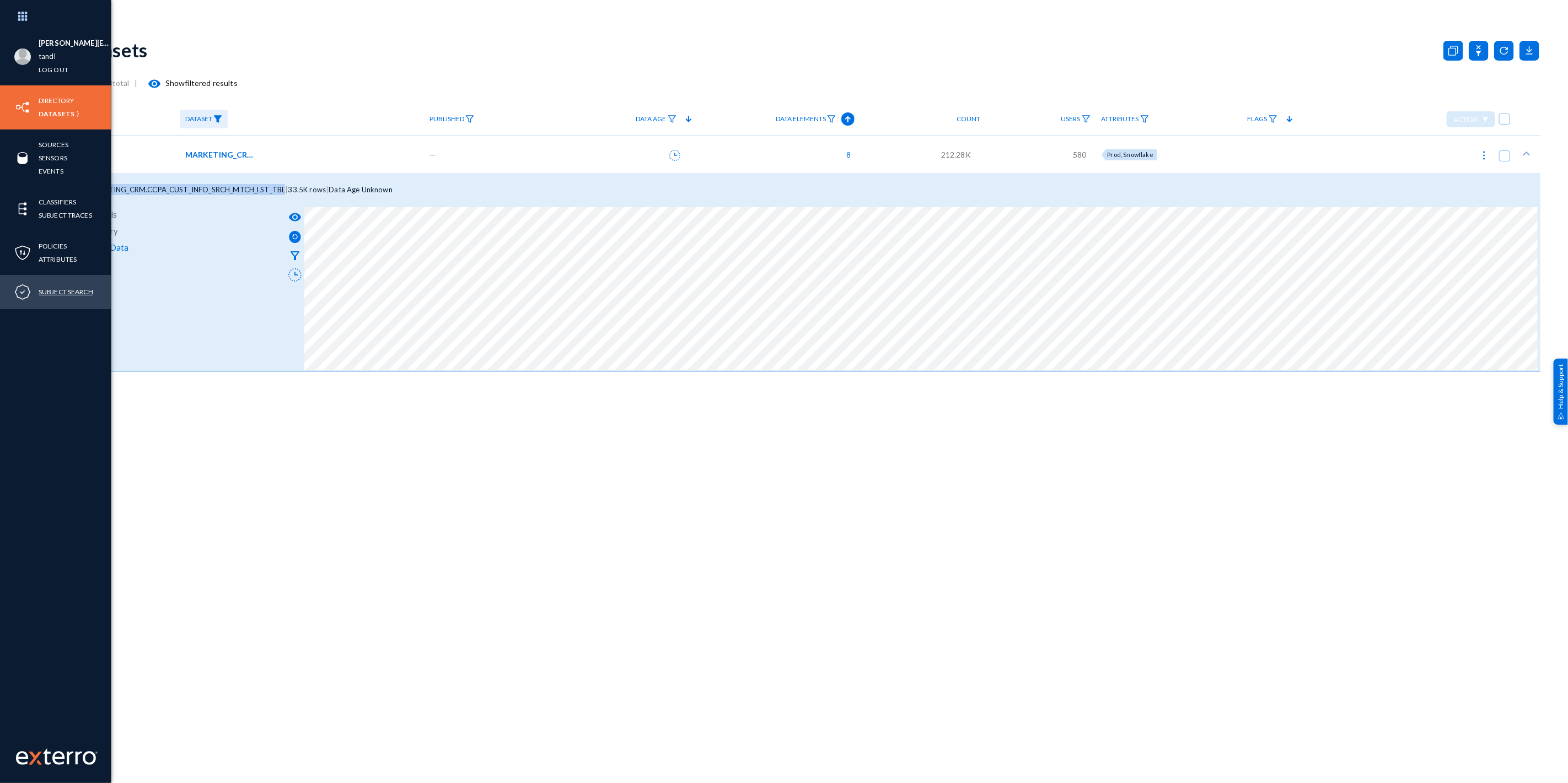
click at [62, 292] on link "Subject Search" at bounding box center [66, 292] width 55 height 12
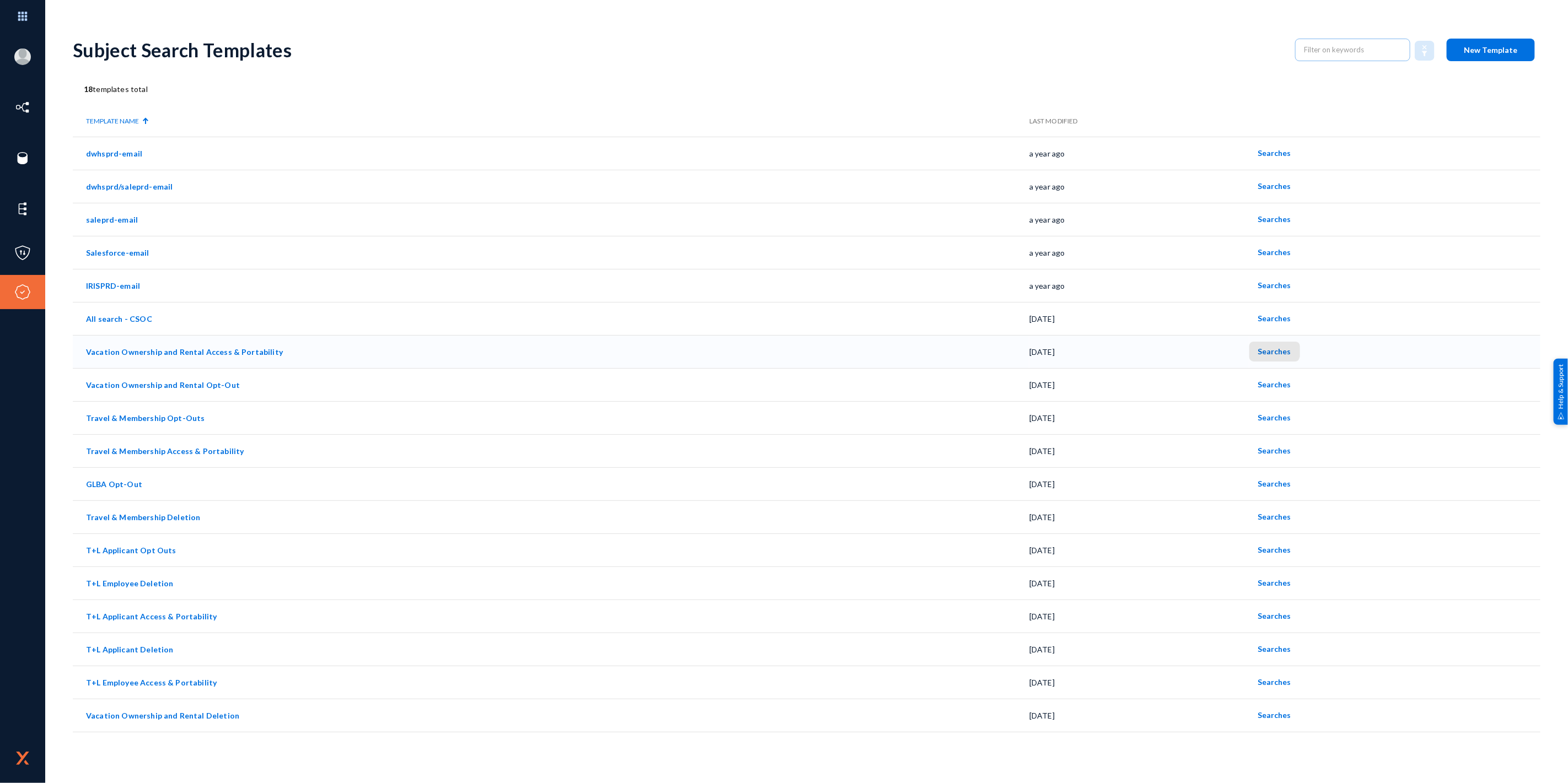
click at [1261, 344] on button "Searches" at bounding box center [1275, 351] width 51 height 20
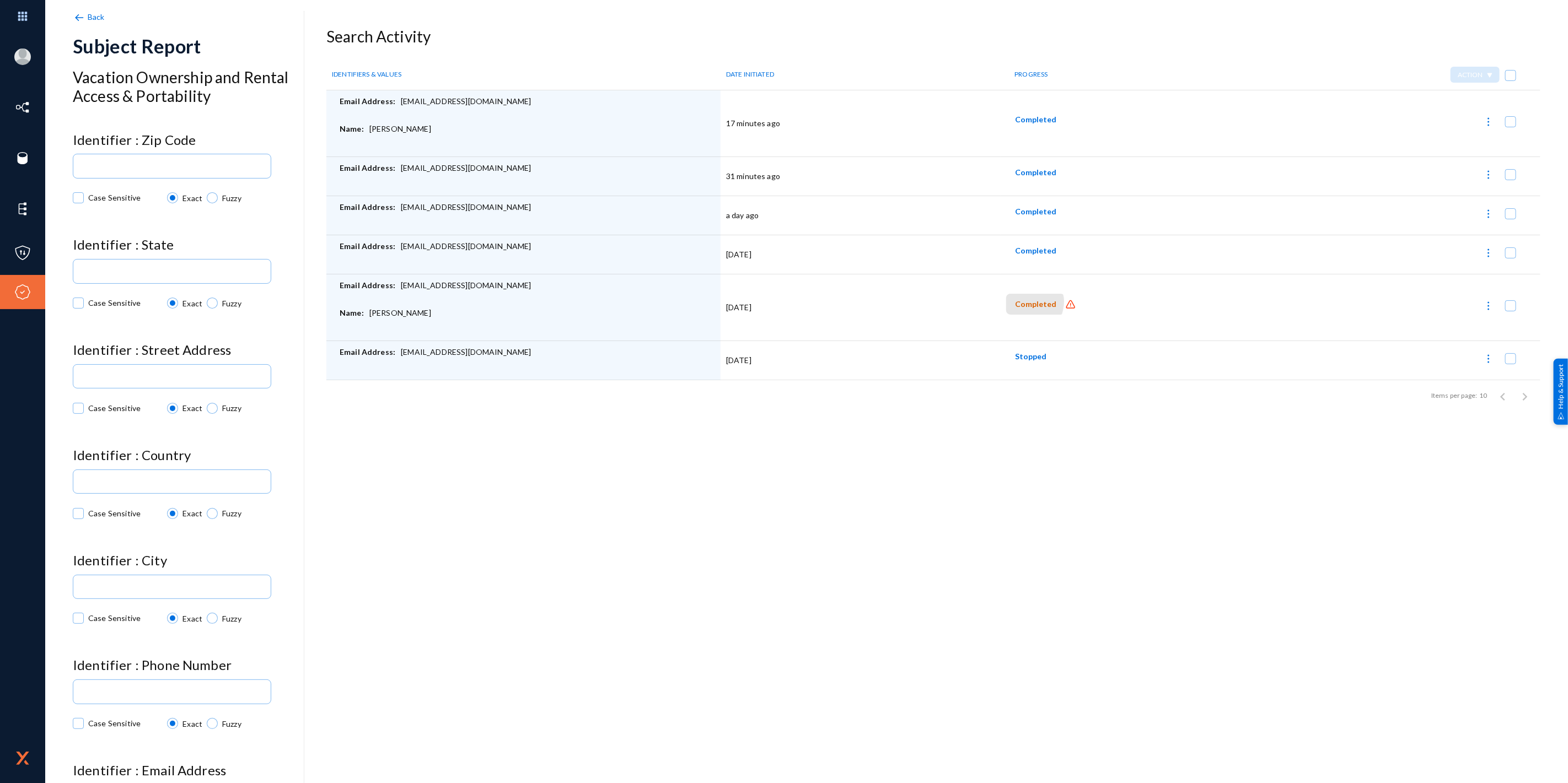
click at [1021, 302] on span "Completed" at bounding box center [1035, 304] width 41 height 9
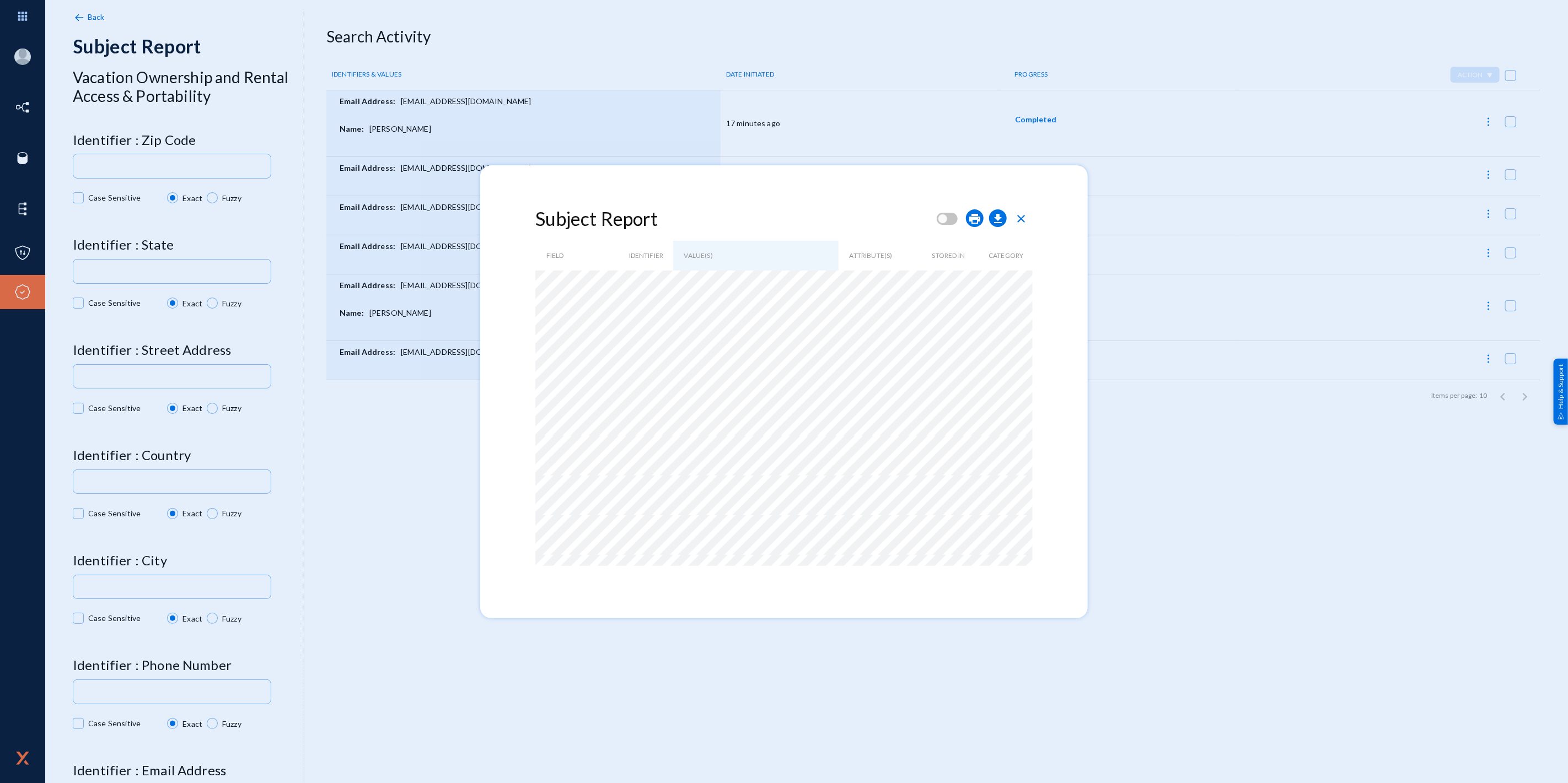
click at [439, 332] on div at bounding box center [784, 391] width 1568 height 783
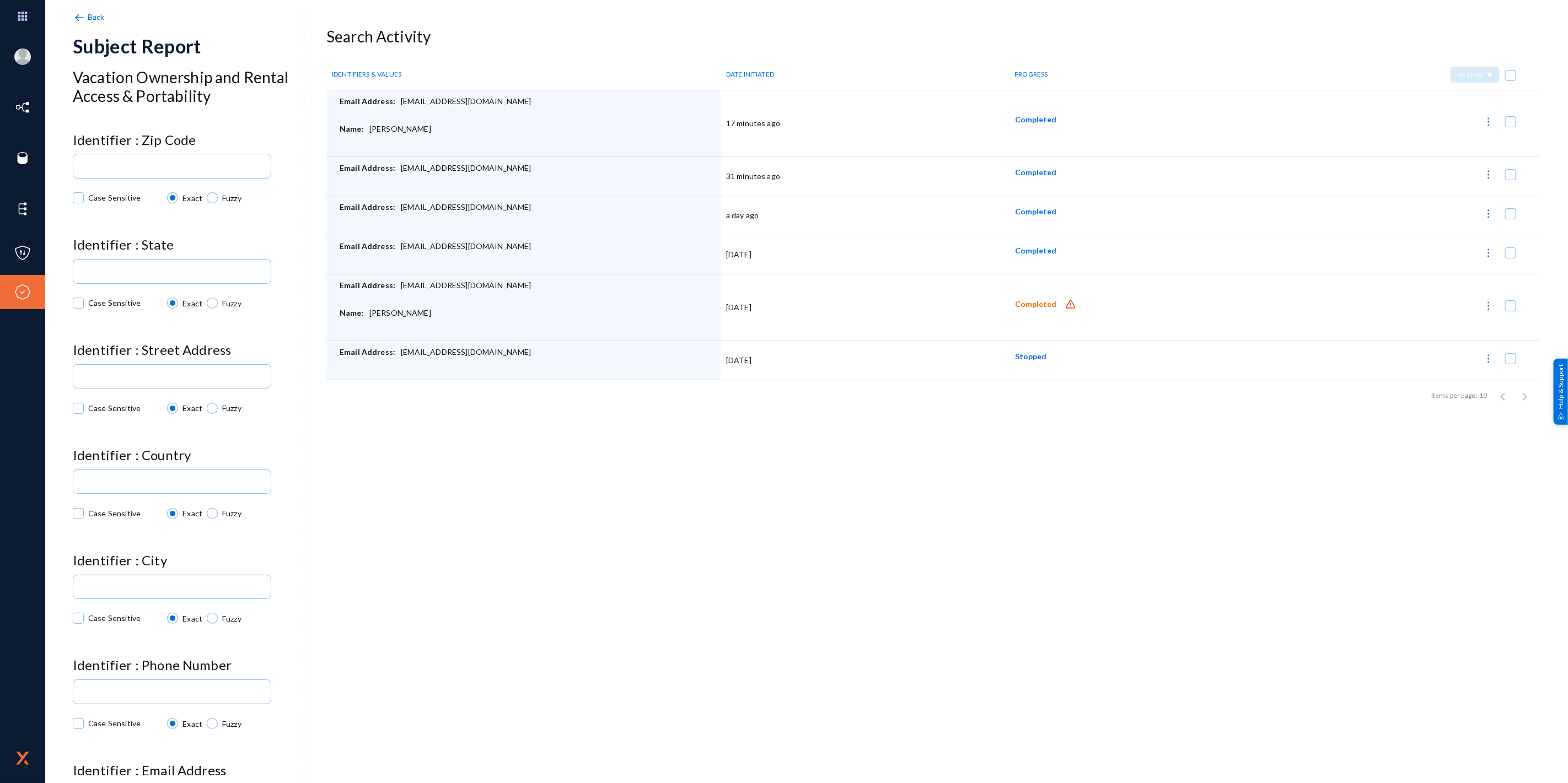
click at [389, 315] on div "Name: [PERSON_NAME]" at bounding box center [527, 321] width 375 height 27
copy div "[PERSON_NAME]"
click at [413, 312] on div "Name: [PERSON_NAME]" at bounding box center [527, 321] width 375 height 27
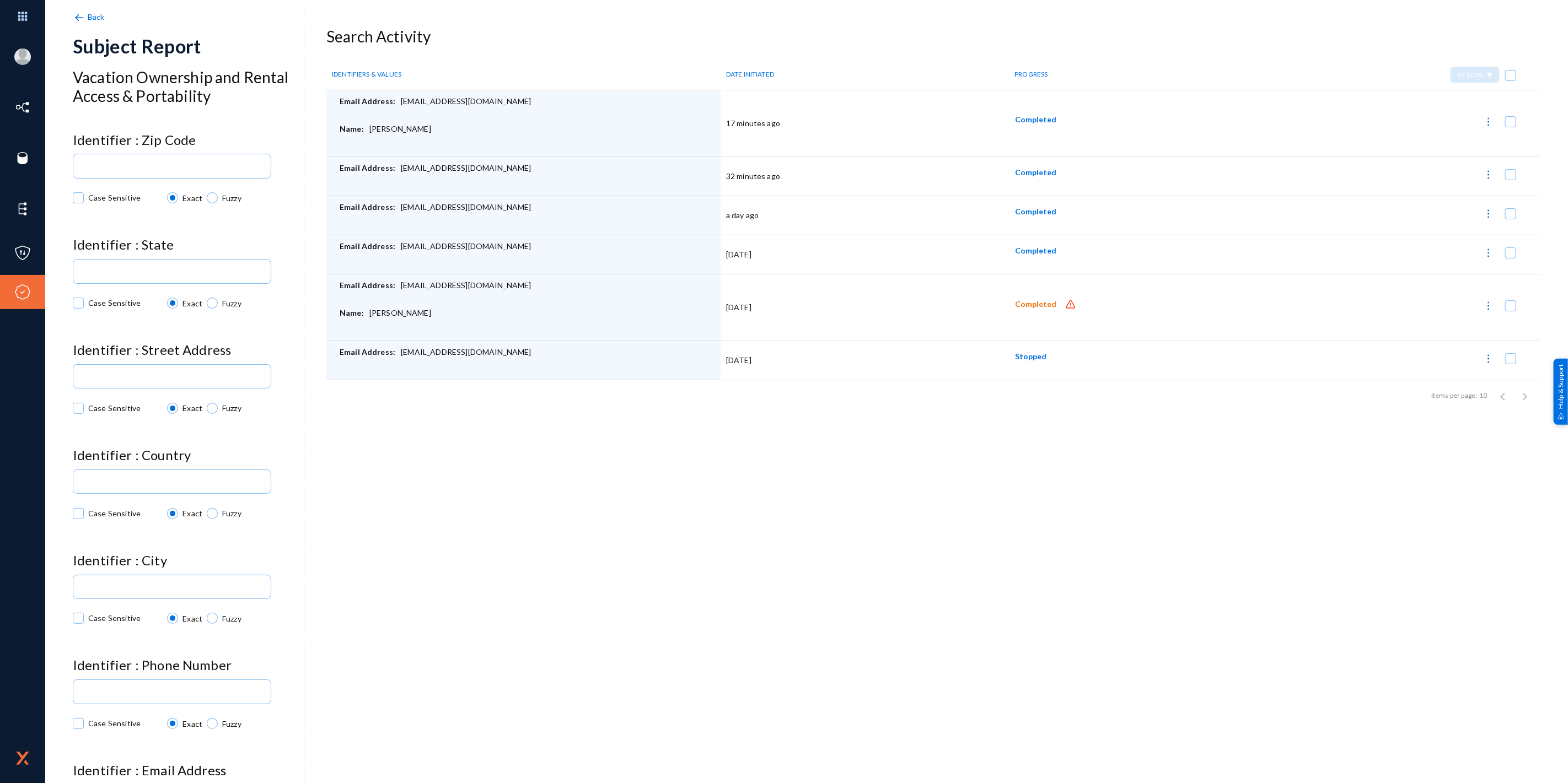
copy div "[PERSON_NAME]"
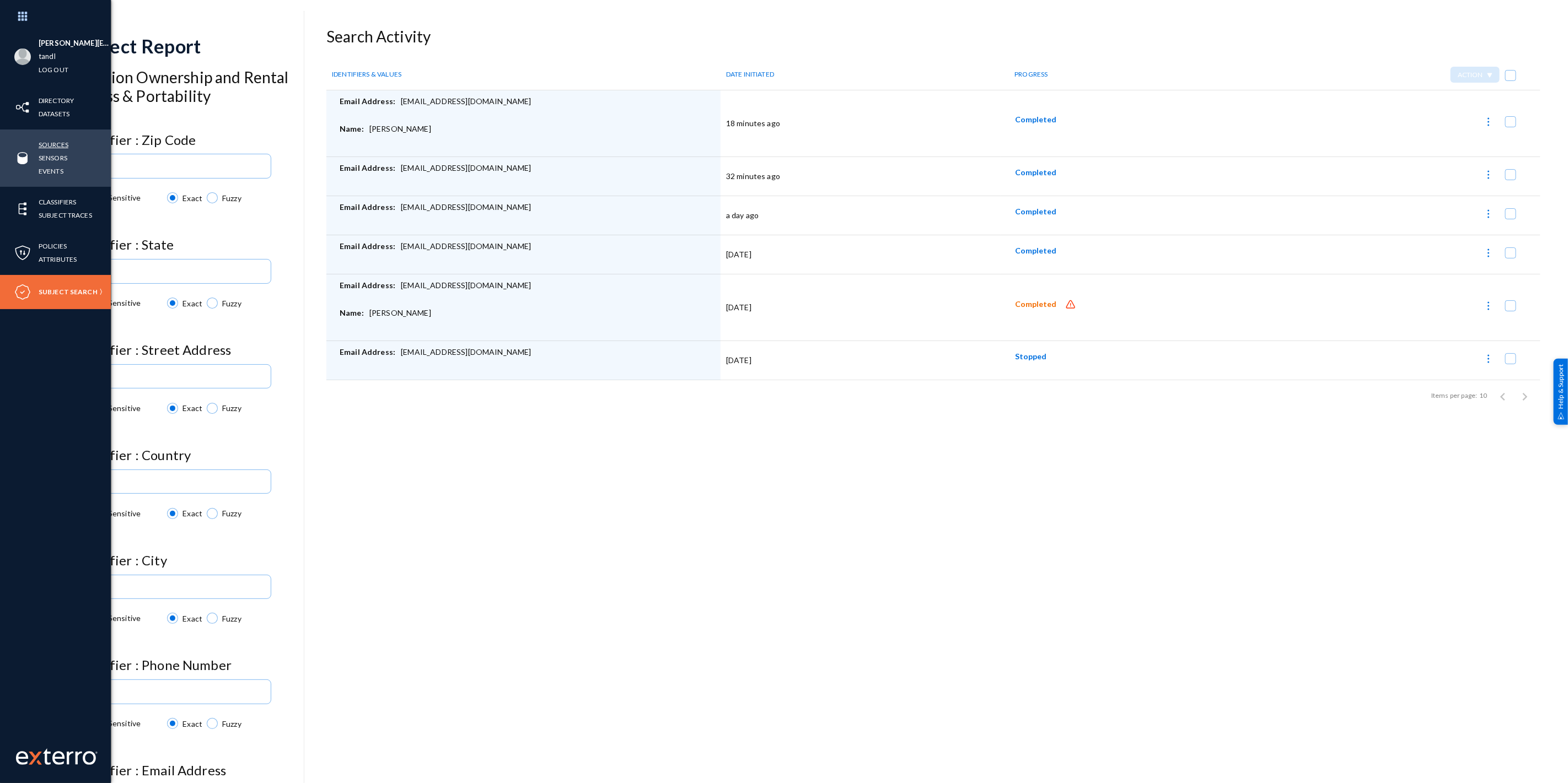
click at [58, 145] on link "Sources" at bounding box center [54, 144] width 30 height 12
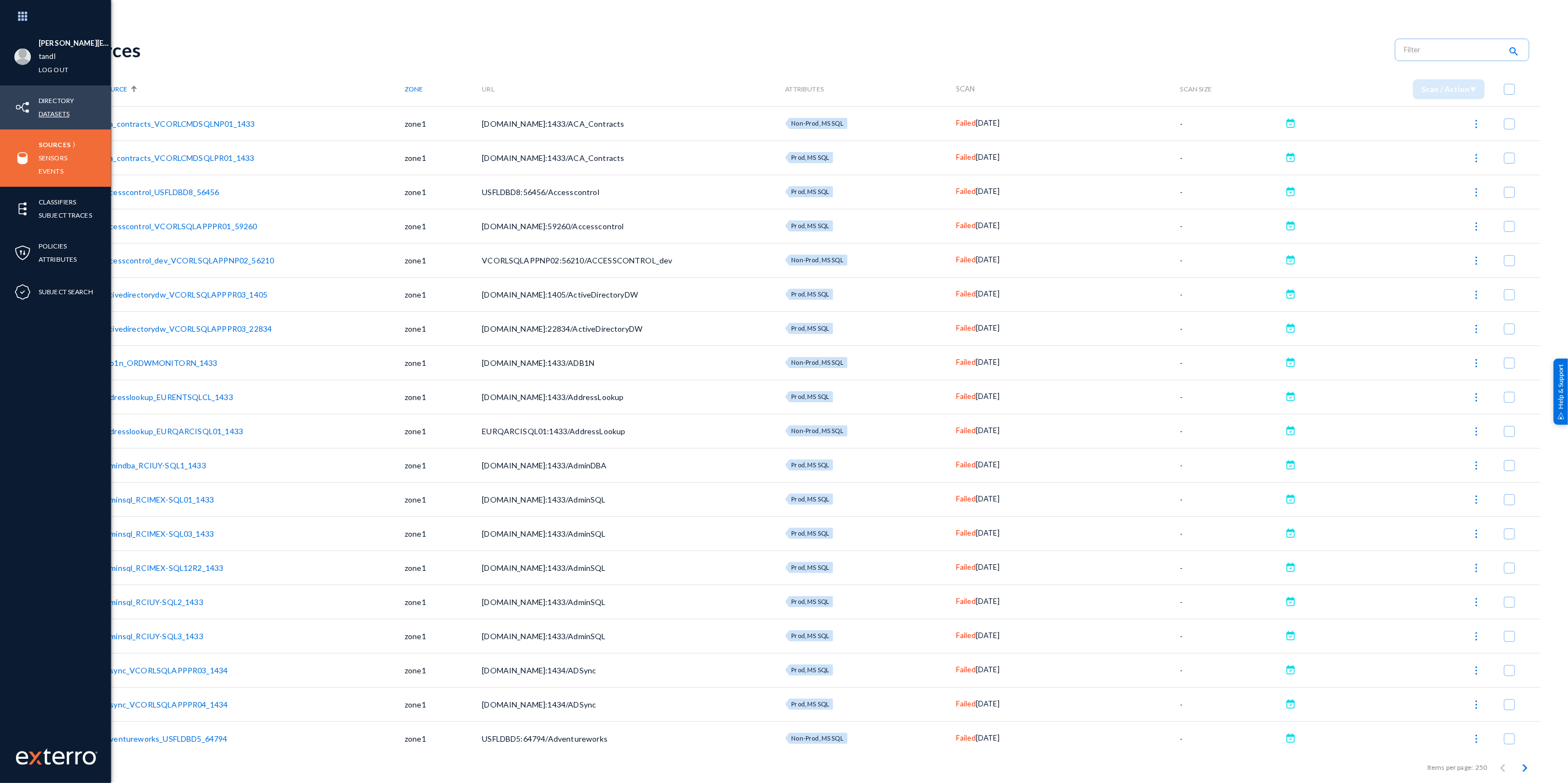
click at [58, 117] on link "Datasets" at bounding box center [54, 114] width 31 height 12
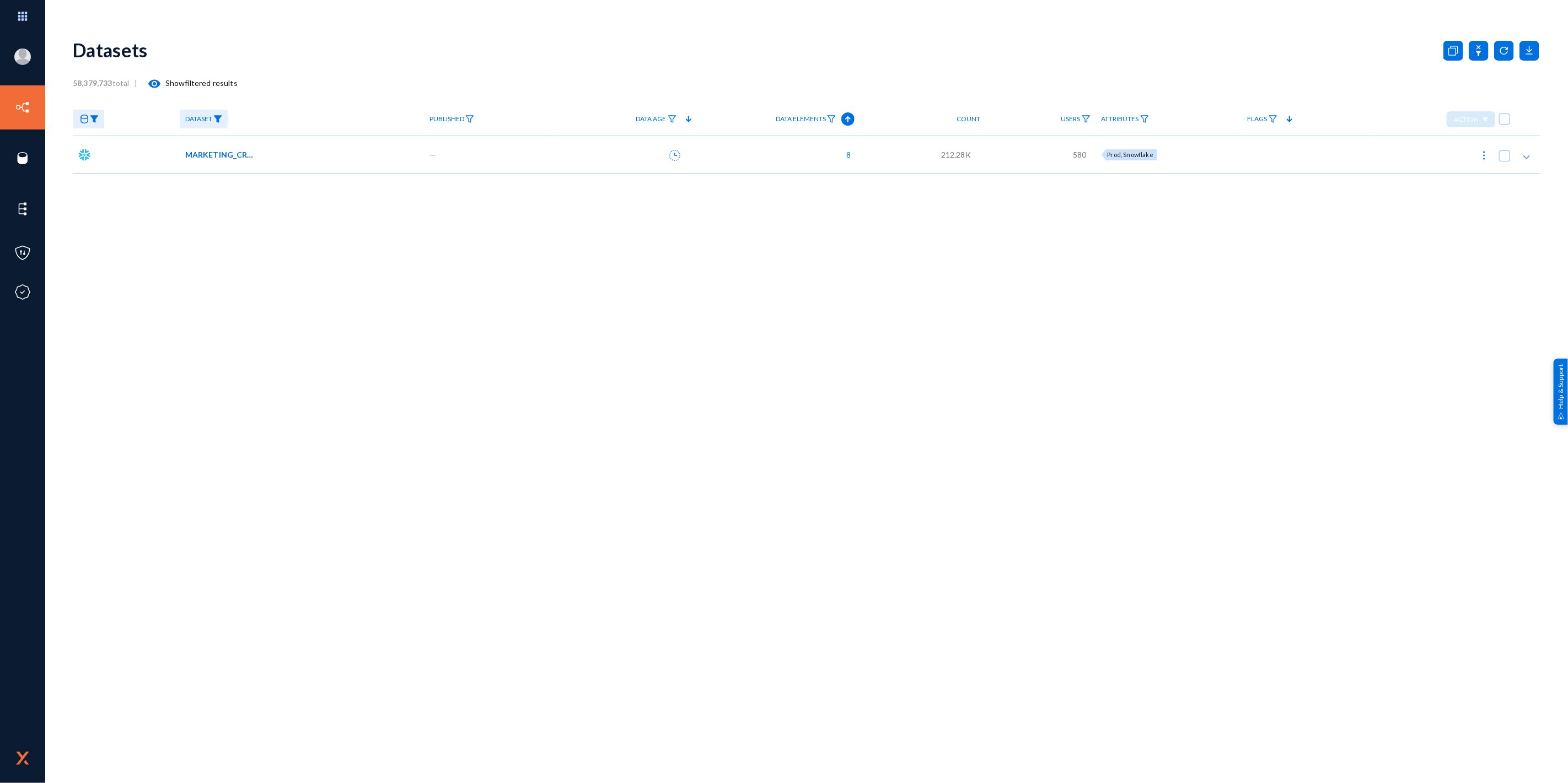
click at [223, 155] on span "MARKETING_CRM.CCPA_CUST_INFO_SRCH_MTCH_LST_TBL" at bounding box center [223, 154] width 75 height 12
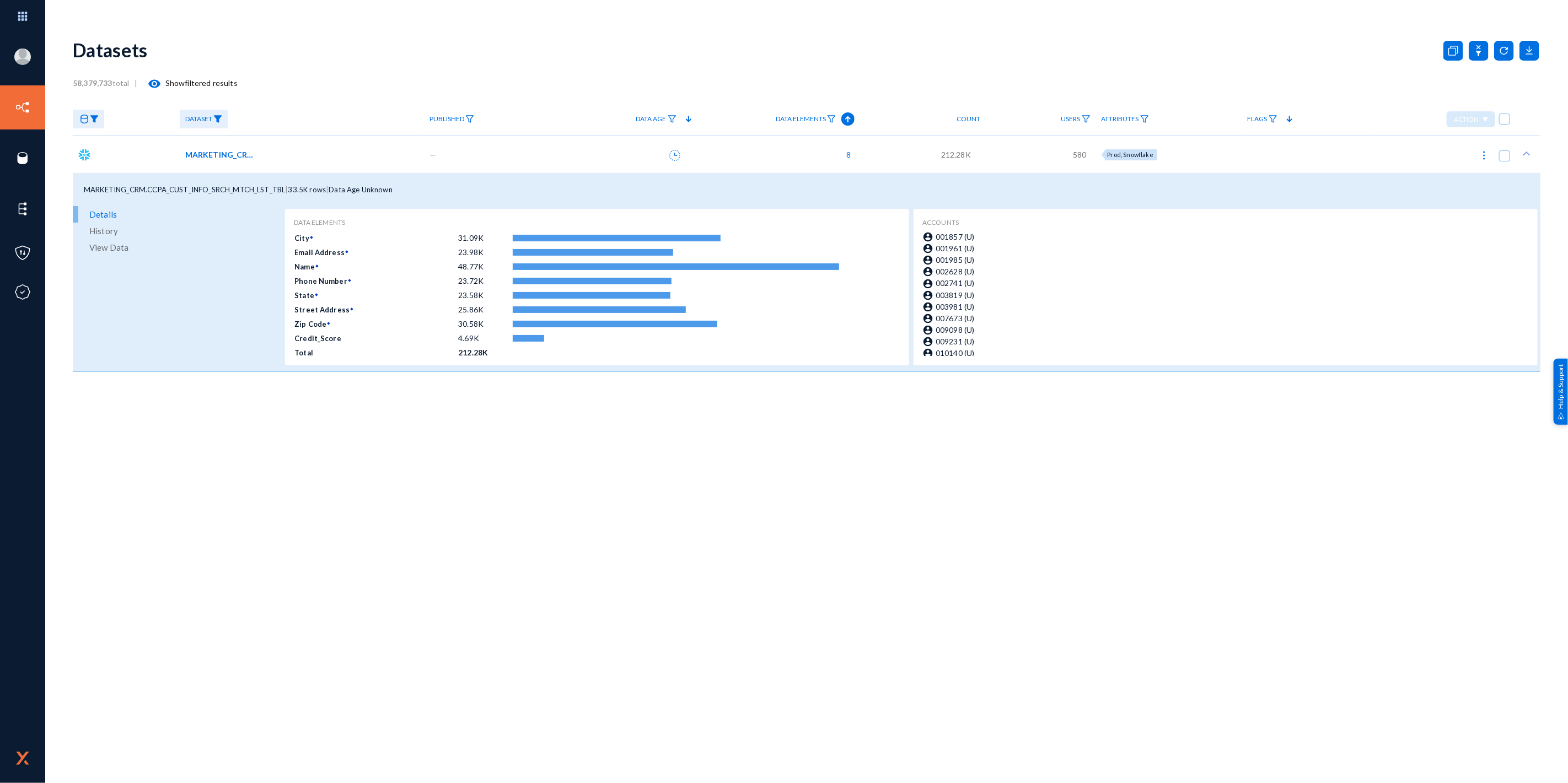
click at [123, 250] on span "View Data" at bounding box center [109, 248] width 39 height 17
